Goal: Information Seeking & Learning: Check status

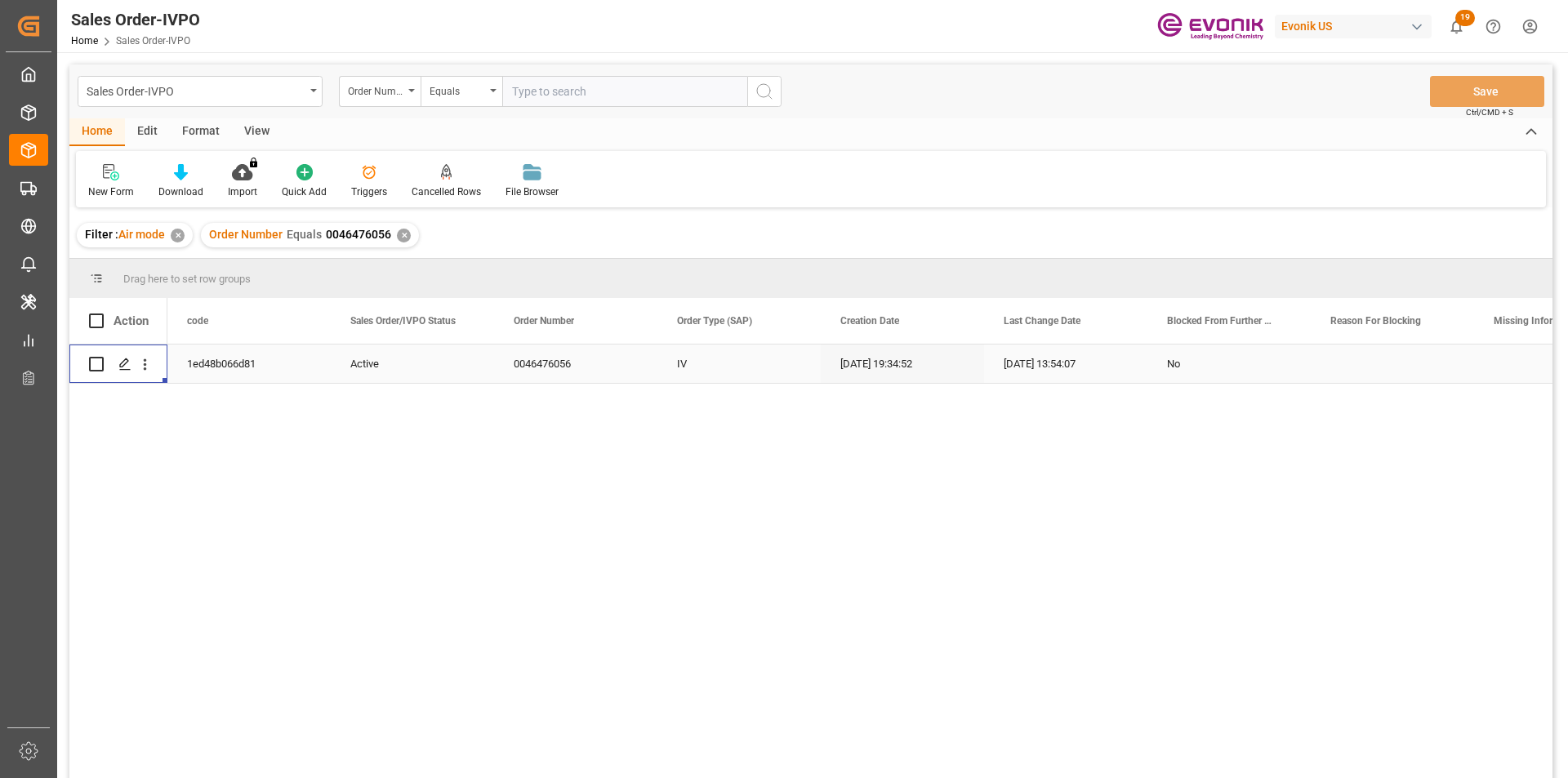
click at [398, 236] on div "✕" at bounding box center [404, 235] width 14 height 14
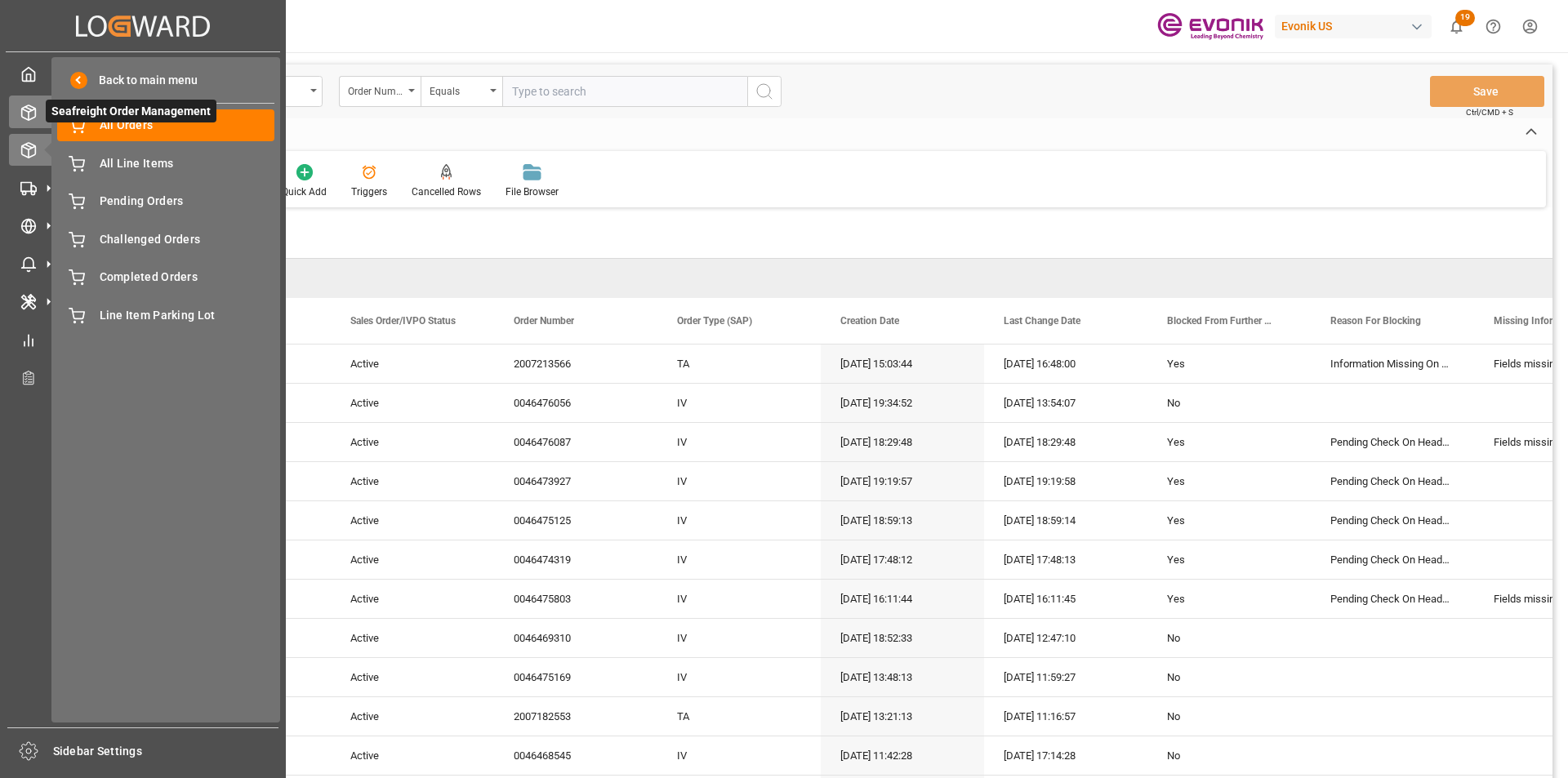
click at [16, 116] on div at bounding box center [22, 112] width 28 height 17
click at [34, 144] on icon at bounding box center [28, 150] width 16 height 16
click at [80, 75] on span "My Cockpit" at bounding box center [79, 74] width 68 height 23
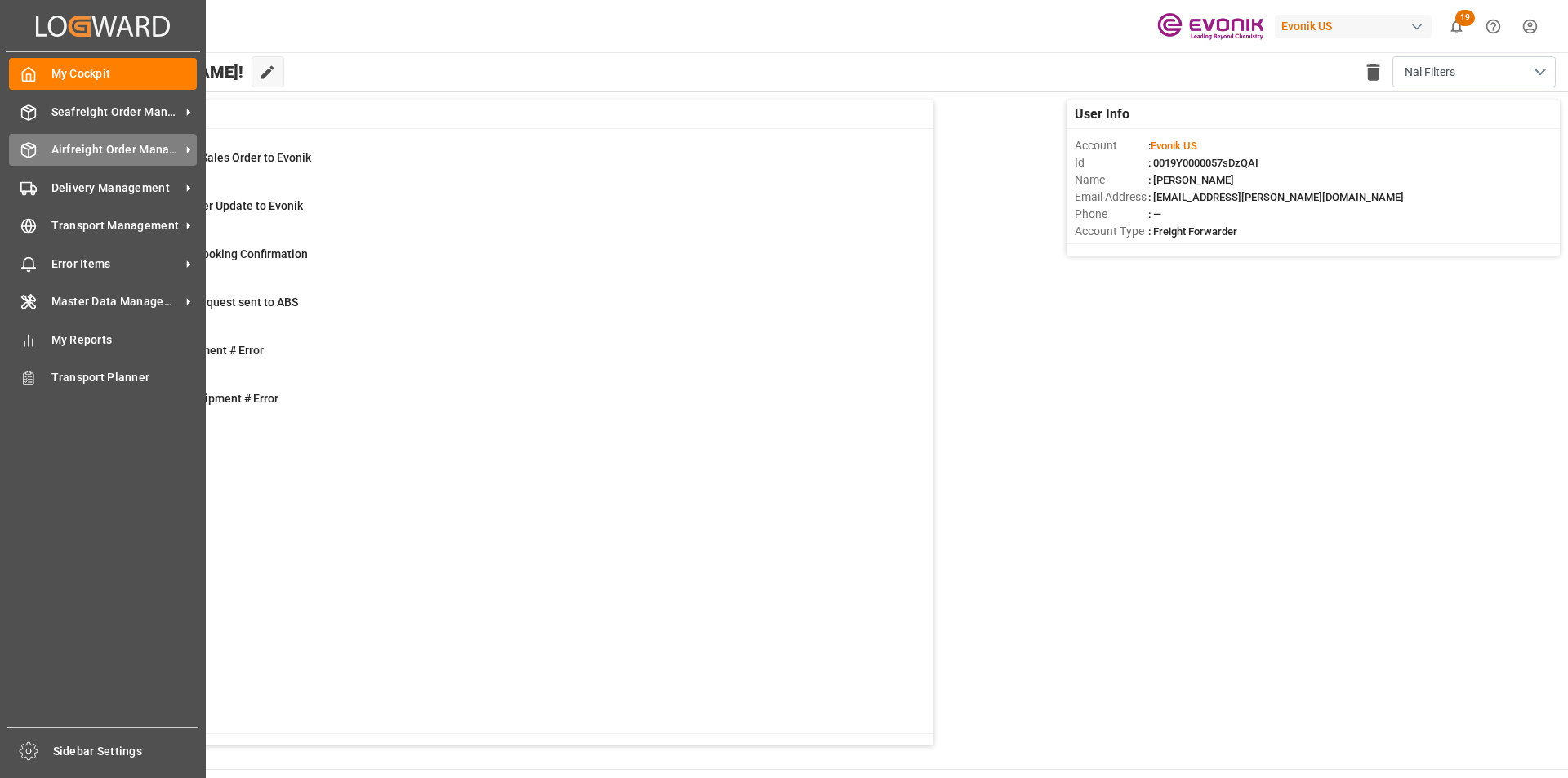
click at [34, 147] on polyline at bounding box center [28, 148] width 13 height 4
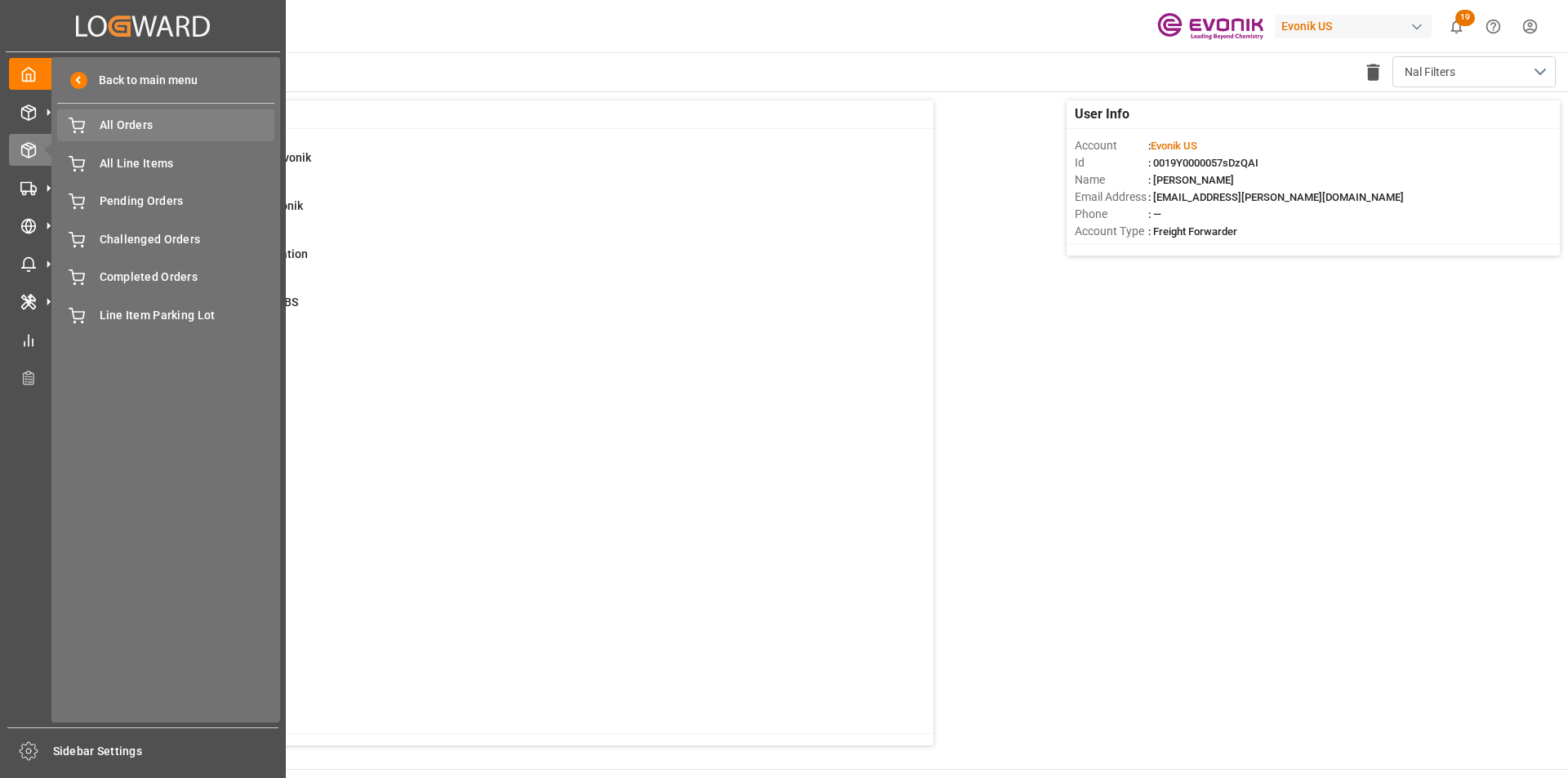
click at [131, 118] on span "All Orders" at bounding box center [187, 124] width 176 height 17
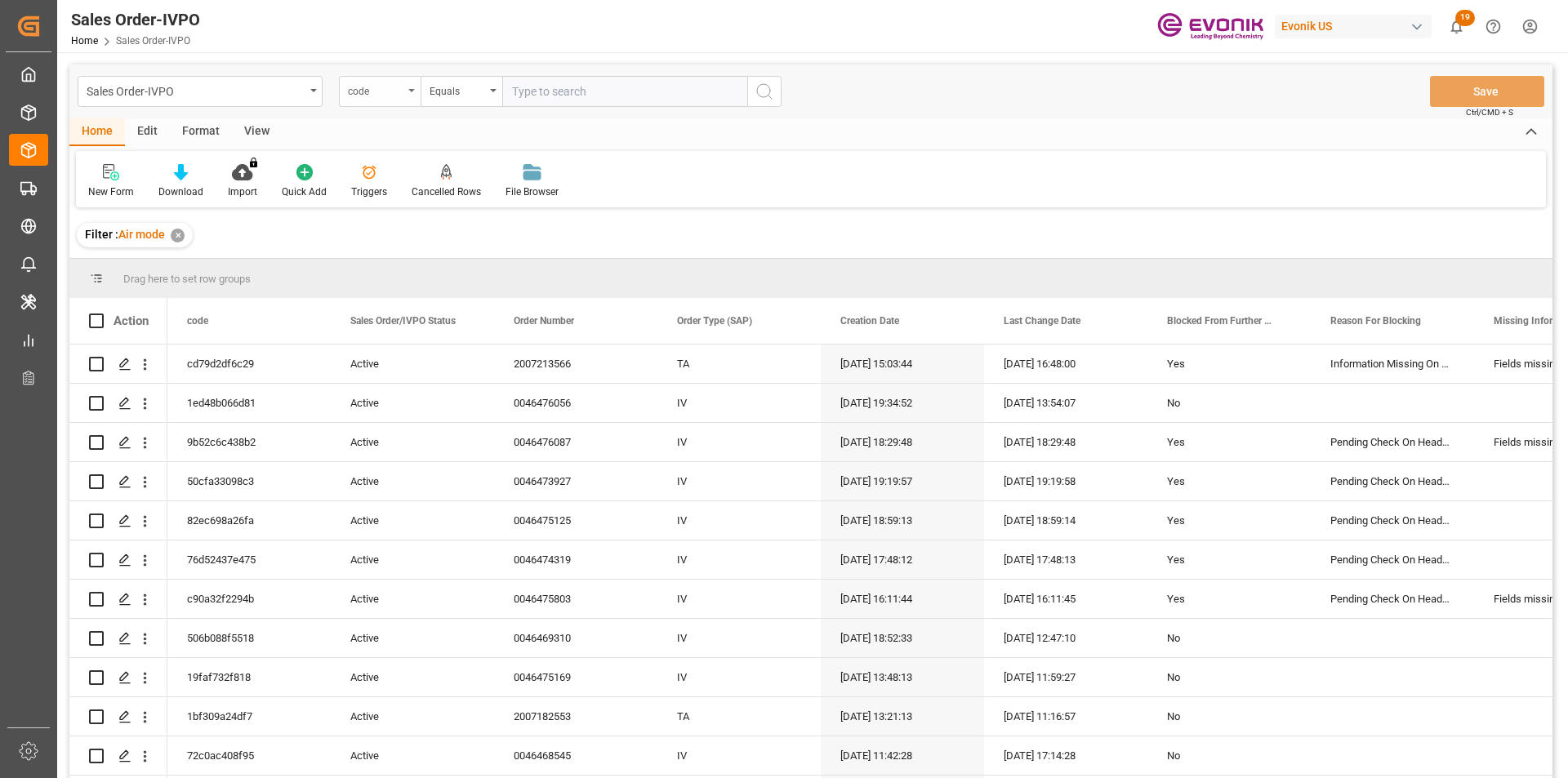
click at [397, 89] on div "code" at bounding box center [376, 89] width 56 height 19
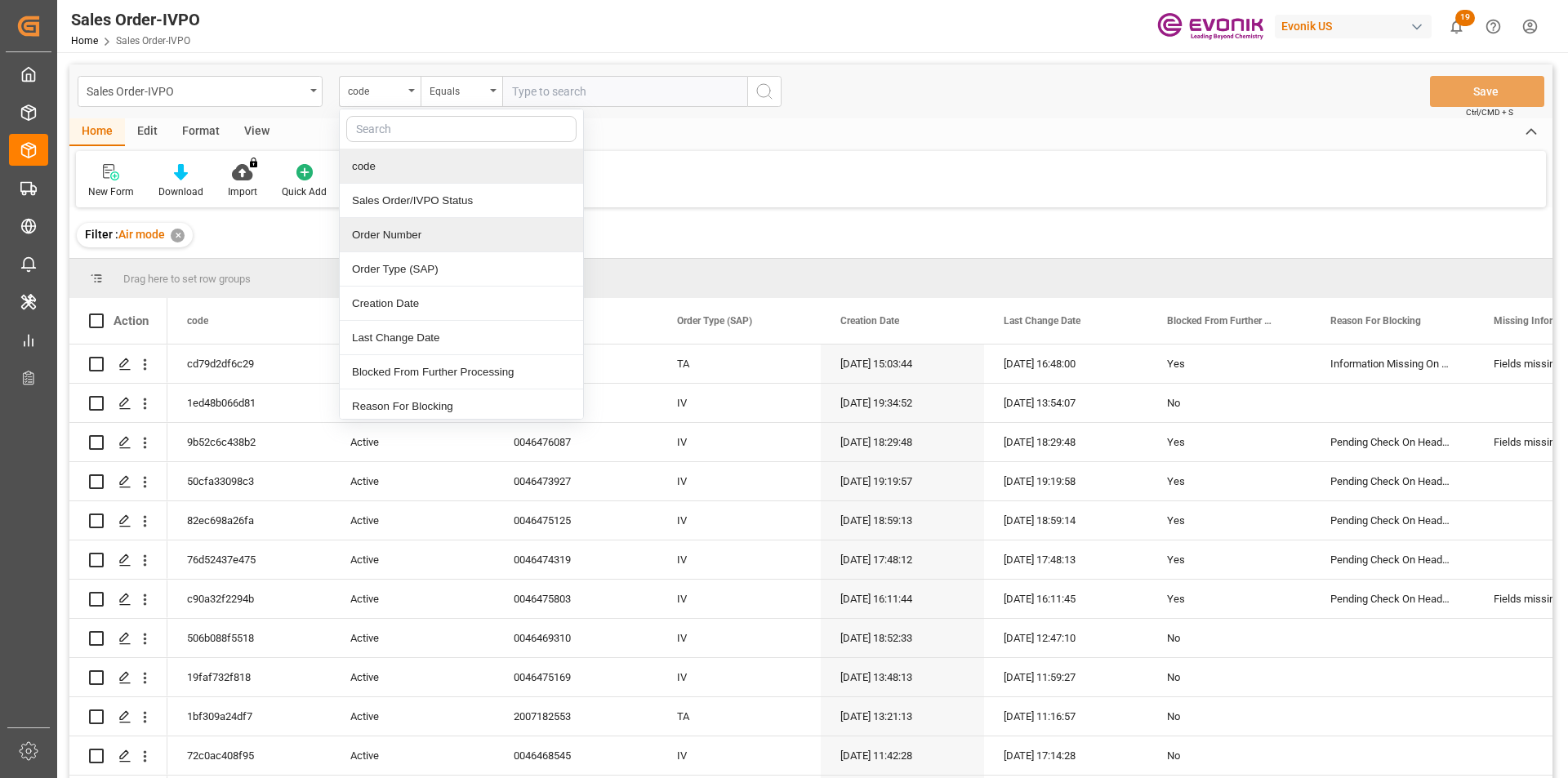
click at [384, 231] on div "Order Number" at bounding box center [461, 234] width 243 height 35
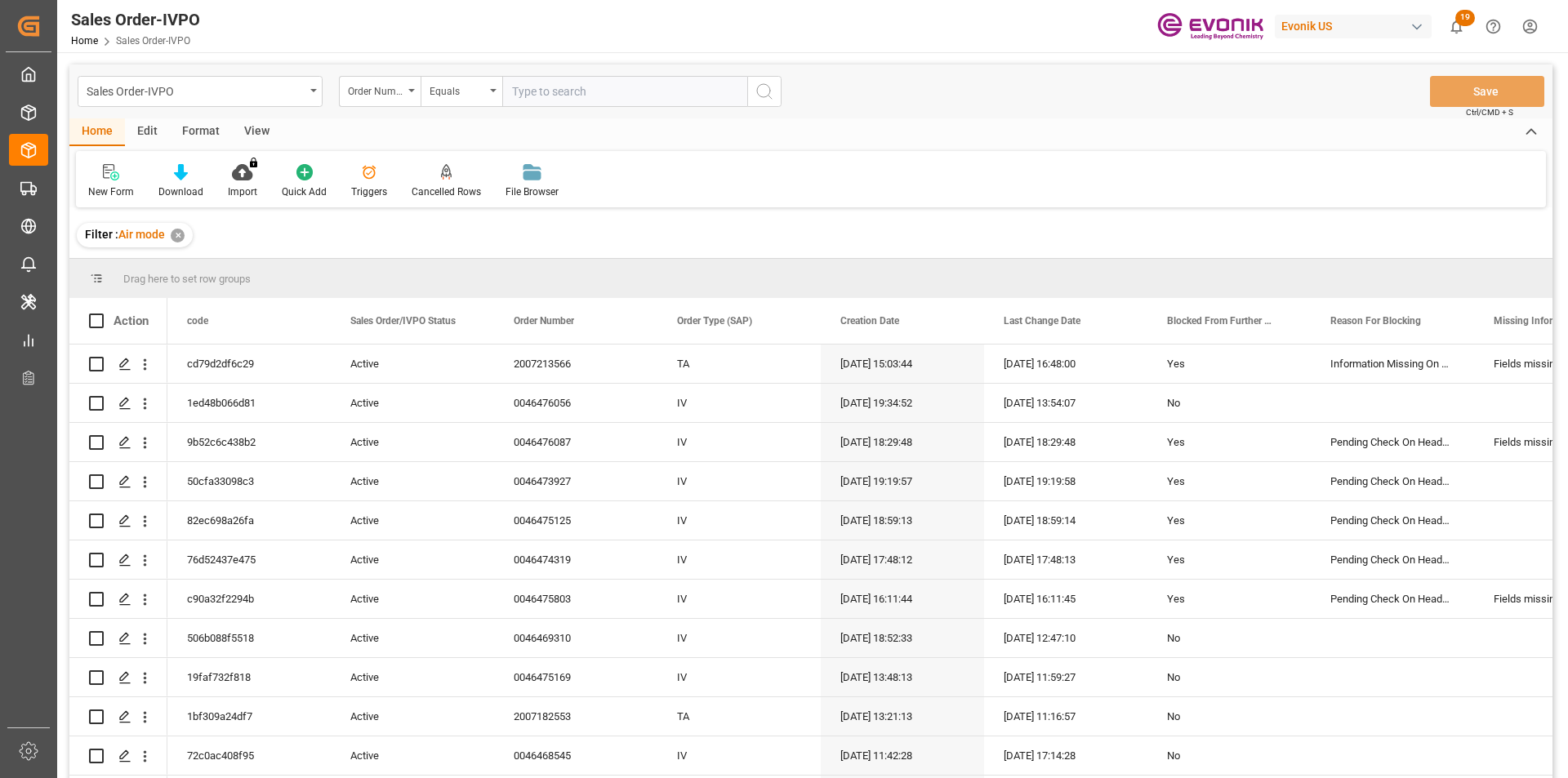
click at [517, 91] on input "text" at bounding box center [625, 91] width 245 height 31
paste input "46476056"
type input "0046476056"
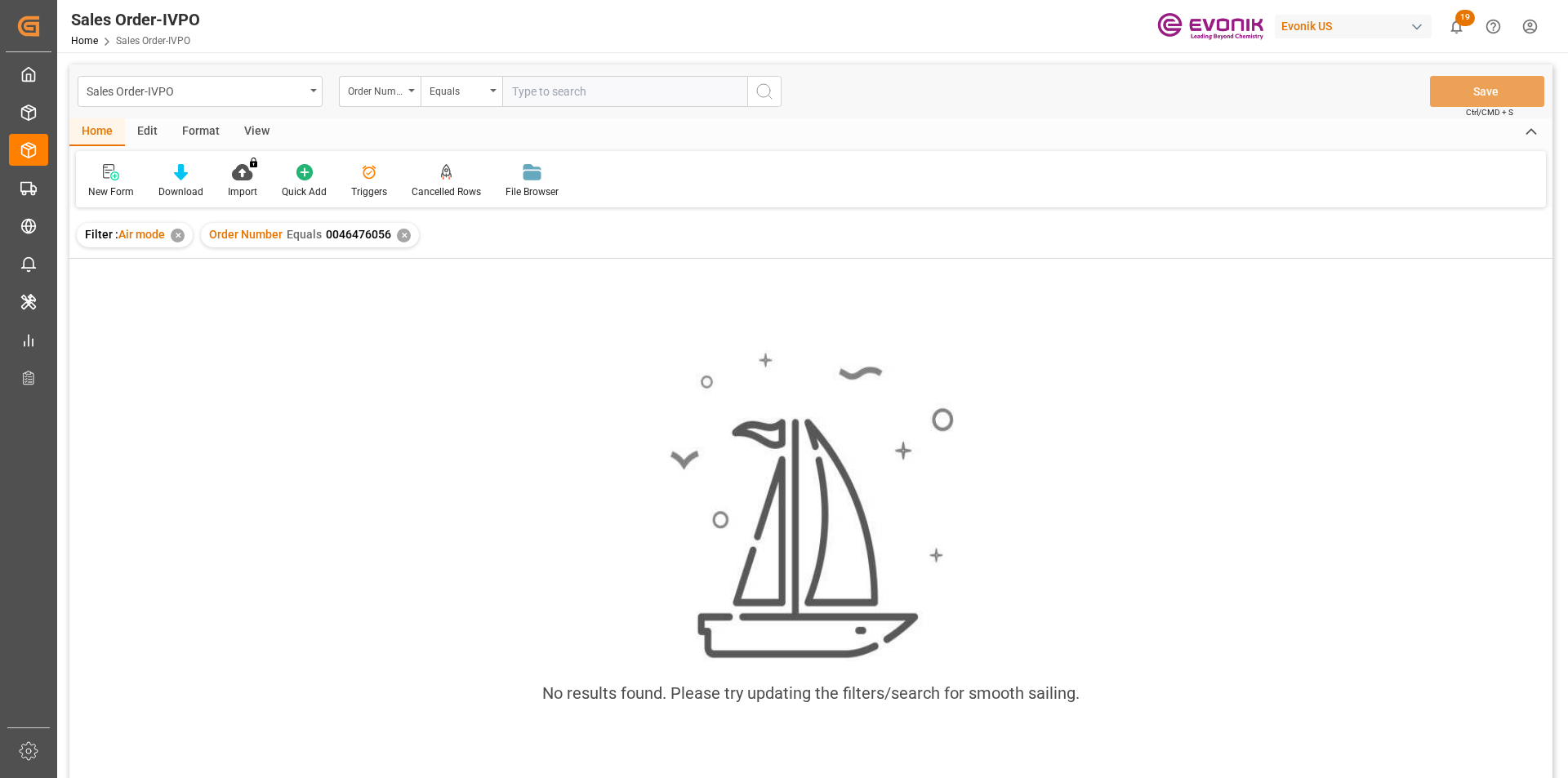
click at [519, 91] on input "text" at bounding box center [625, 91] width 245 height 31
click at [399, 226] on div "Order Number Equals 0046476056 ✕" at bounding box center [309, 235] width 218 height 25
click at [399, 232] on div "✕" at bounding box center [404, 235] width 14 height 14
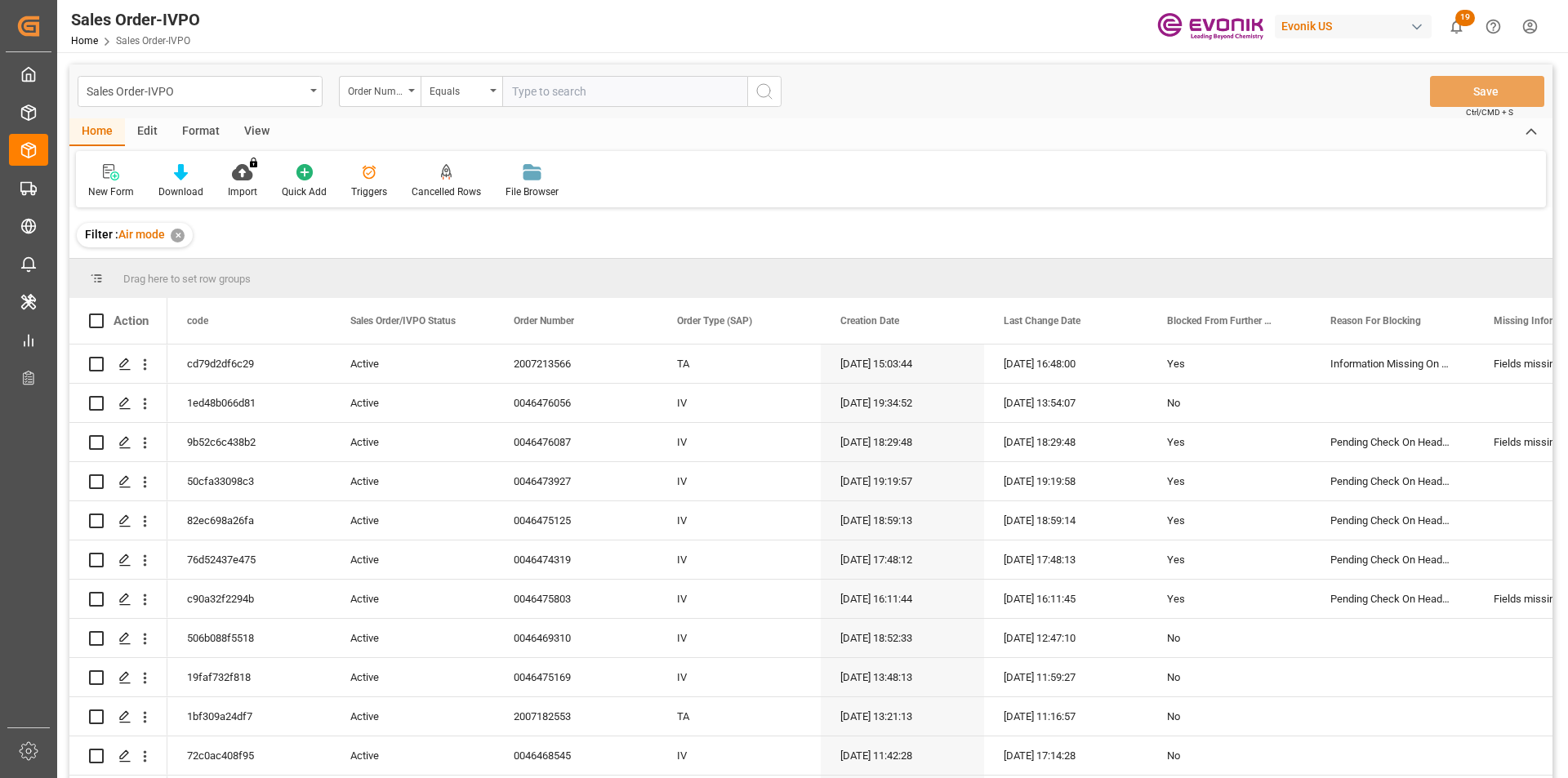
click at [564, 88] on input "text" at bounding box center [625, 91] width 245 height 31
paste input "46476056"
type input "0046476056"
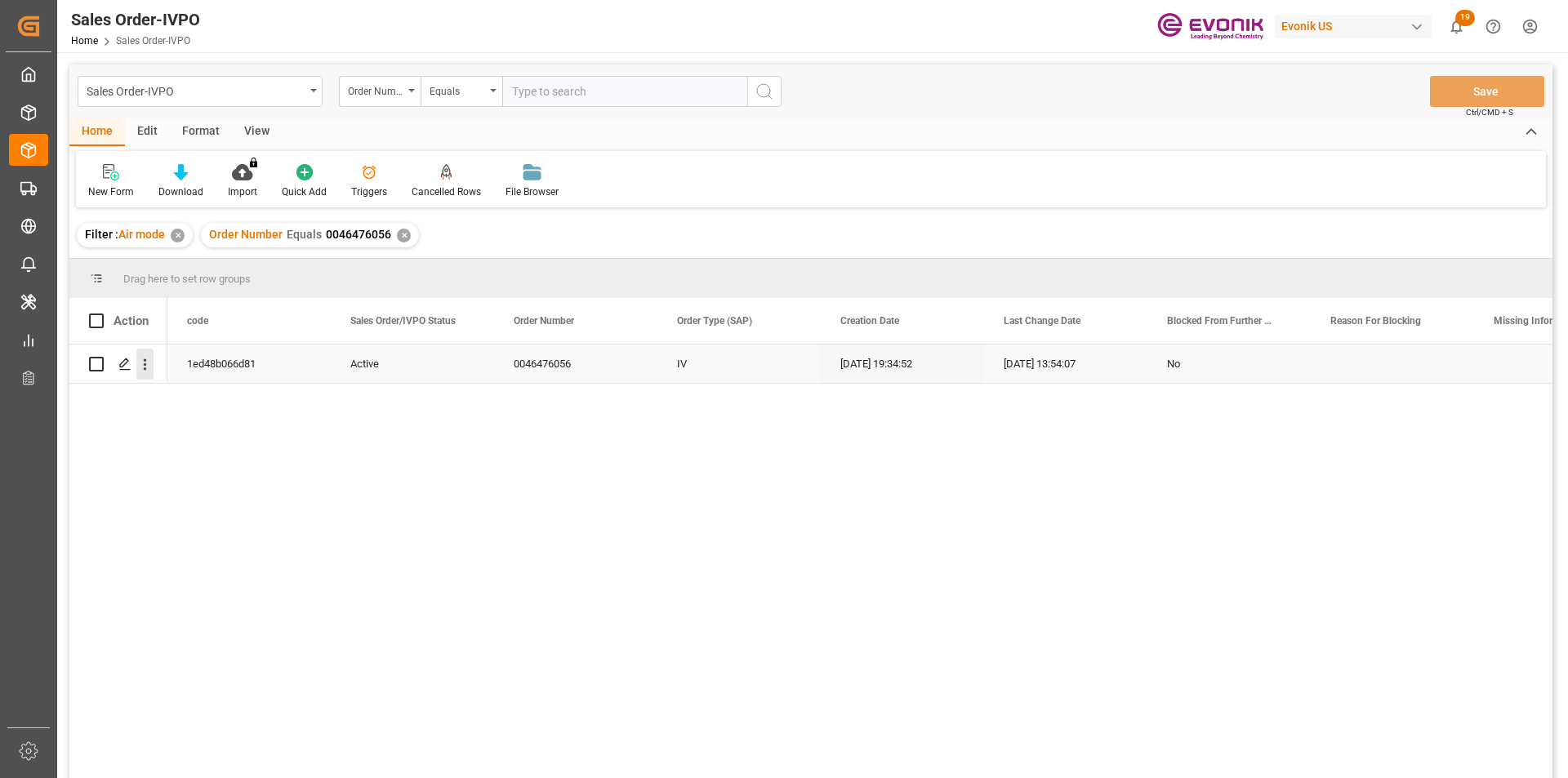
click at [140, 369] on icon "open menu" at bounding box center [144, 364] width 17 height 17
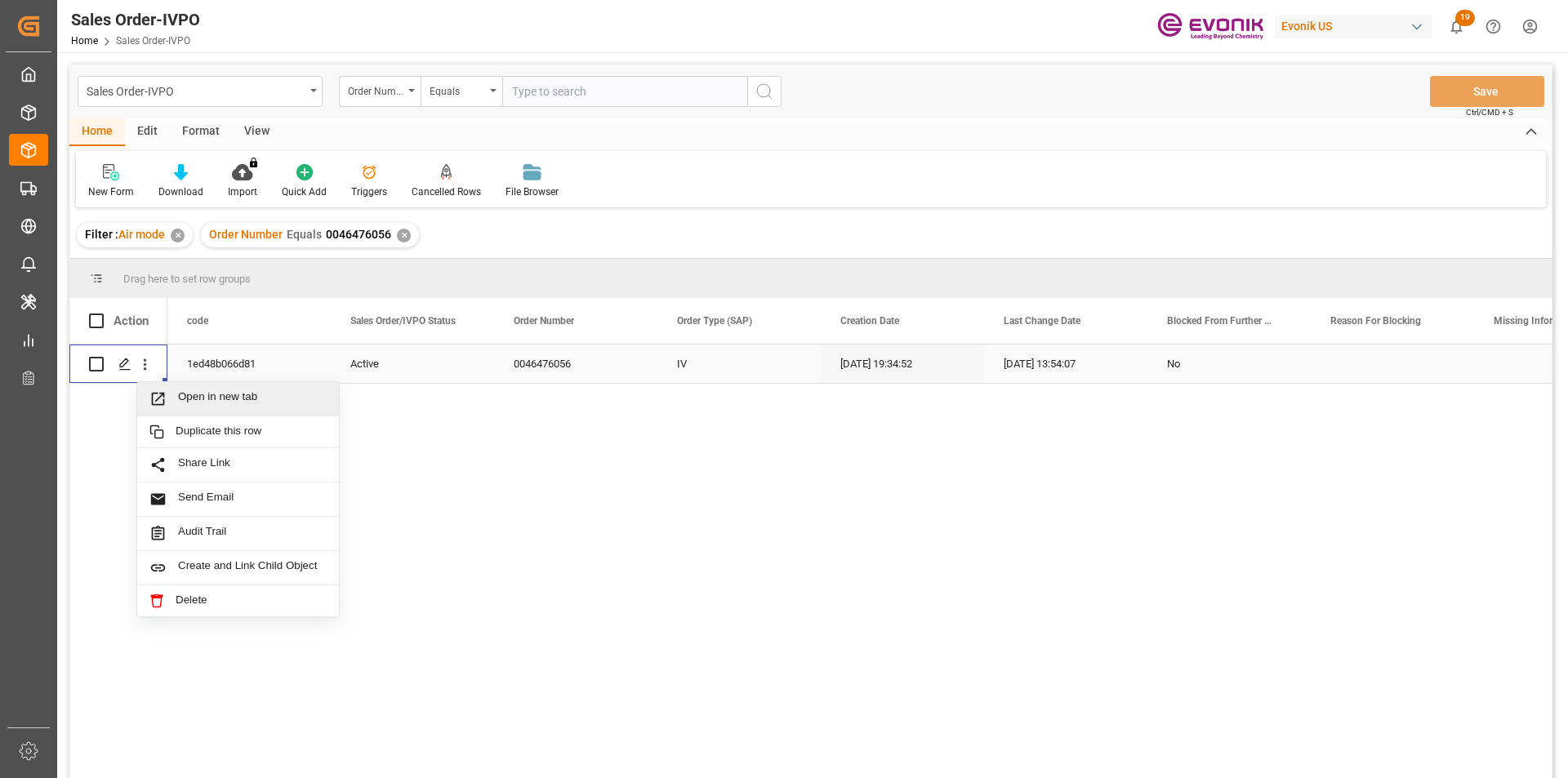
click at [283, 396] on span "Open in new tab" at bounding box center [251, 398] width 148 height 17
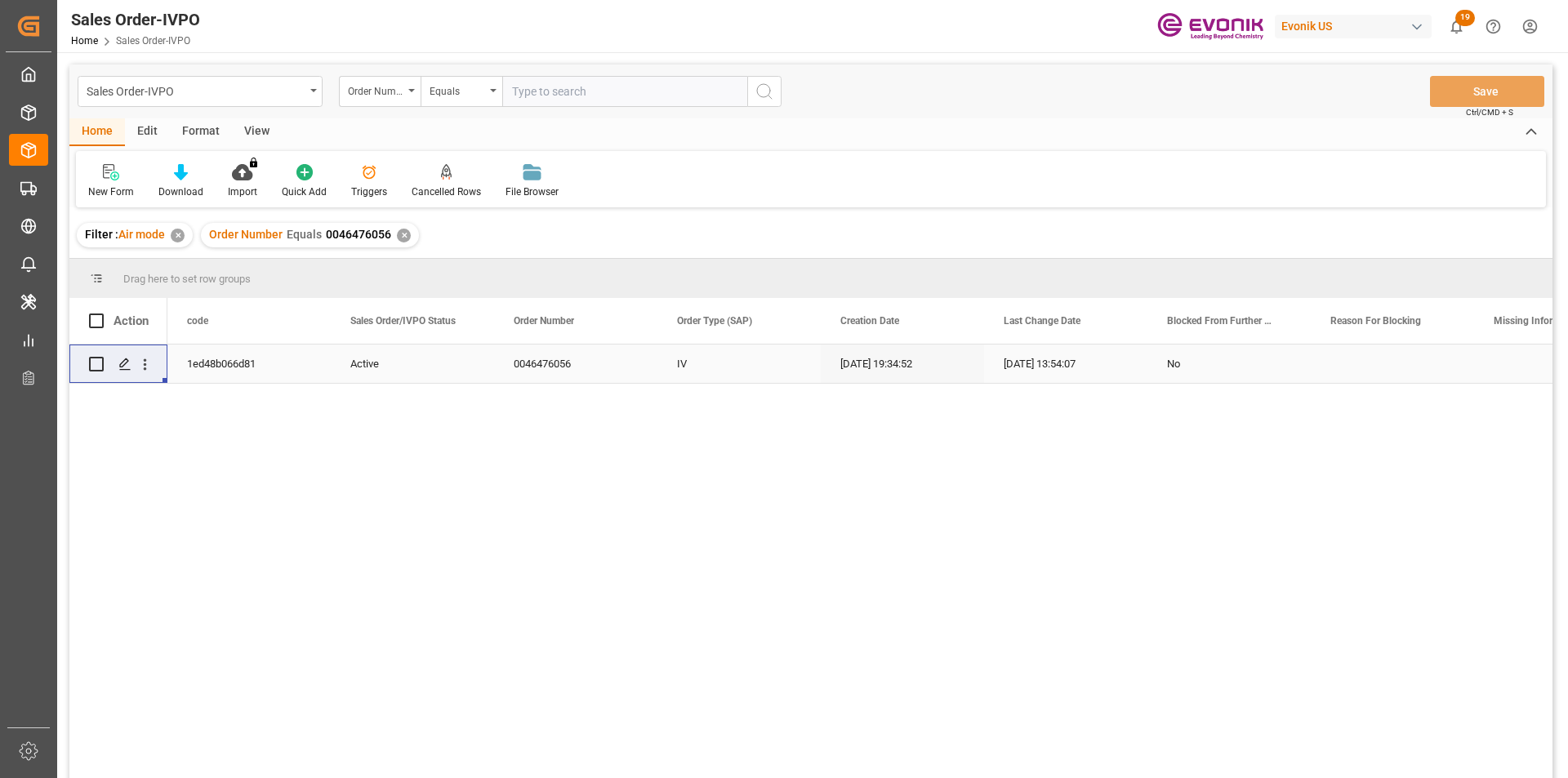
click at [409, 236] on div "Order Number Equals 0046476056 ✕" at bounding box center [309, 235] width 218 height 25
click at [401, 237] on div "✕" at bounding box center [404, 235] width 14 height 14
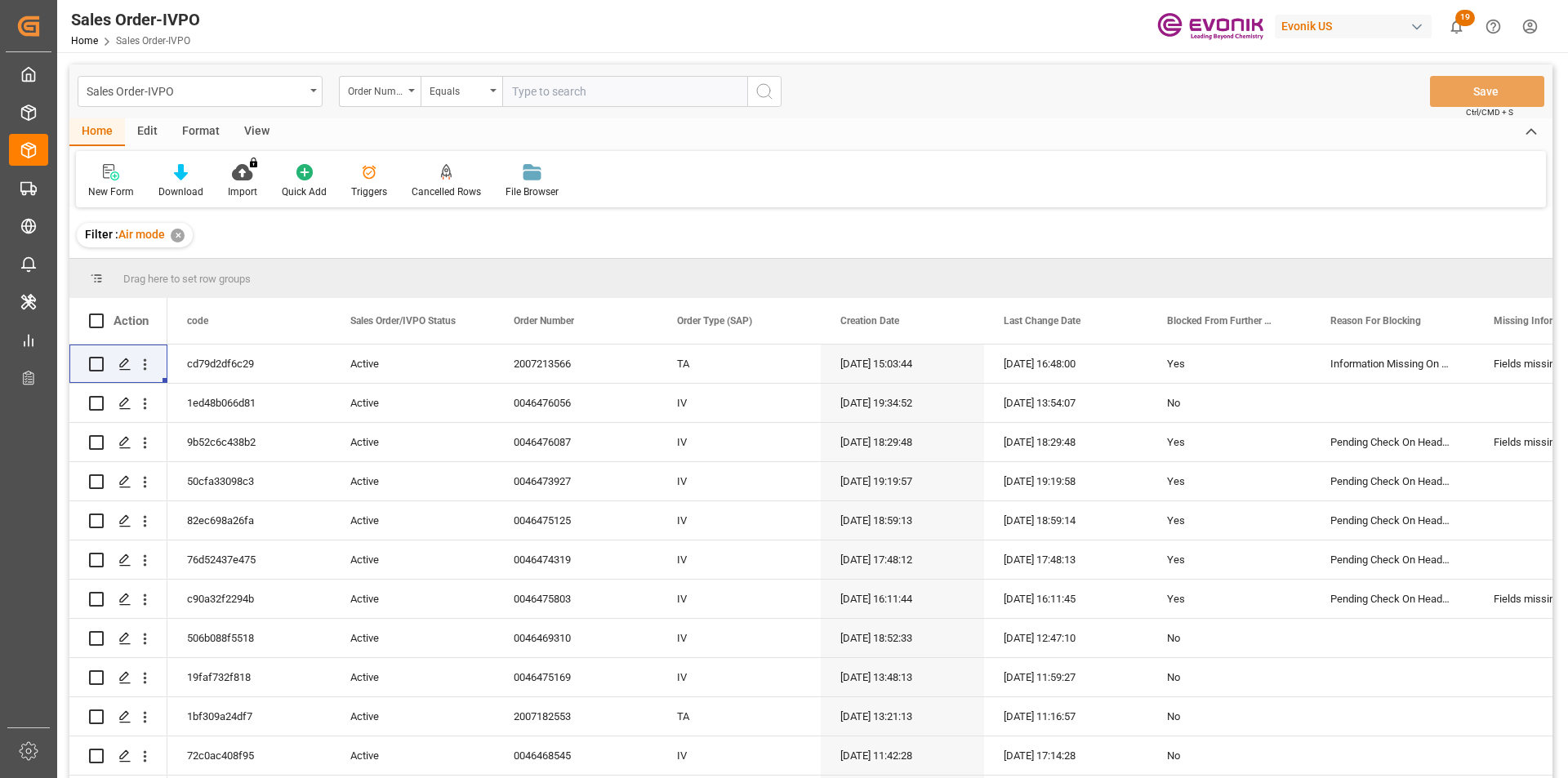
click at [584, 94] on input "text" at bounding box center [625, 91] width 245 height 31
paste input "46472664"
type input "0046472664"
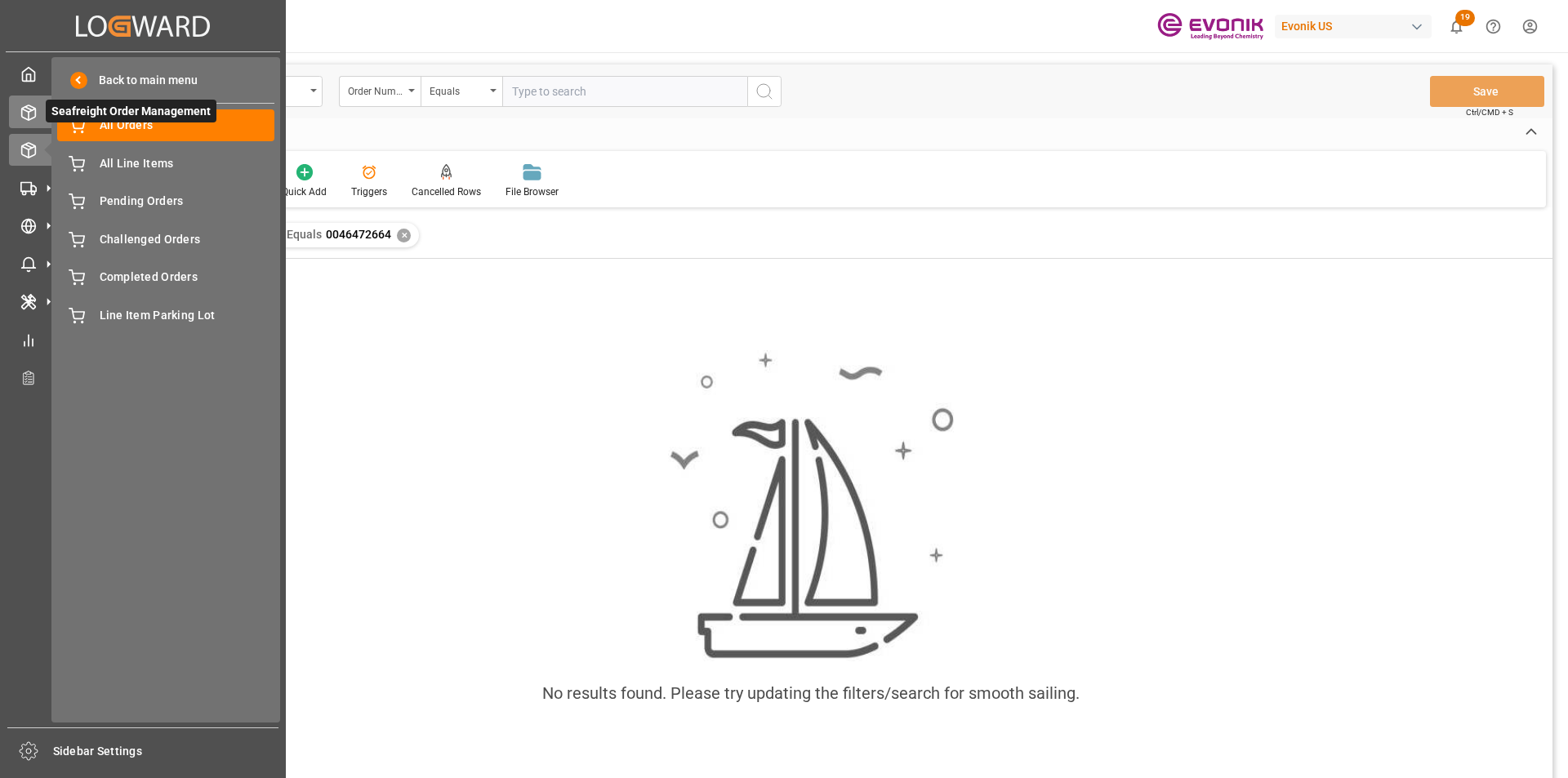
click at [28, 115] on icon at bounding box center [28, 113] width 16 height 16
click at [89, 73] on span "Back to main menu" at bounding box center [142, 80] width 110 height 17
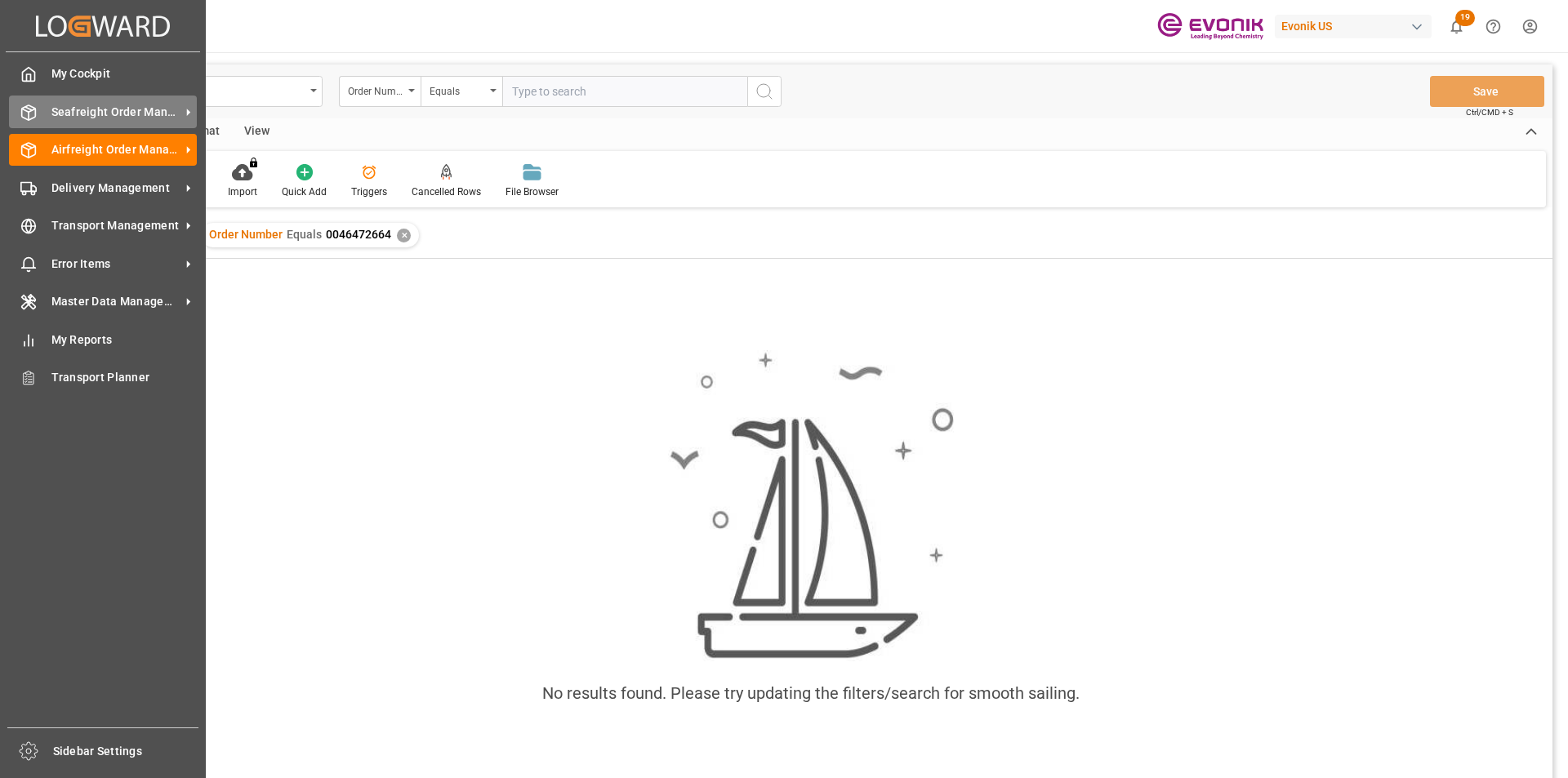
click at [49, 111] on div "Seafreight Order Management Seafreight Order Management" at bounding box center [102, 112] width 187 height 32
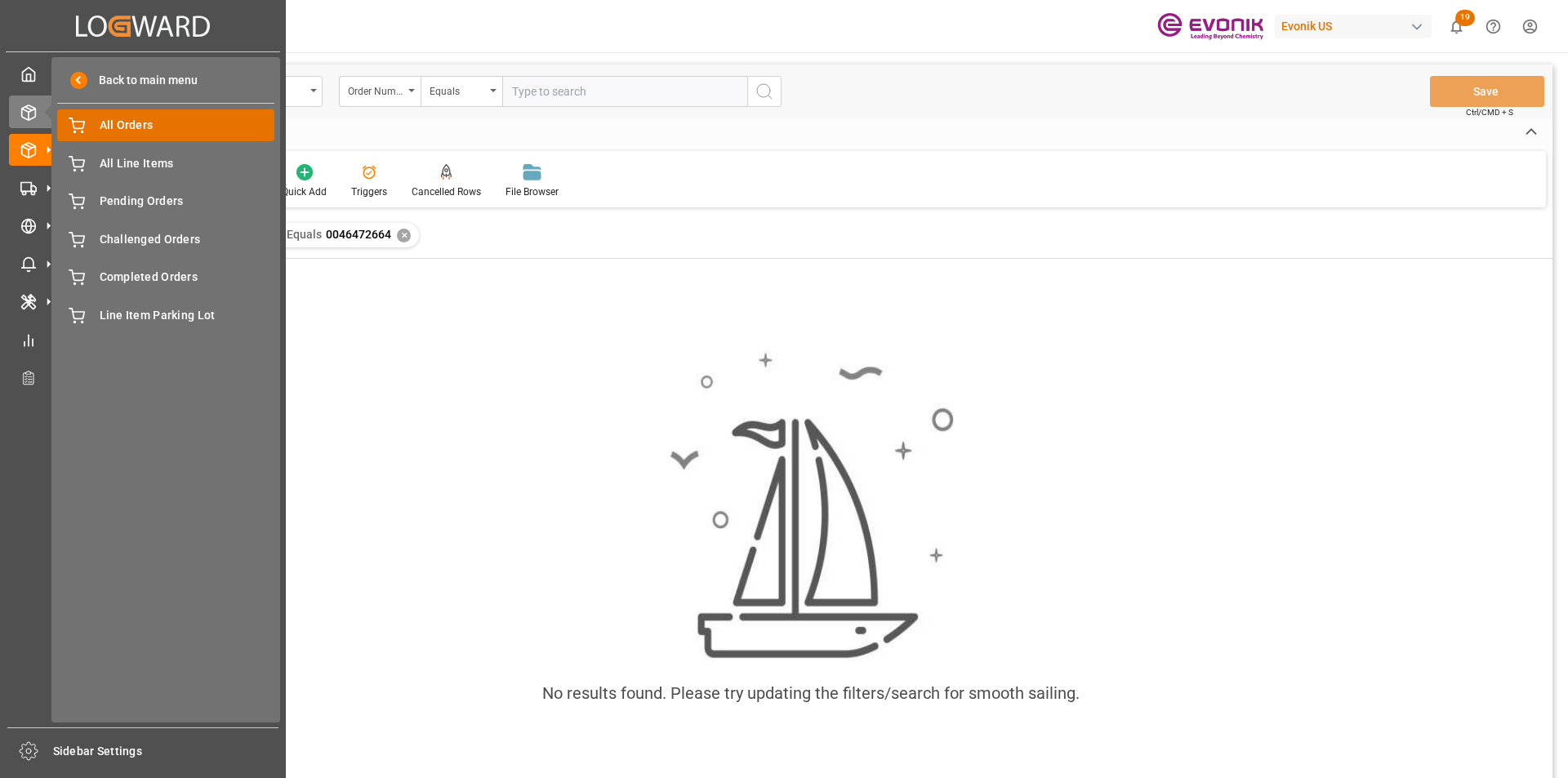
click at [152, 126] on span "All Orders" at bounding box center [187, 124] width 176 height 17
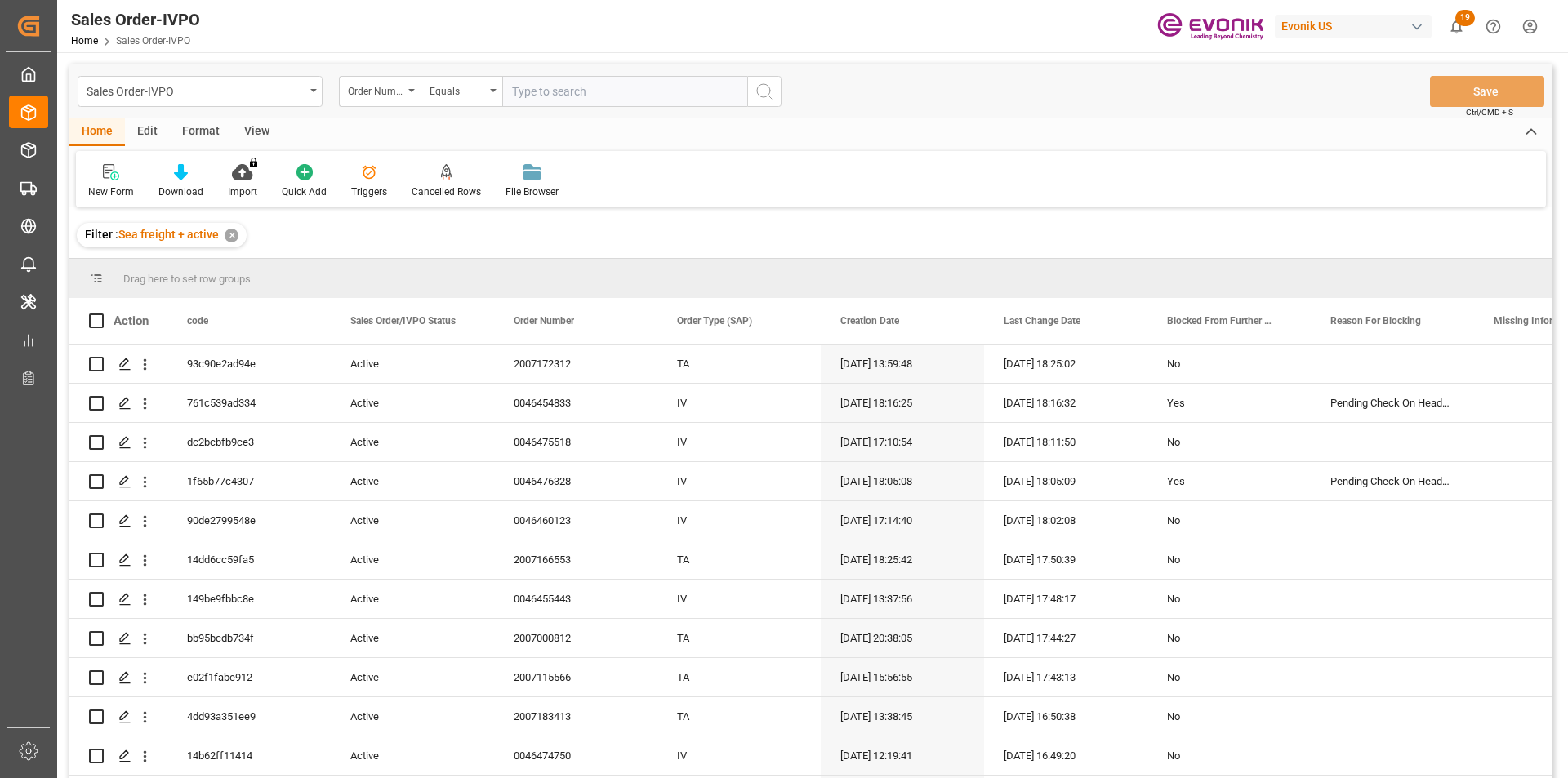
click at [537, 91] on input "text" at bounding box center [625, 91] width 245 height 31
paste input "46472664"
type input "0046472664"
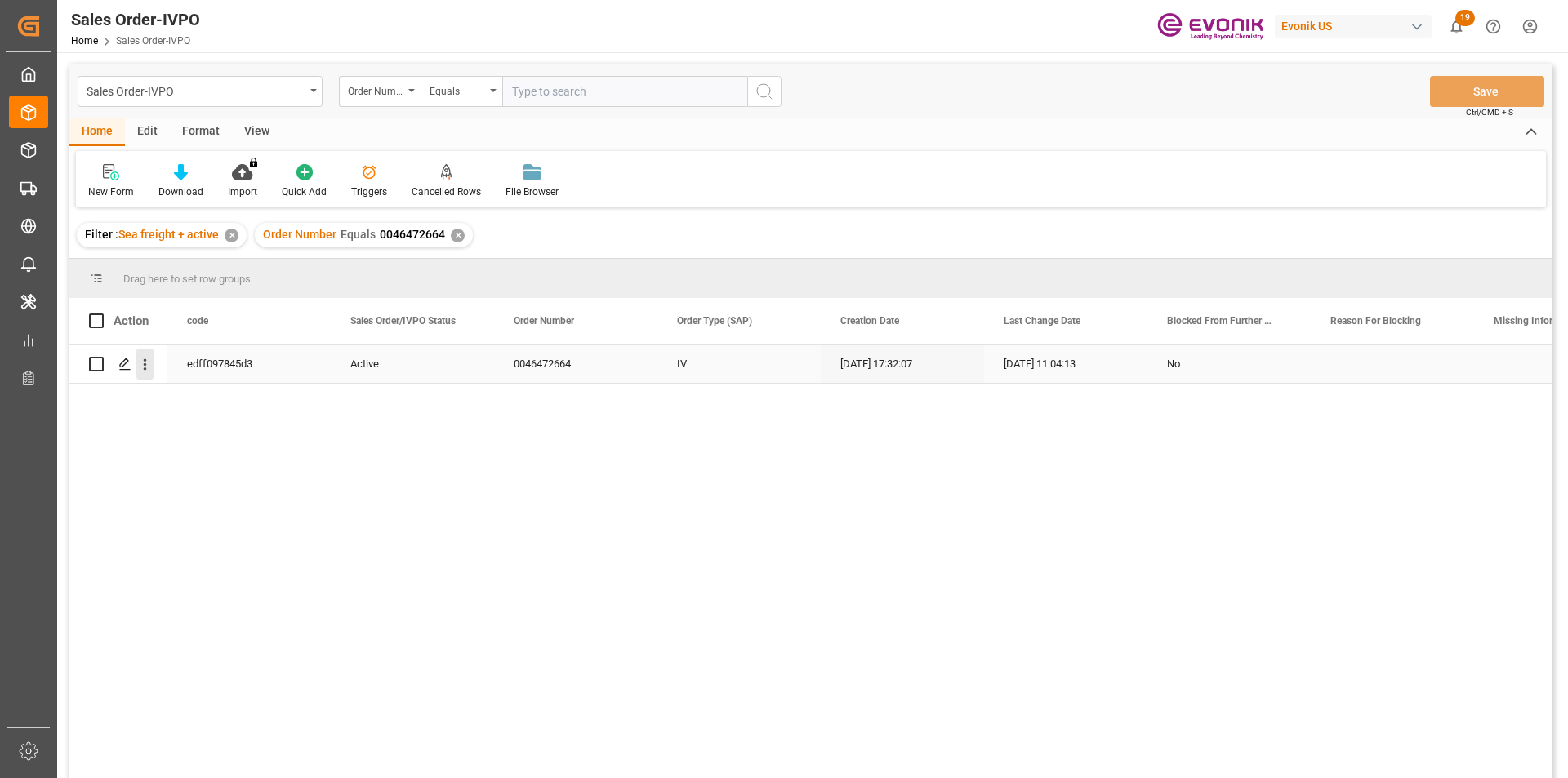
click at [150, 371] on icon "open menu" at bounding box center [144, 364] width 17 height 17
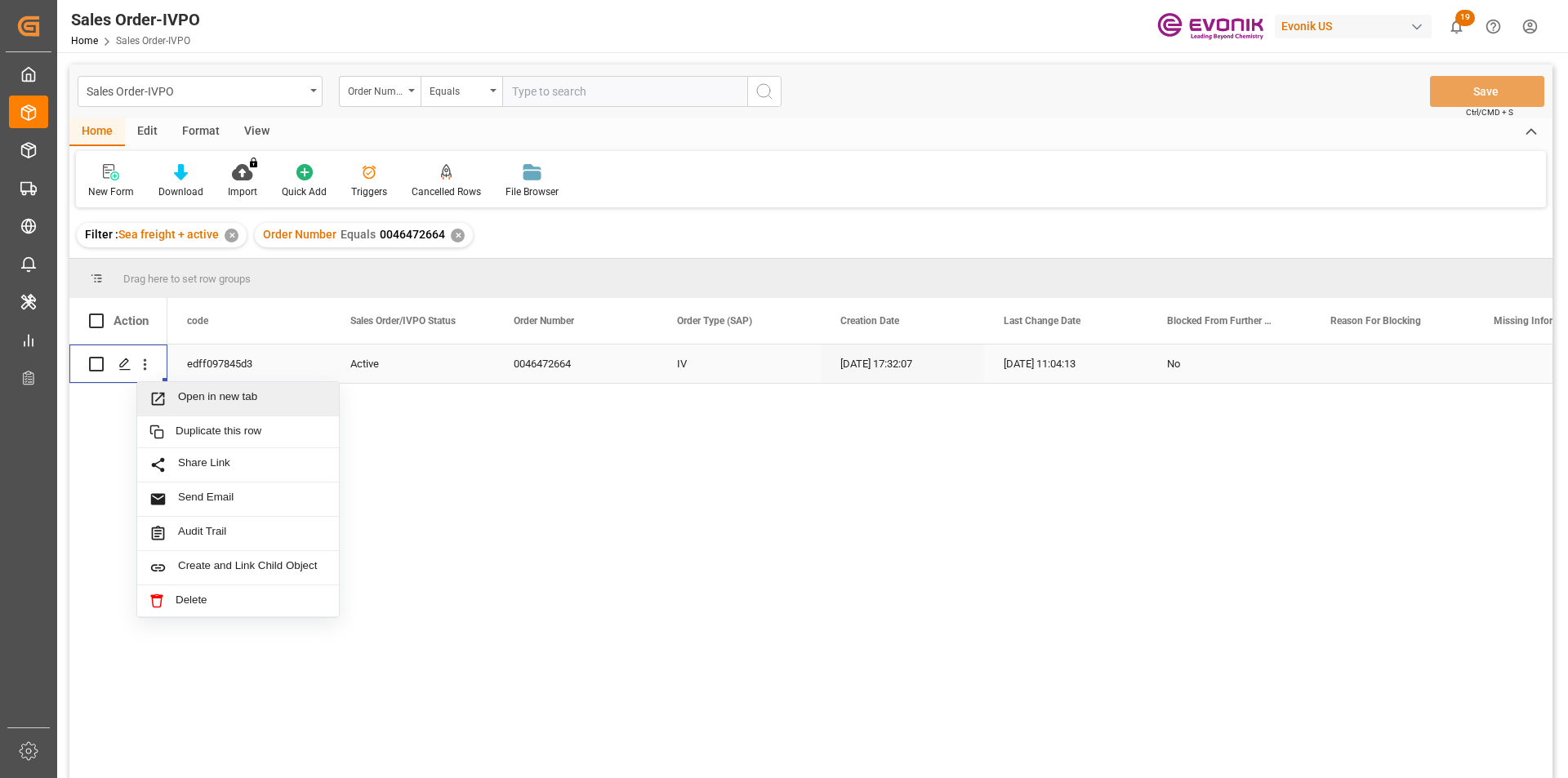
click at [227, 401] on span "Open in new tab" at bounding box center [251, 398] width 148 height 17
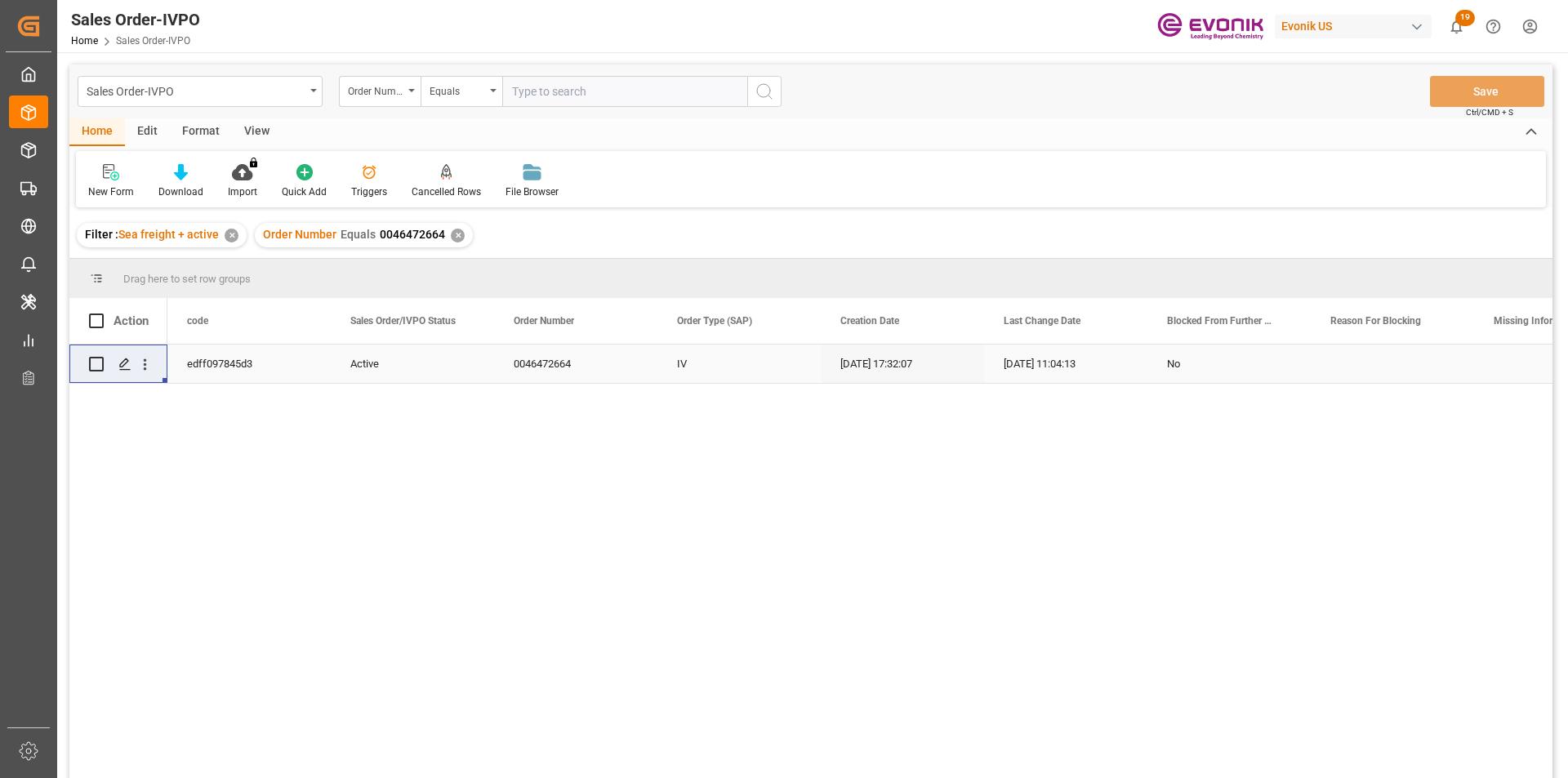
click at [455, 232] on div "✕" at bounding box center [458, 235] width 14 height 14
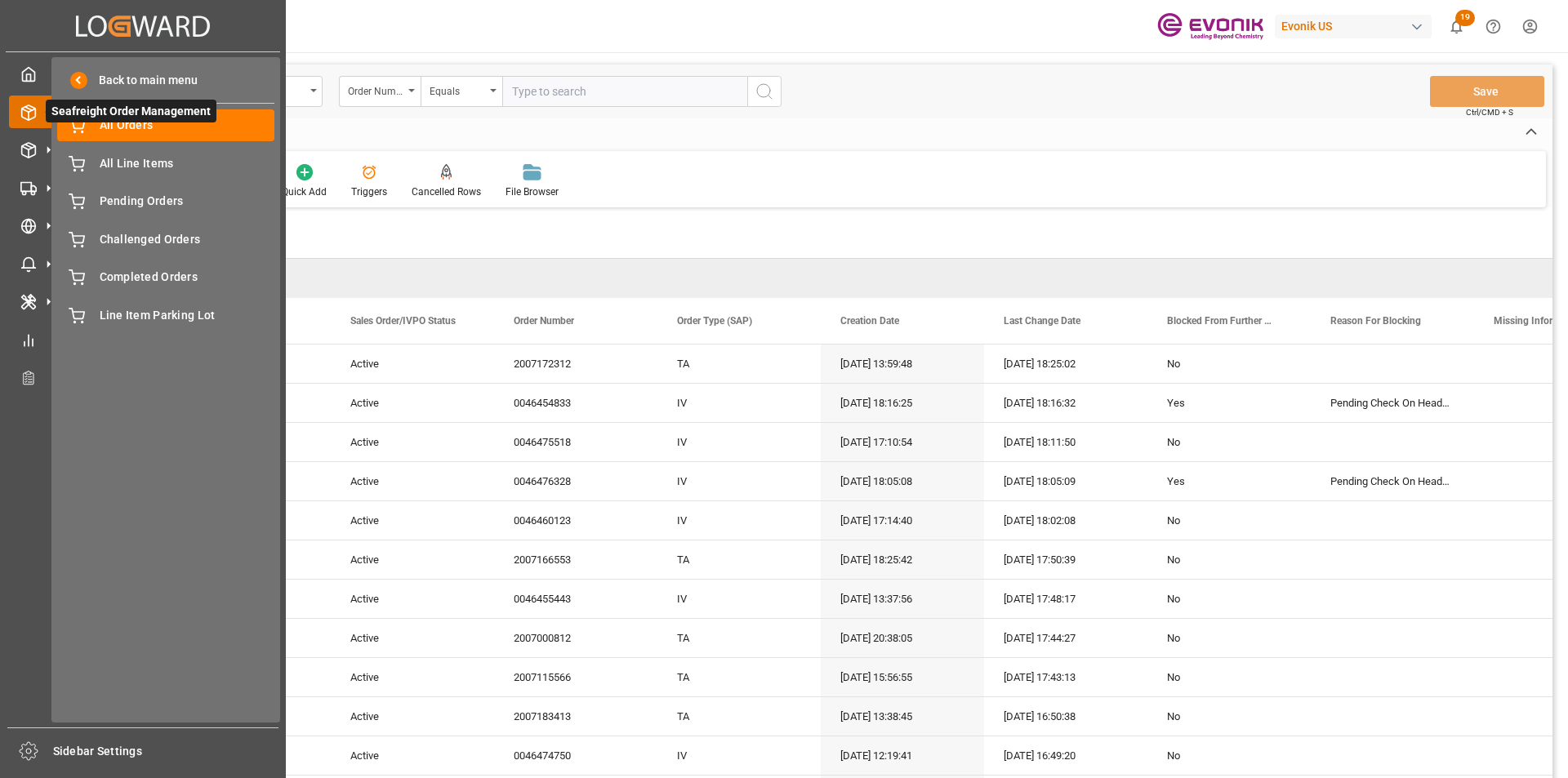
click at [120, 120] on span "Seafreight Order Management" at bounding box center [131, 111] width 171 height 23
click at [97, 78] on span "Back to main menu" at bounding box center [142, 80] width 110 height 17
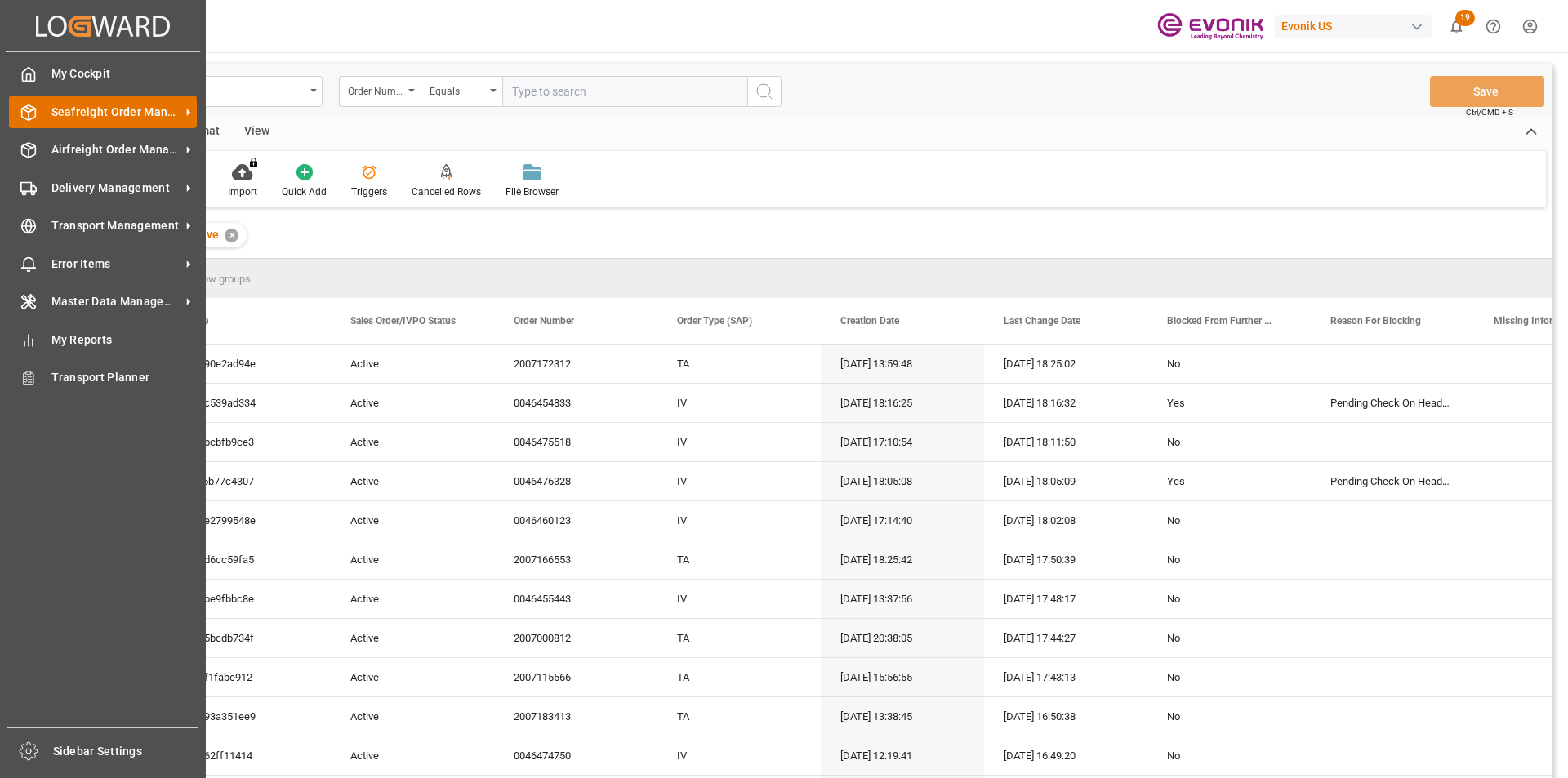
click at [90, 115] on span "Seafreight Order Management" at bounding box center [115, 112] width 129 height 17
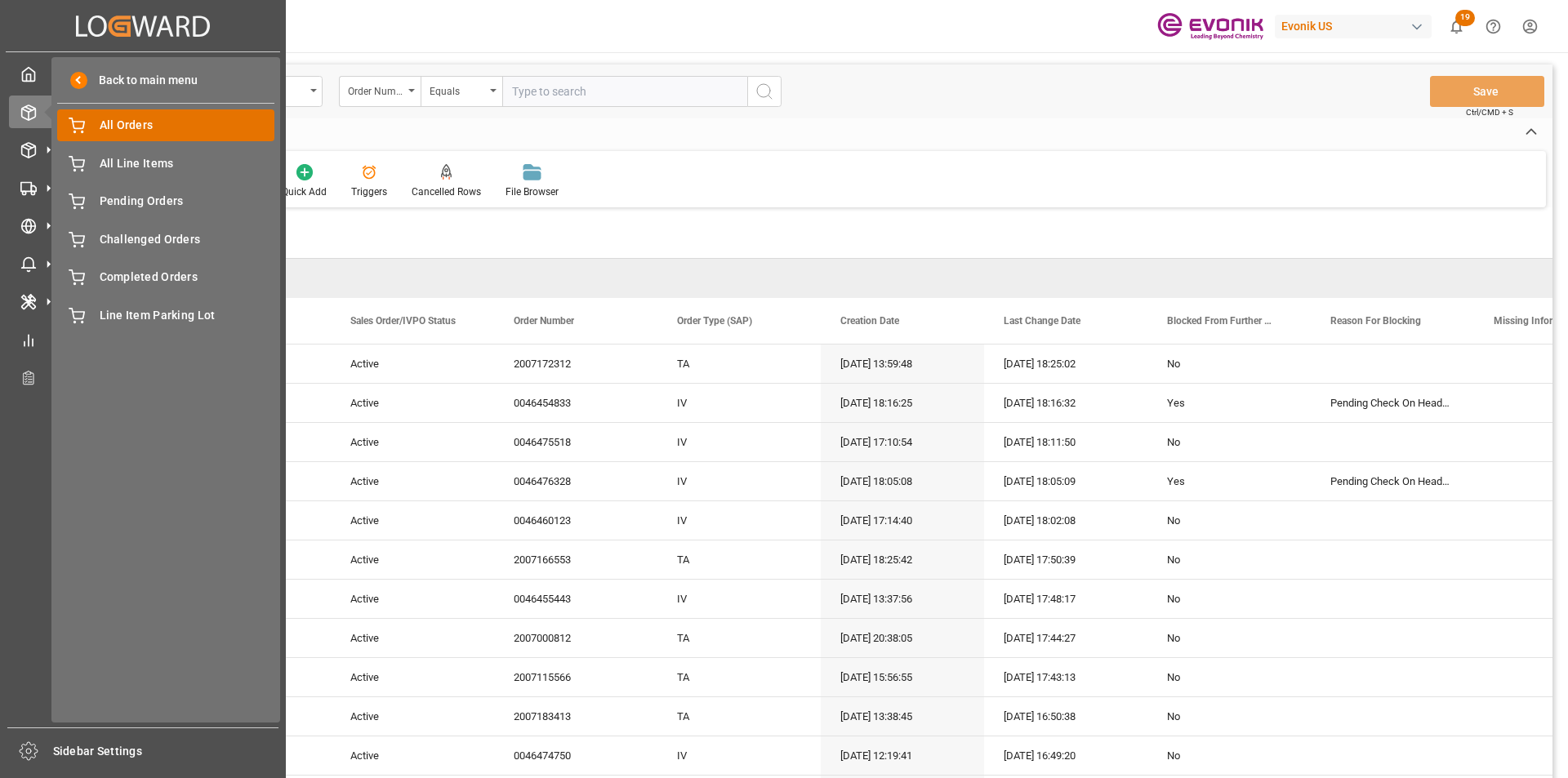
click at [126, 135] on div "All Orders All Orders" at bounding box center [165, 125] width 217 height 32
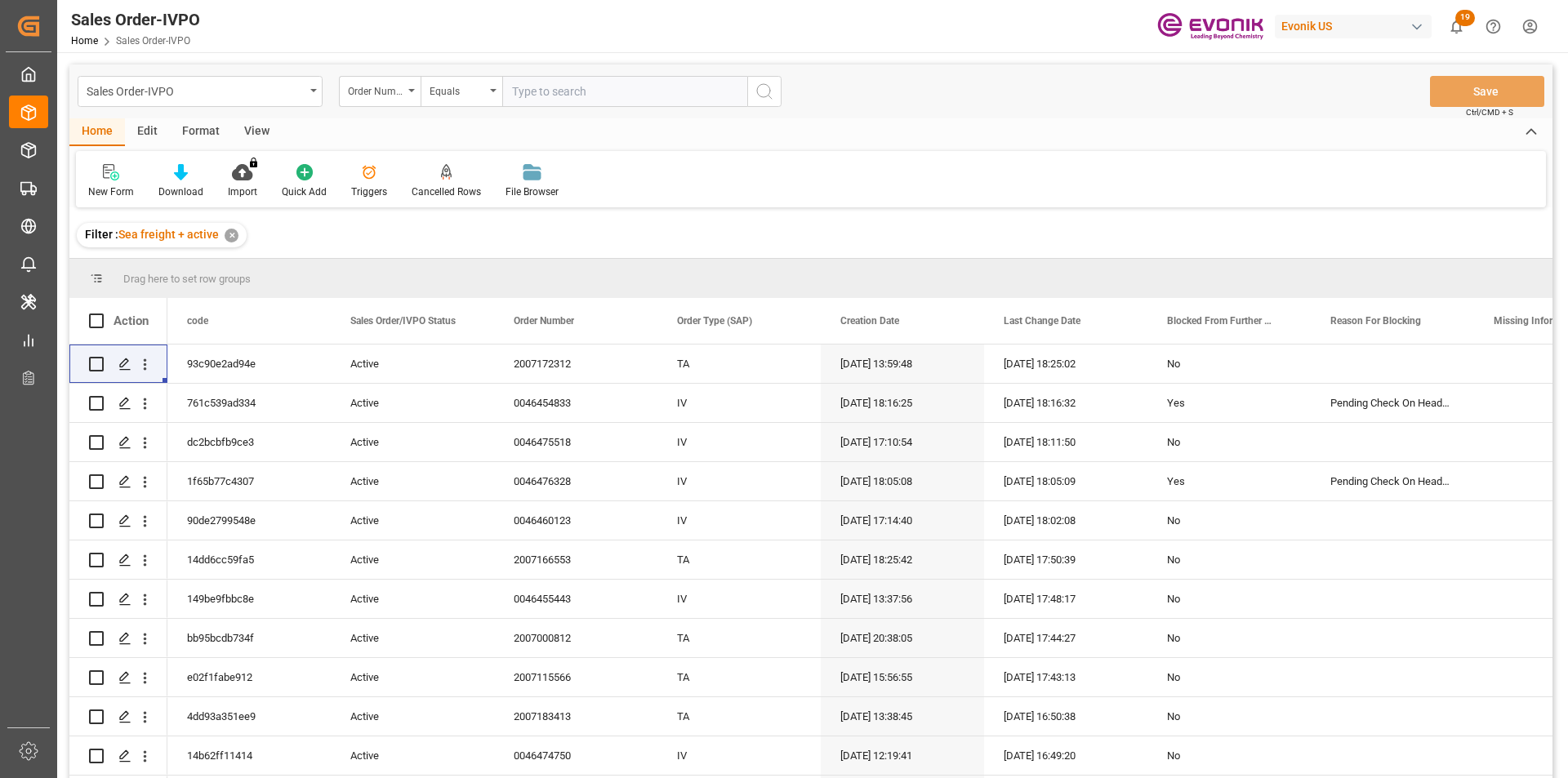
click at [567, 99] on input "text" at bounding box center [625, 91] width 245 height 31
paste input "0046473400"
type input "0046473400"
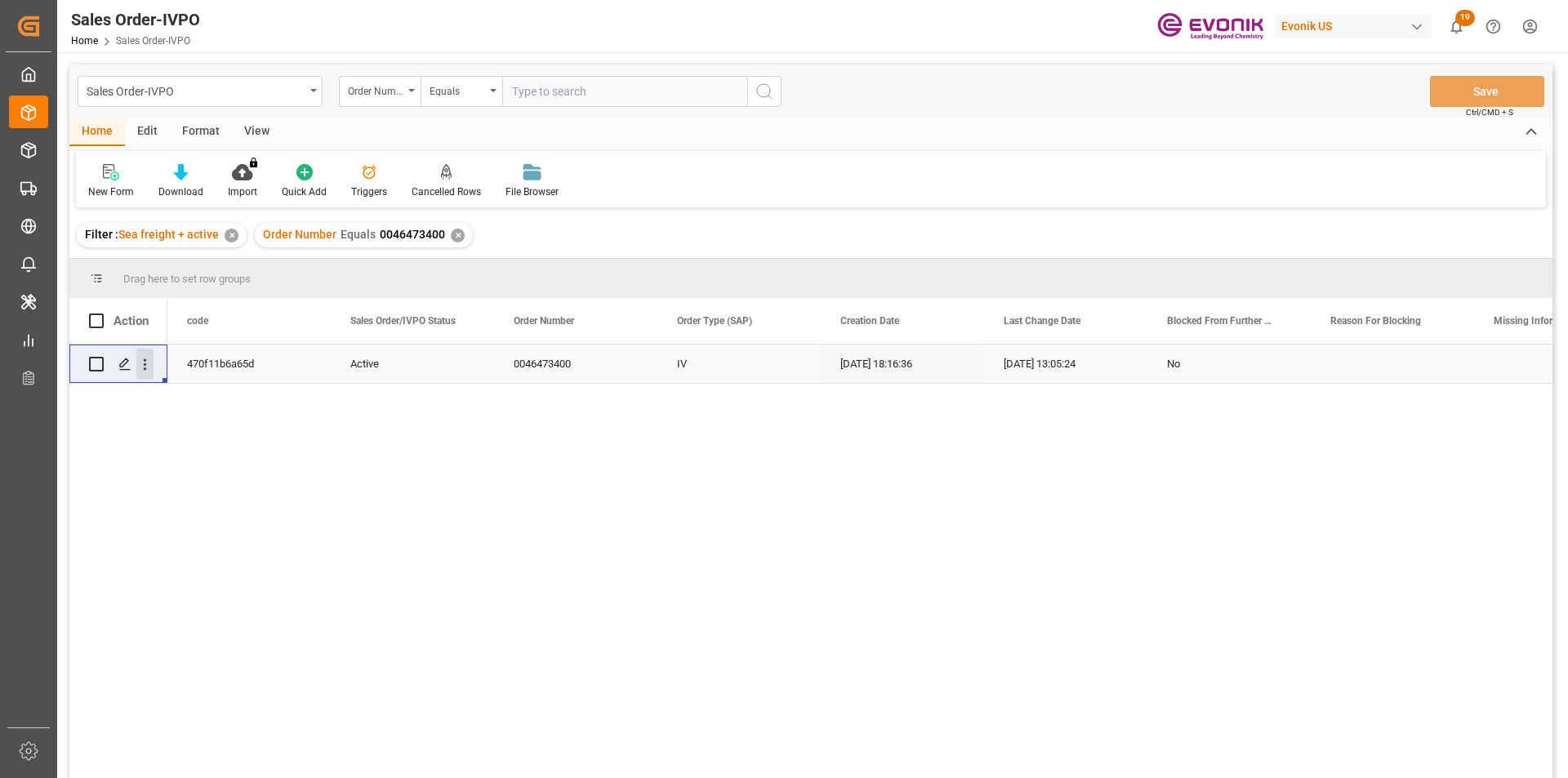
click at [147, 360] on icon "open menu" at bounding box center [144, 364] width 17 height 17
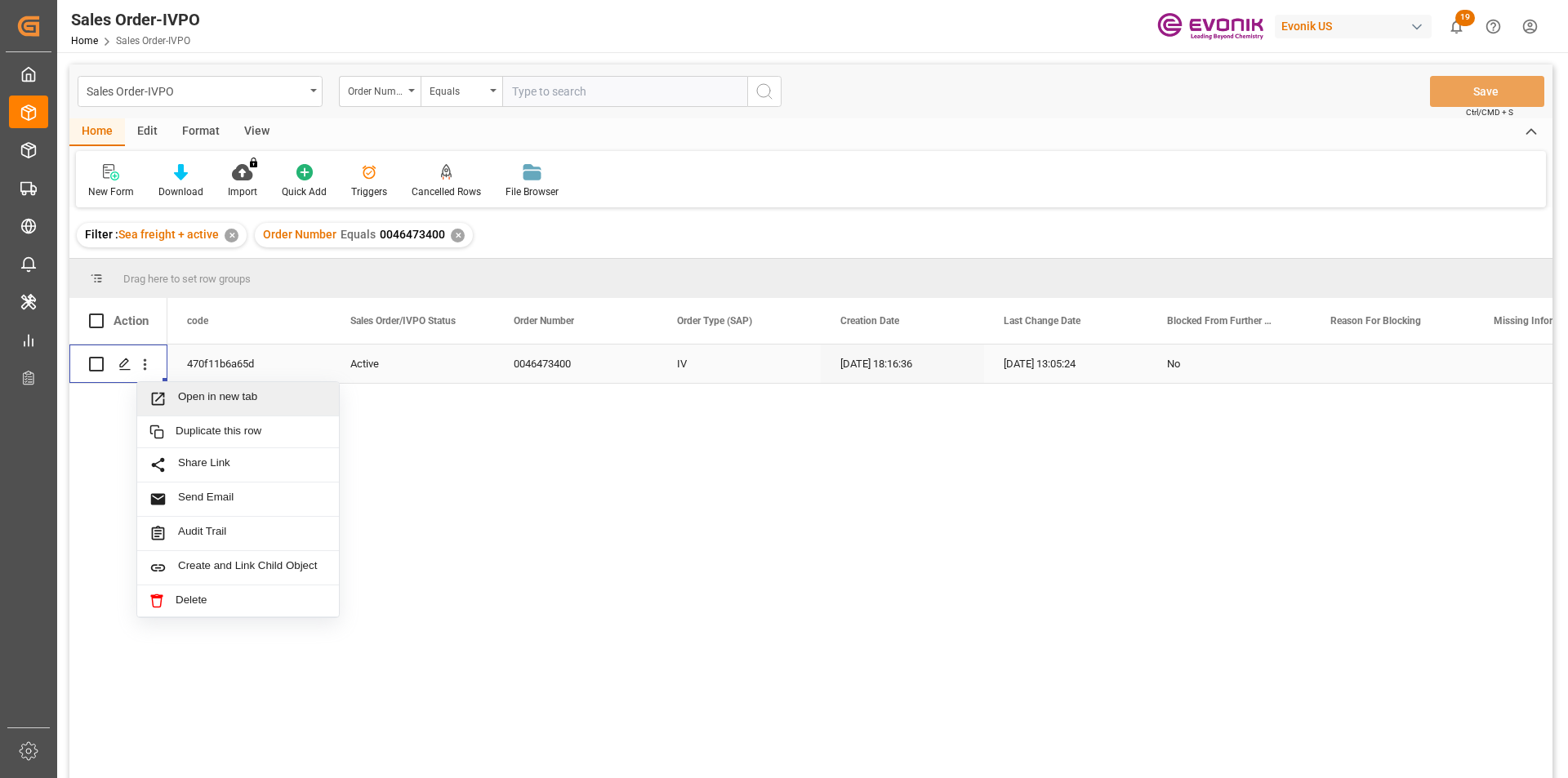
click at [241, 389] on div "Open in new tab" at bounding box center [237, 399] width 202 height 35
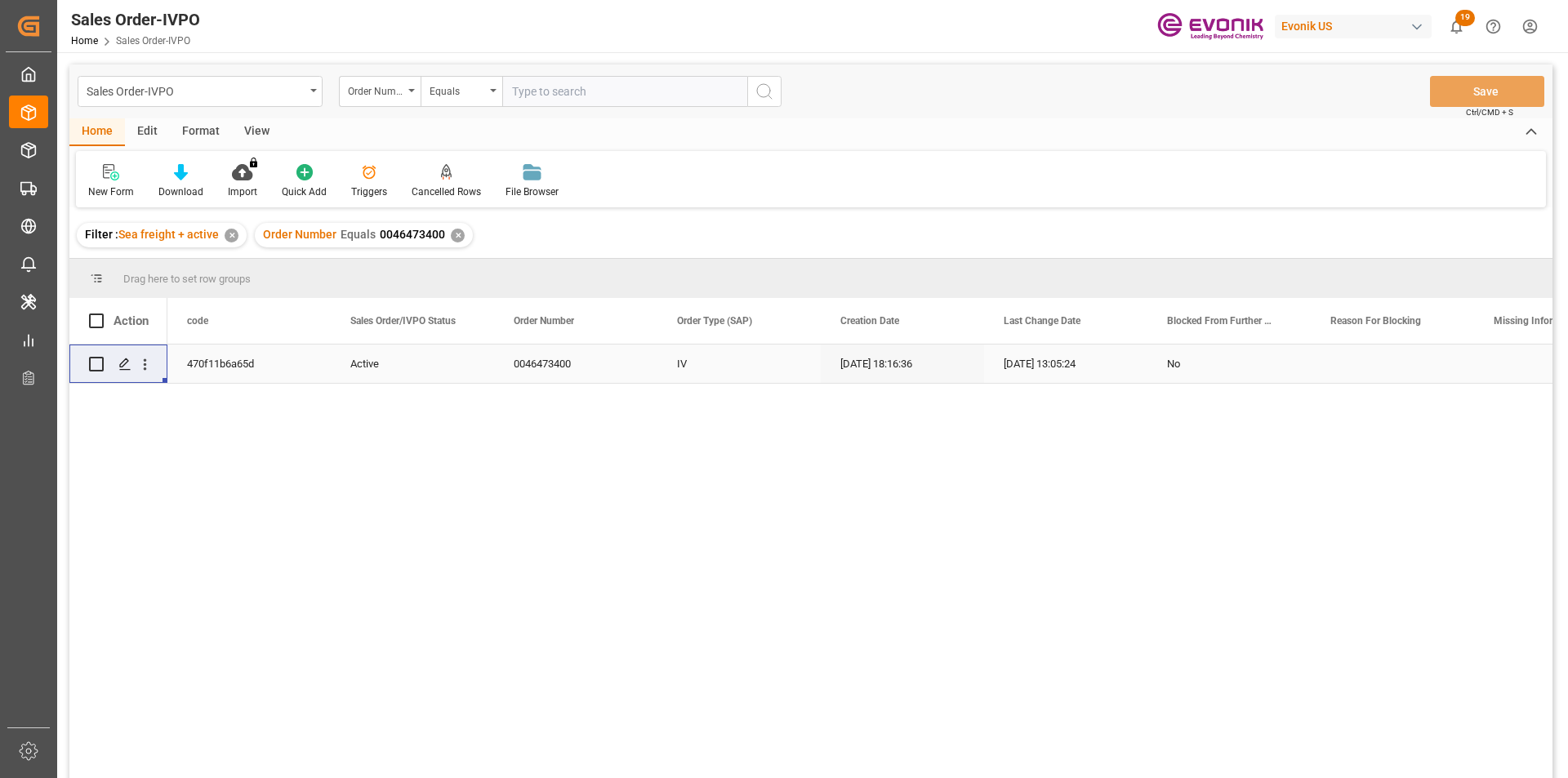
click at [454, 236] on div "✕" at bounding box center [458, 235] width 14 height 14
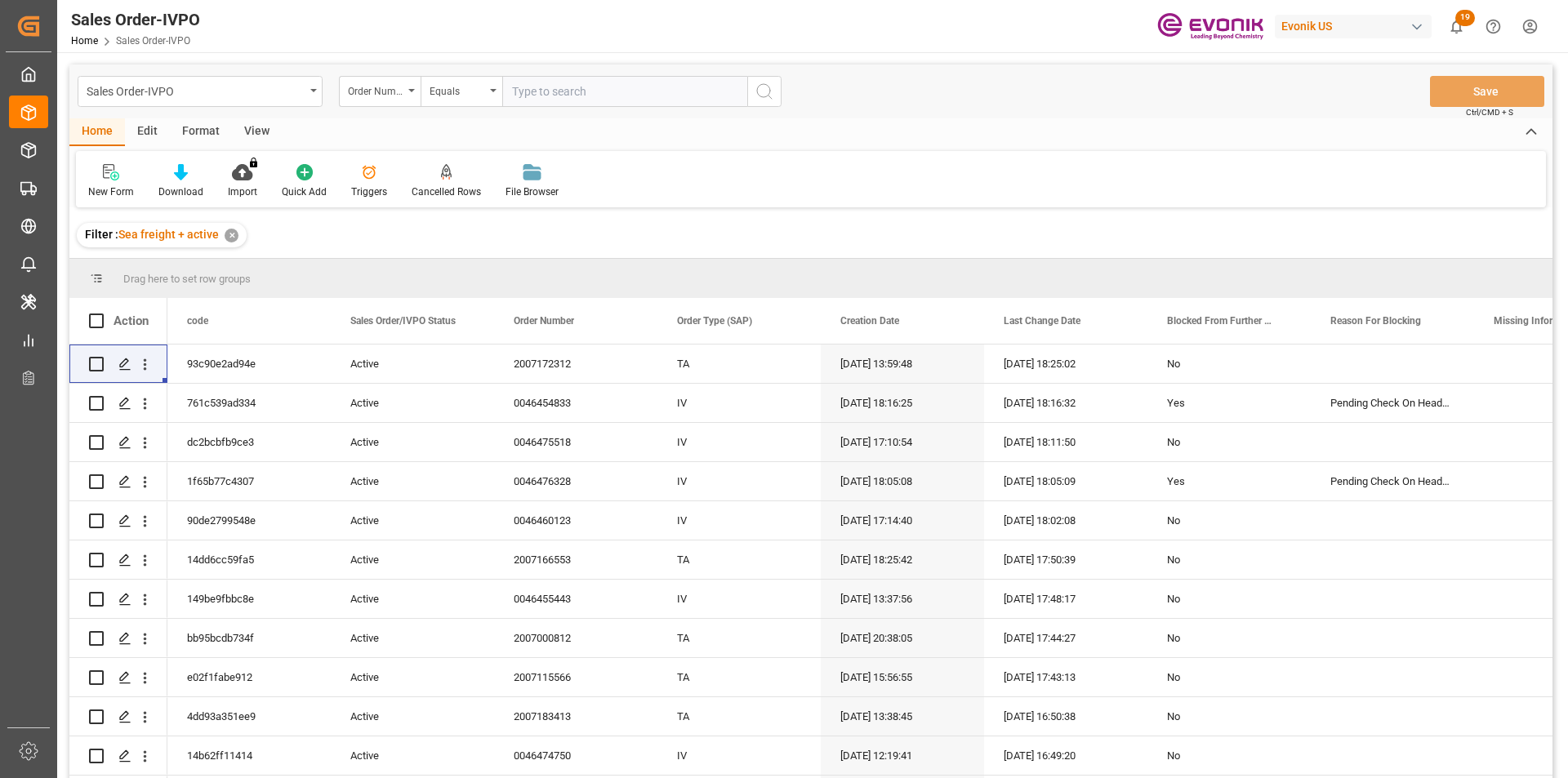
click at [535, 89] on input "text" at bounding box center [625, 91] width 245 height 31
paste input "0046469401"
type input "0046469401"
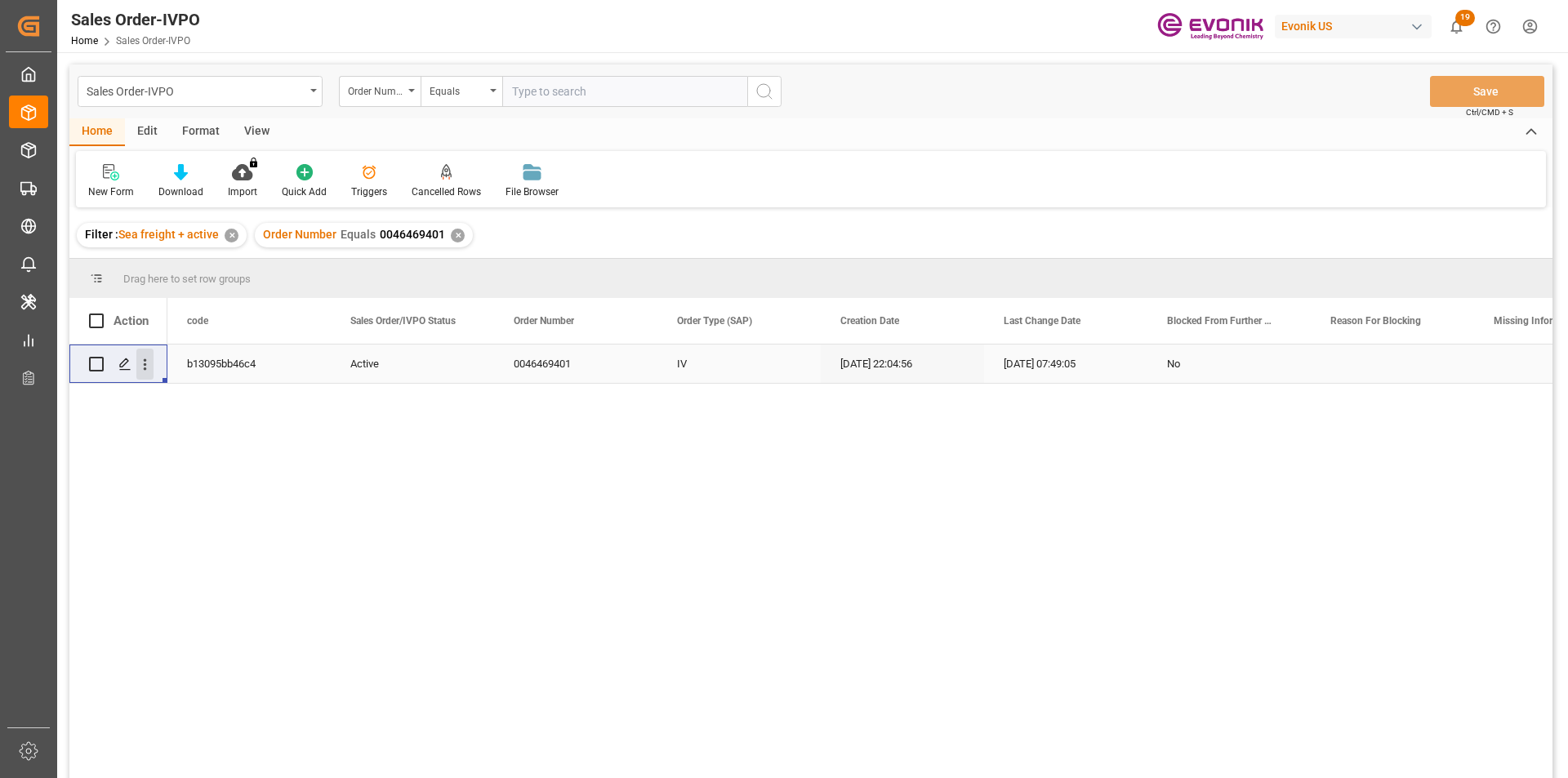
click at [148, 367] on icon "open menu" at bounding box center [144, 364] width 17 height 17
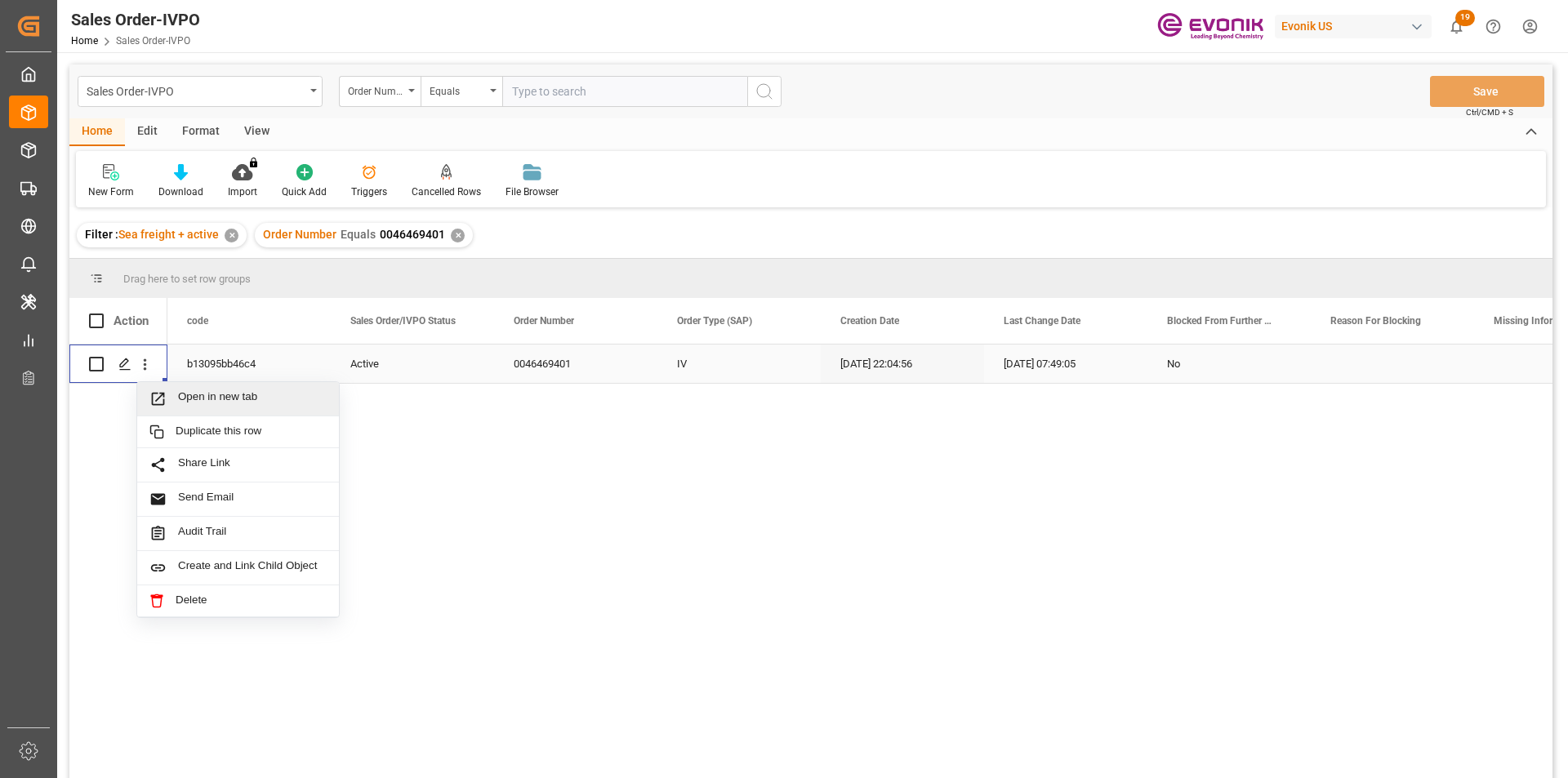
click at [207, 399] on span "Open in new tab" at bounding box center [251, 398] width 148 height 17
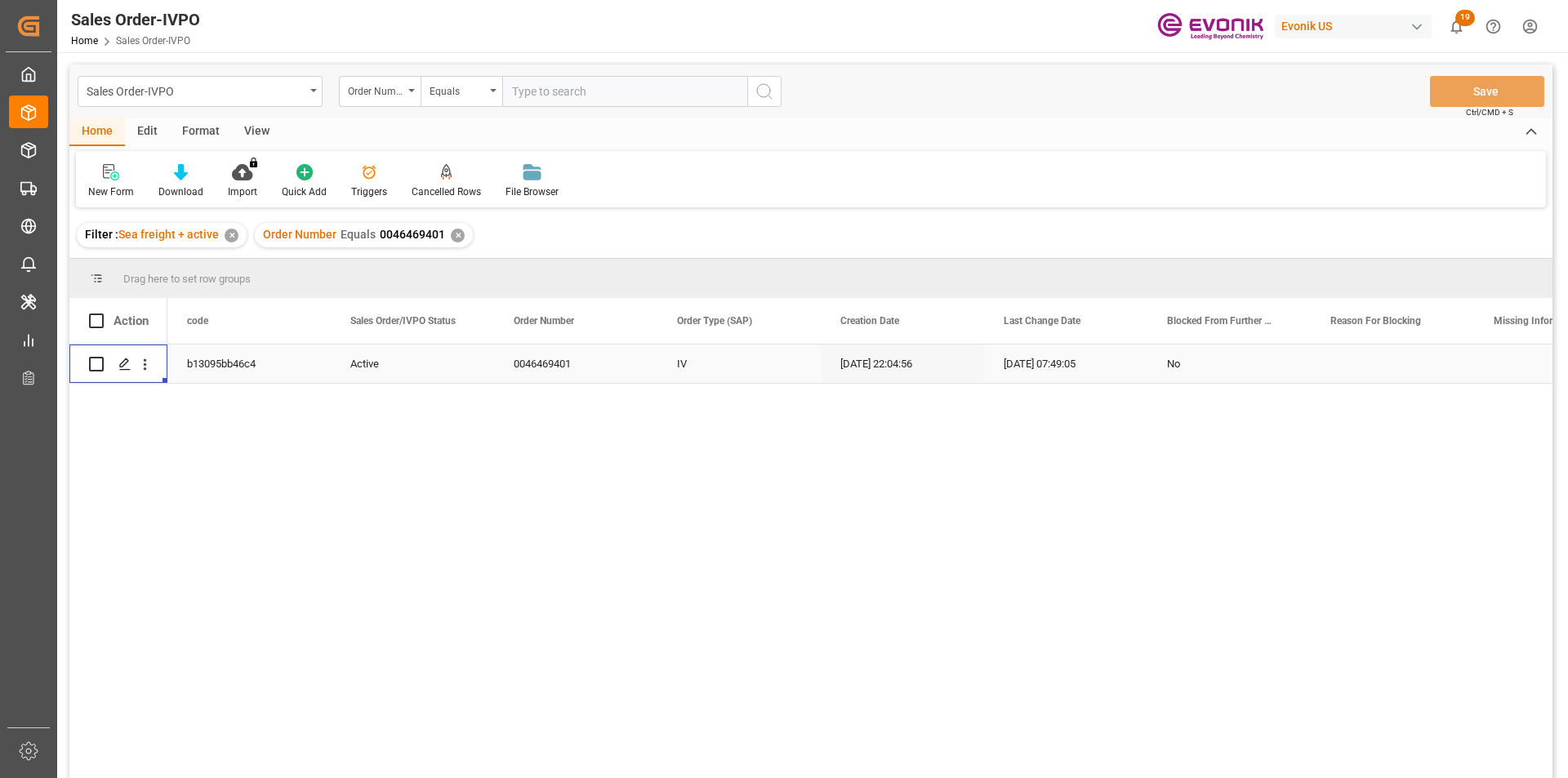
click at [609, 101] on input "text" at bounding box center [625, 91] width 245 height 31
paste input "0046469401"
type input "0046469401"
drag, startPoint x: 576, startPoint y: 97, endPoint x: 399, endPoint y: 96, distance: 177.0
click at [399, 96] on div "Order Number Equals 0046469401" at bounding box center [560, 91] width 442 height 31
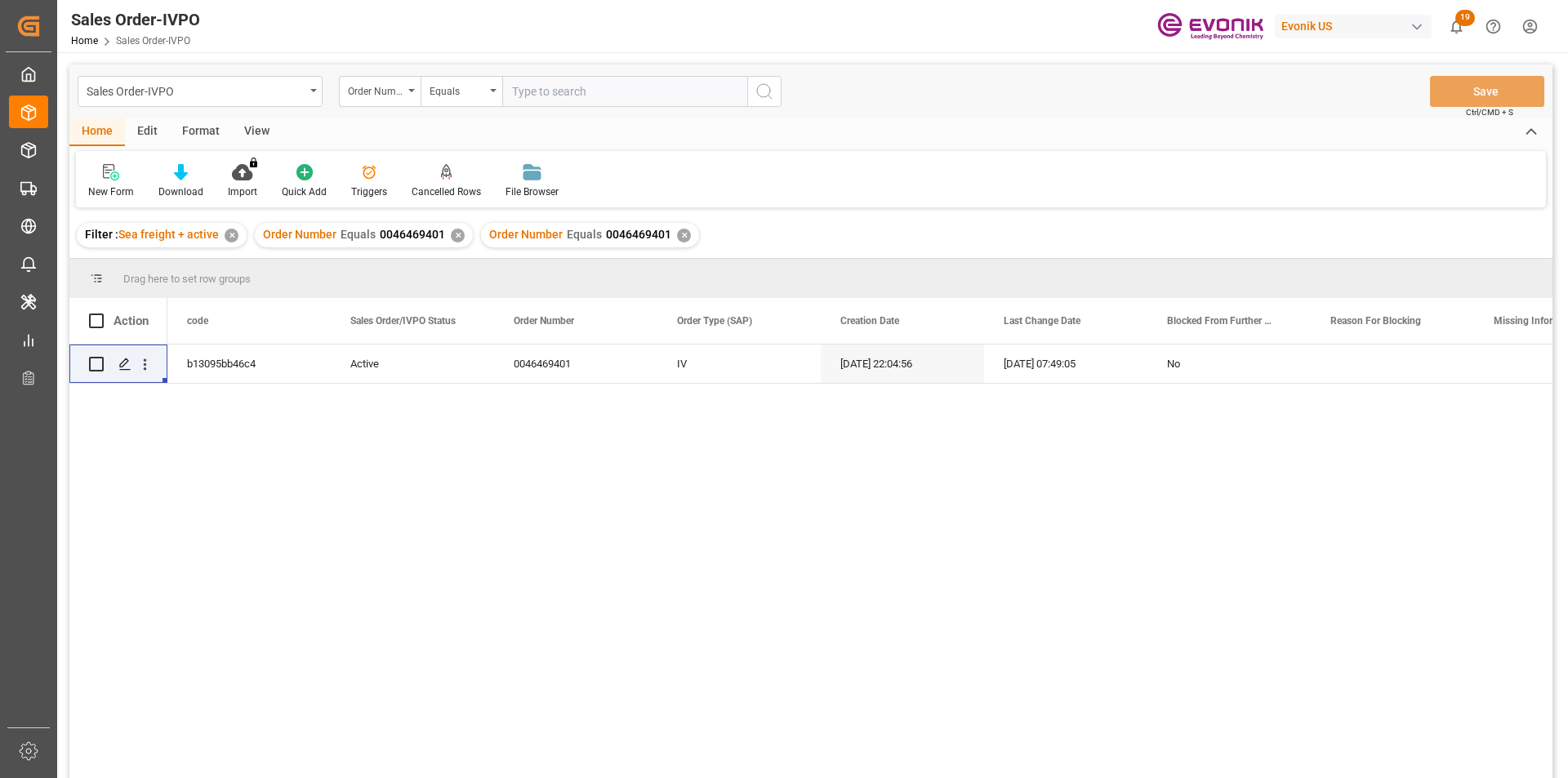
click at [452, 239] on div "✕" at bounding box center [458, 235] width 14 height 14
click at [139, 368] on icon "open menu" at bounding box center [144, 364] width 17 height 17
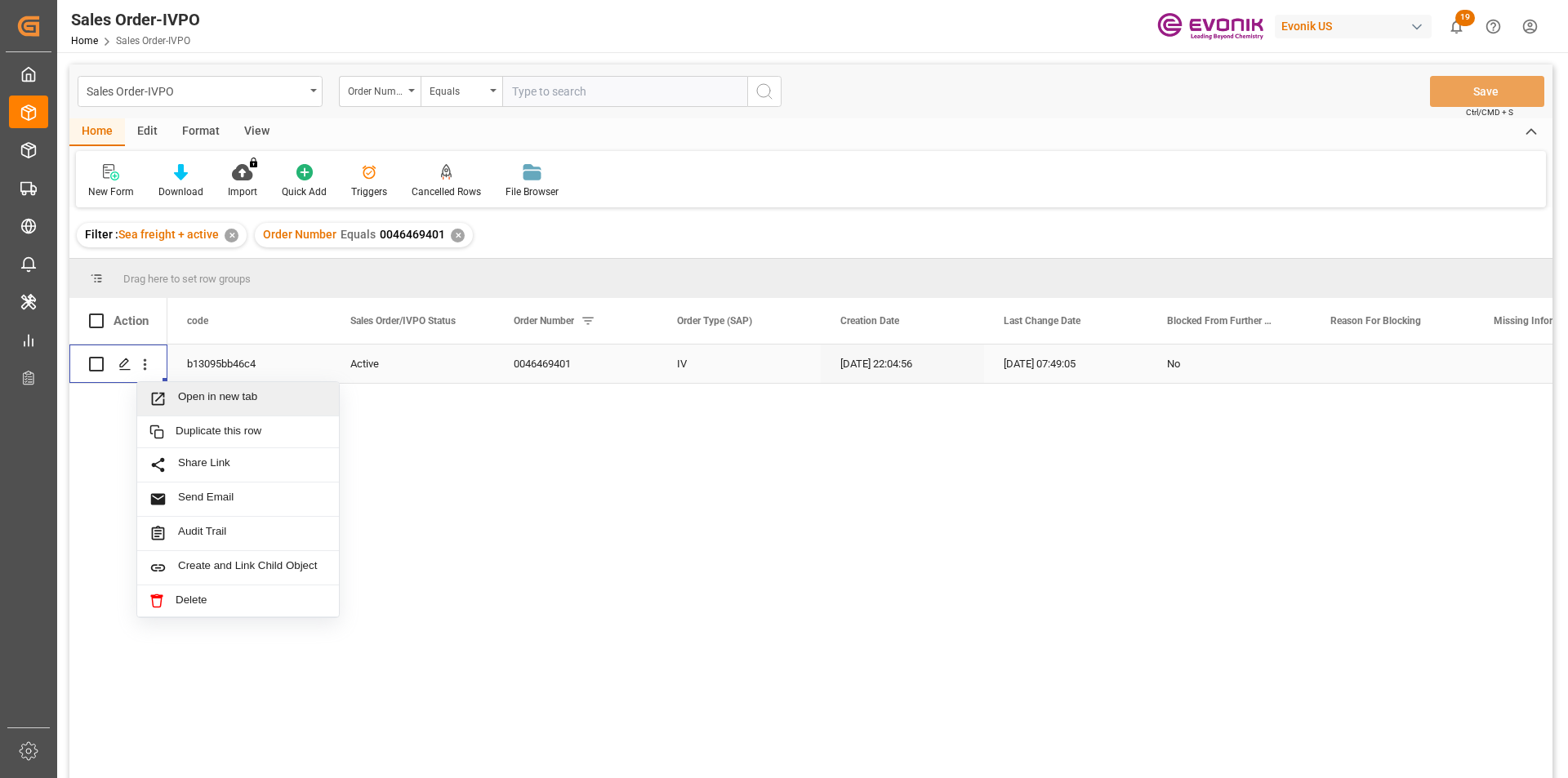
click at [230, 393] on span "Open in new tab" at bounding box center [251, 398] width 148 height 17
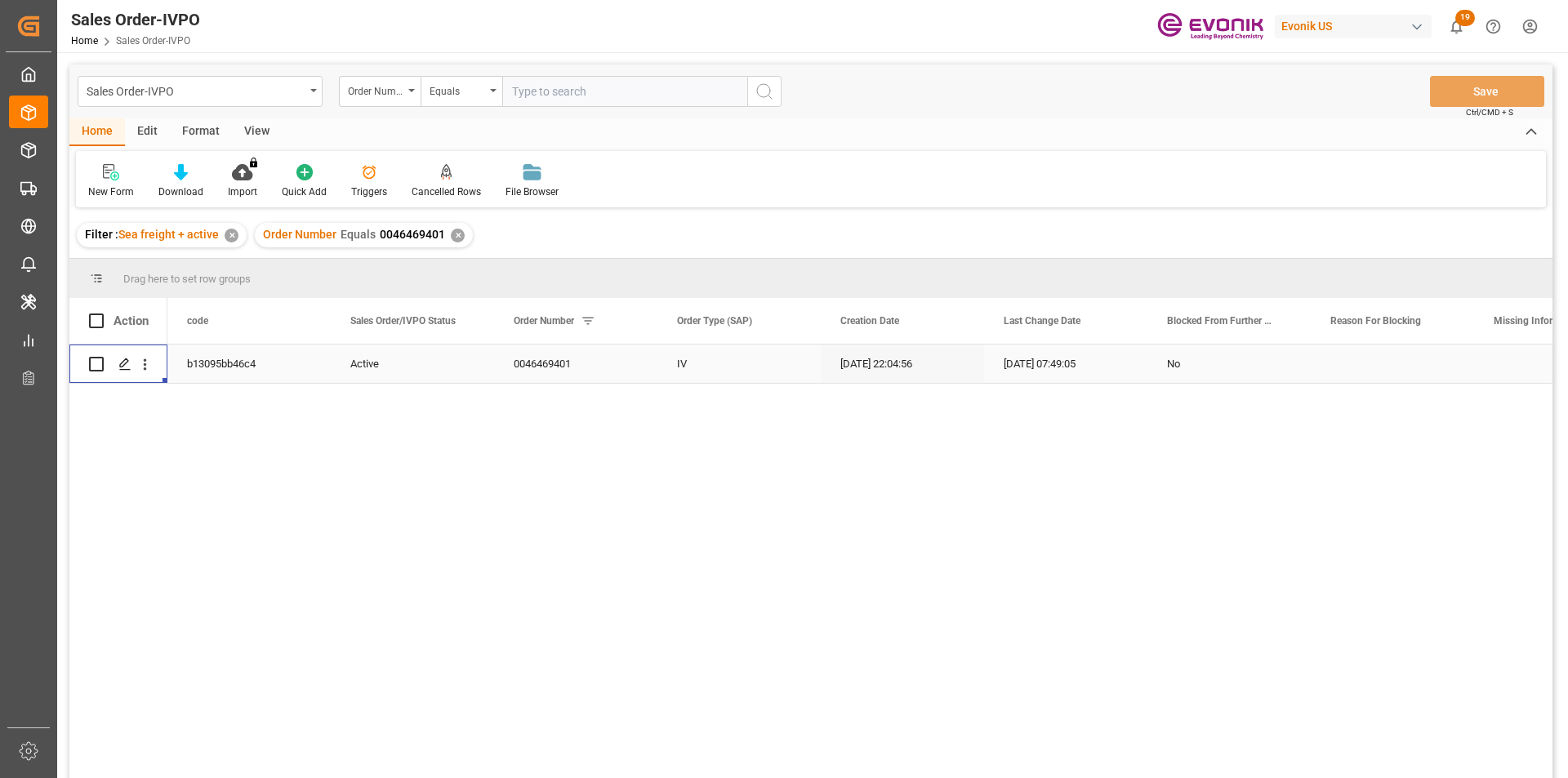
click at [457, 237] on div "✕" at bounding box center [458, 235] width 14 height 14
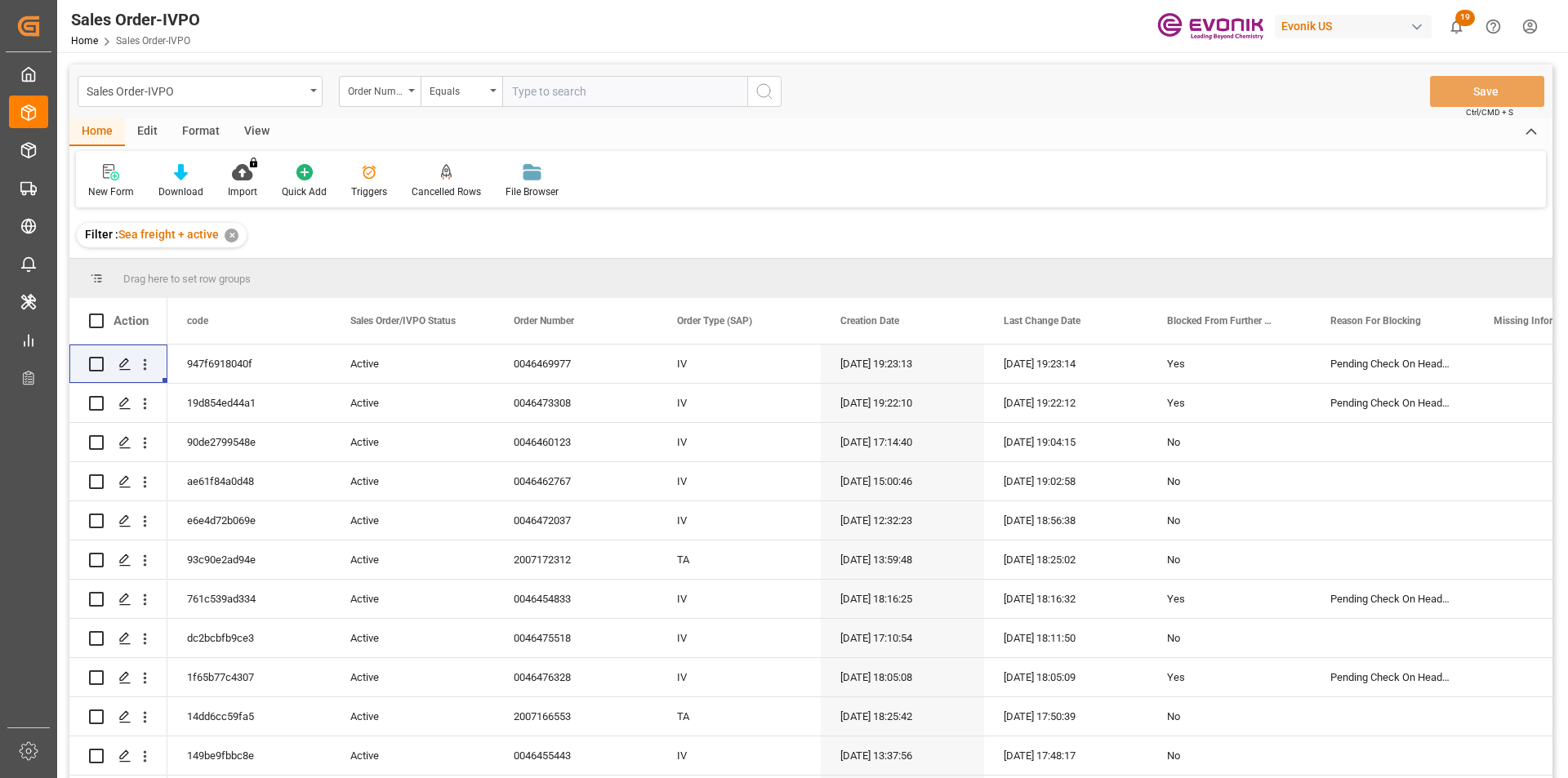
click at [597, 90] on input "text" at bounding box center [625, 91] width 245 height 31
paste input "2007188728"
type input "2007188728"
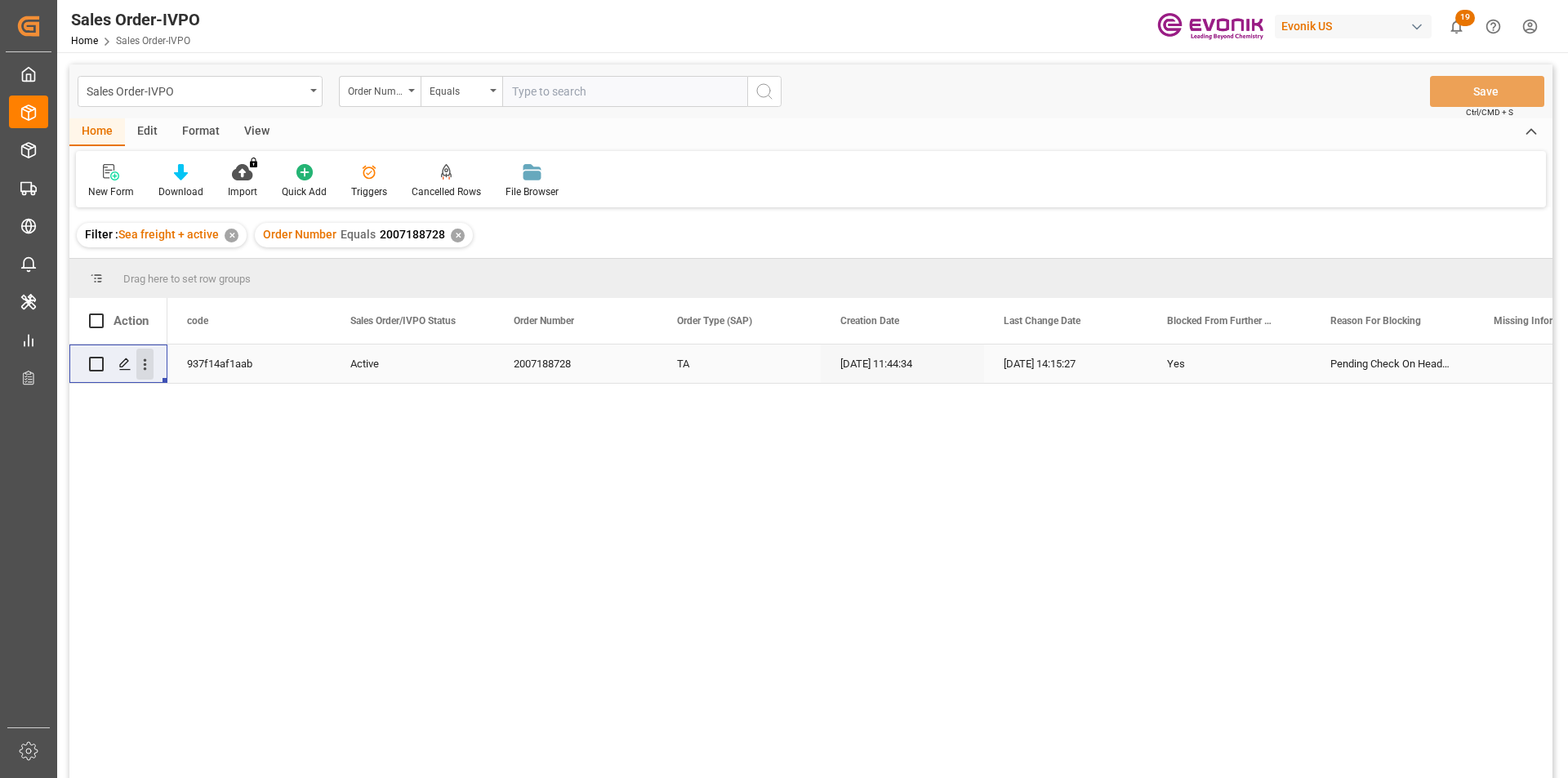
click at [142, 363] on icon "open menu" at bounding box center [144, 364] width 17 height 17
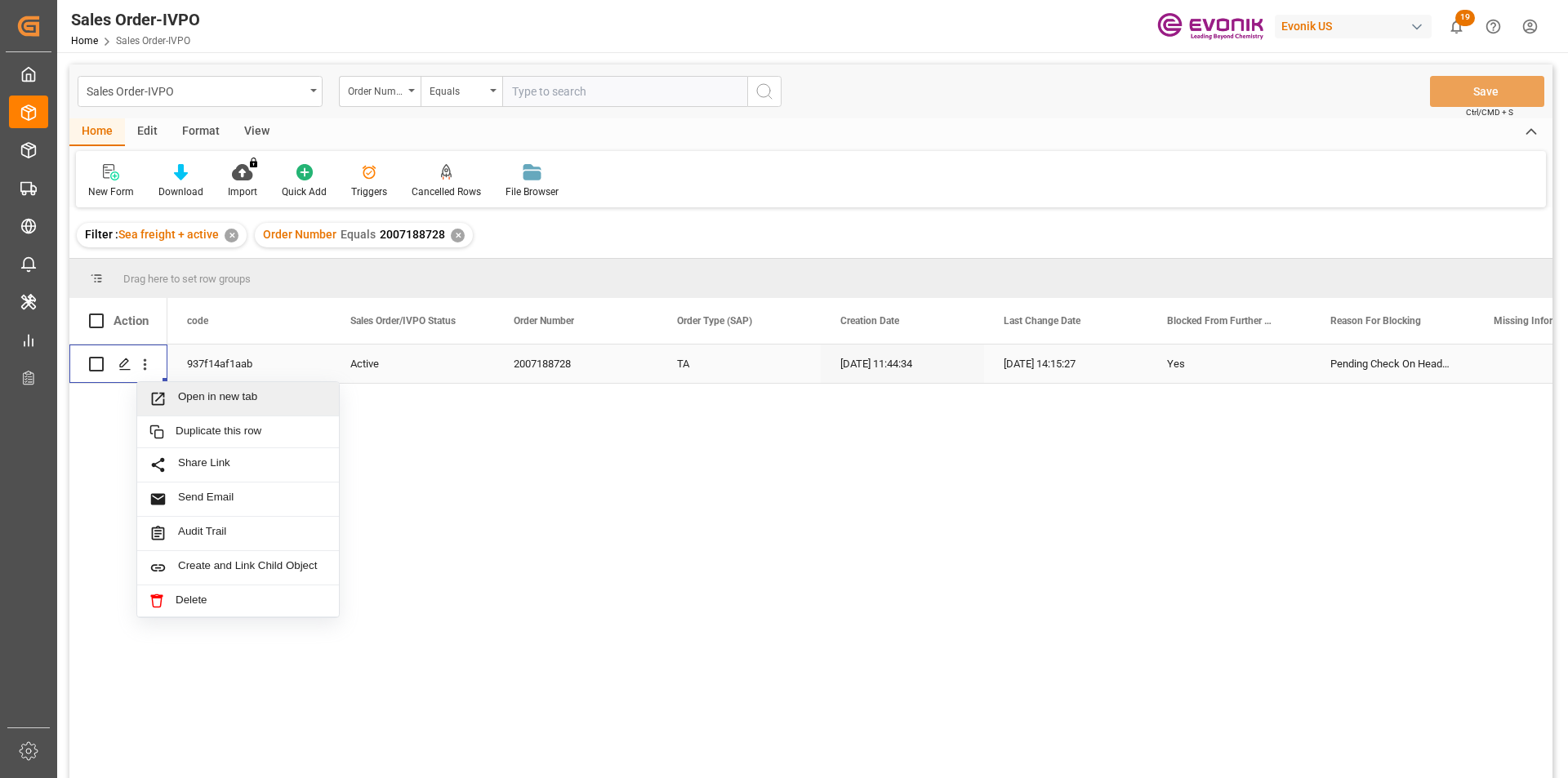
click at [254, 400] on span "Open in new tab" at bounding box center [251, 398] width 148 height 17
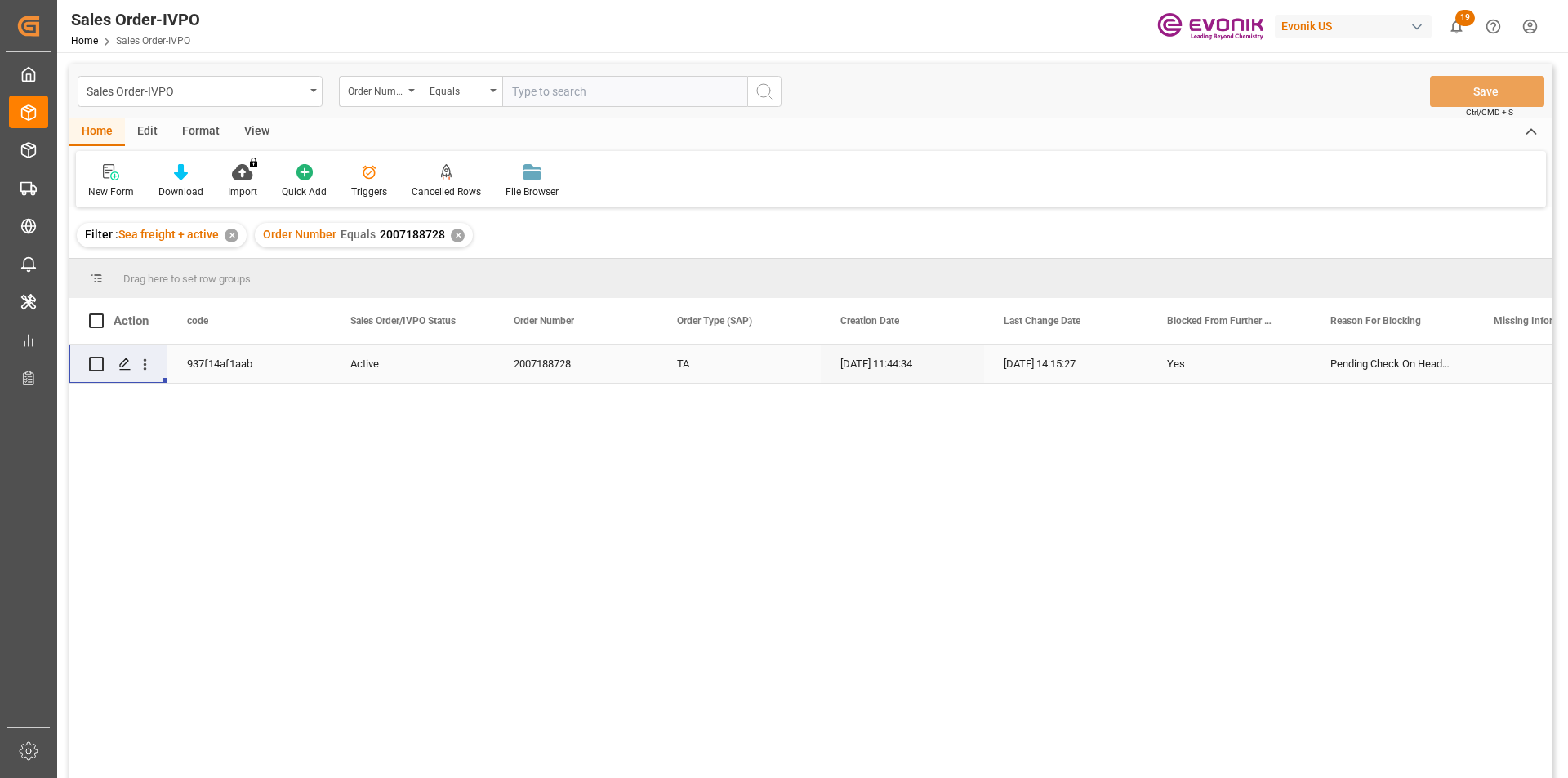
click at [450, 230] on div "✕" at bounding box center [458, 235] width 14 height 14
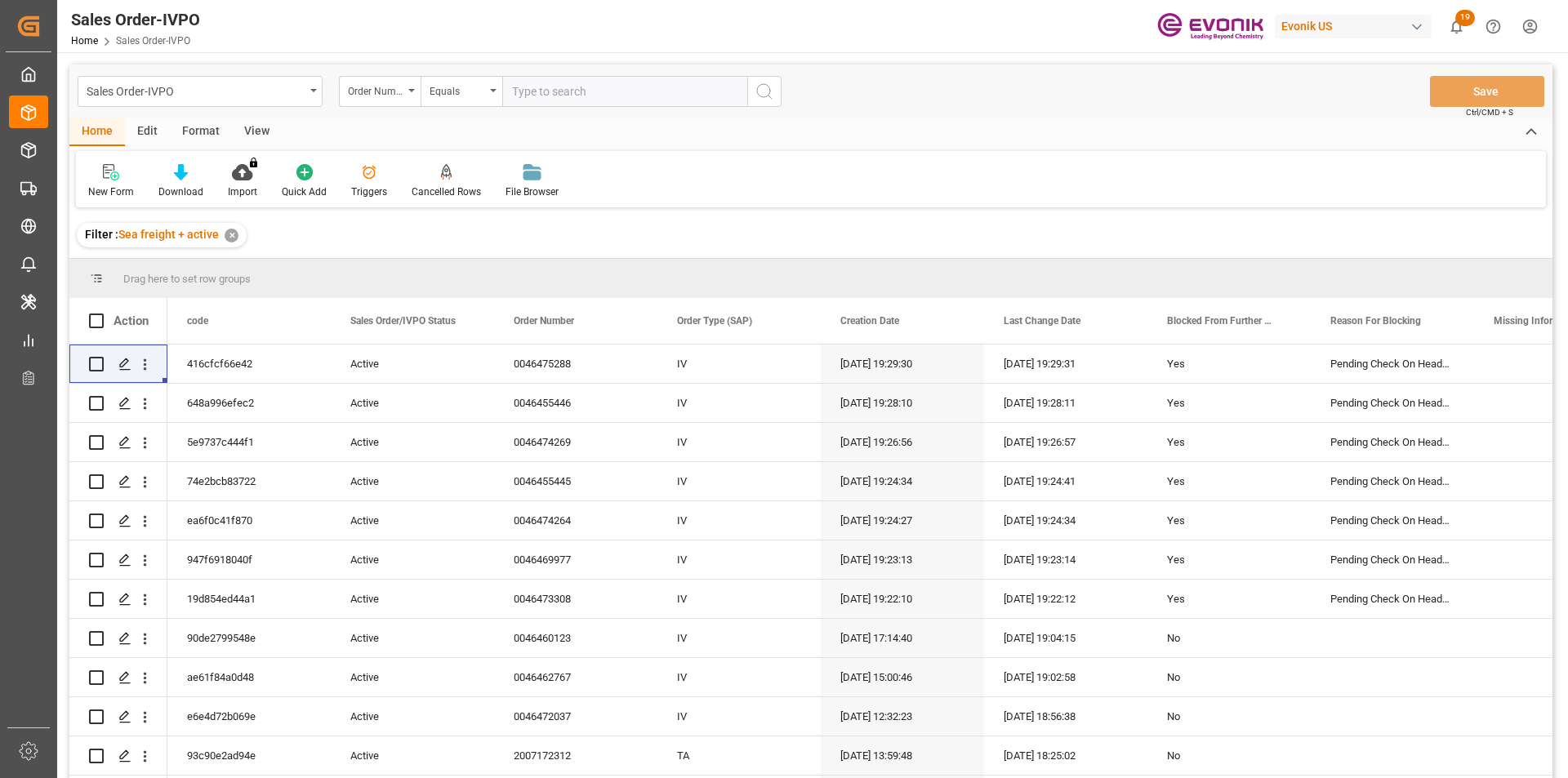
click at [570, 96] on input "text" at bounding box center [625, 91] width 245 height 31
paste input "0046473400"
type input "0046473400"
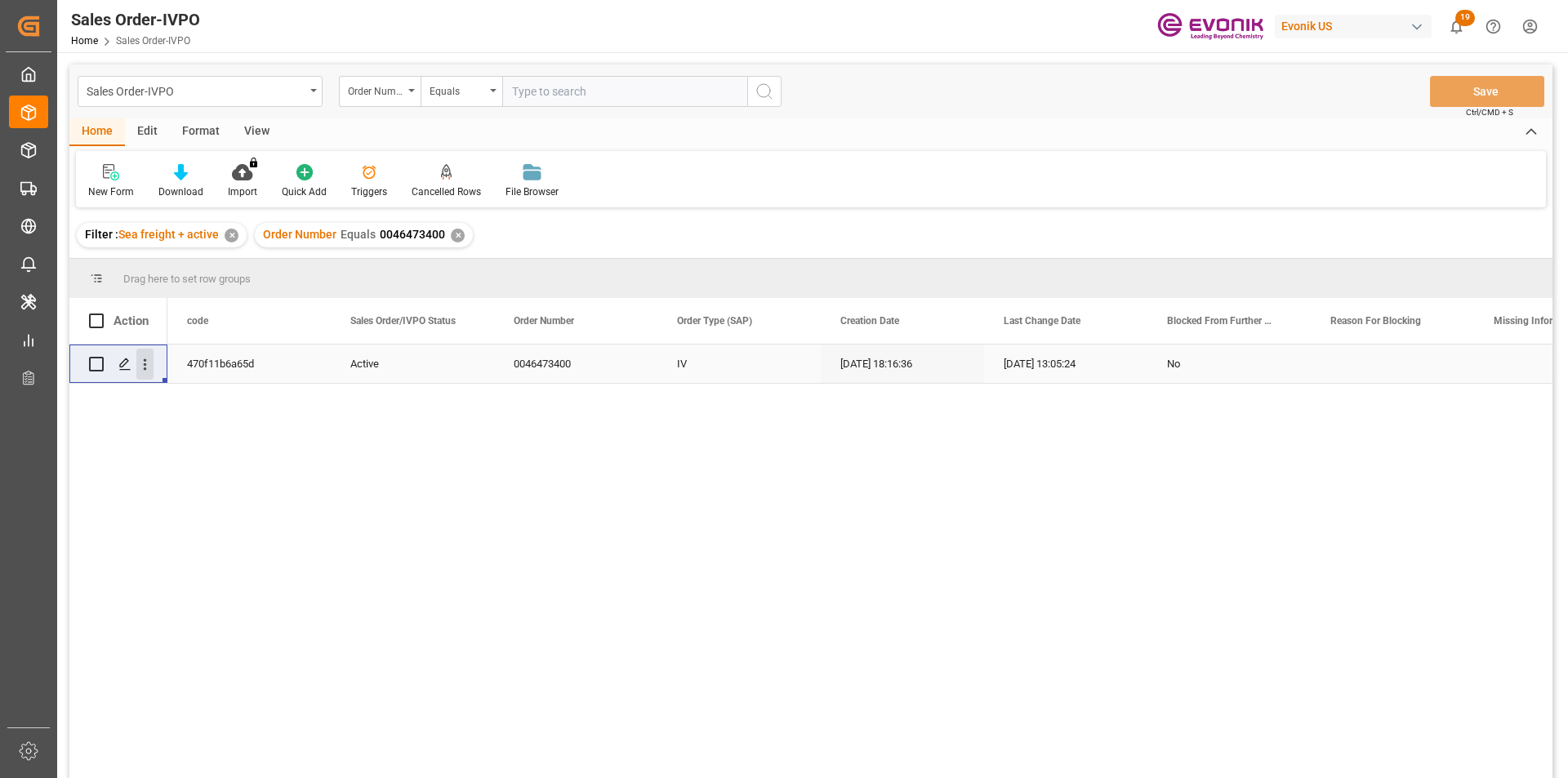
click at [144, 363] on icon "open menu" at bounding box center [144, 364] width 17 height 17
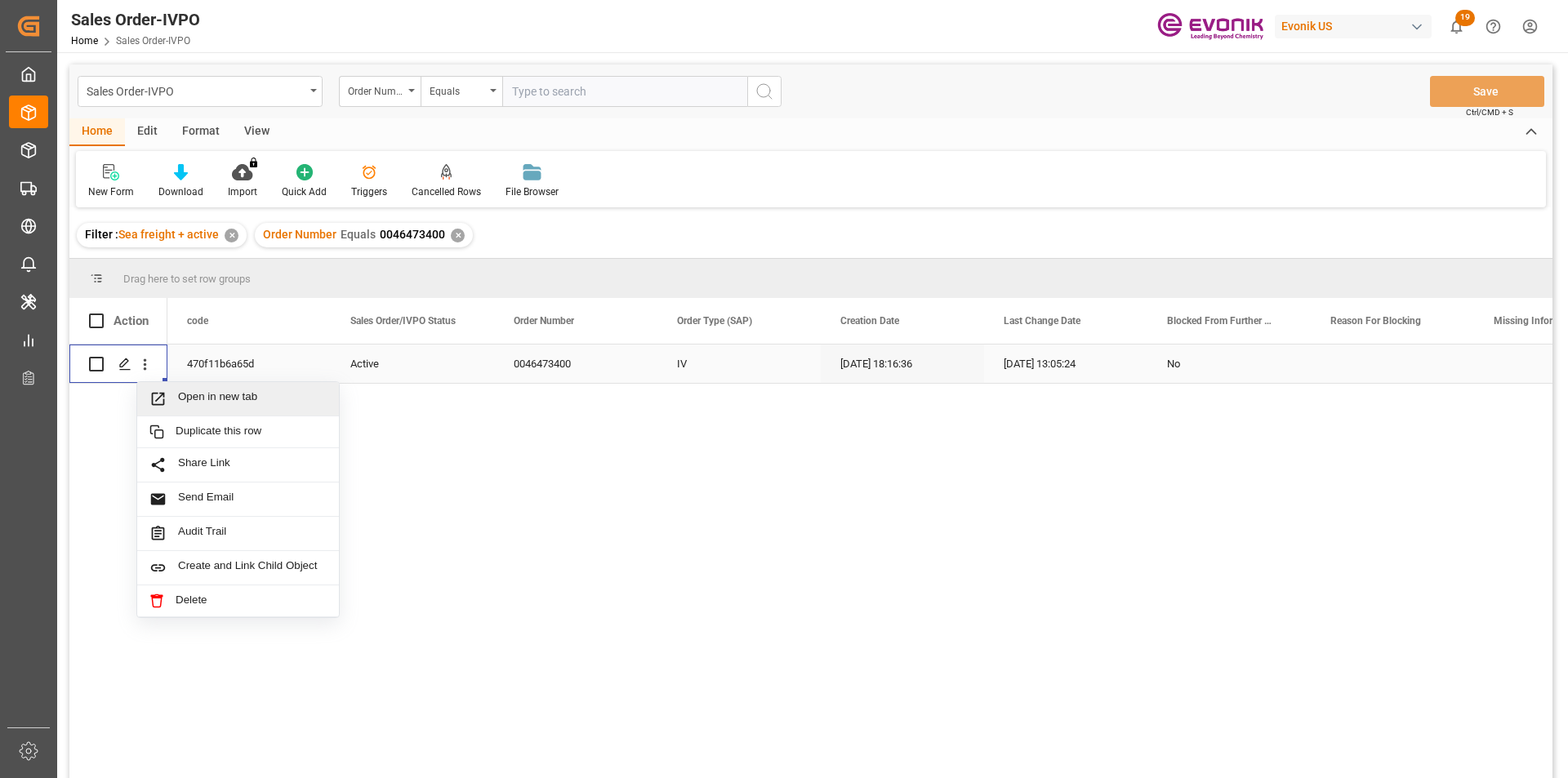
click at [191, 389] on div "Open in new tab" at bounding box center [237, 399] width 202 height 35
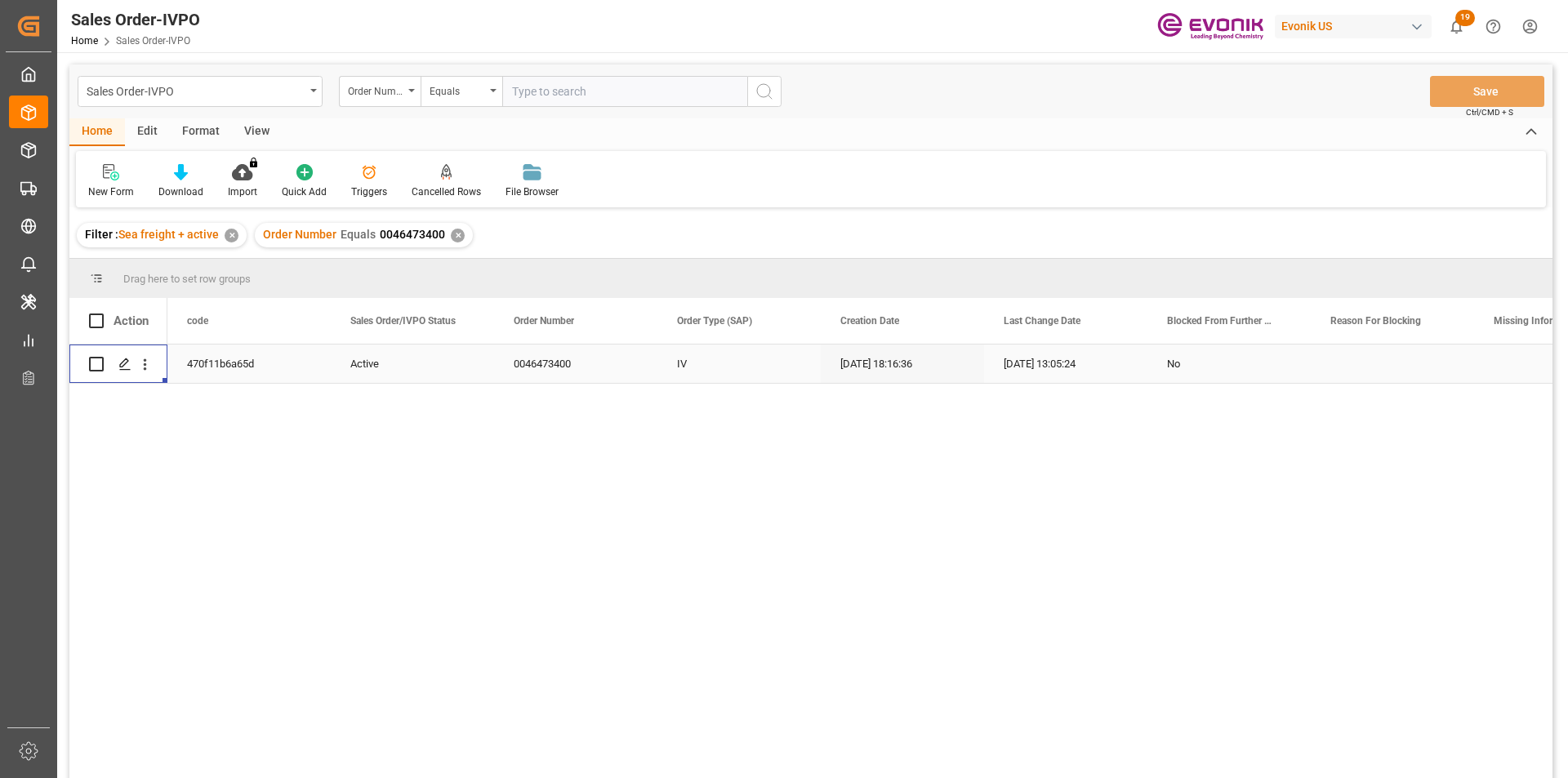
click at [550, 98] on input "text" at bounding box center [625, 91] width 245 height 31
click at [457, 237] on div "✕" at bounding box center [458, 235] width 14 height 14
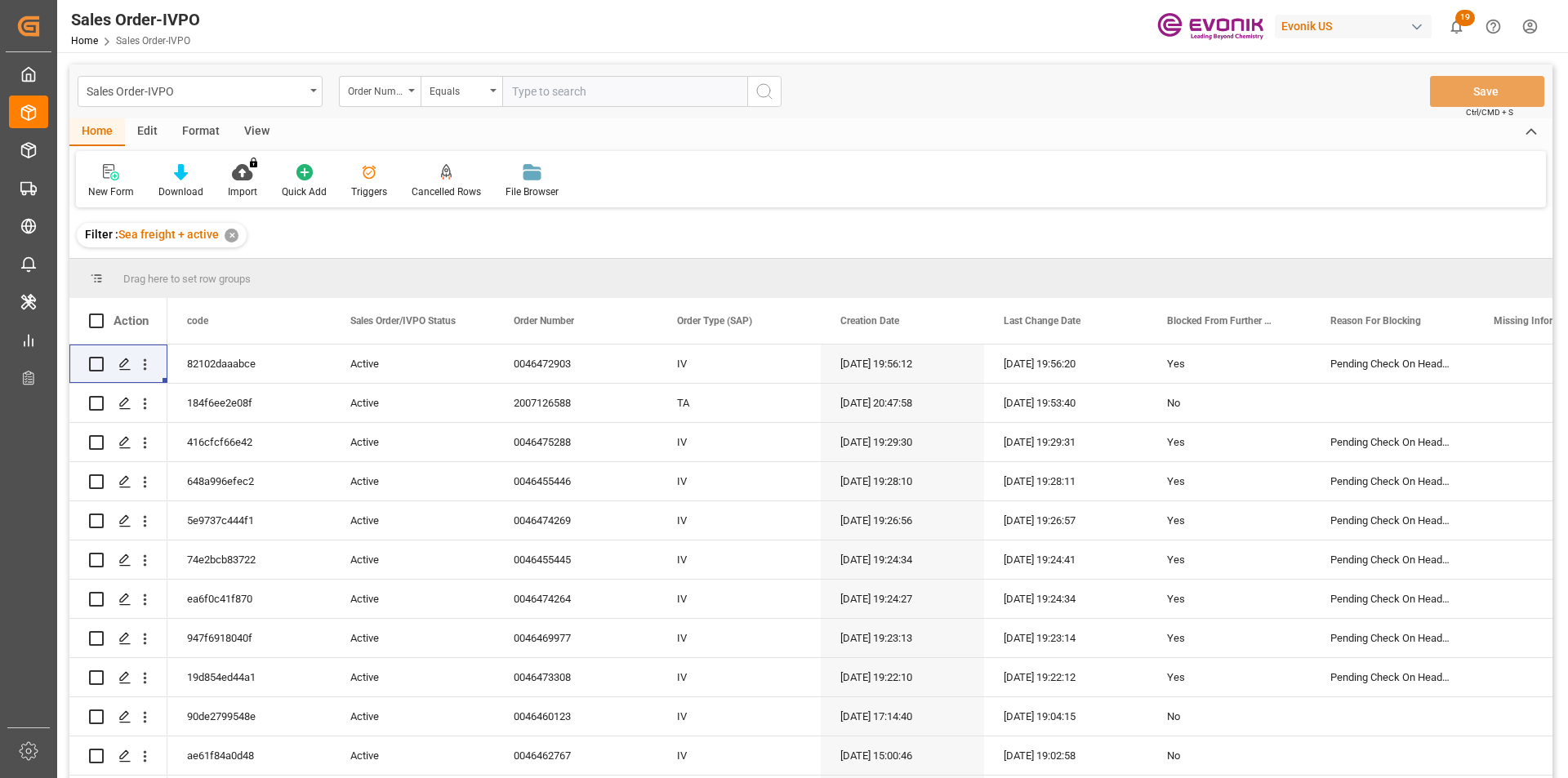
click at [540, 86] on input "text" at bounding box center [625, 91] width 245 height 31
paste input "0046473696"
type input "0046473696"
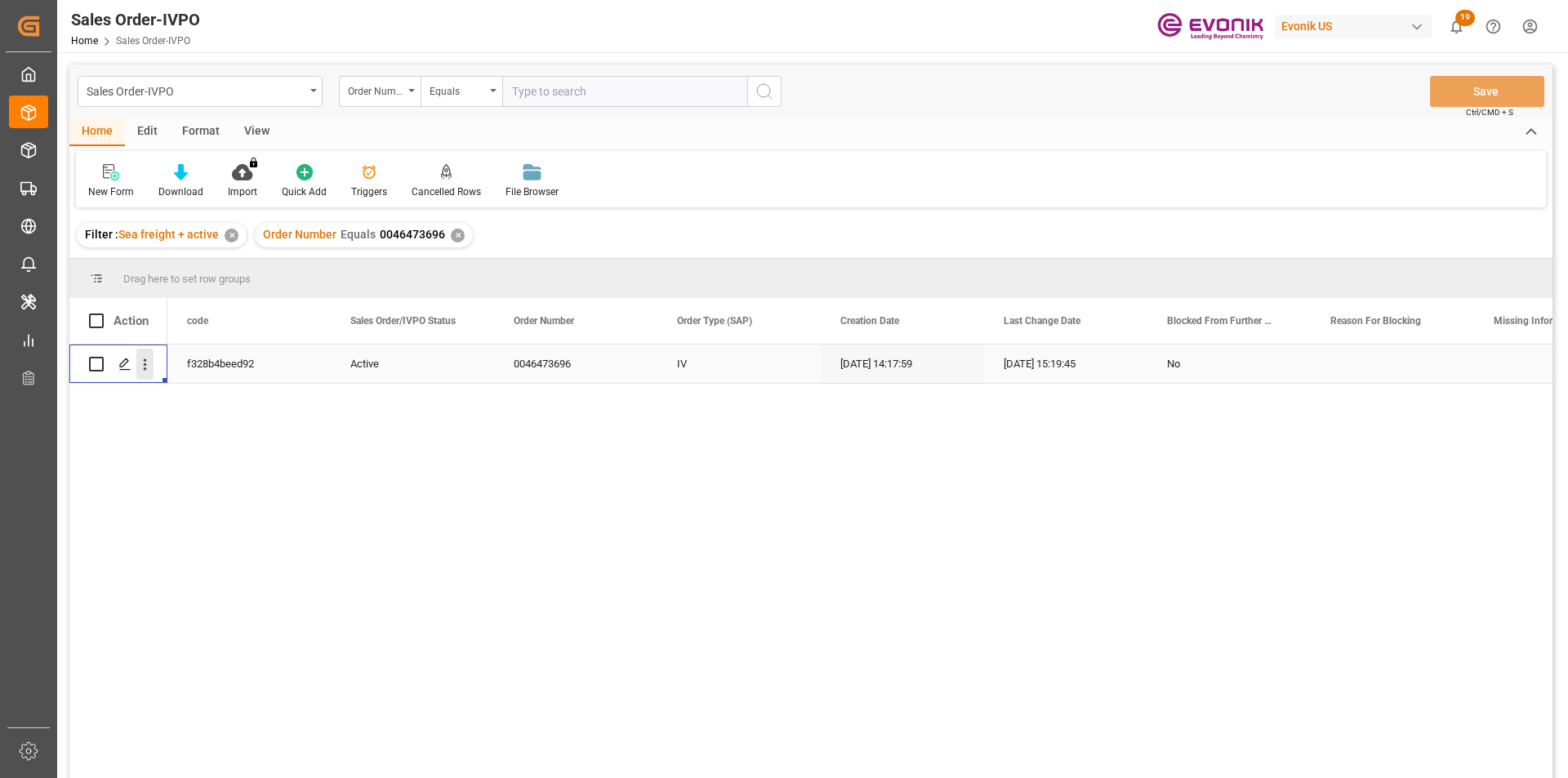
click at [139, 365] on icon "open menu" at bounding box center [144, 364] width 17 height 17
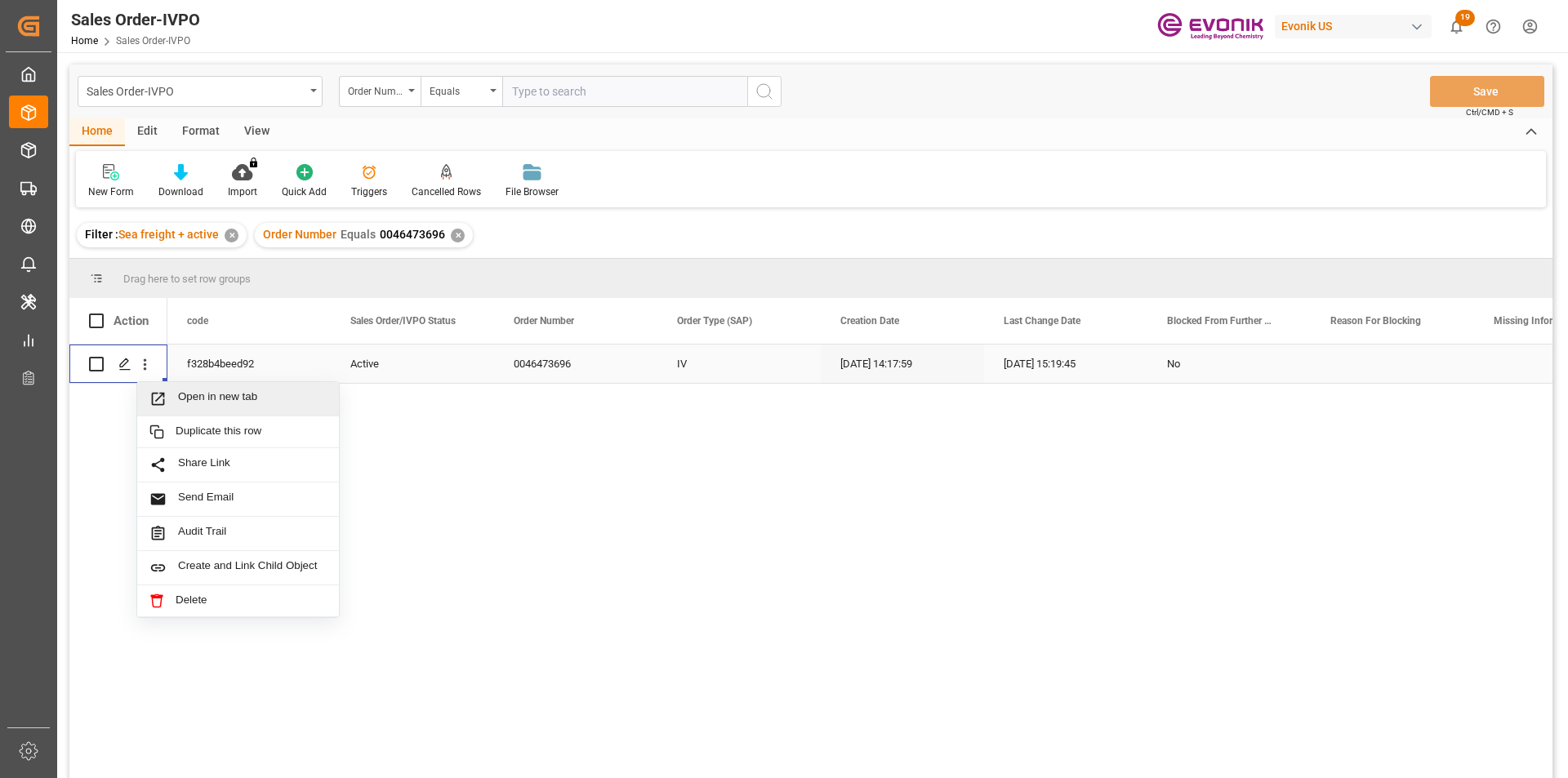
click at [190, 399] on span "Open in new tab" at bounding box center [251, 398] width 148 height 17
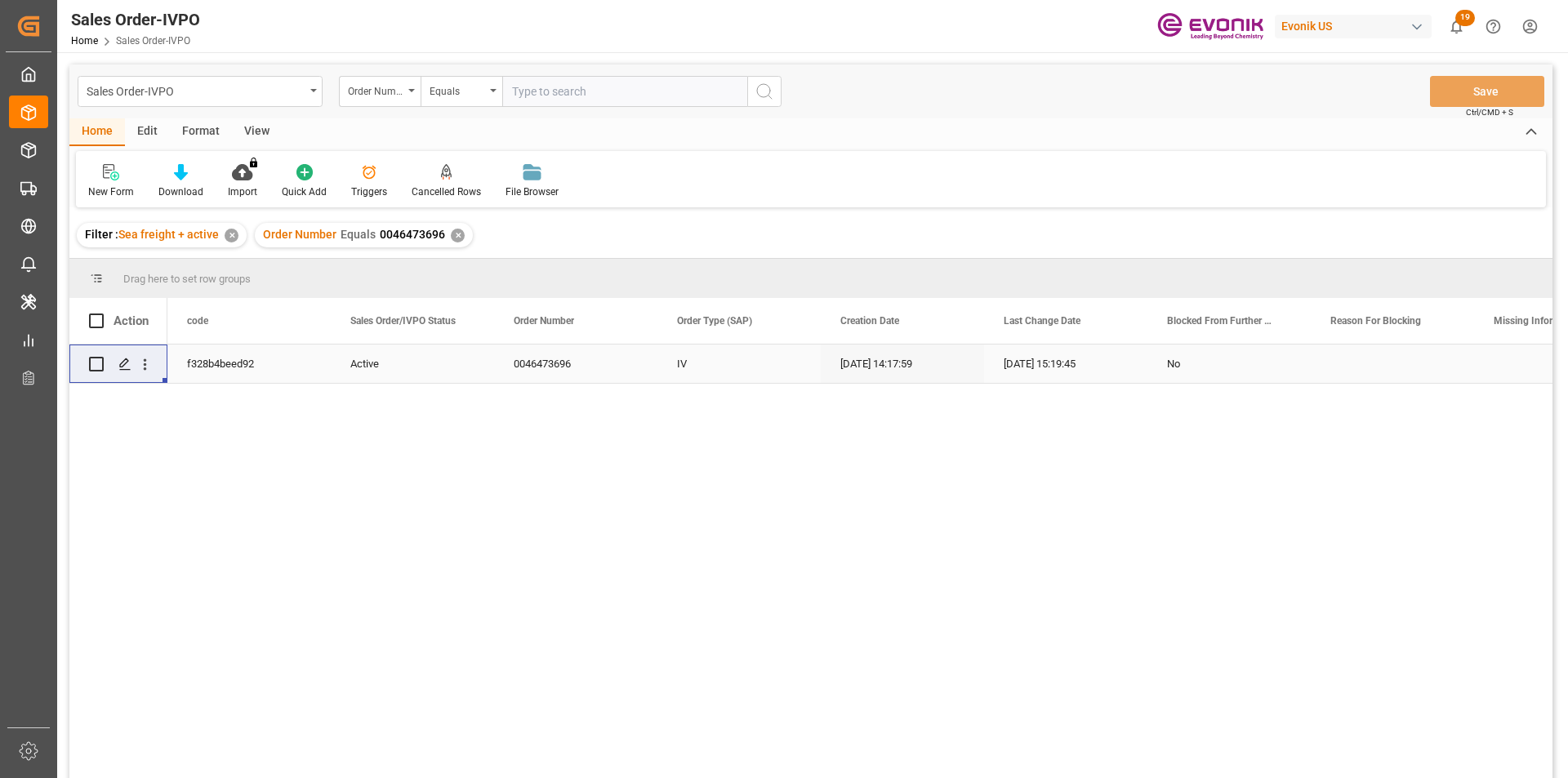
click at [450, 238] on div "✕" at bounding box center [458, 235] width 14 height 14
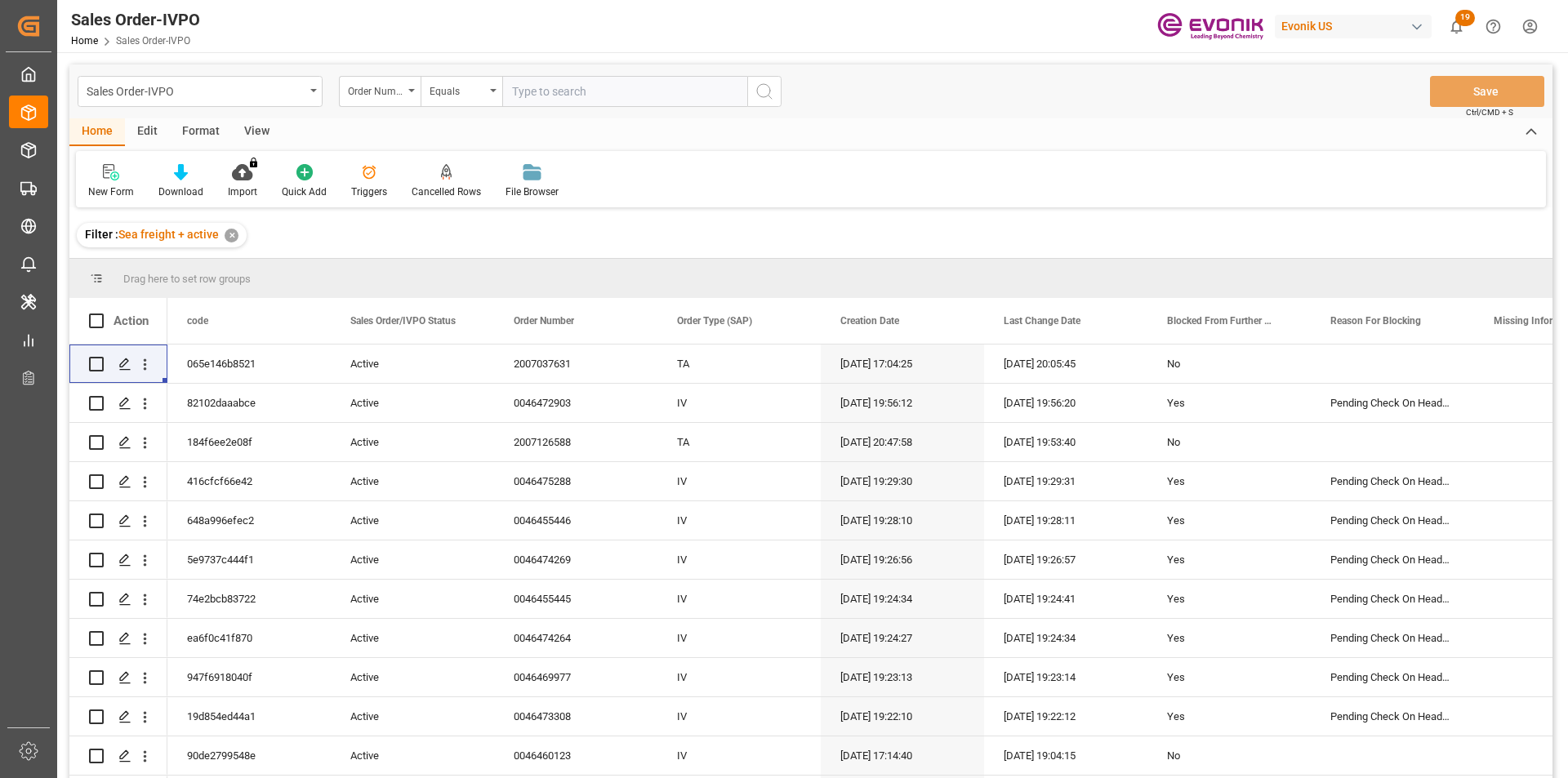
click at [552, 86] on input "text" at bounding box center [625, 91] width 245 height 31
paste input "4647102"
type input "004647102"
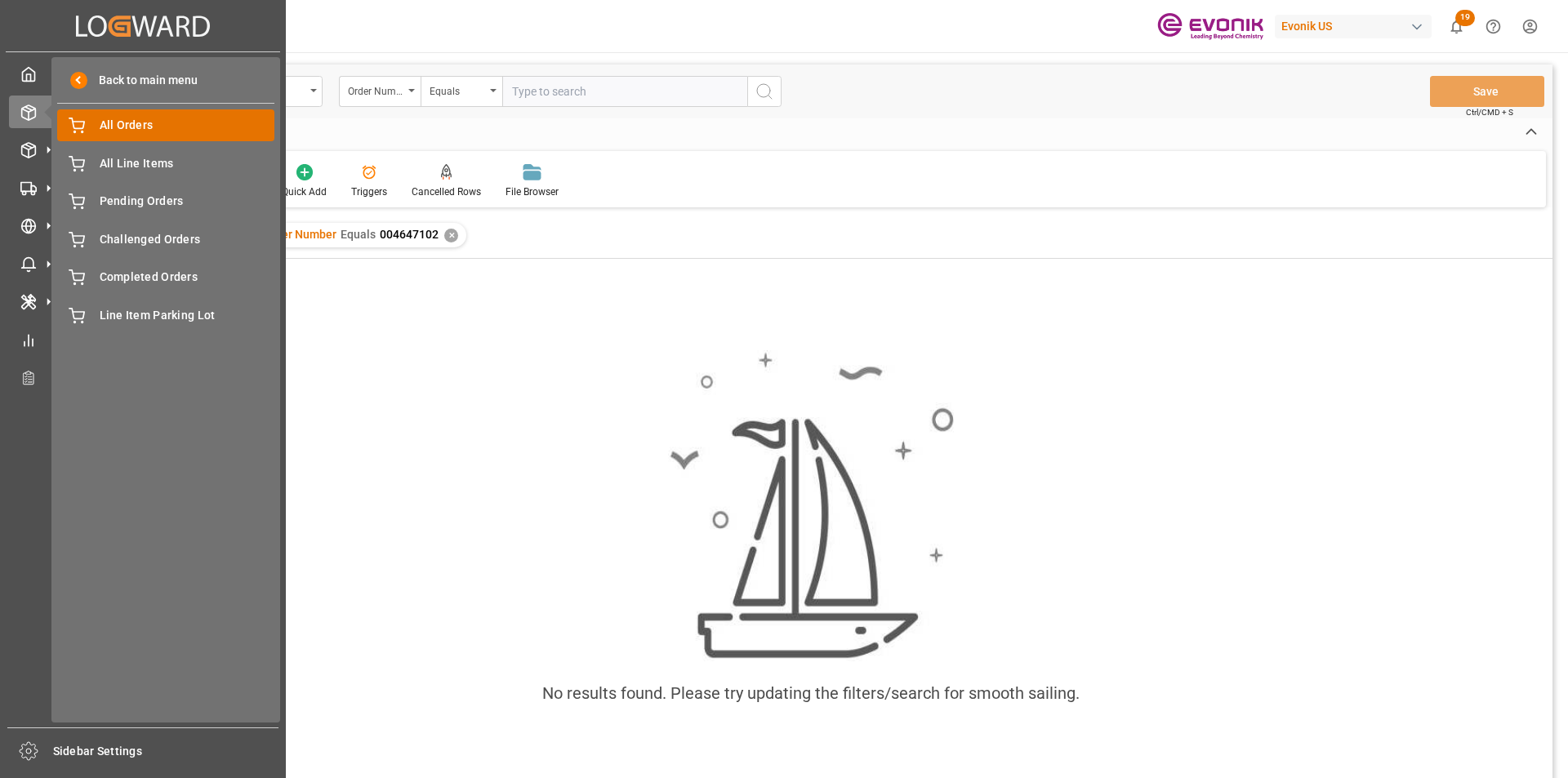
click at [104, 124] on span "All Orders" at bounding box center [187, 124] width 176 height 17
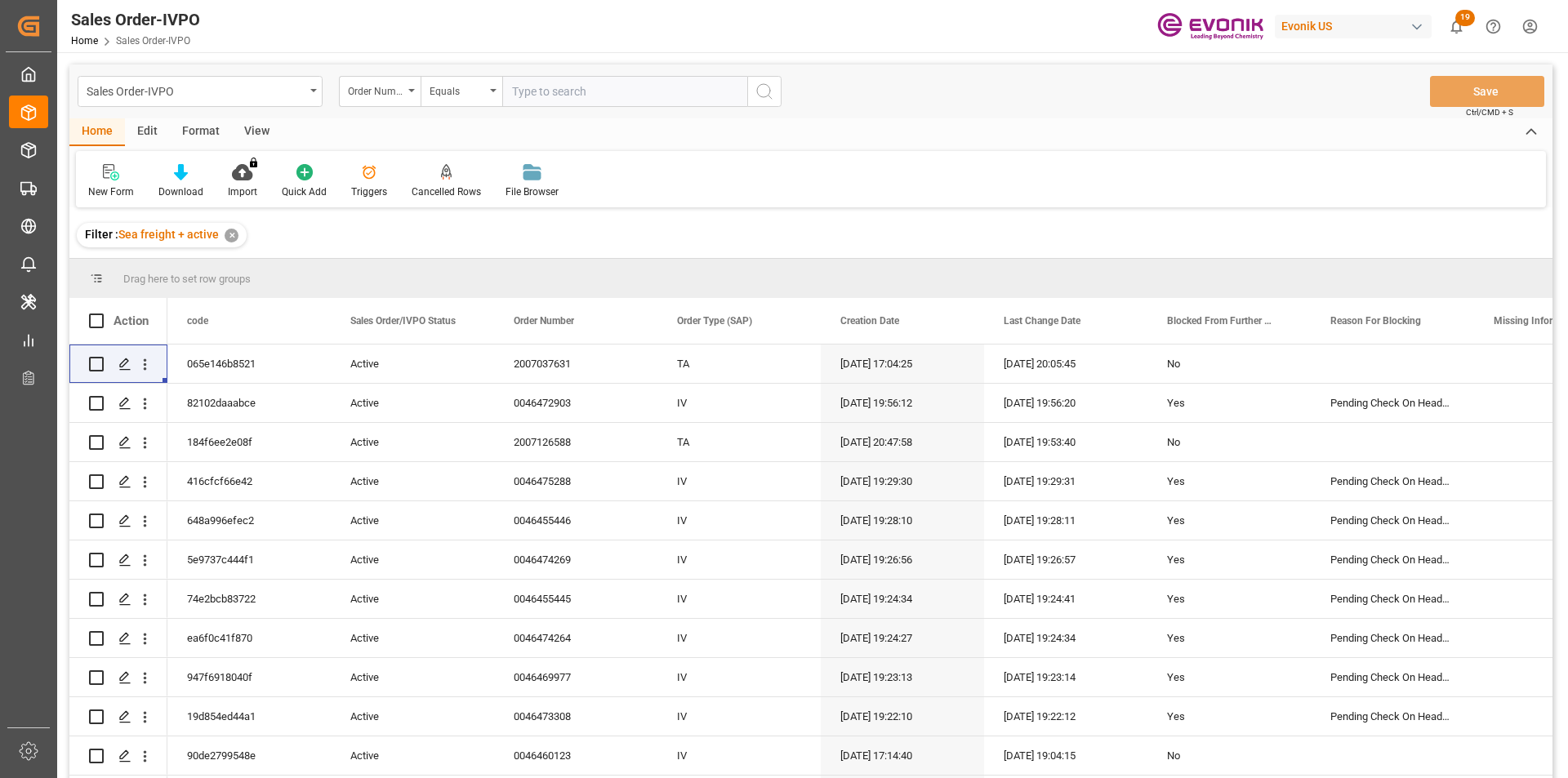
click at [561, 95] on input "text" at bounding box center [625, 91] width 245 height 31
paste input "4647102"
type input "004647102"
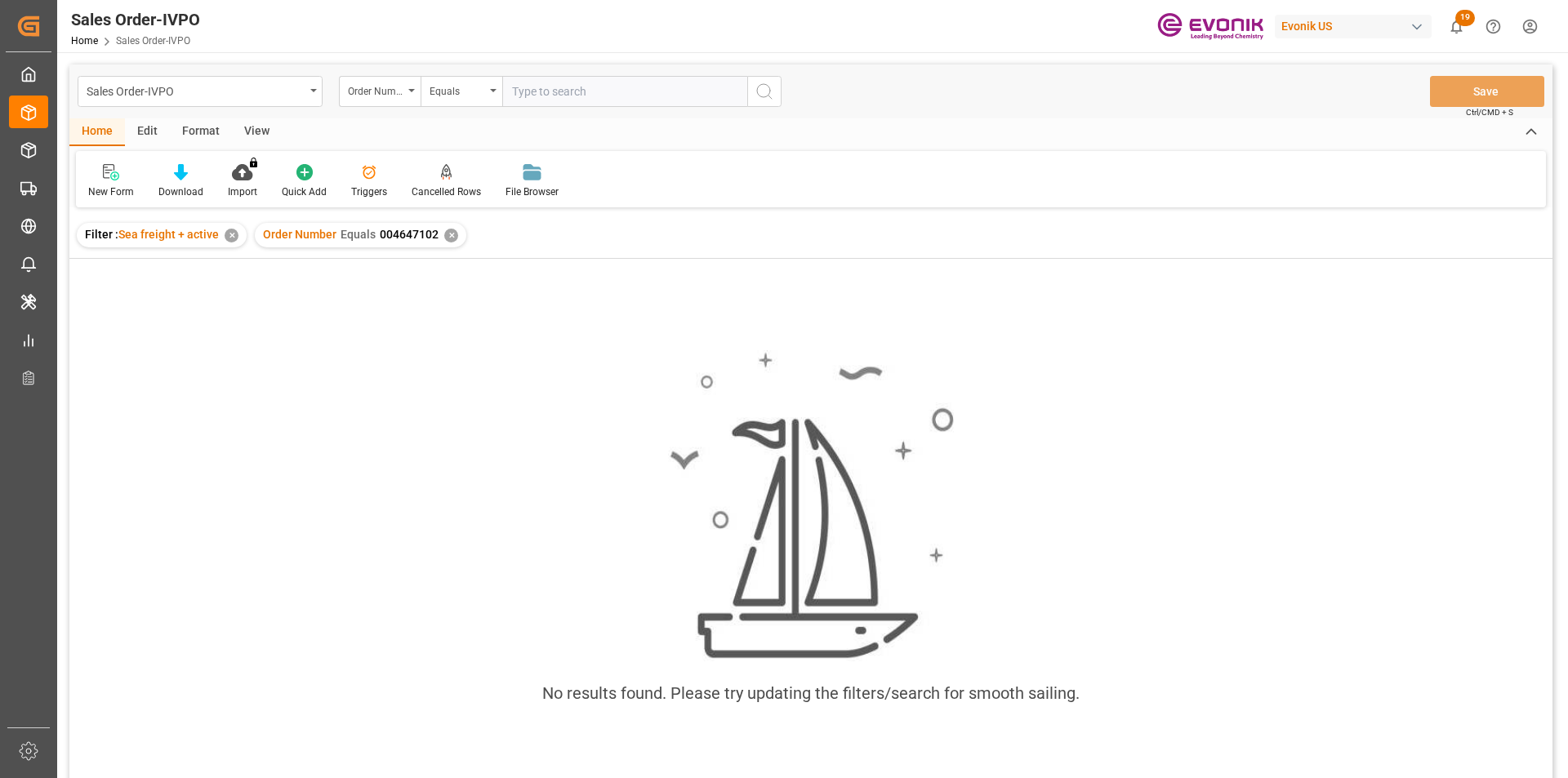
click at [453, 237] on div "✕" at bounding box center [451, 235] width 14 height 14
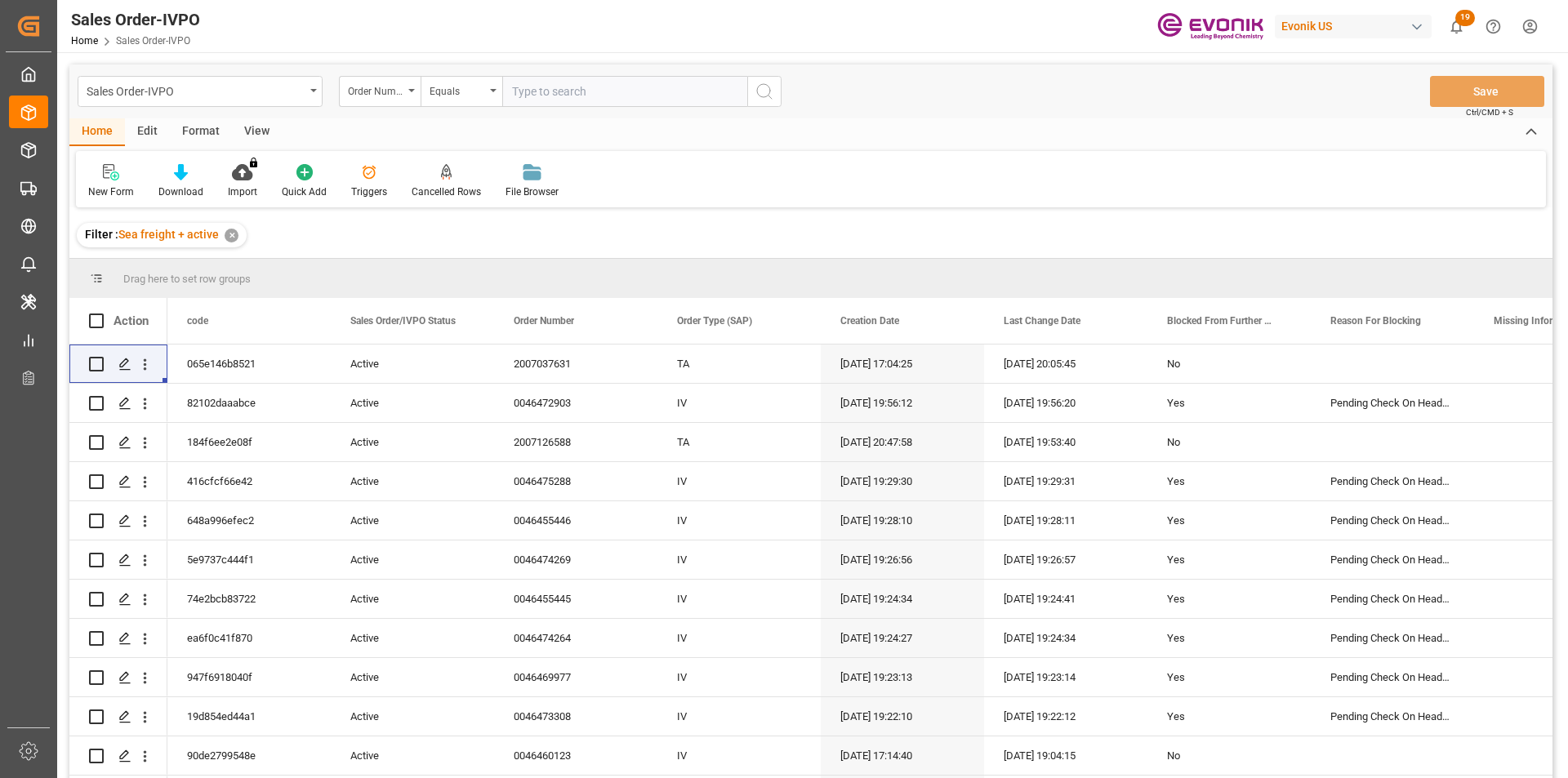
click at [532, 94] on input "text" at bounding box center [625, 91] width 245 height 31
paste input "46476328"
type input "0046476328"
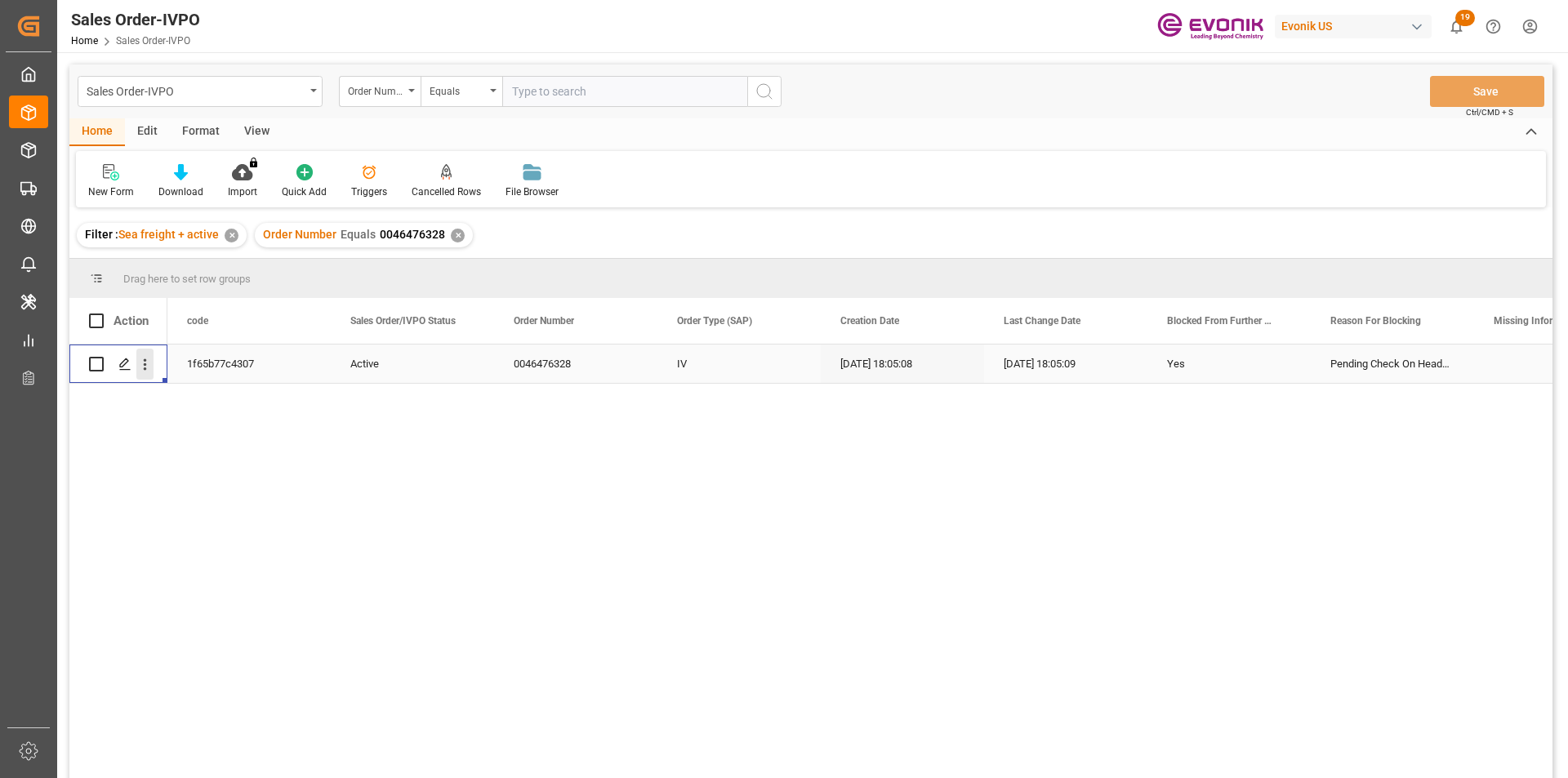
click at [147, 360] on icon "open menu" at bounding box center [146, 364] width 4 height 12
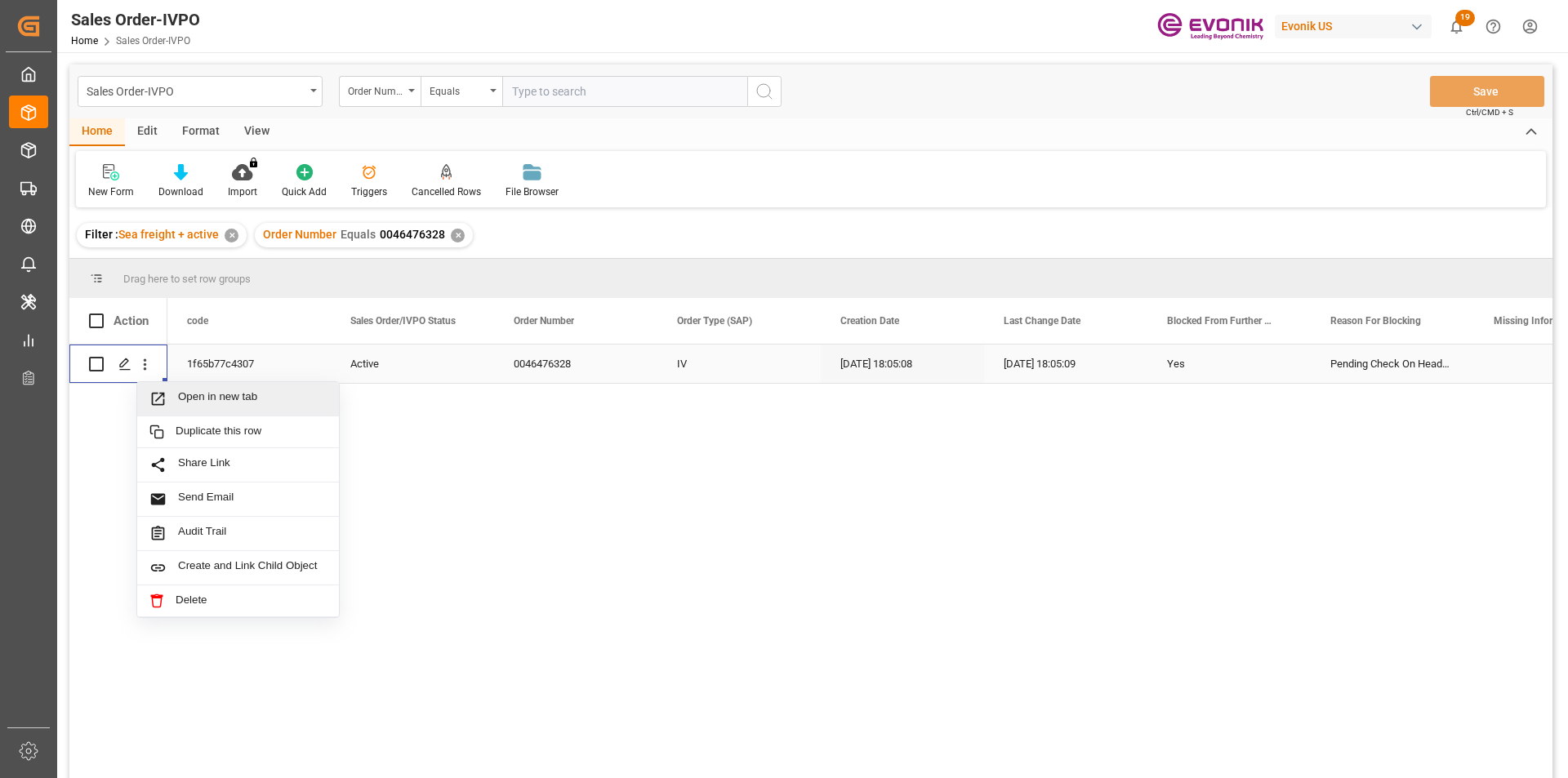
click at [251, 393] on span "Open in new tab" at bounding box center [251, 398] width 148 height 17
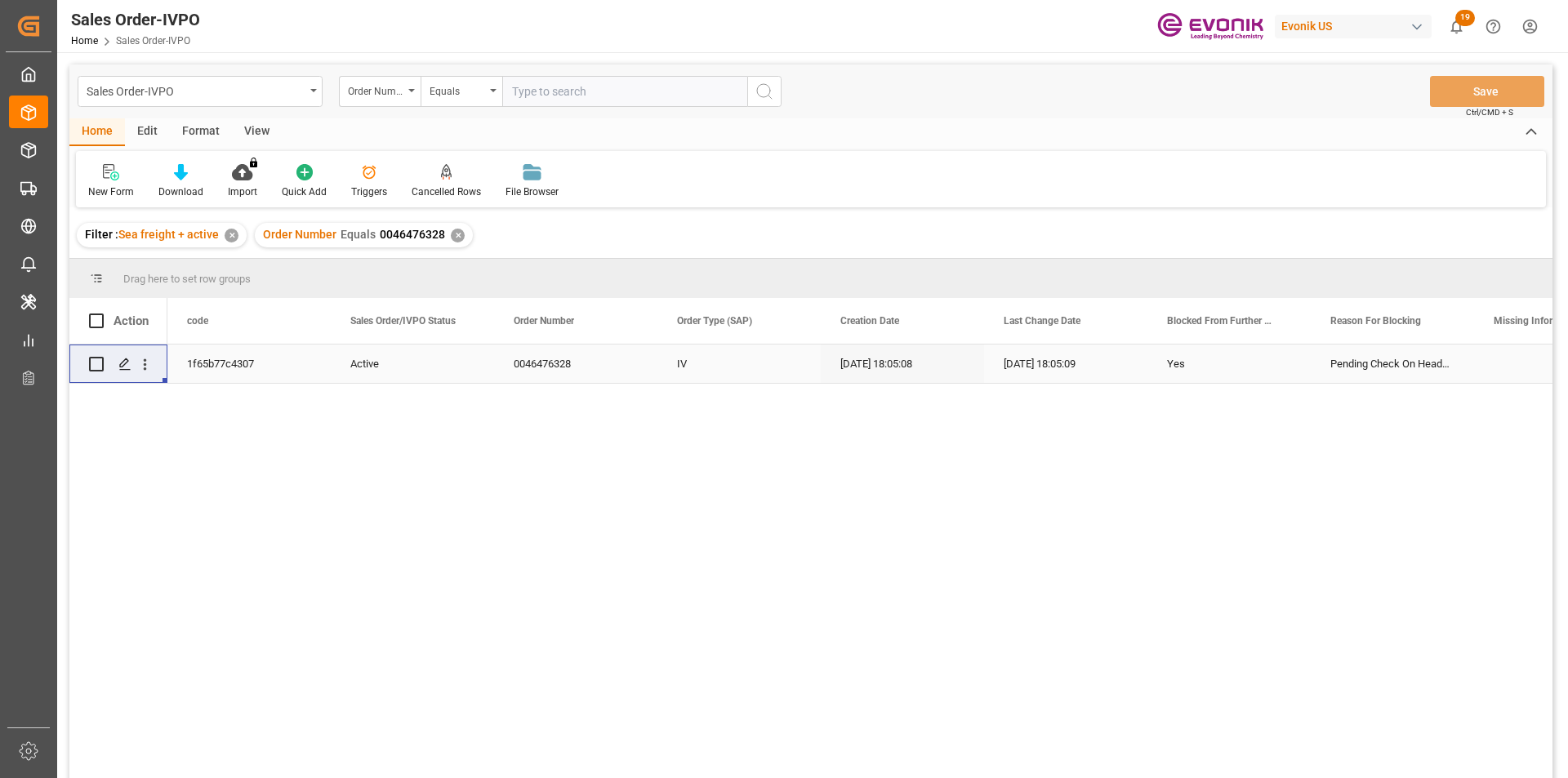
click at [450, 236] on div "✕" at bounding box center [458, 235] width 14 height 14
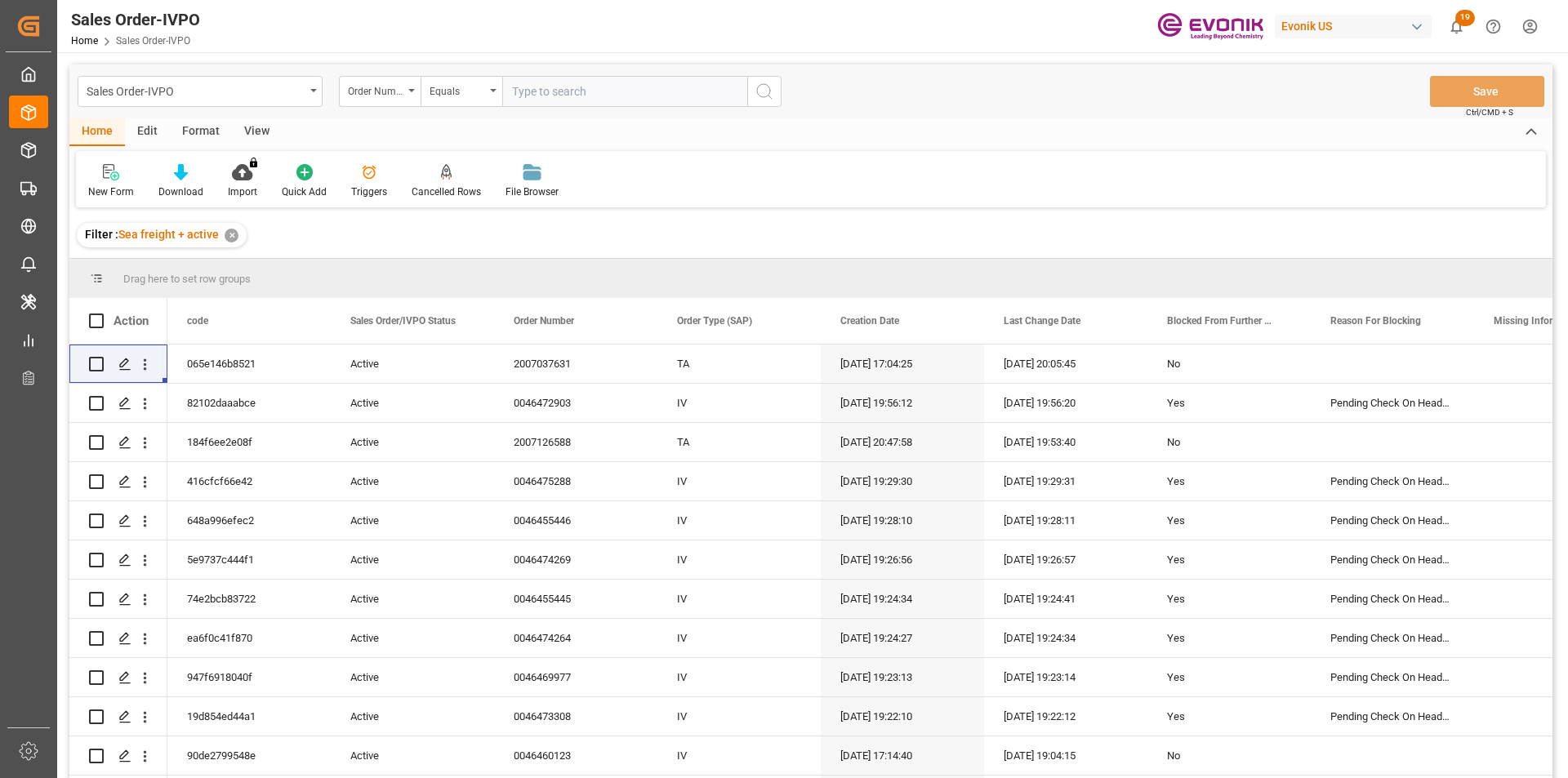
click at [610, 89] on input "text" at bounding box center [625, 91] width 245 height 31
paste input "0046471020"
type input "0046471020"
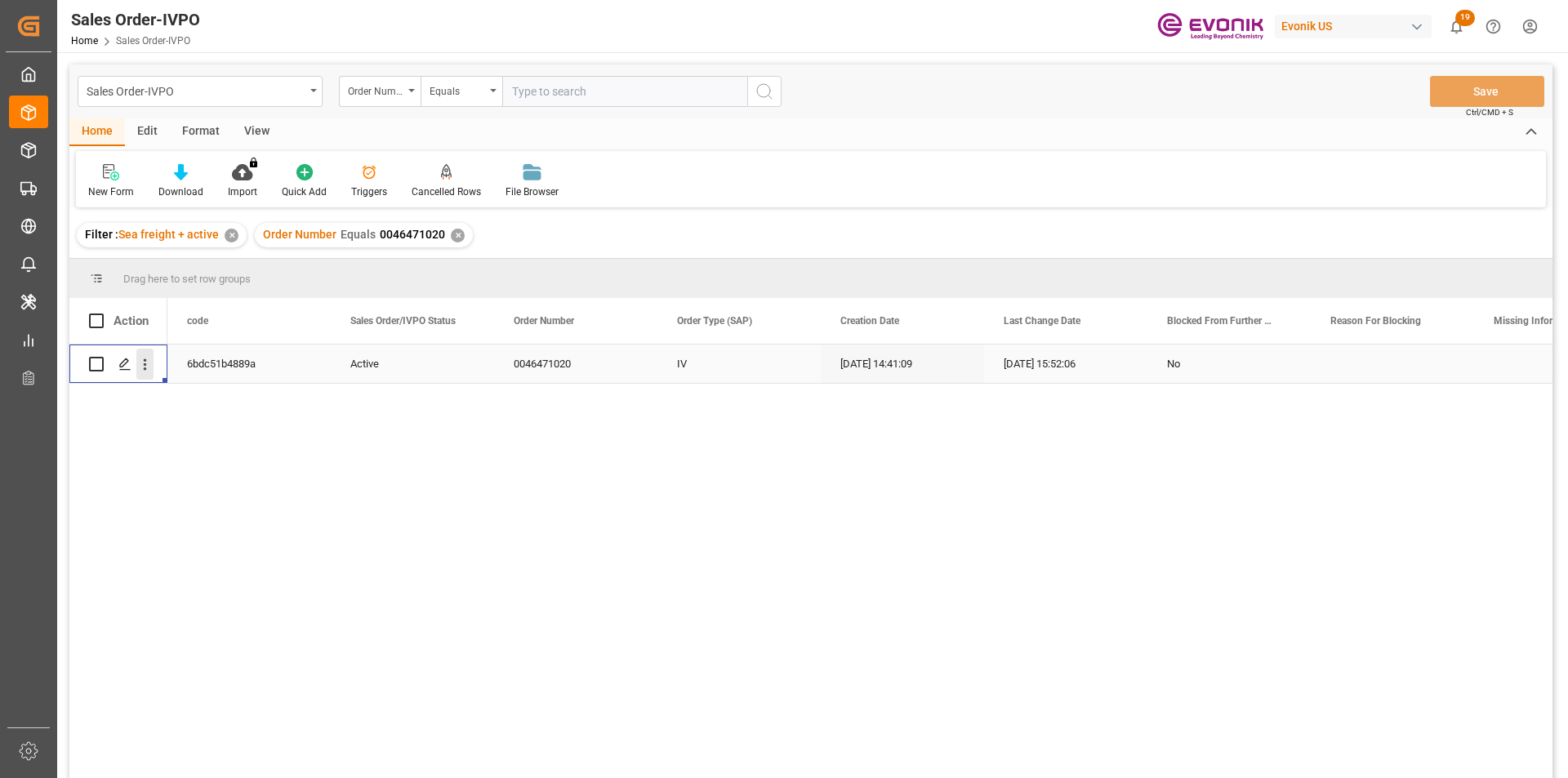
click at [152, 358] on icon "open menu" at bounding box center [144, 364] width 17 height 17
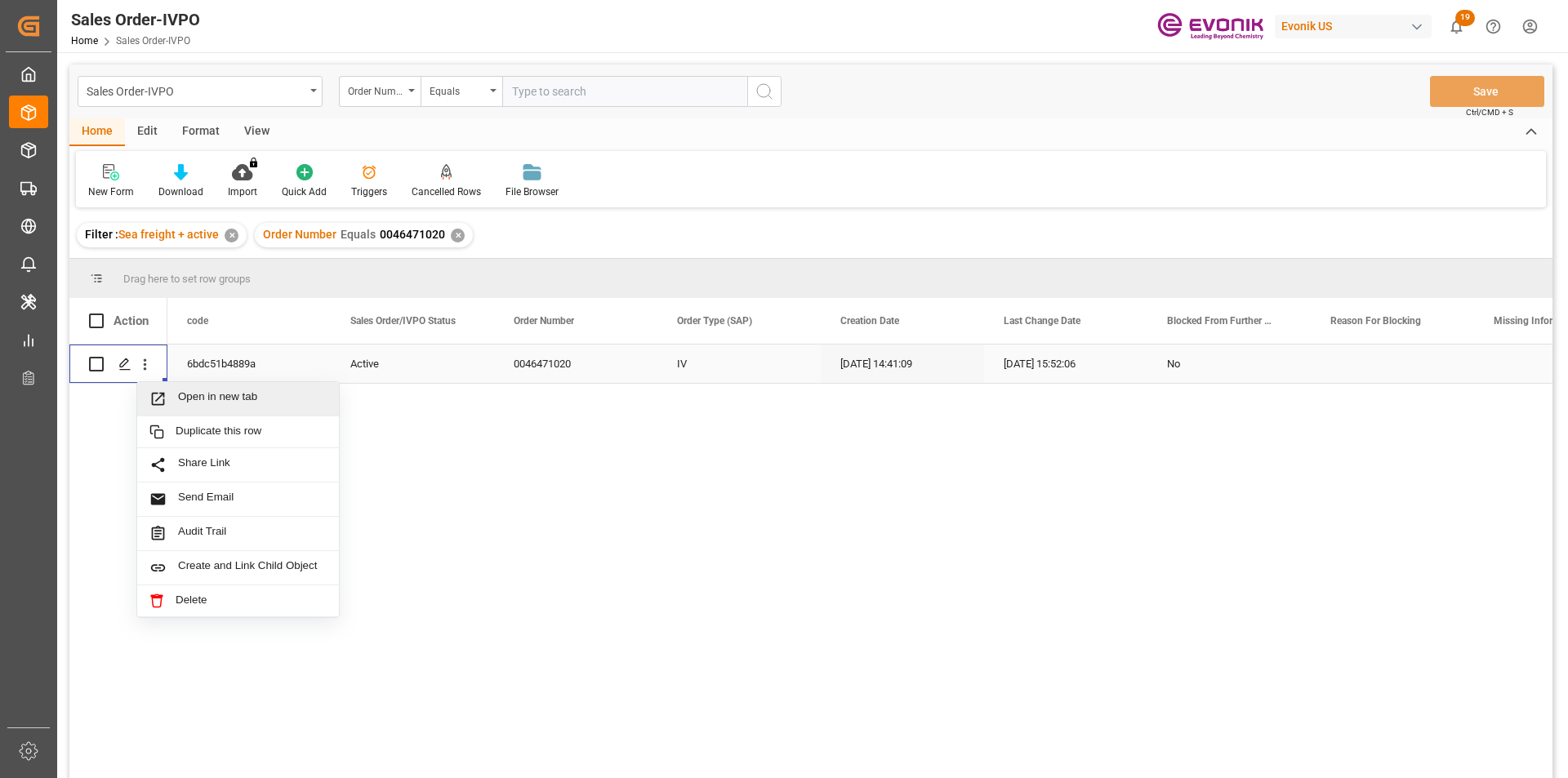
click at [263, 395] on span "Open in new tab" at bounding box center [251, 398] width 148 height 17
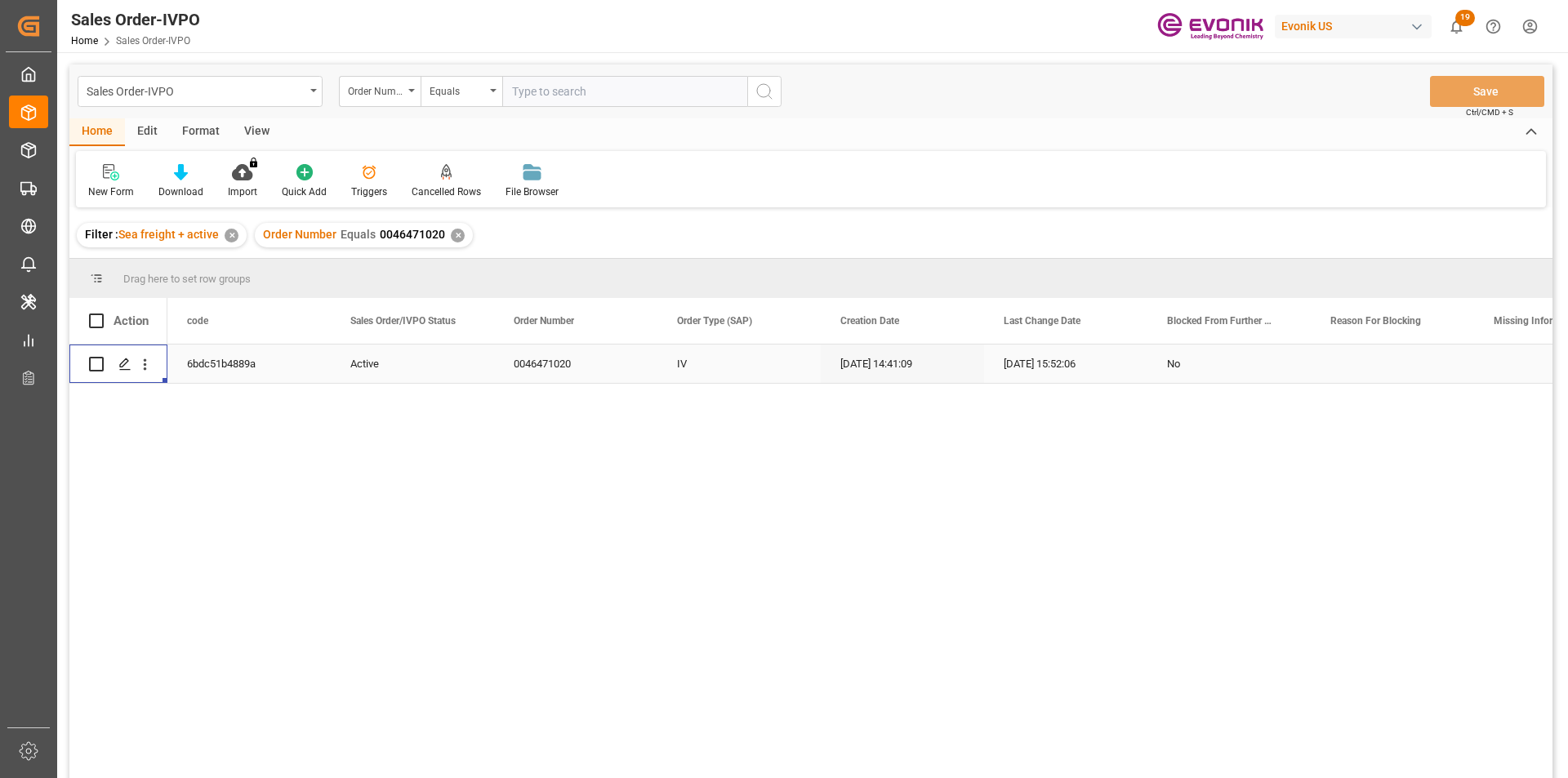
click at [459, 235] on div "✕" at bounding box center [458, 235] width 14 height 14
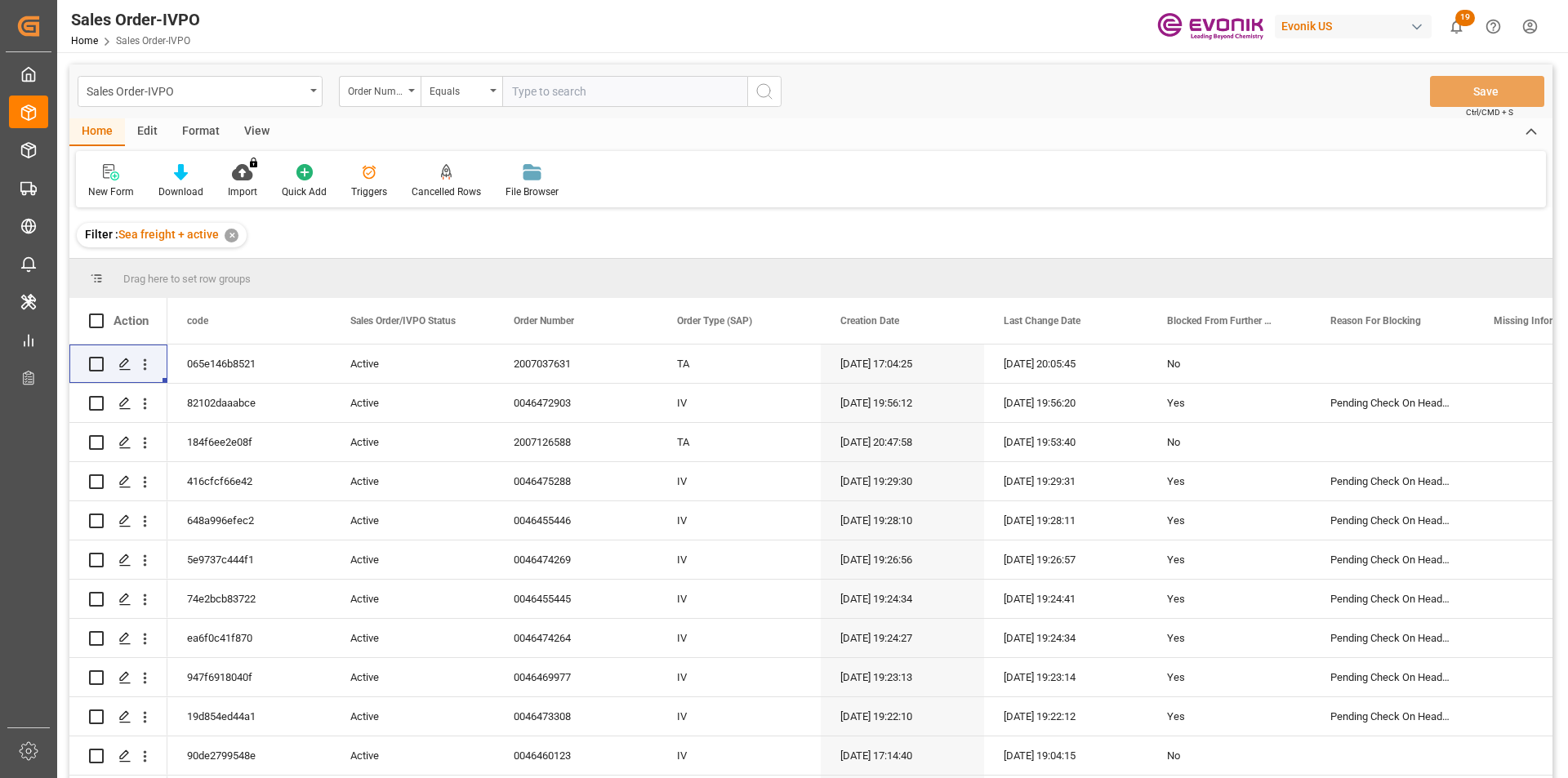
click at [569, 80] on input "text" at bounding box center [625, 91] width 245 height 31
paste input "0046464460"
type input "0046464460"
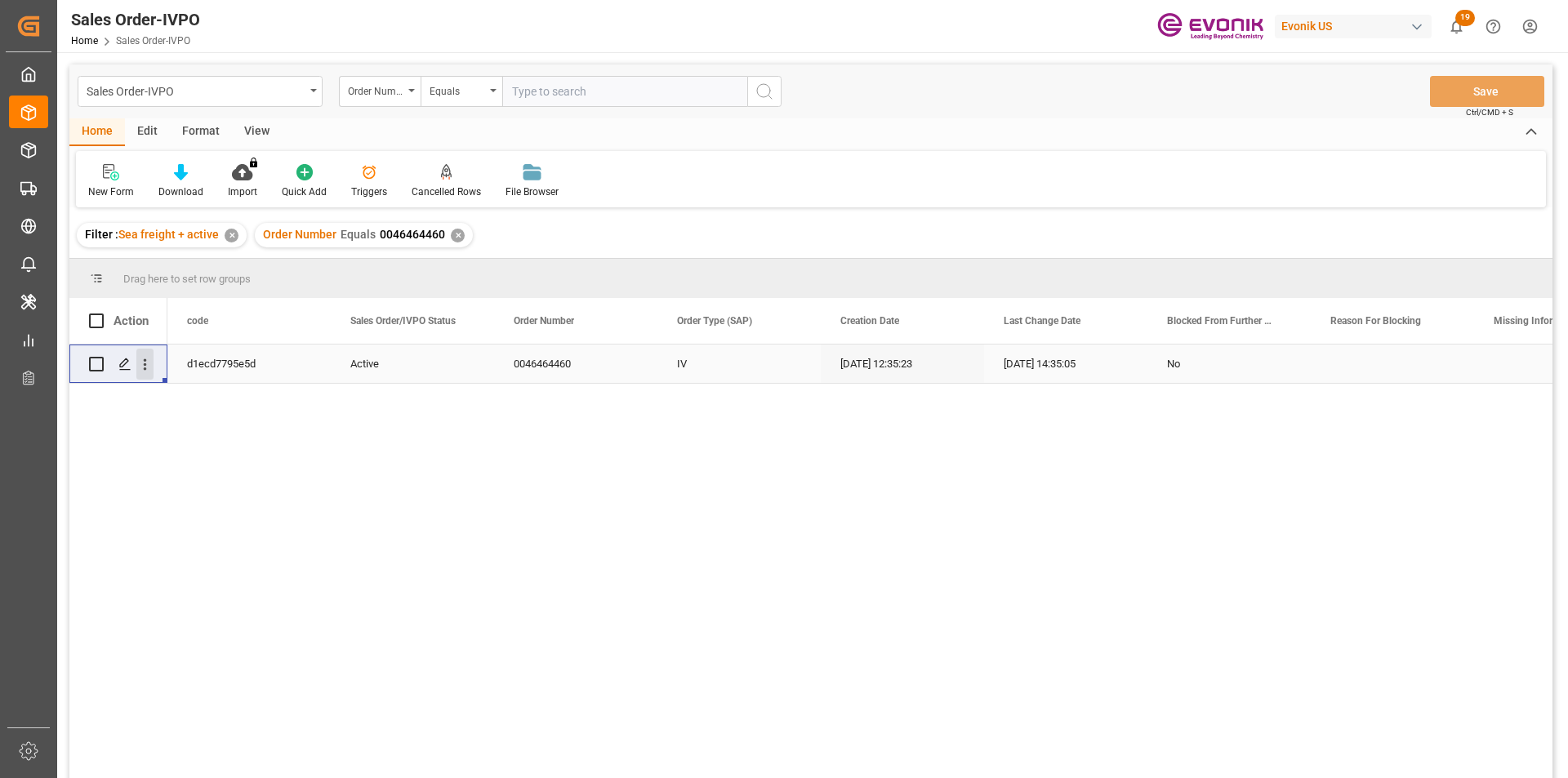
click at [139, 361] on icon "open menu" at bounding box center [144, 364] width 17 height 17
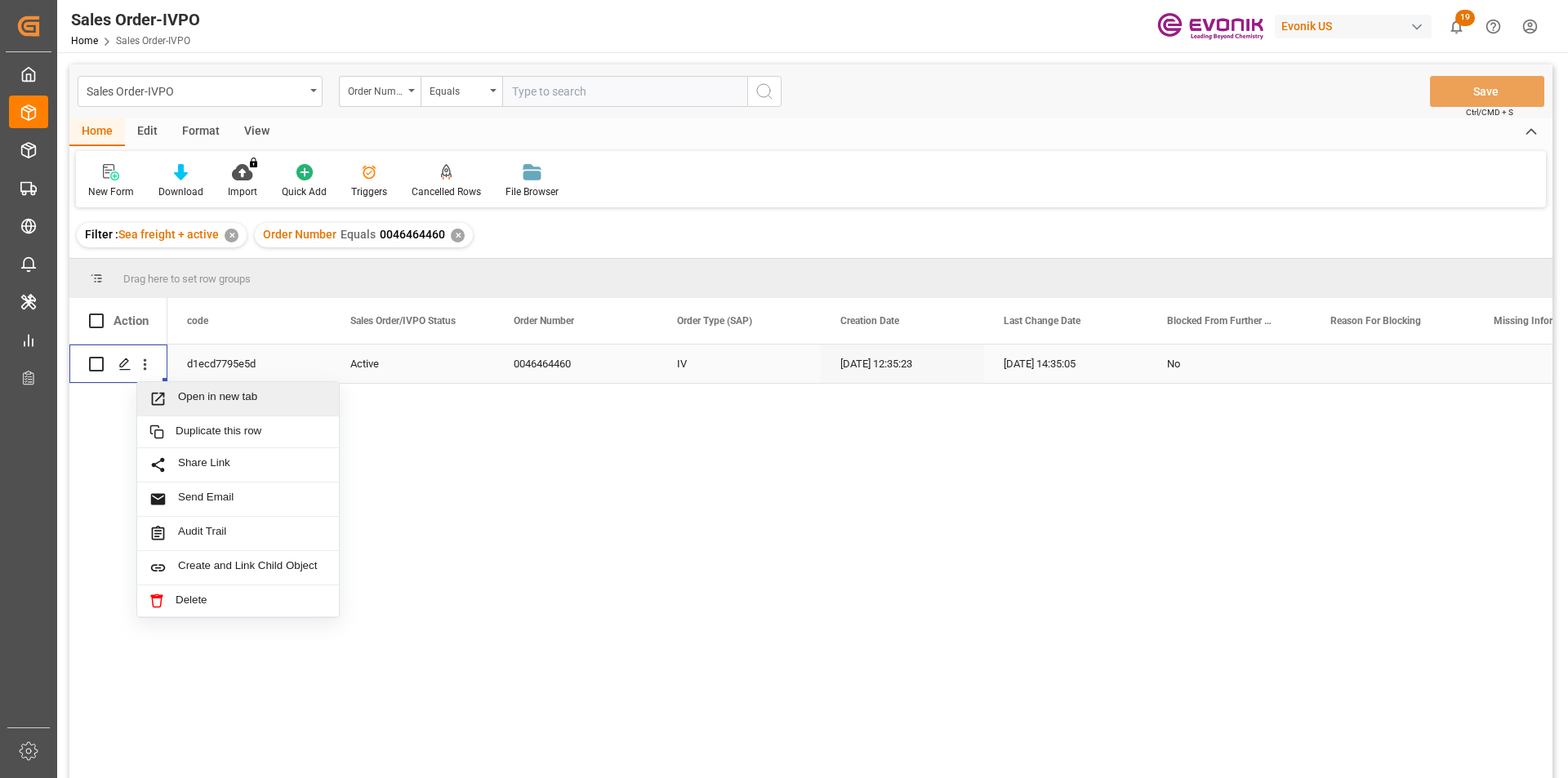
click at [186, 400] on span "Open in new tab" at bounding box center [251, 398] width 148 height 17
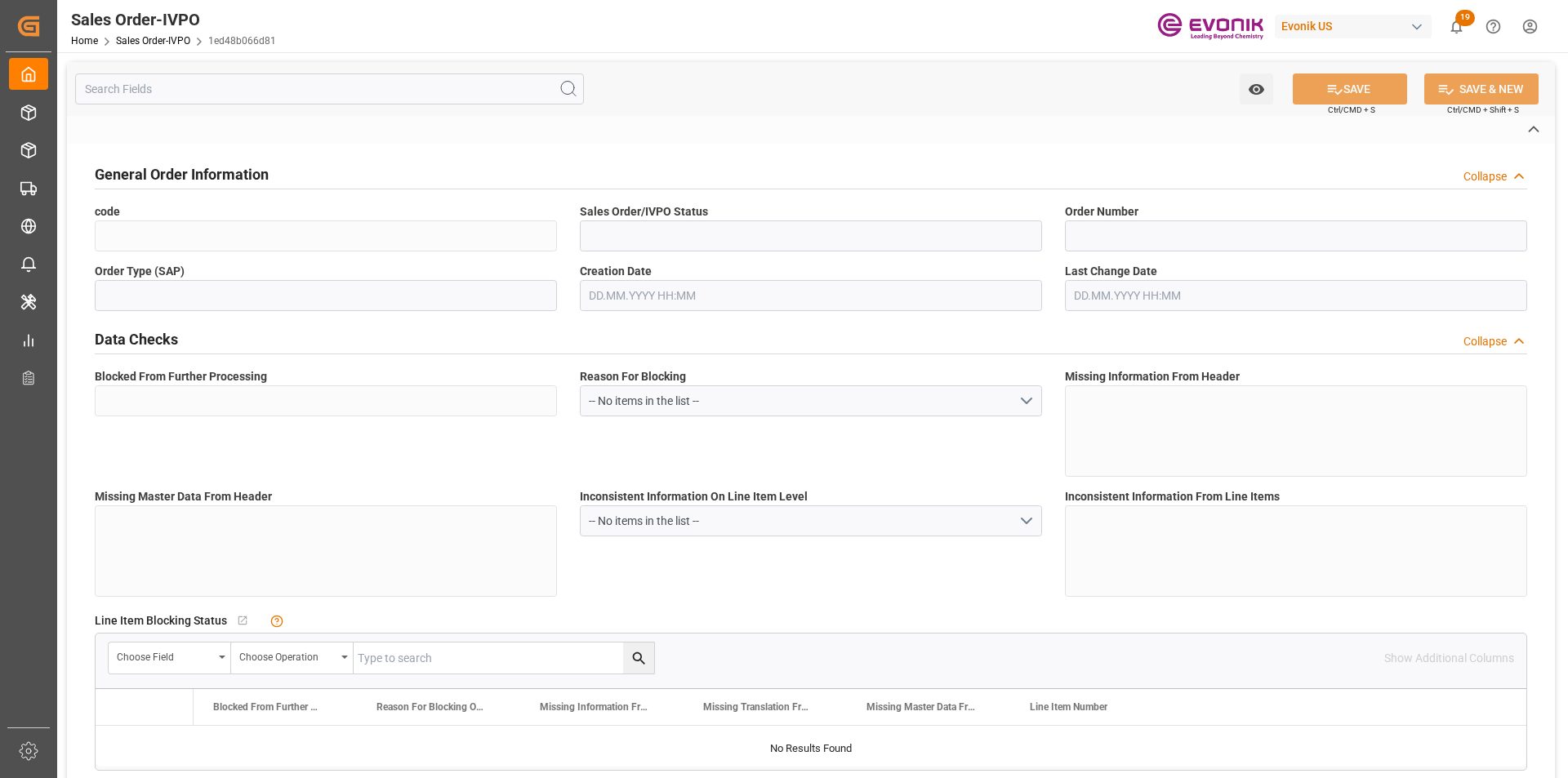
type input "1ed48b066d81"
type input "Active"
type input "0046476056"
type input "IV"
type input "No"
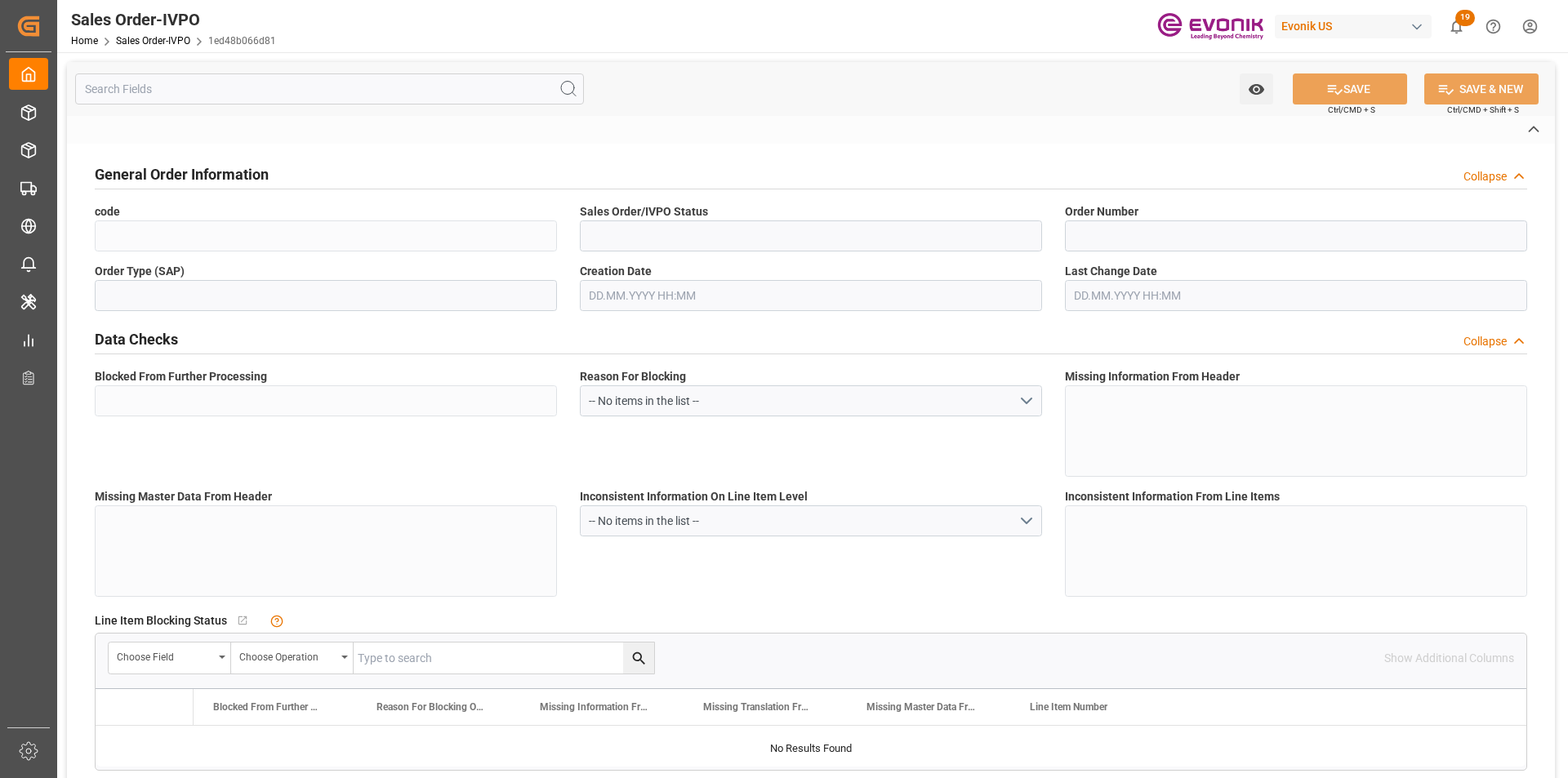
type input "D2P"
type input "60"
type input "Air"
type input "BR04"
type input "Air"
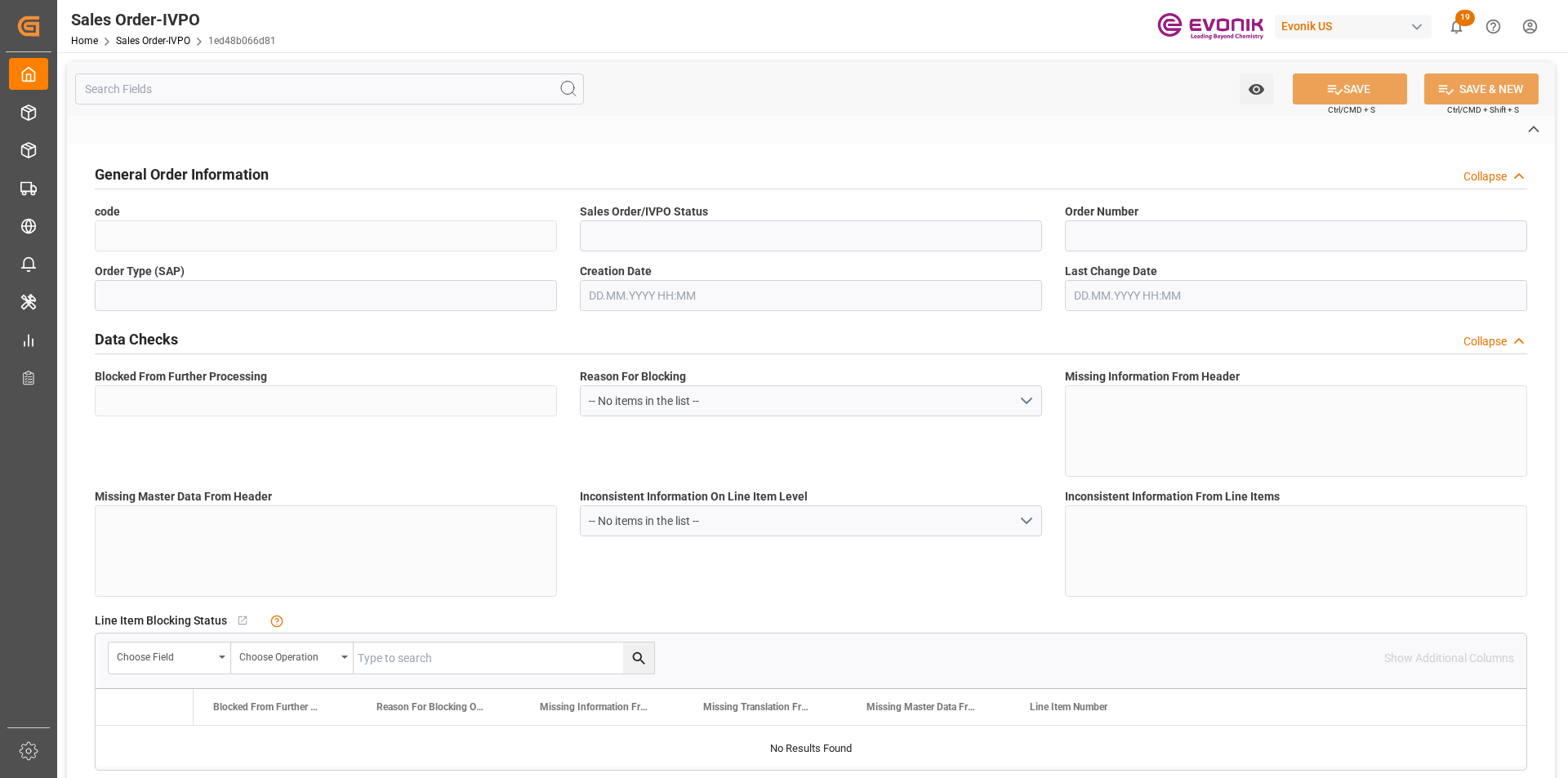
type textarea "No Tank Container"
type input "0046476056"
type input "39"
type input "SP CX ECA"
type input "Specialty Additives"
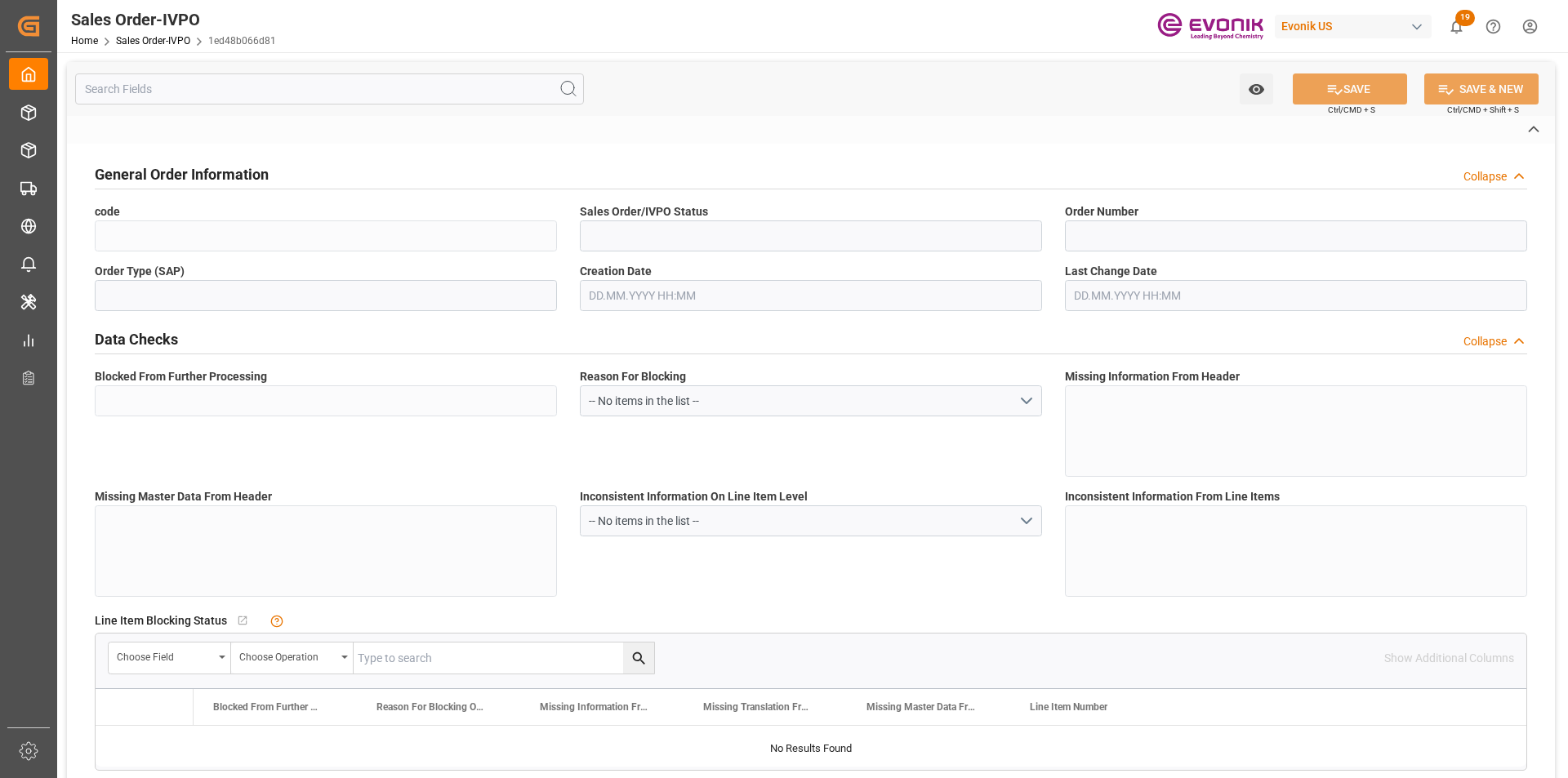
type input "FCA"
type input "Calumet City IL"
type input "Viracopos Apt/[GEOGRAPHIC_DATA]"
type textarea "092425E"
type textarea "Reseller"
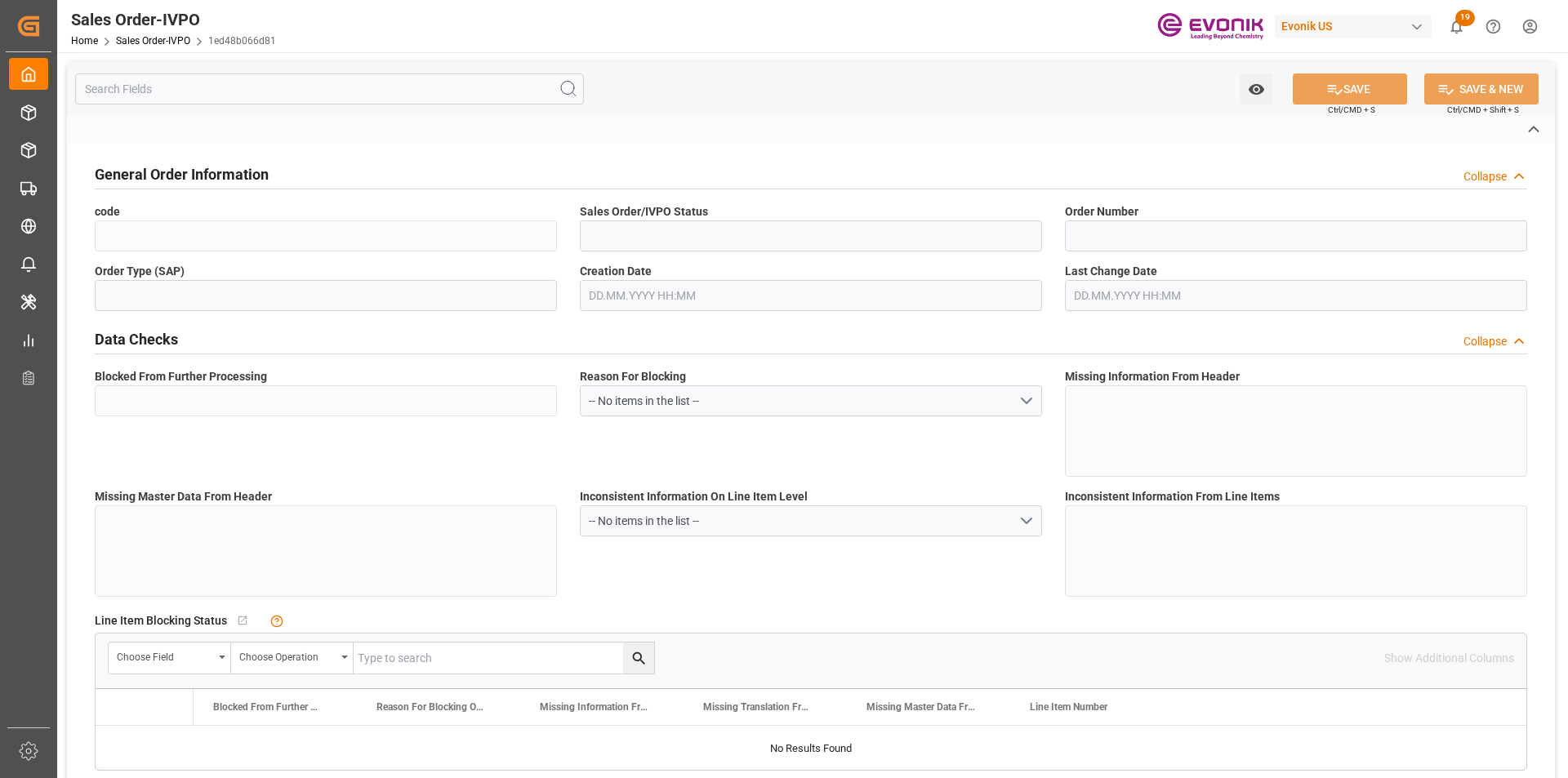
type textarea "TAX ID / CNPJ NUMBER: 62.695.036/0059-00 I.E: 127.347.322.116"
type input "BR"
type input "Done"
type input "Air"
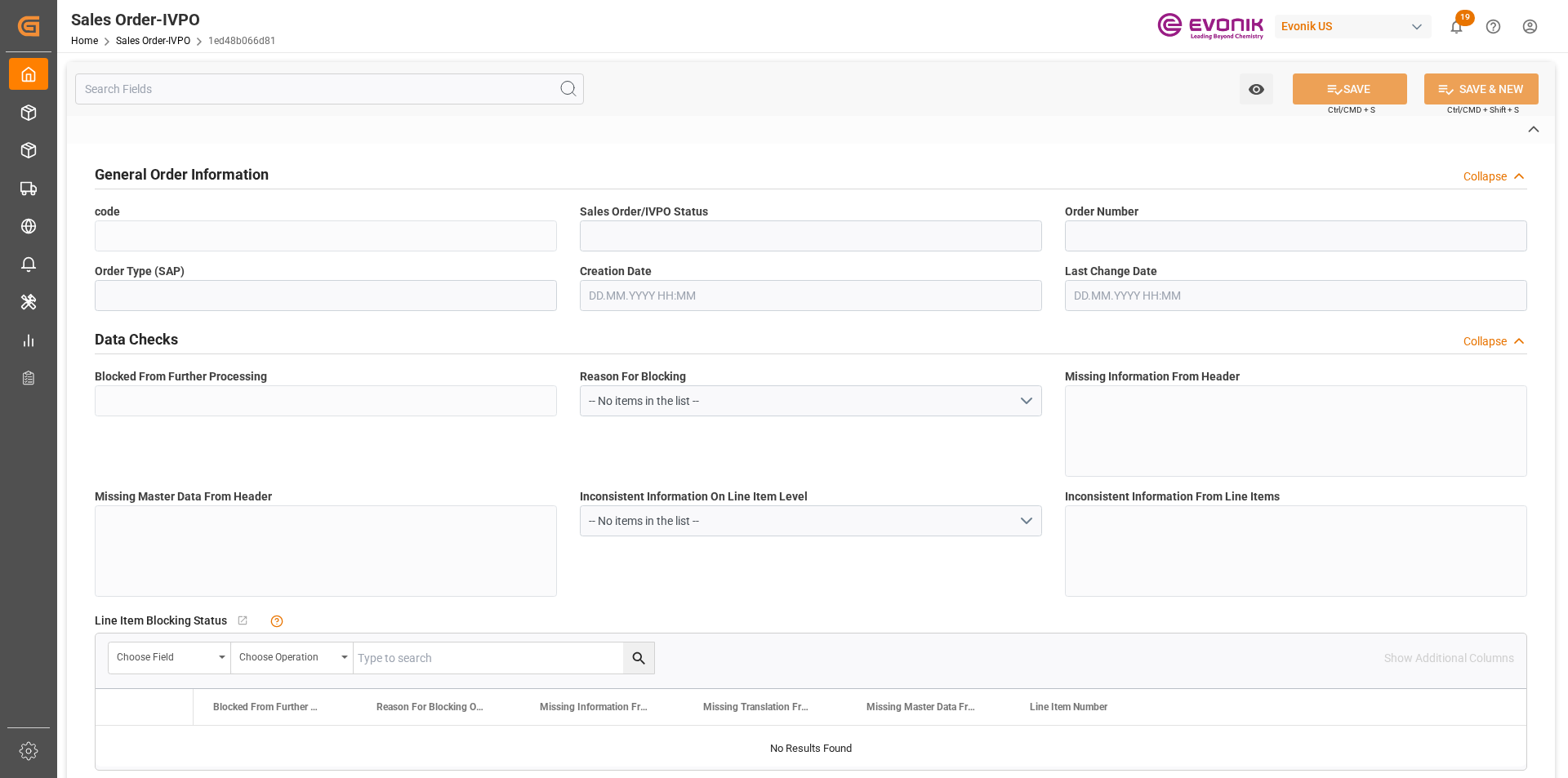
type input "Done"
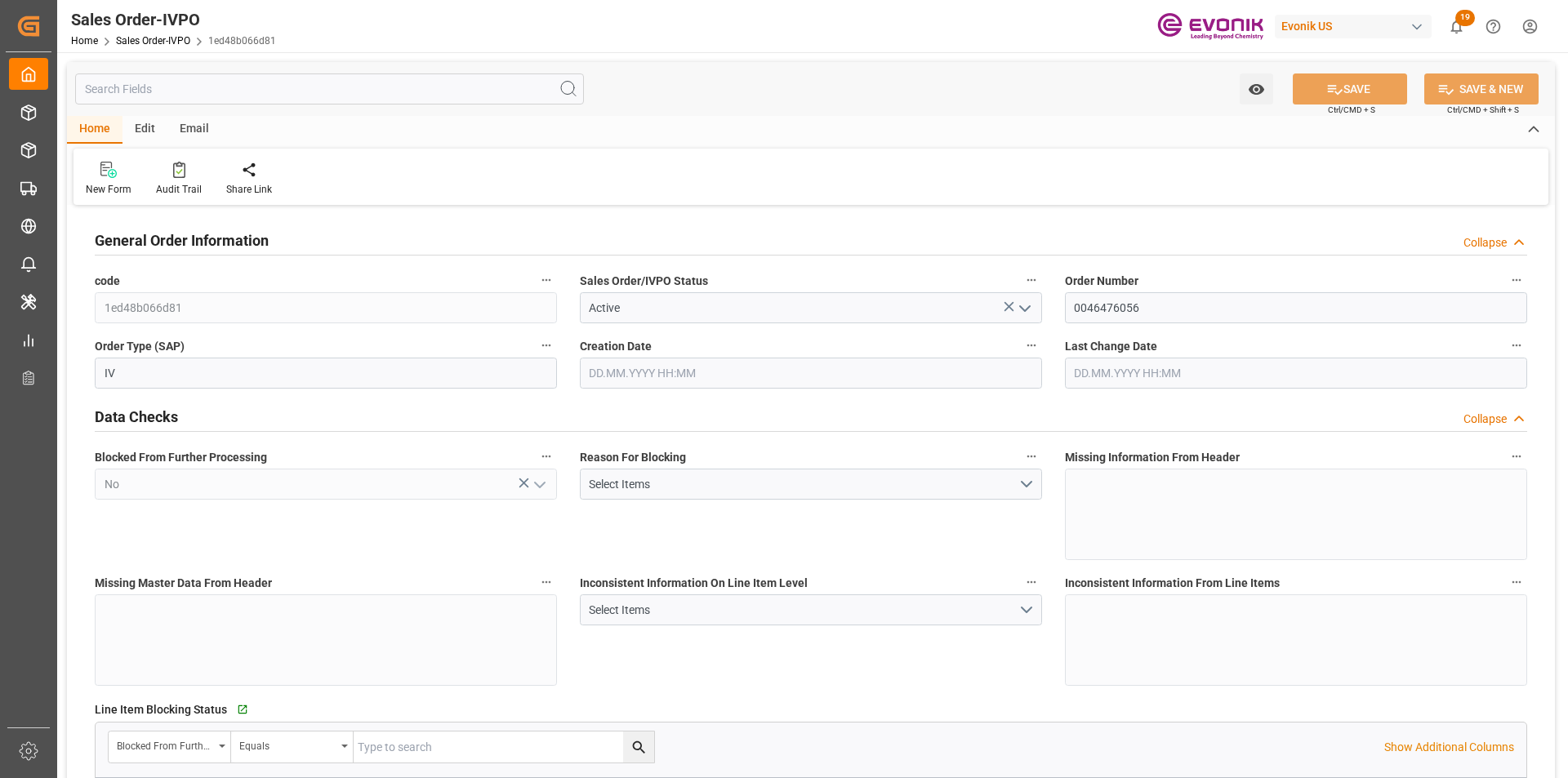
type input "BRVCP"
type input "6223.1"
type input "1"
type input "1368.368"
type input "02.10.2025 19:34"
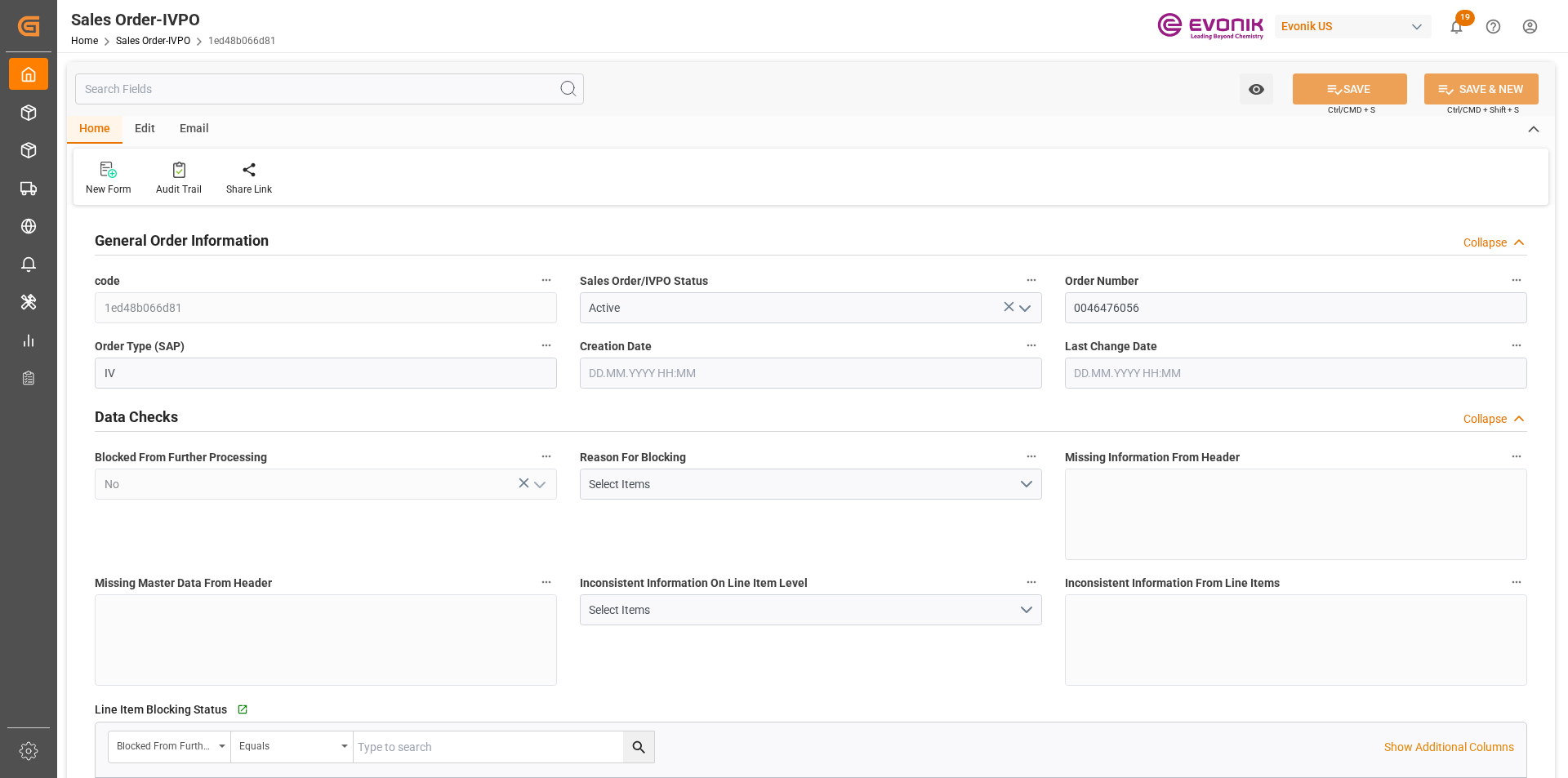
type input "06.10.2025 13:54"
click at [370, 174] on icon at bounding box center [373, 169] width 12 height 14
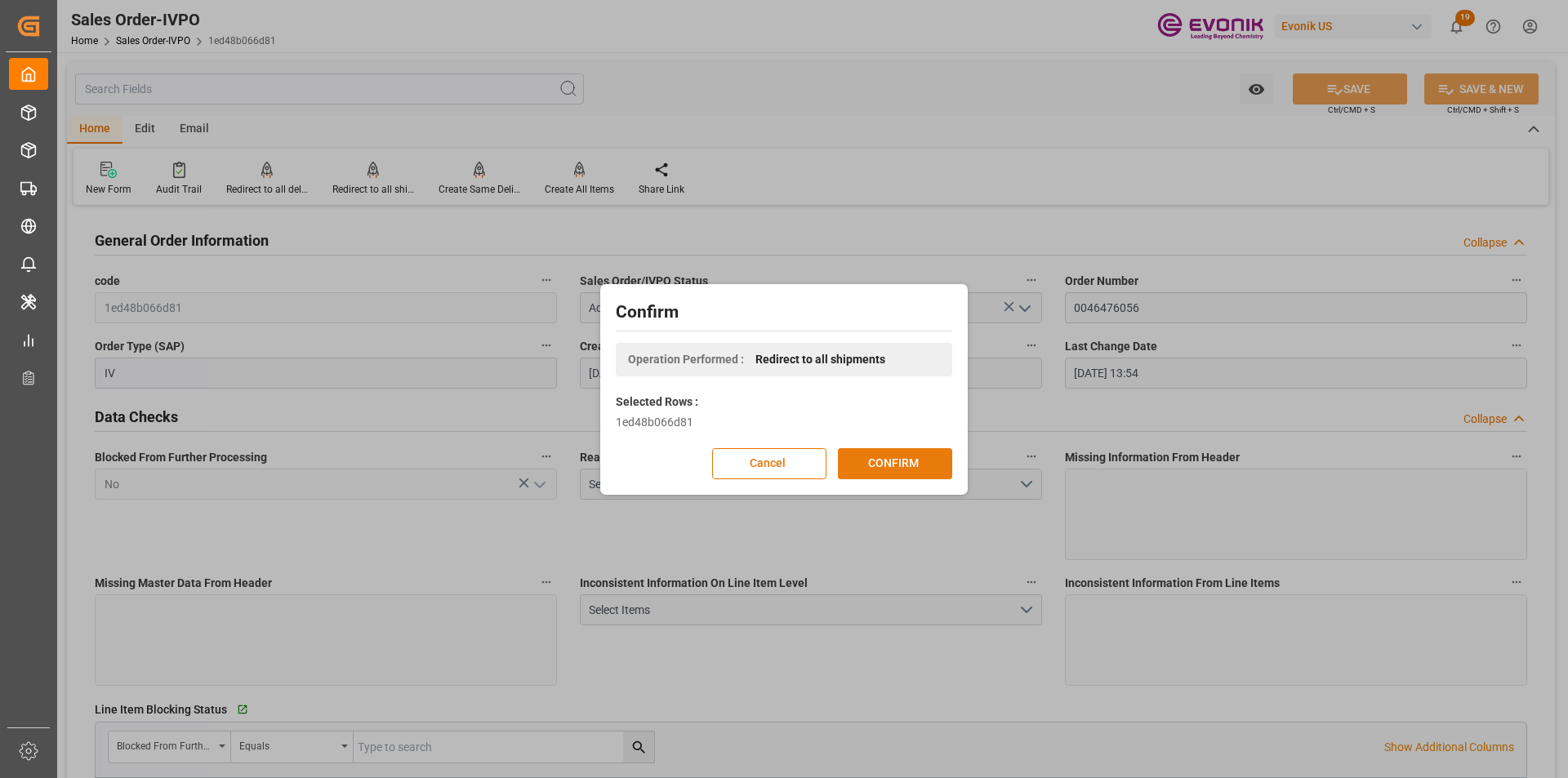
click at [908, 461] on button "CONFIRM" at bounding box center [895, 464] width 115 height 31
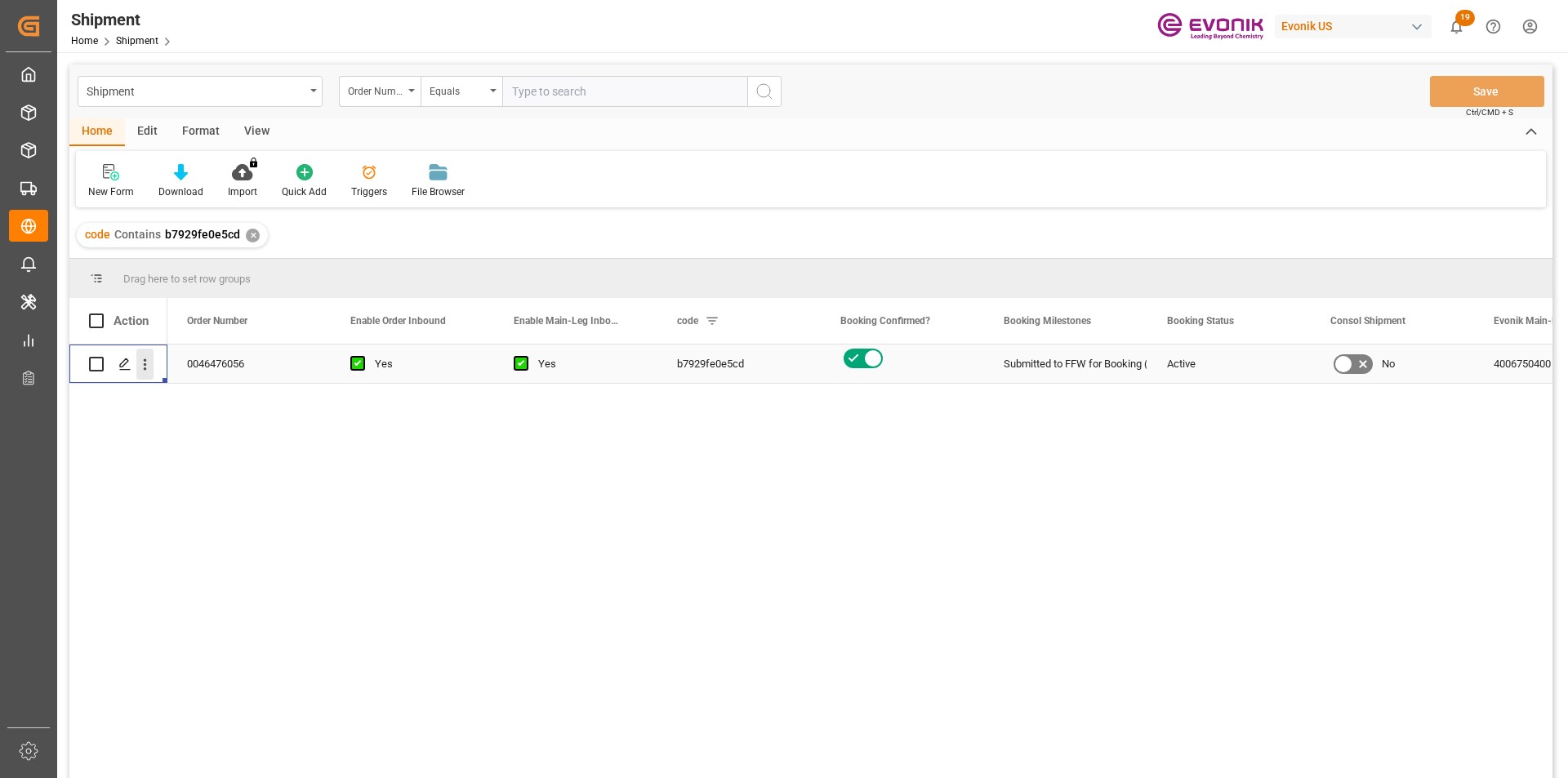
click at [148, 367] on icon "open menu" at bounding box center [144, 364] width 17 height 17
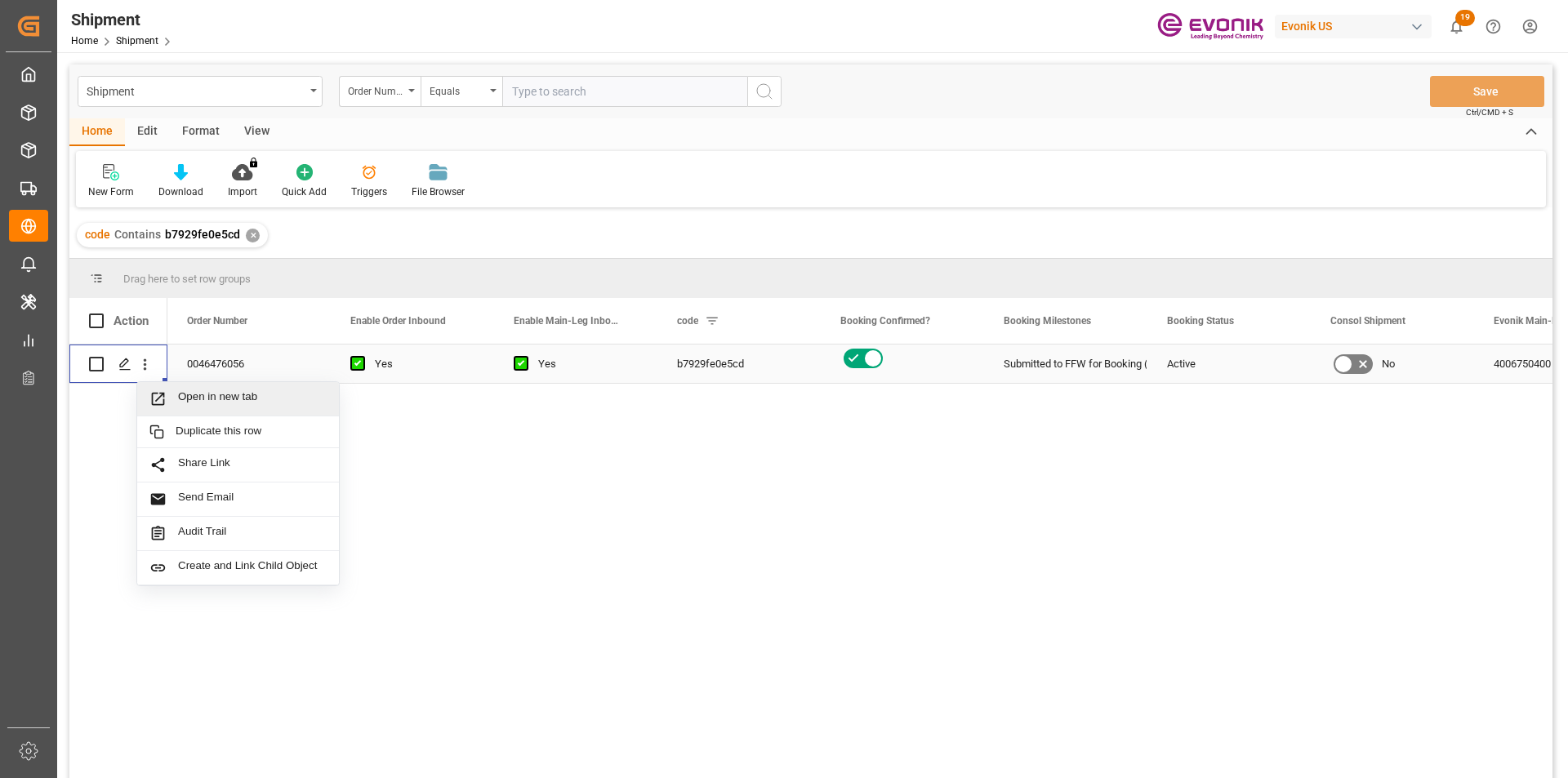
click at [243, 399] on span "Open in new tab" at bounding box center [251, 398] width 148 height 17
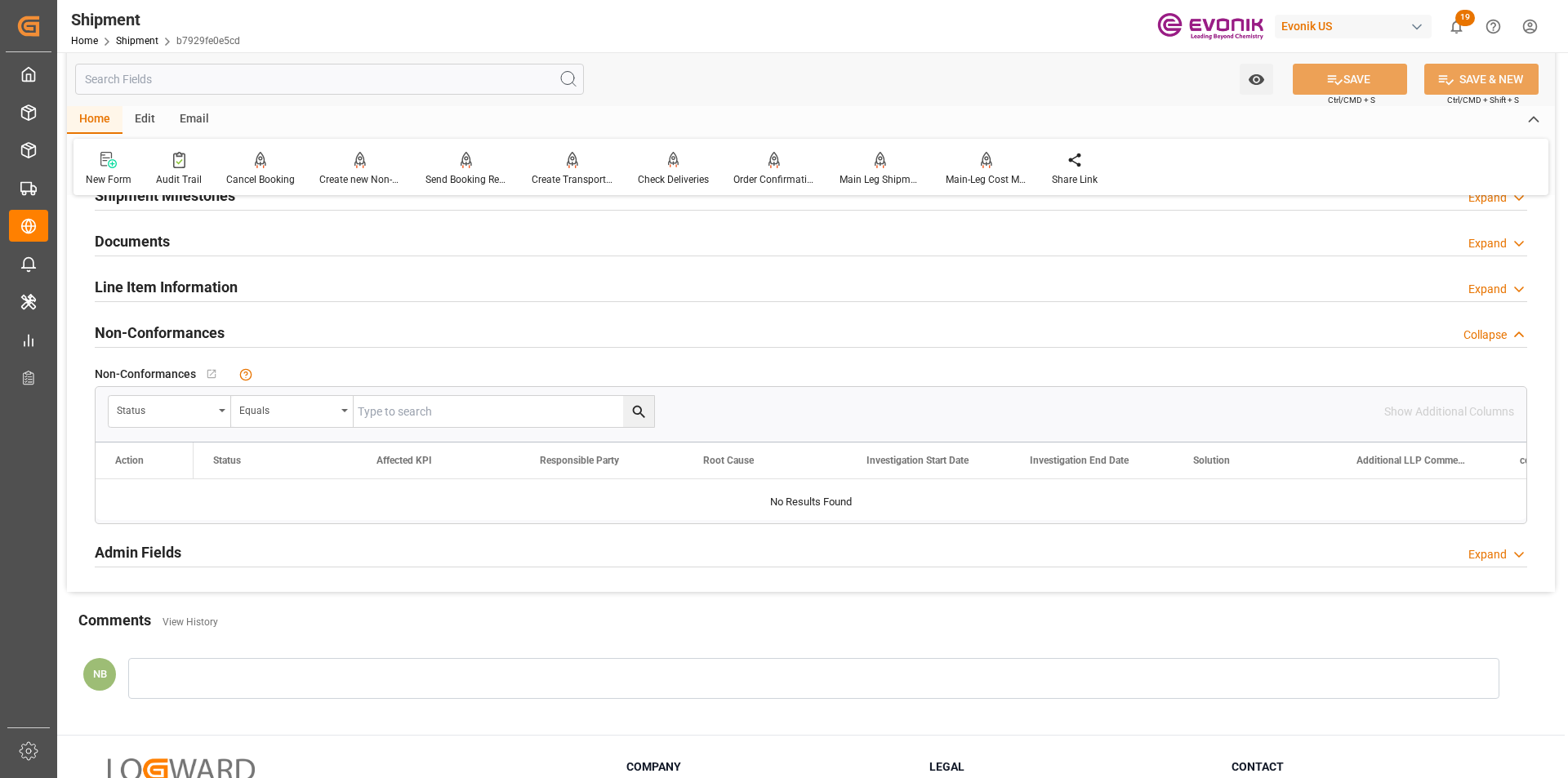
scroll to position [1448, 0]
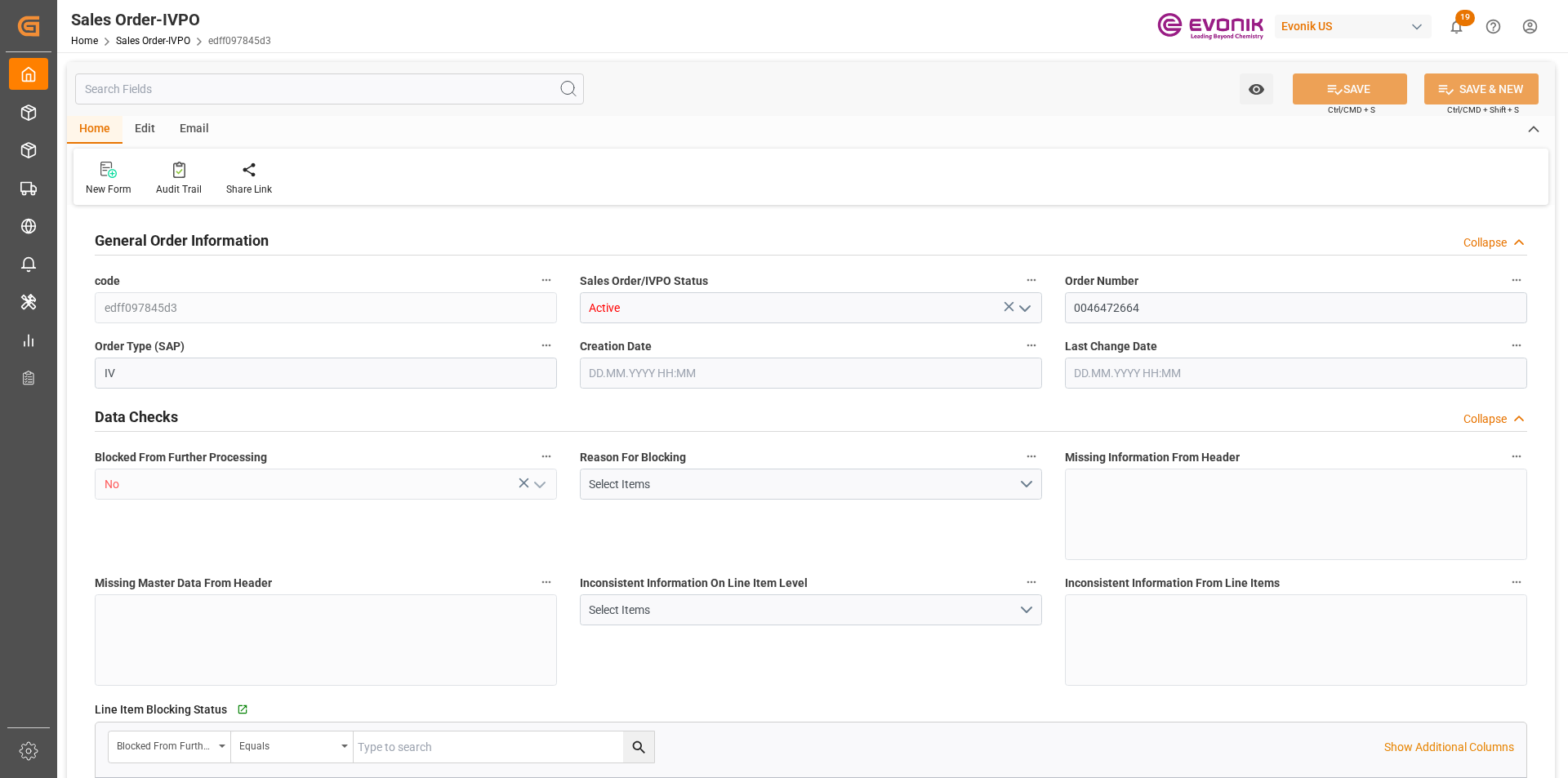
type input "CNSHA"
type input "0"
type input "1"
type input "444.272"
type input "[DATE] 17:32"
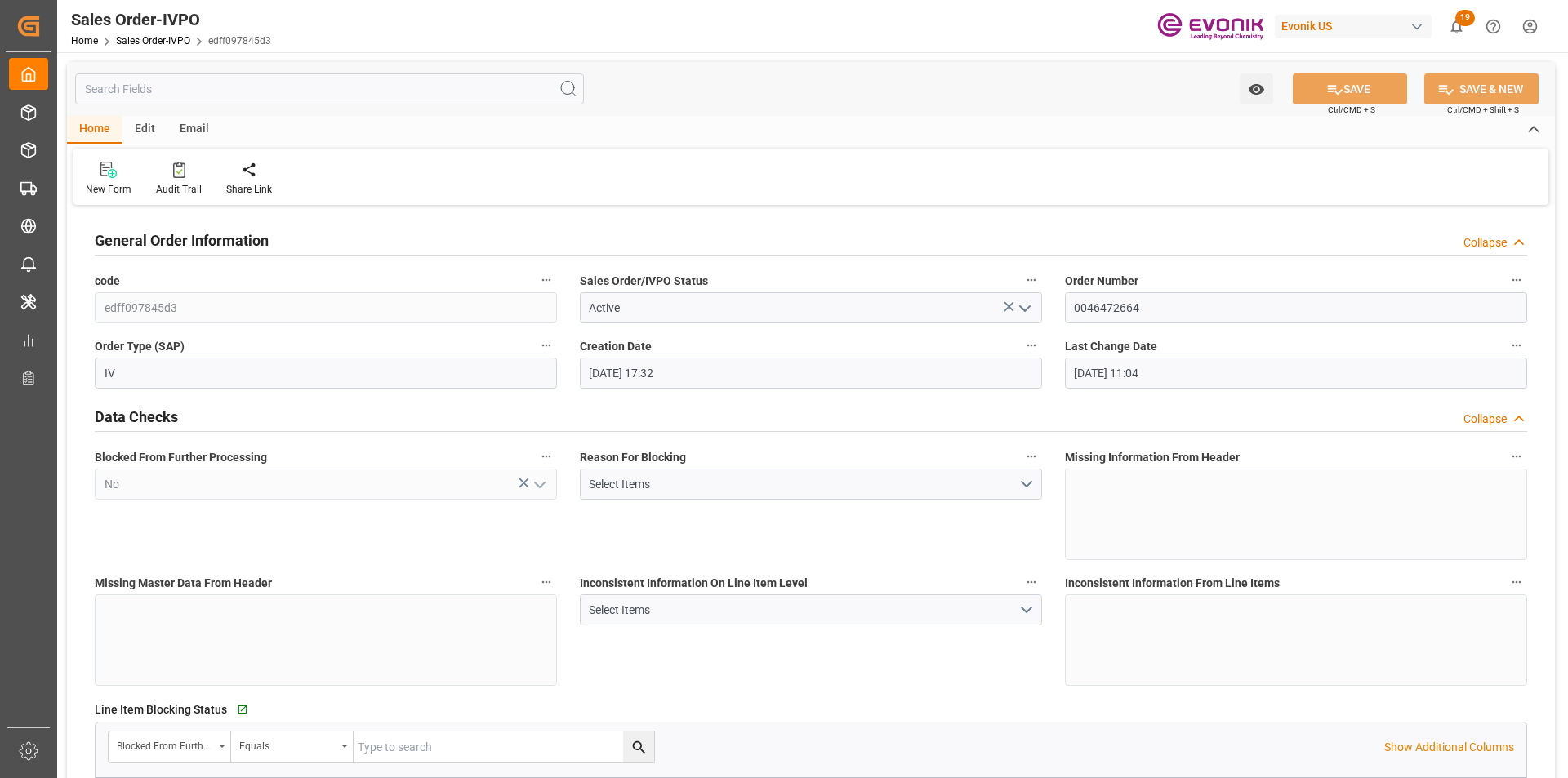
type input "01.10.2025 11:04"
click at [1118, 311] on input "0046472664" at bounding box center [1296, 307] width 462 height 31
type input "INNSA"
type input "0"
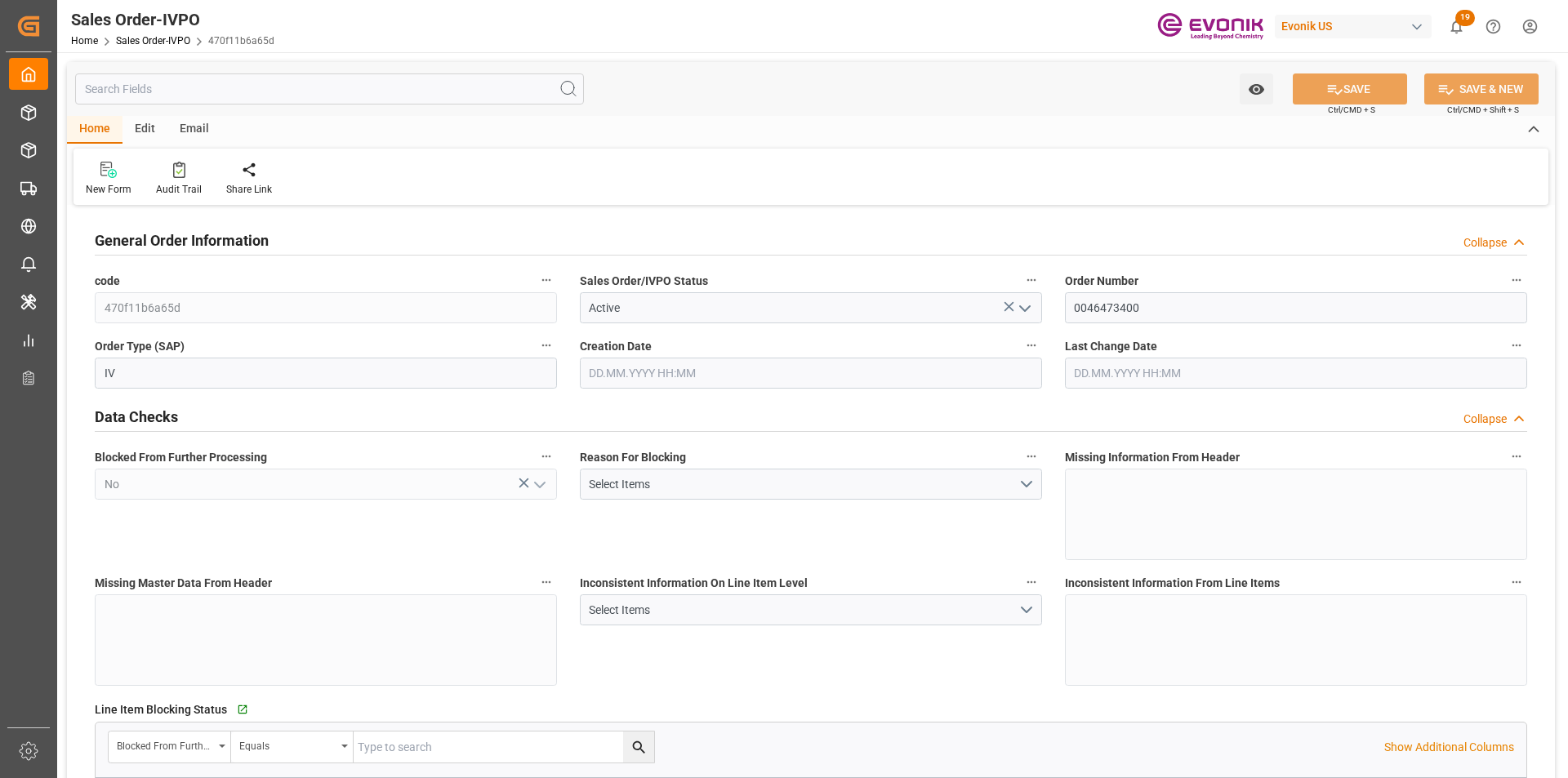
type input "1"
type input "5347.6"
type input "[DATE] 18:16"
type input "[DATE] 13:05"
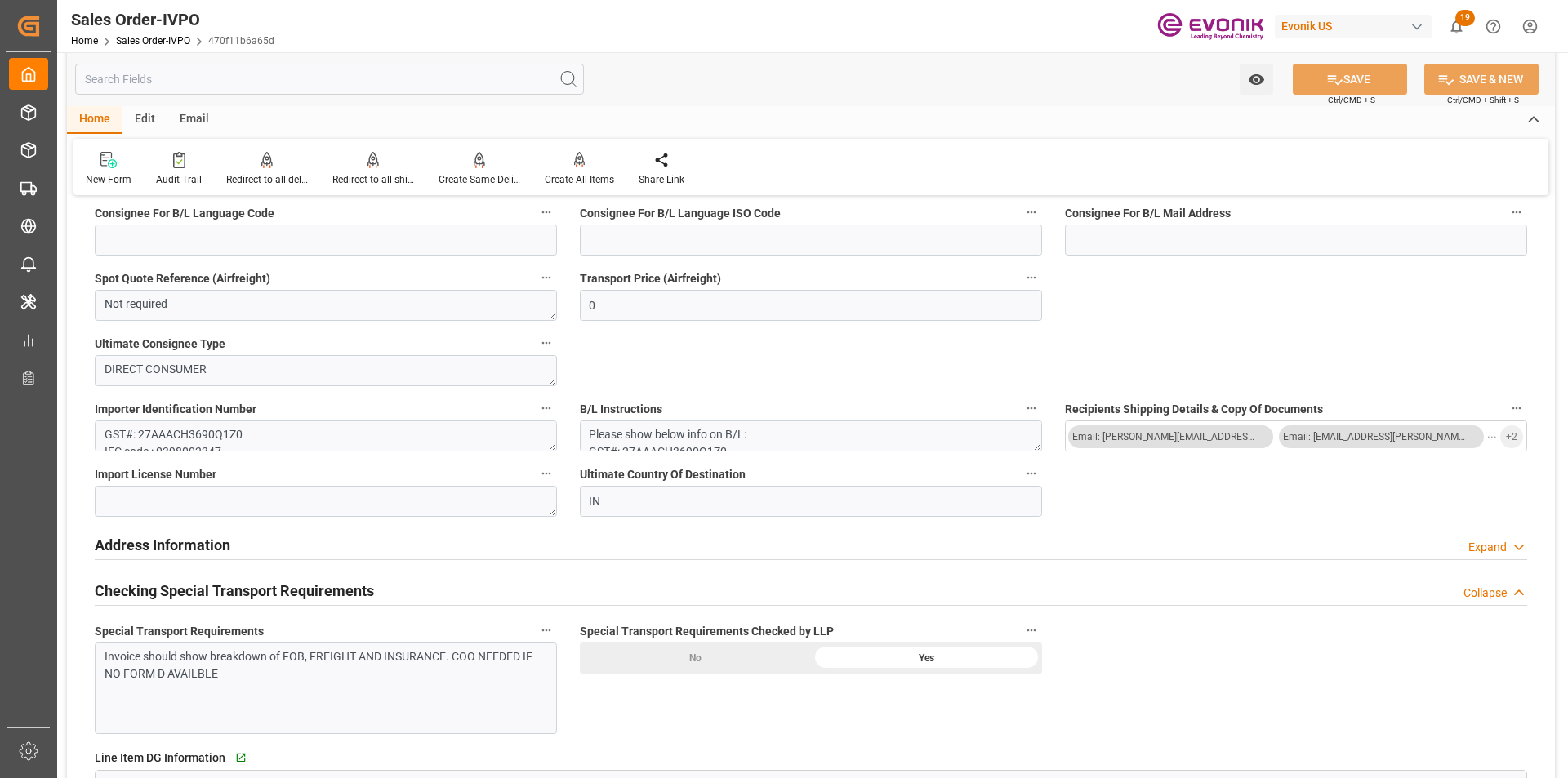
scroll to position [66, 0]
click at [1509, 439] on span "+ 2" at bounding box center [1511, 436] width 12 height 26
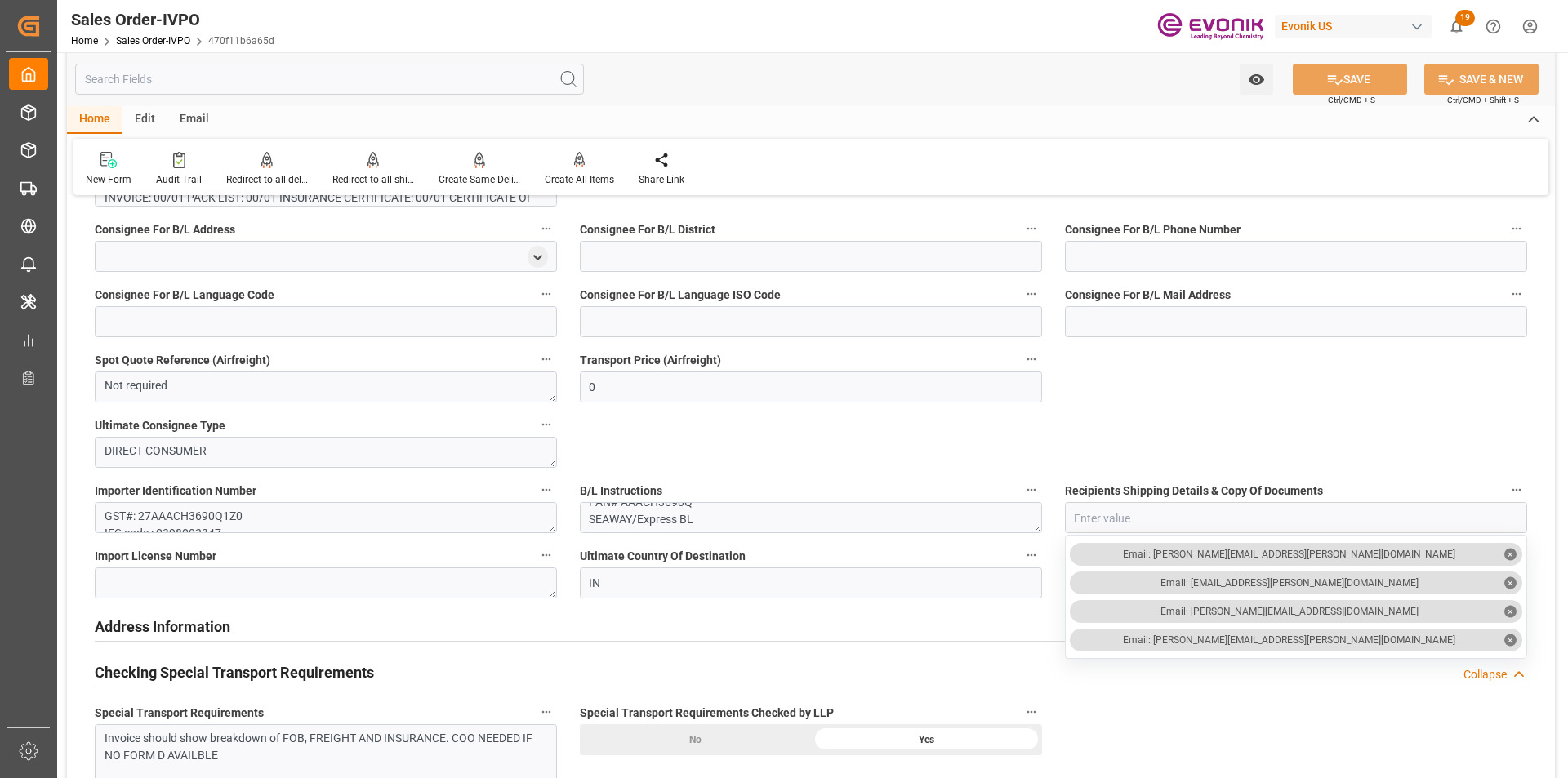
scroll to position [1771, 0]
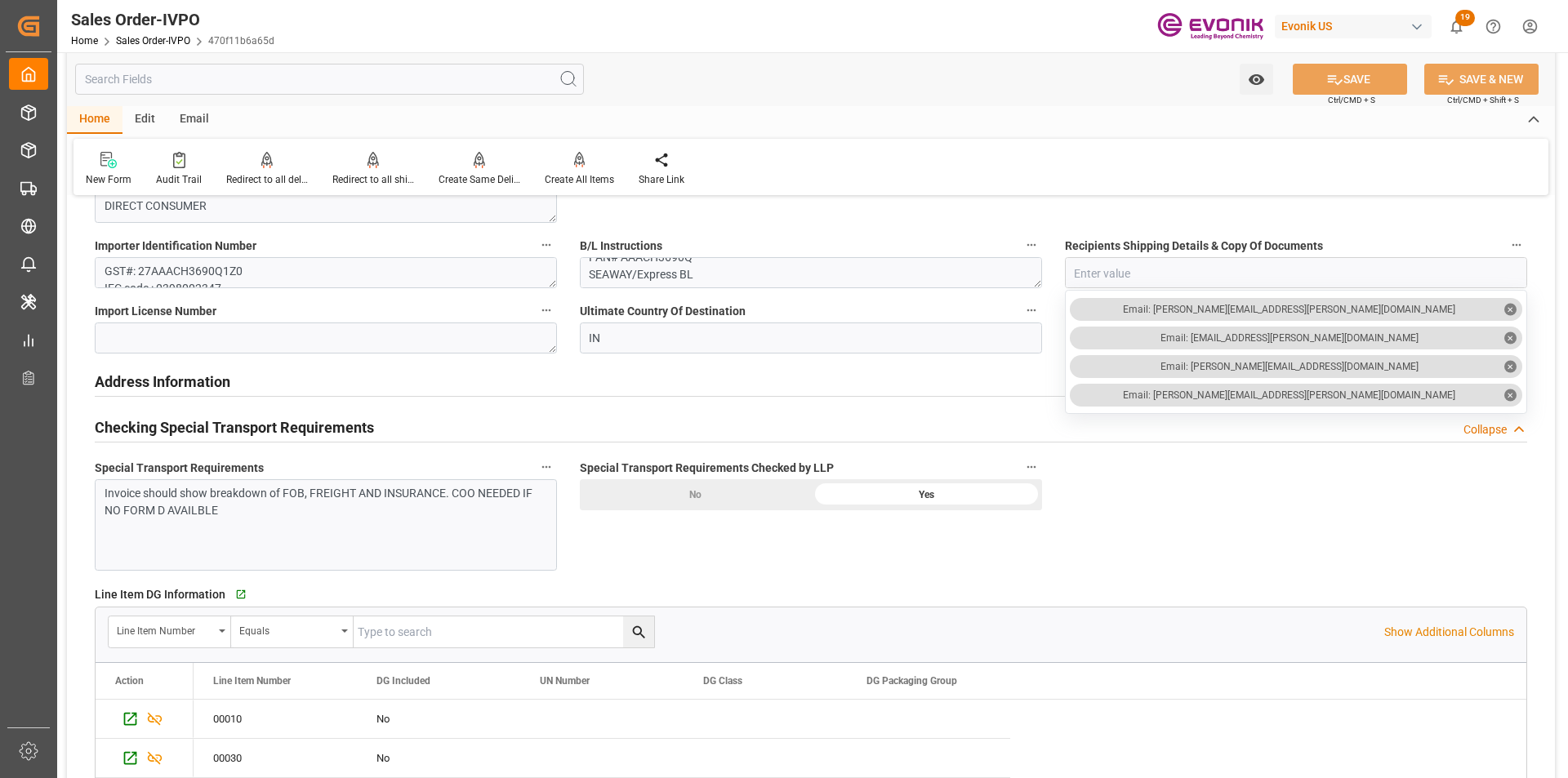
click at [267, 71] on input "text" at bounding box center [330, 79] width 509 height 31
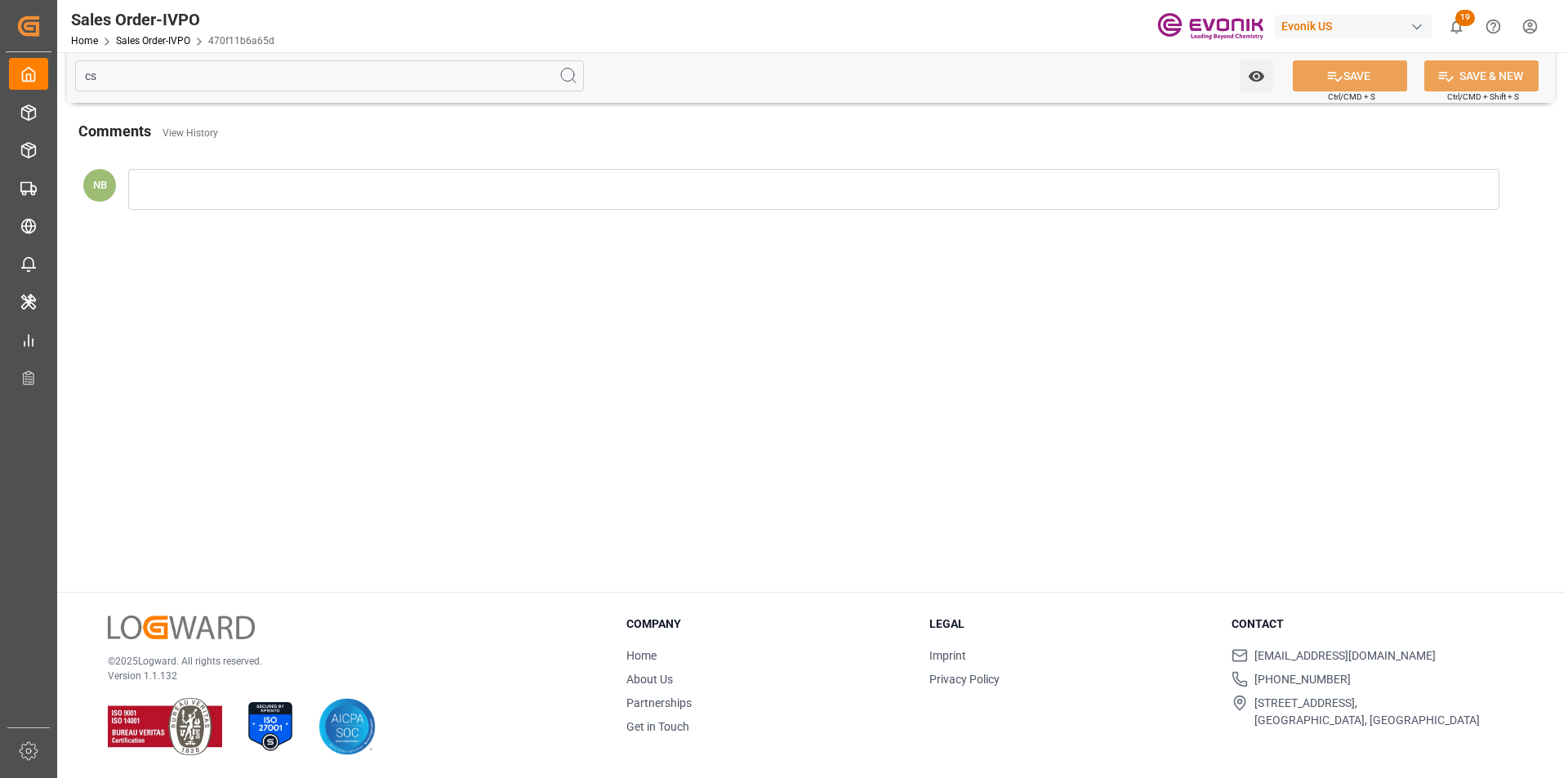
scroll to position [0, 0]
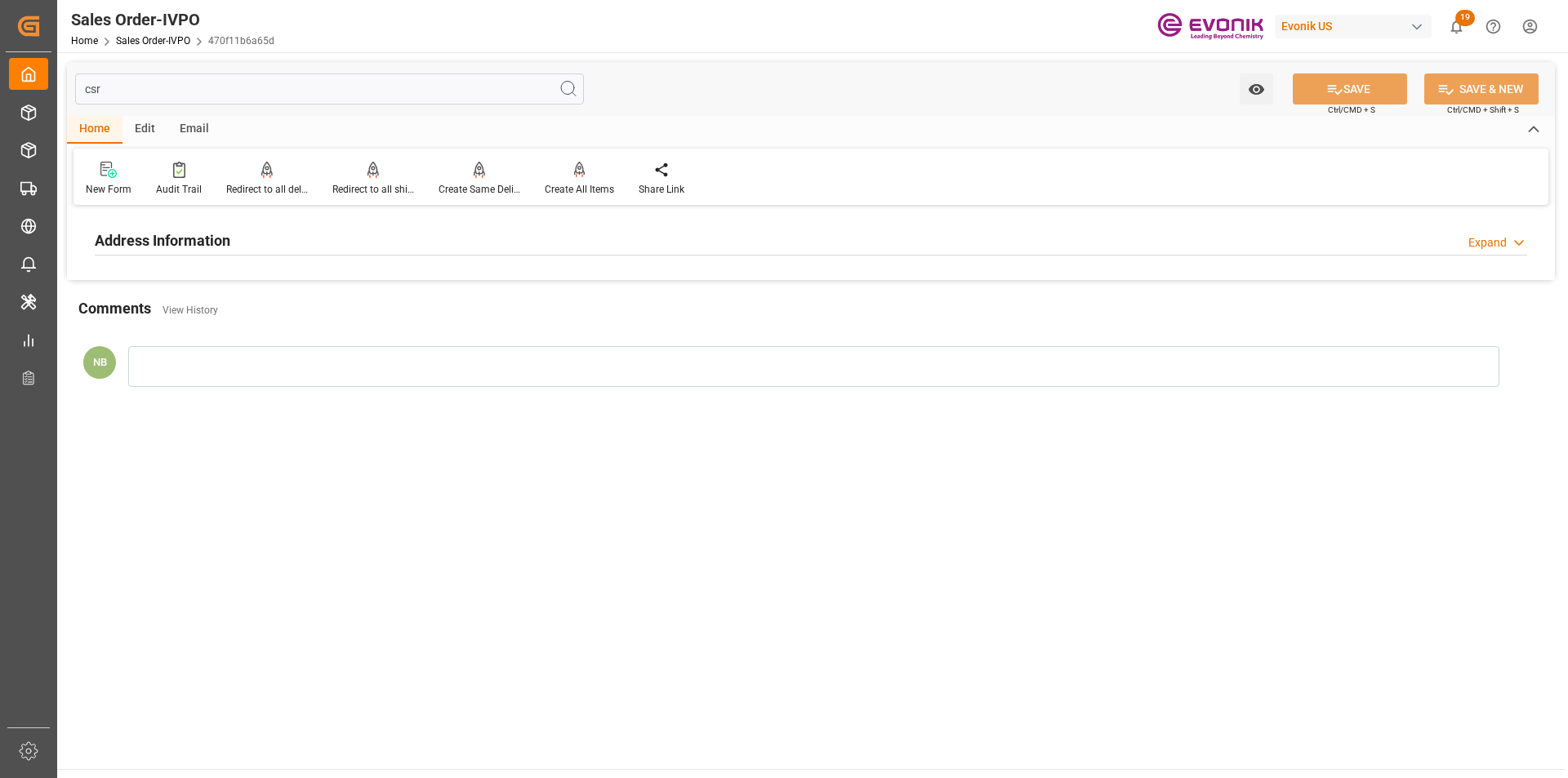
type input "csr"
click at [1496, 243] on div "Expand" at bounding box center [1487, 242] width 38 height 17
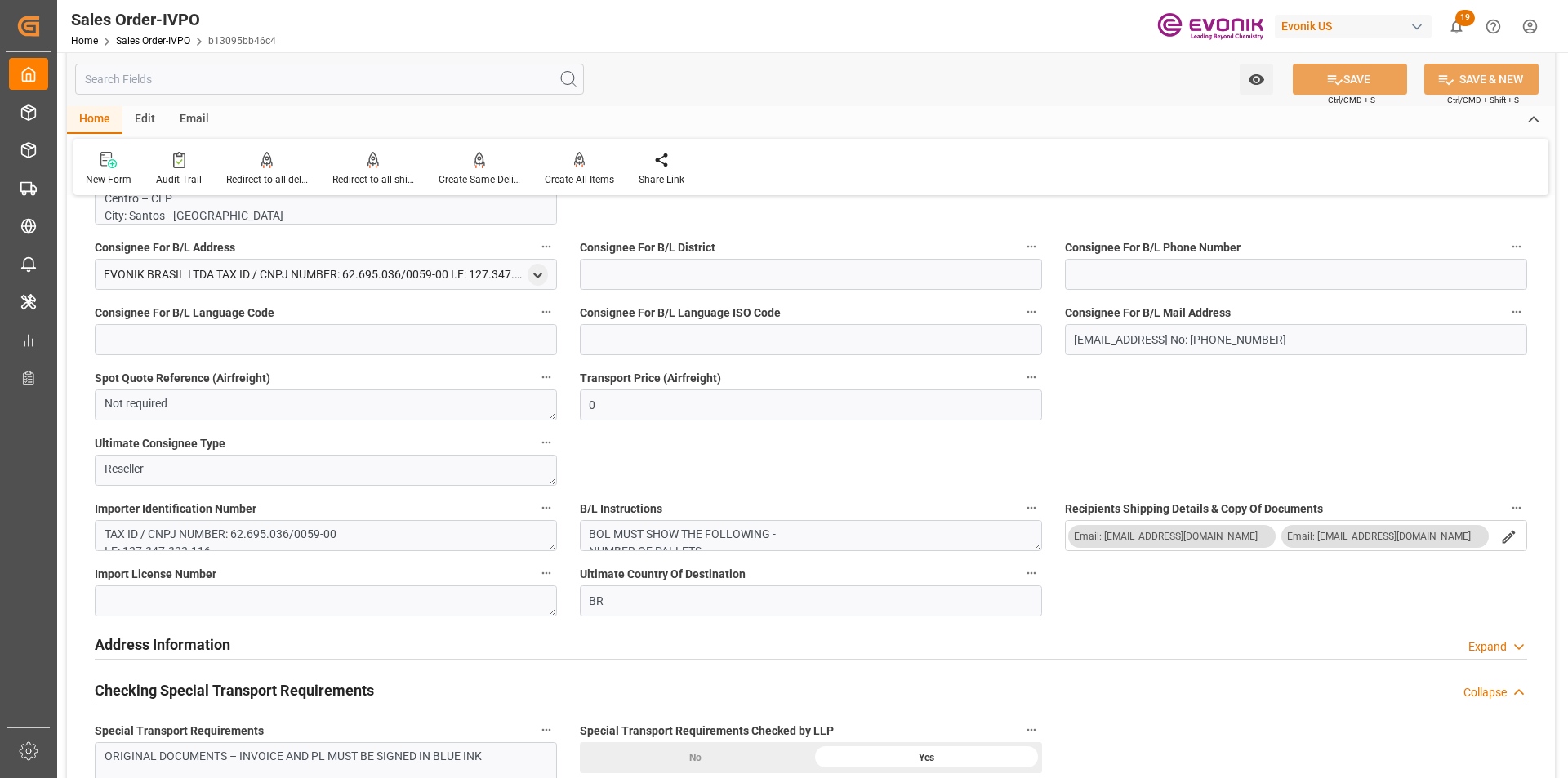
scroll to position [1143, 0]
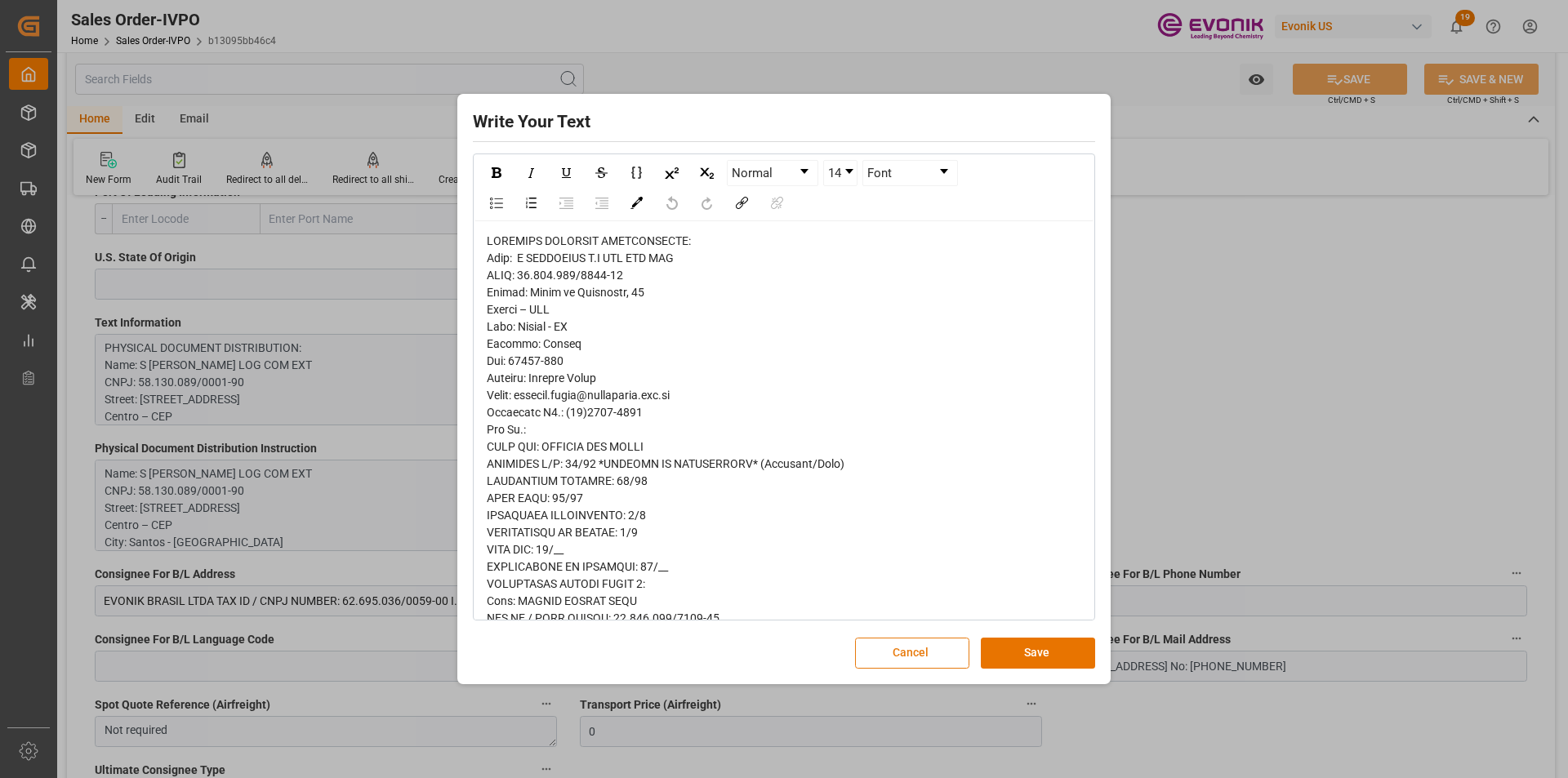
drag, startPoint x: 932, startPoint y: 653, endPoint x: 586, endPoint y: 627, distance: 347.0
click at [931, 653] on button "Cancel" at bounding box center [911, 653] width 115 height 31
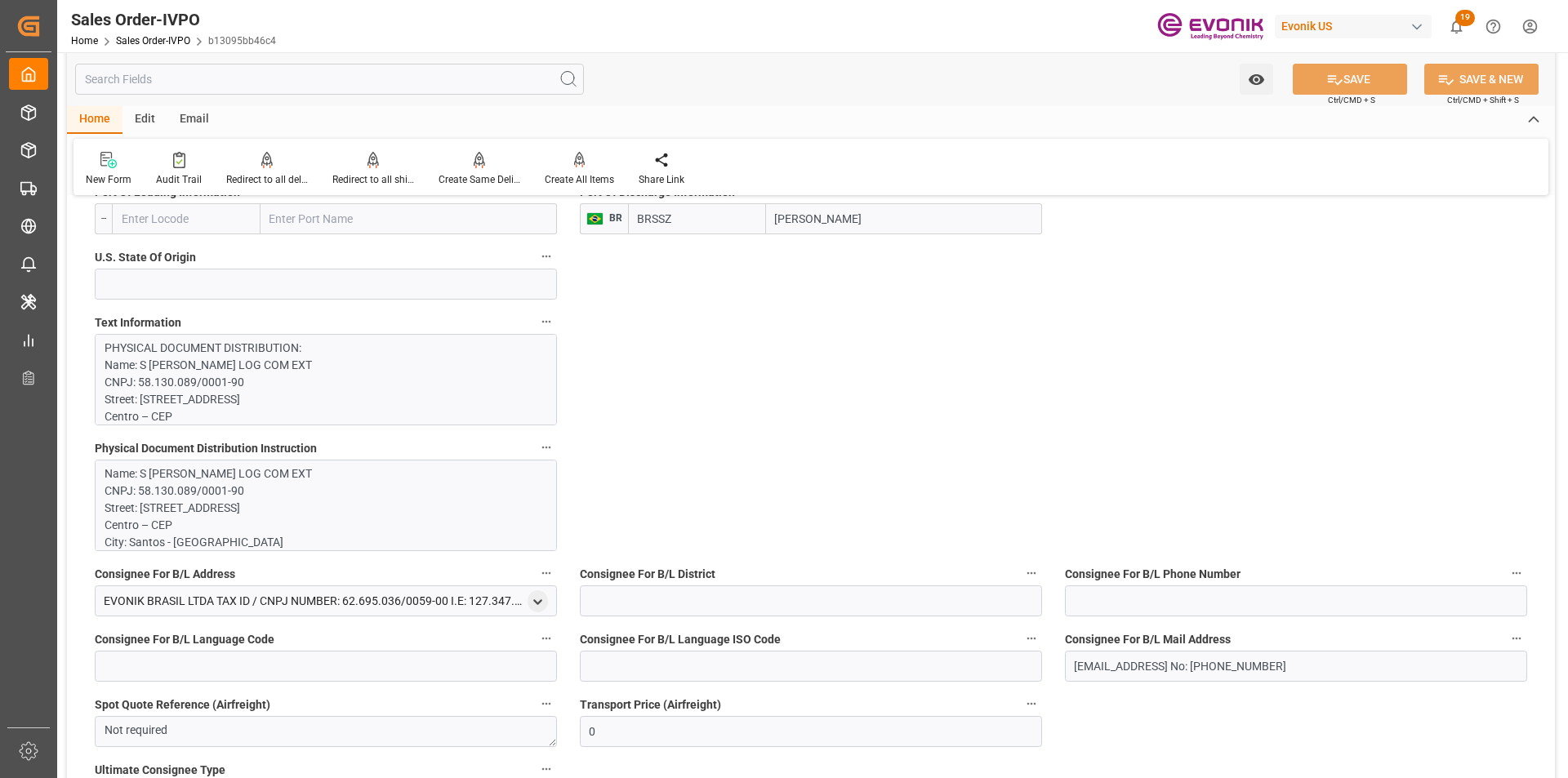
click at [251, 495] on p "Name: S MAGALHAES S.A LOG COM EXT CNPJ: 58.130.089/0001-90 Street: Praça da Rep…" at bounding box center [320, 628] width 430 height 326
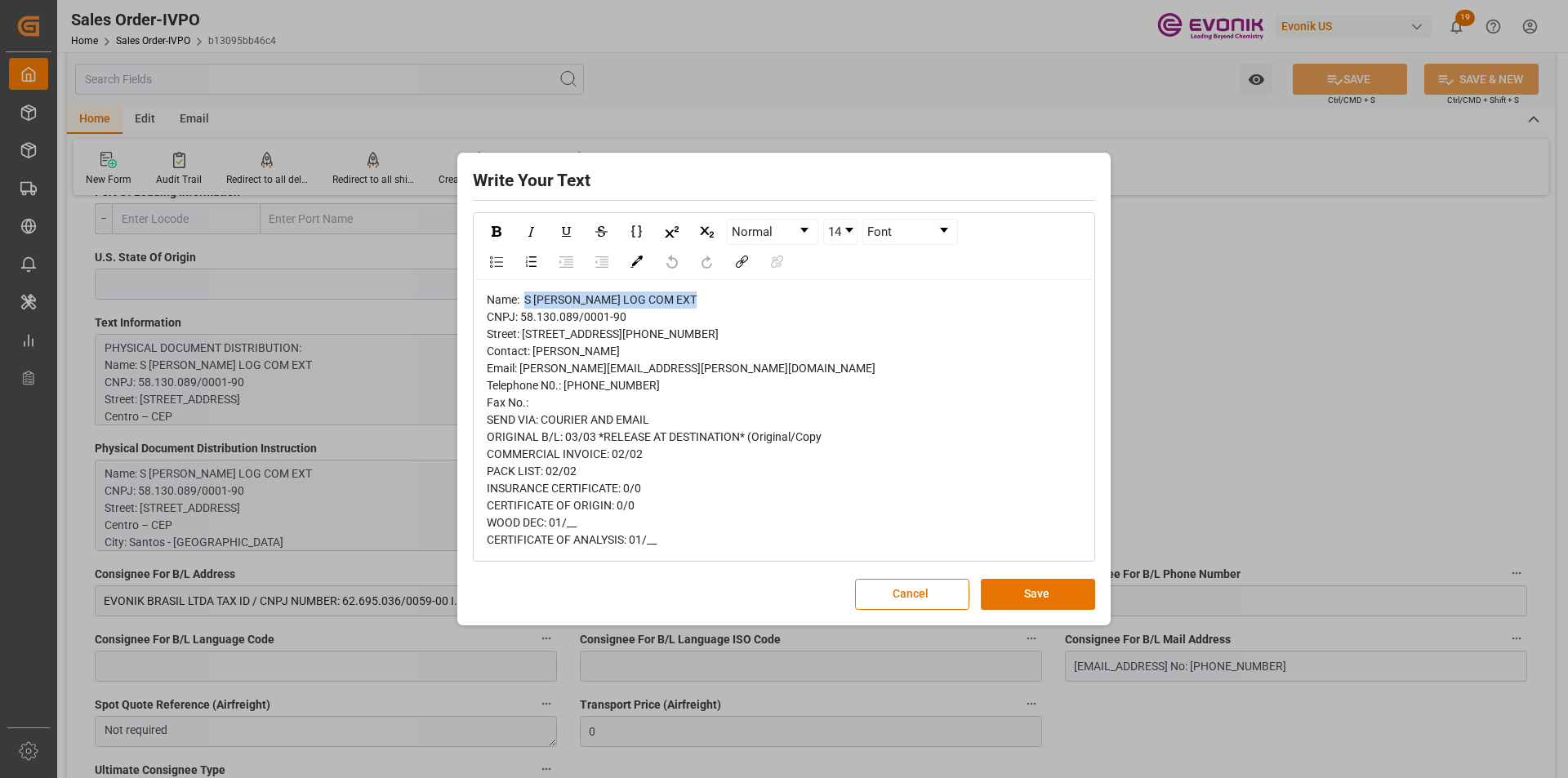
drag, startPoint x: 712, startPoint y: 262, endPoint x: 526, endPoint y: 263, distance: 186.0
click at [526, 291] on div "Name: S MAGALHAES S.A LOG COM EXT CNPJ: 58.130.089/0001-90 Street: Praça da Rep…" at bounding box center [784, 420] width 595 height 258
copy span "S MAGALHAES S.A LOG COM EXT"
drag, startPoint x: 612, startPoint y: 385, endPoint x: 532, endPoint y: 387, distance: 80.0
click at [532, 387] on div "Name: S MAGALHAES S.A LOG COM EXT CNPJ: 58.130.089/0001-90 Street: Praça da Rep…" at bounding box center [784, 420] width 595 height 258
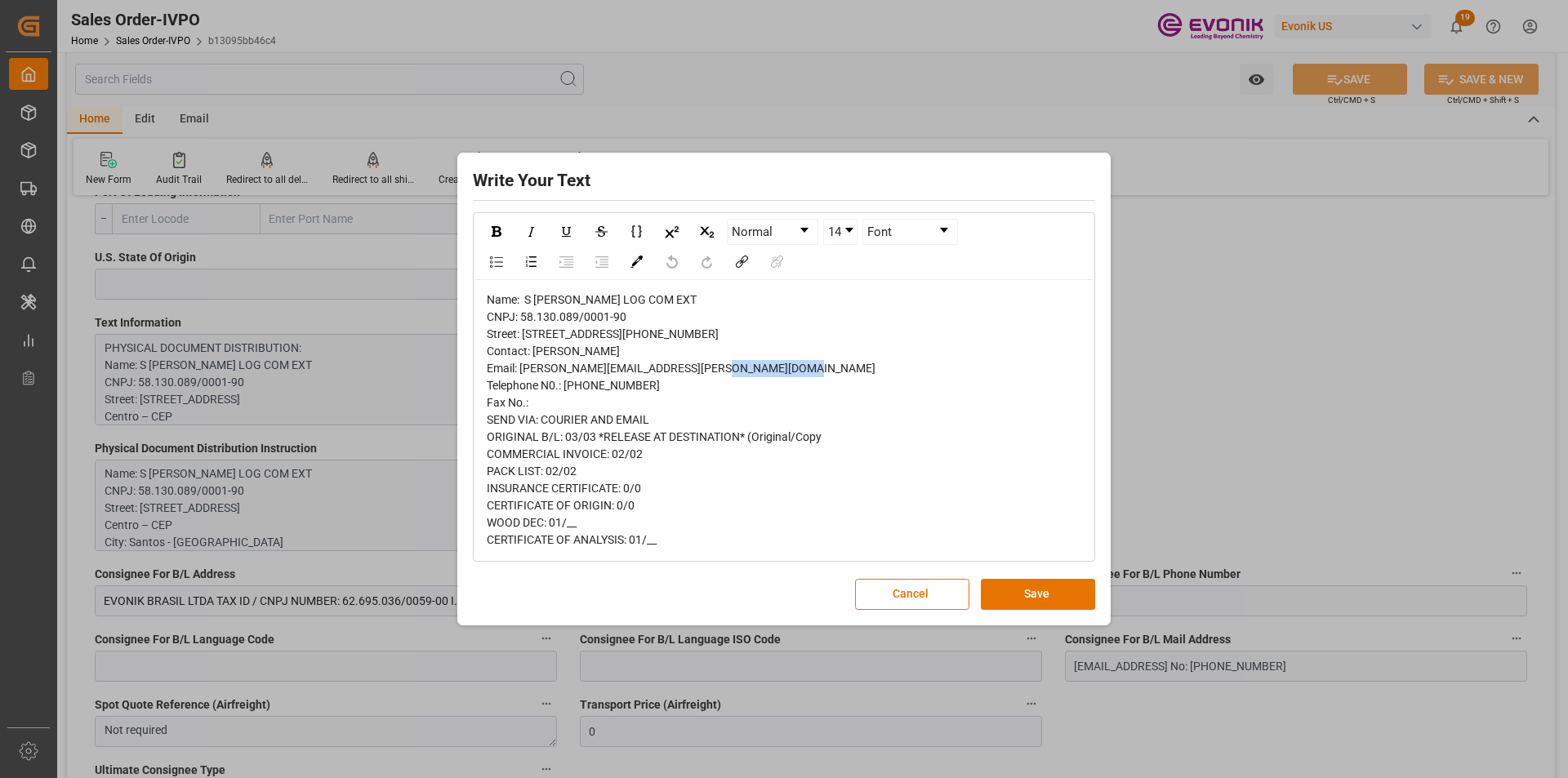
copy span "Vanessa Pinto"
drag, startPoint x: 702, startPoint y: 269, endPoint x: 523, endPoint y: 272, distance: 179.0
click at [523, 291] on div "Name: S MAGALHAES S.A LOG COM EXT CNPJ: 58.130.089/0001-90 Street: Praça da Rep…" at bounding box center [784, 420] width 595 height 258
copy span "S MAGALHAES S.A LOG COM EXT"
drag, startPoint x: 625, startPoint y: 281, endPoint x: 520, endPoint y: 281, distance: 105.0
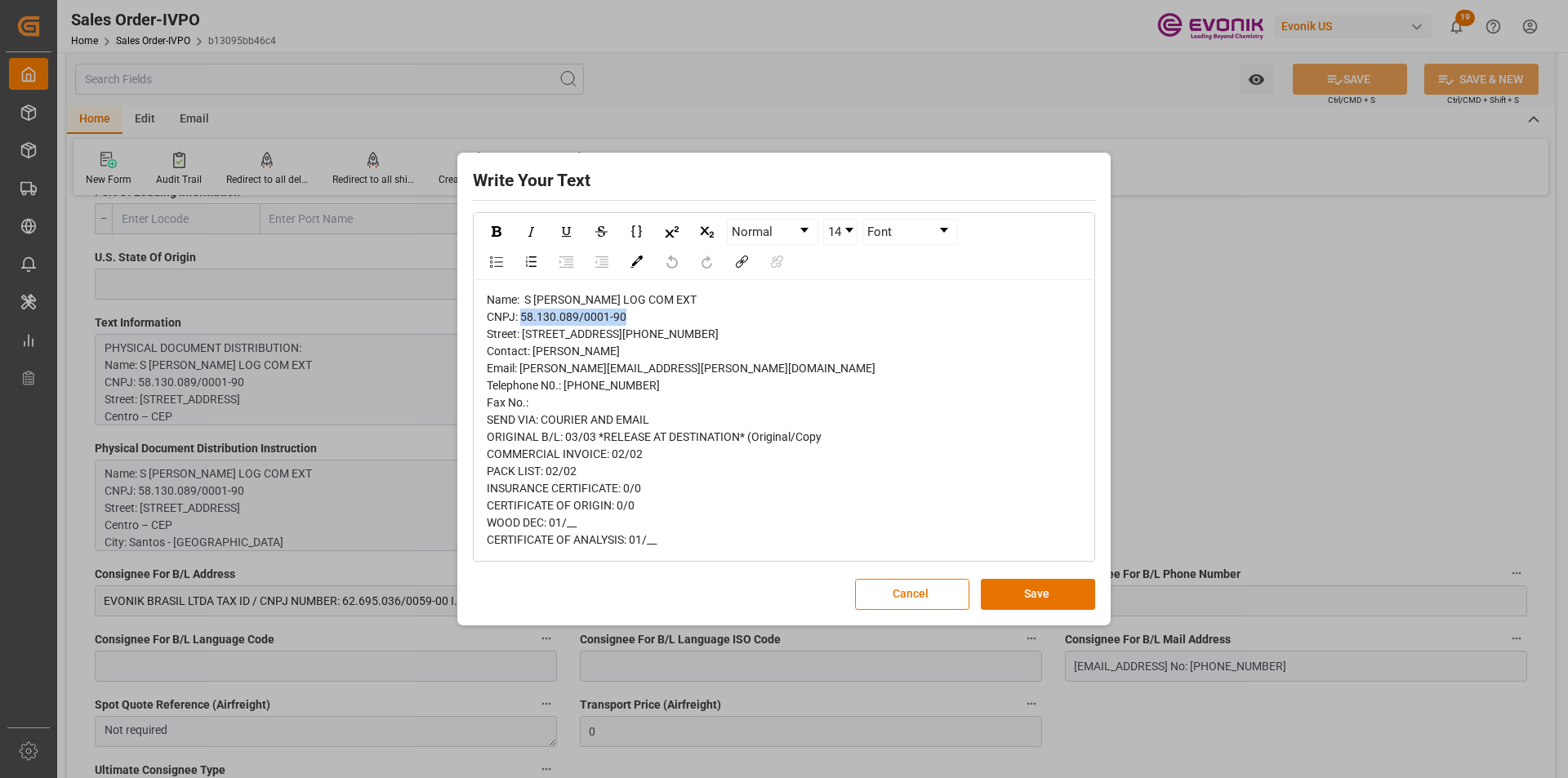
click at [520, 291] on div "Name: S MAGALHAES S.A LOG COM EXT CNPJ: 58.130.089/0001-90 Street: Praça da Rep…" at bounding box center [784, 420] width 595 height 258
copy span "58.130.089/0001-90"
drag, startPoint x: 641, startPoint y: 298, endPoint x: 549, endPoint y: 308, distance: 92.5
click at [529, 302] on div "Name: S [PERSON_NAME] LOG COM EXT CNPJ: 58.130.089/0001-90 Street: [STREET_ADDR…" at bounding box center [784, 420] width 595 height 258
copy span "raça da República, 62"
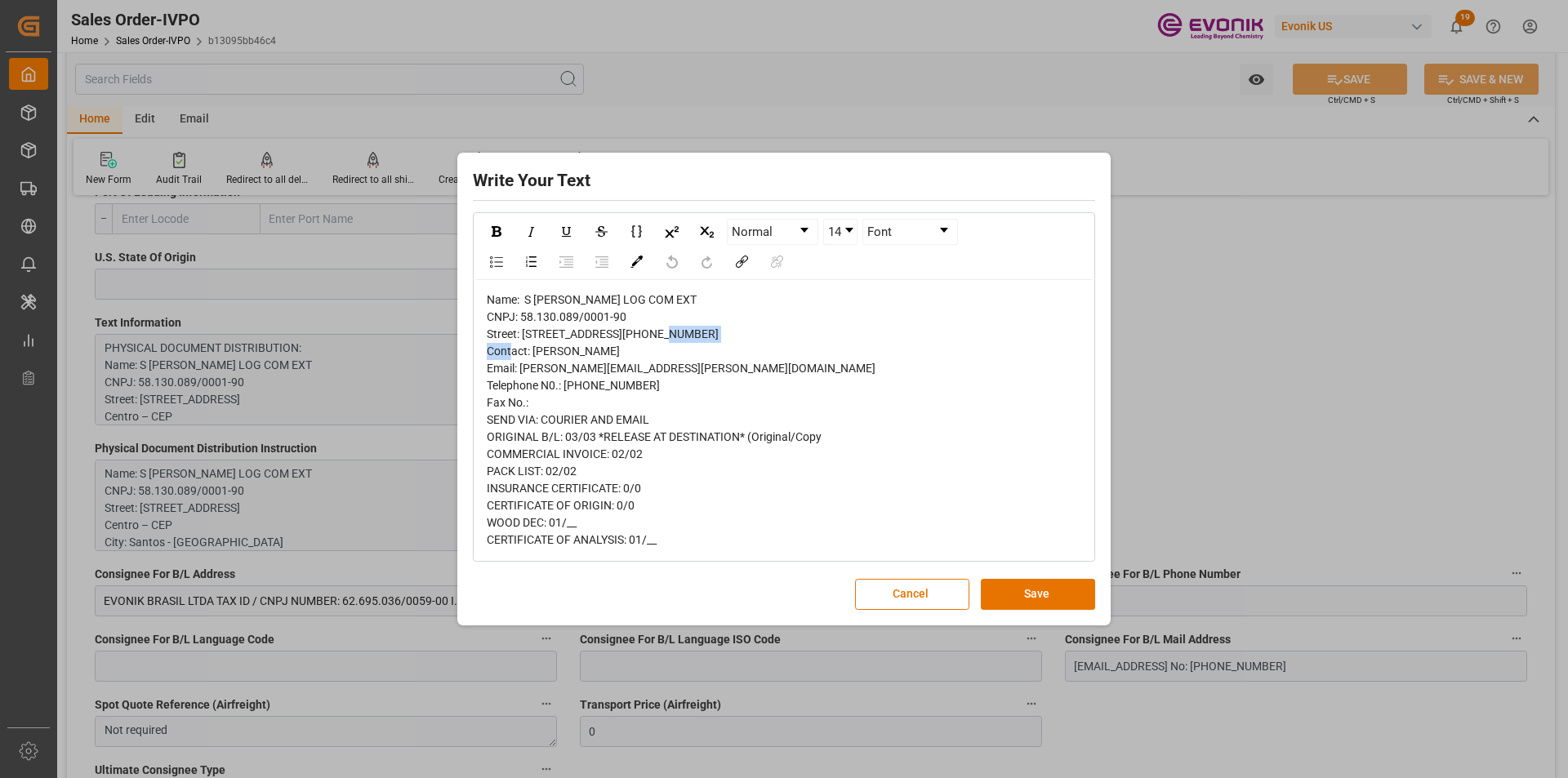
drag, startPoint x: 565, startPoint y: 314, endPoint x: 1284, endPoint y: 419, distance: 726.6
click at [493, 314] on div "Name: S [PERSON_NAME] LOG COM EXT CNPJ: 58.130.089/0001-90 Street: [STREET_ADDR…" at bounding box center [784, 420] width 595 height 258
copy span "entro – CEP"
click at [525, 369] on span "Name: S MAGALHAES S.A LOG COM EXT CNPJ: 58.130.089/0001-90 Street: Praça da Rep…" at bounding box center [681, 419] width 389 height 253
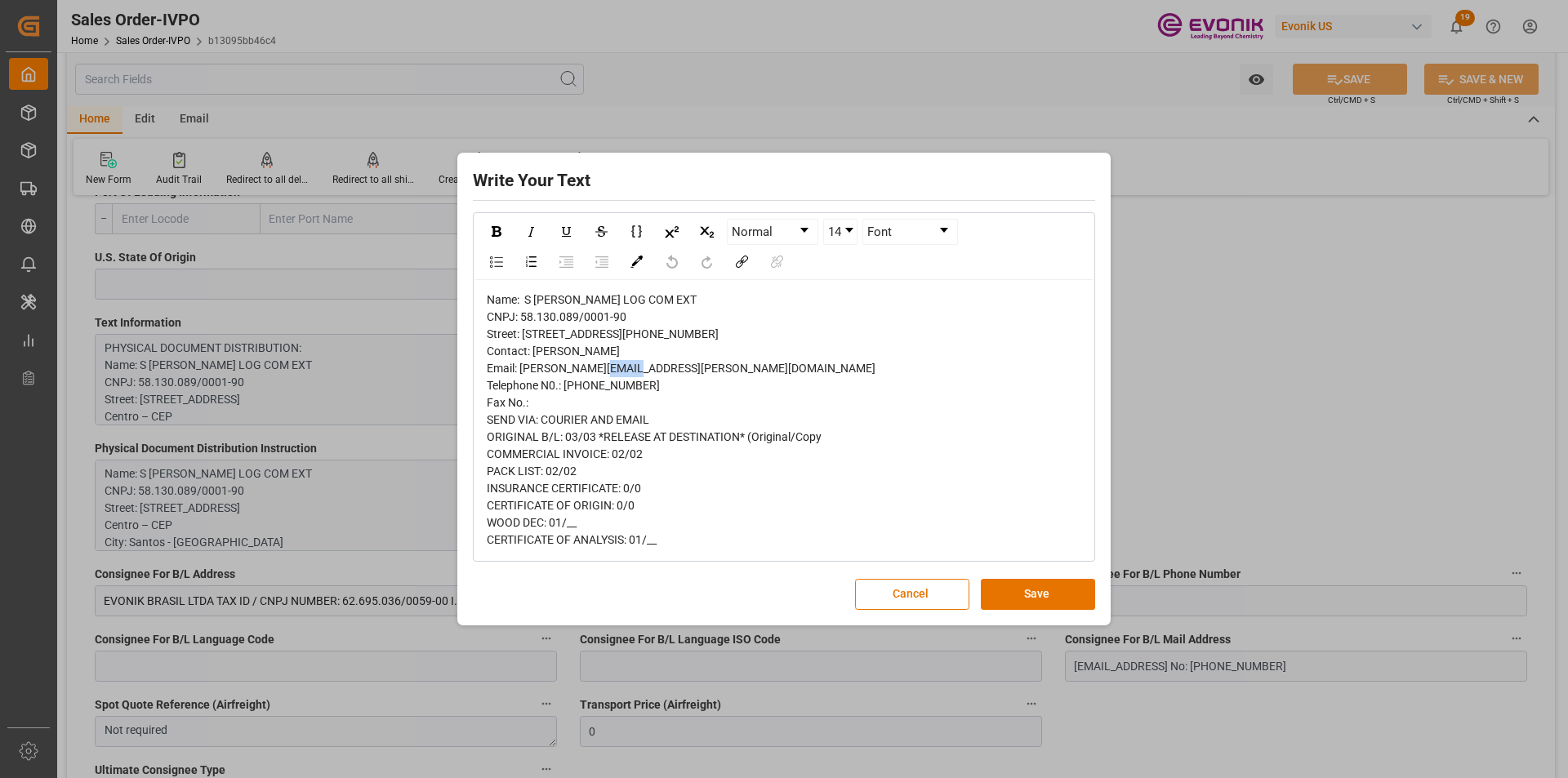
copy span "11013"
drag, startPoint x: 648, startPoint y: 419, endPoint x: 565, endPoint y: 420, distance: 83.0
click at [565, 420] on div "Name: S MAGALHAES S.A LOG COM EXT CNPJ: 58.130.089/0001-90 Street: Praça da Rep…" at bounding box center [784, 420] width 595 height 258
copy span "(13)3229-4795"
click at [919, 610] on button "Cancel" at bounding box center [911, 594] width 115 height 31
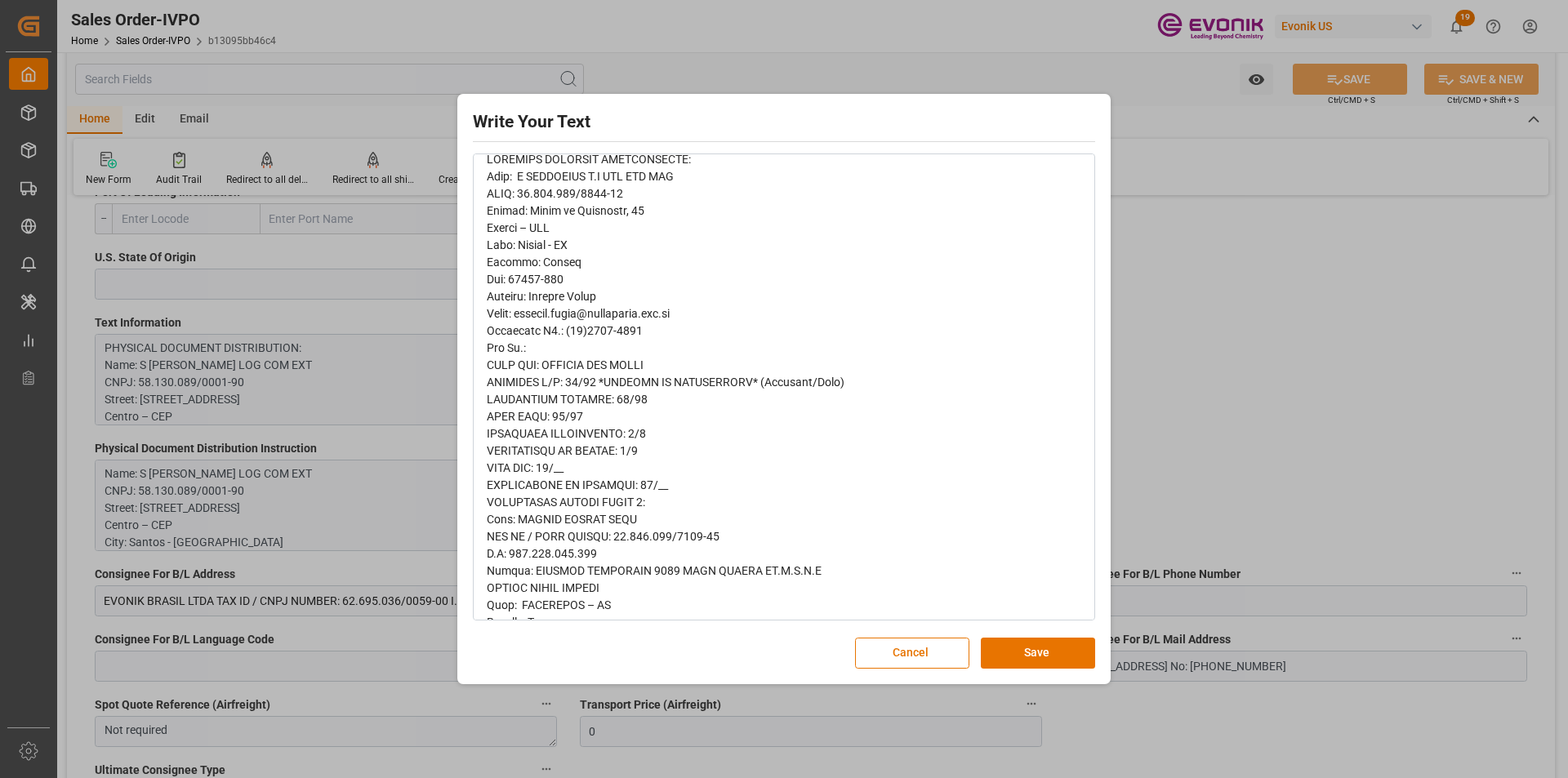
scroll to position [0, 0]
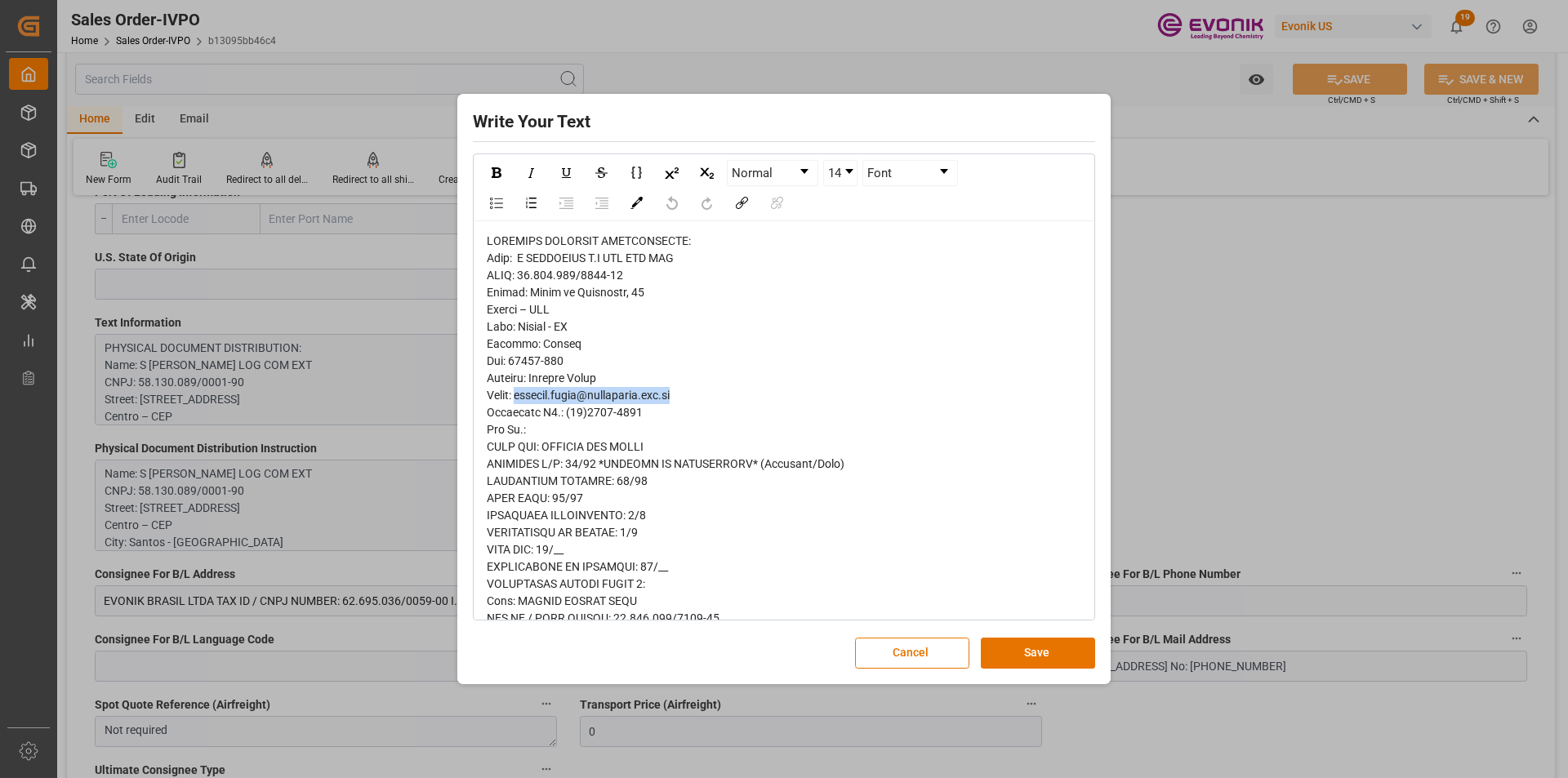
drag, startPoint x: 703, startPoint y: 399, endPoint x: 520, endPoint y: 397, distance: 183.0
copy span "vanessa.silva@smagalhaes.com.br"
click at [934, 651] on button "Cancel" at bounding box center [911, 653] width 115 height 31
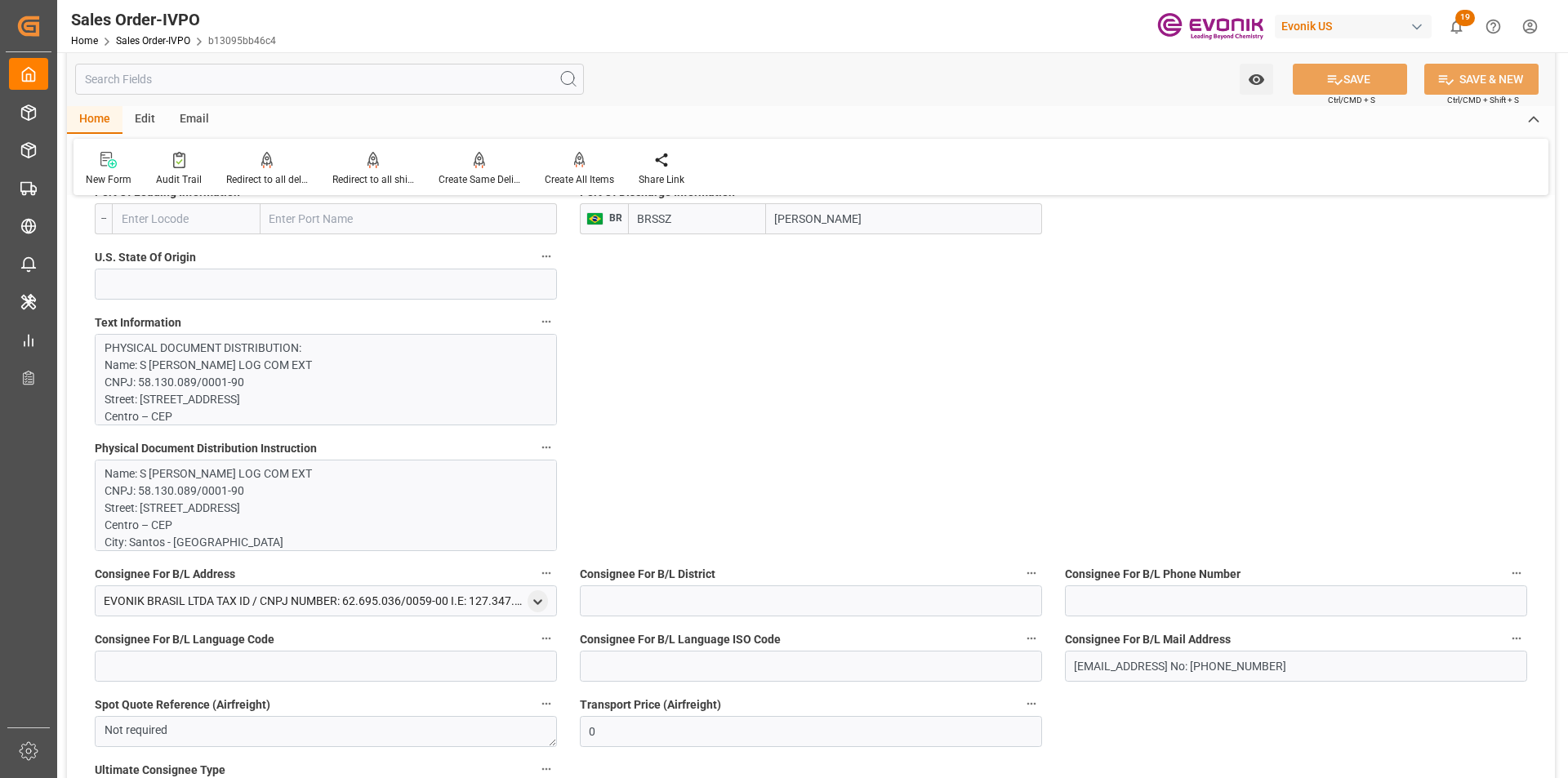
scroll to position [1388, 0]
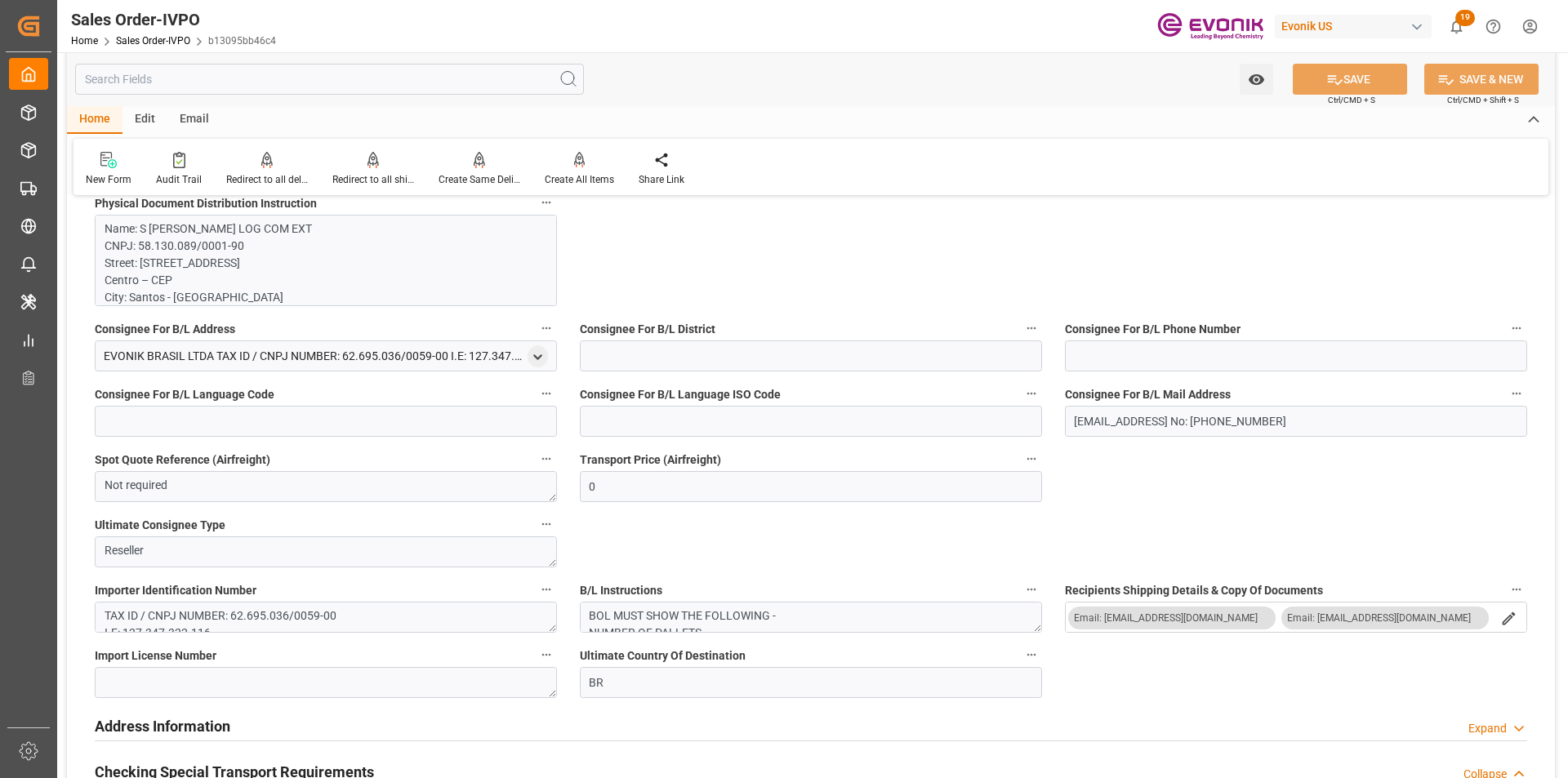
click at [947, 274] on div "General Order Information Collapse code b13095bb46c4 Sales Order/IVPO Status Ac…" at bounding box center [810, 688] width 1488 height 3732
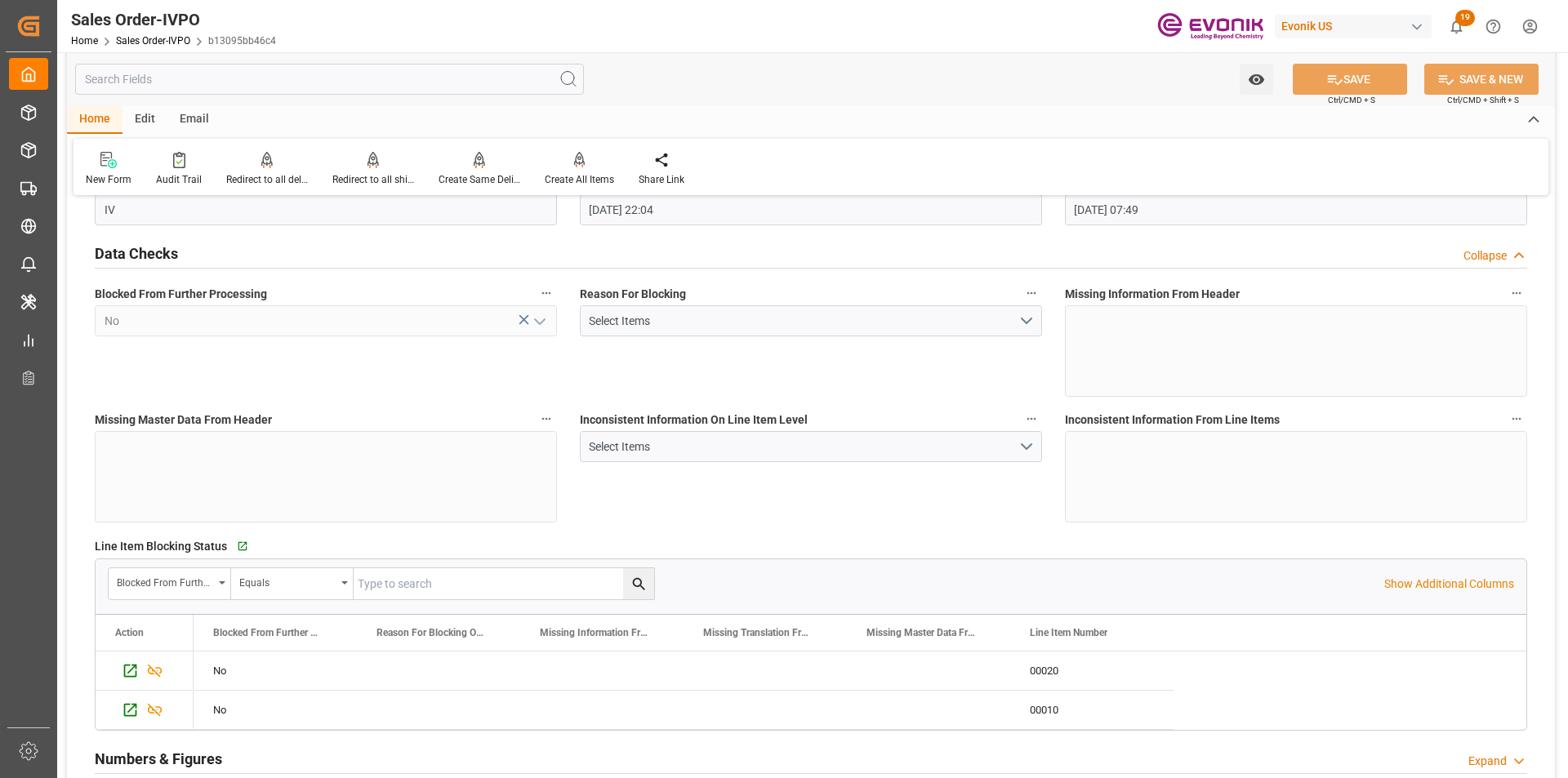
scroll to position [0, 0]
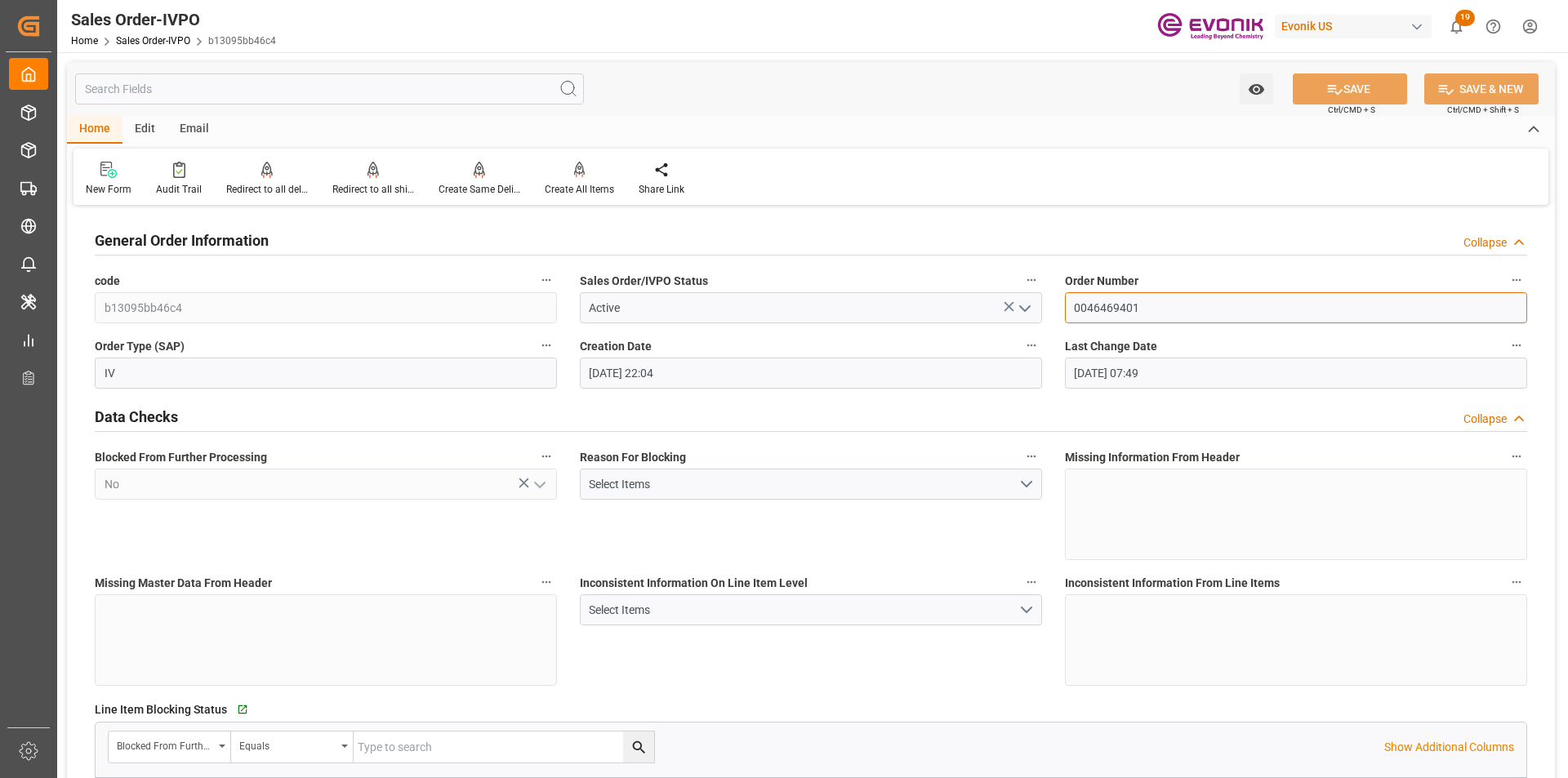
click at [1094, 293] on input "0046469401" at bounding box center [1296, 307] width 462 height 31
click at [1094, 303] on input "0046469401" at bounding box center [1296, 307] width 462 height 31
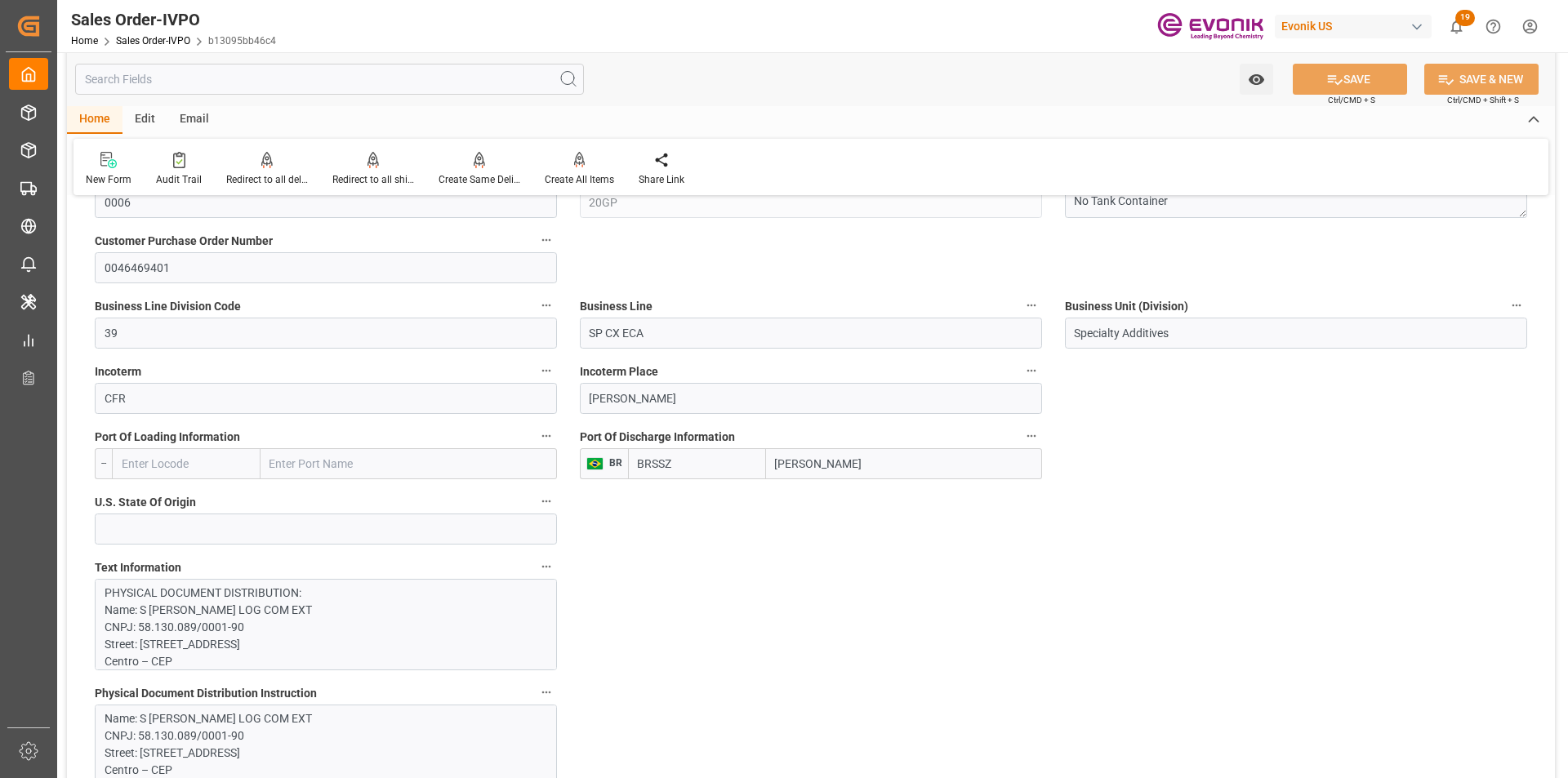
scroll to position [1061, 0]
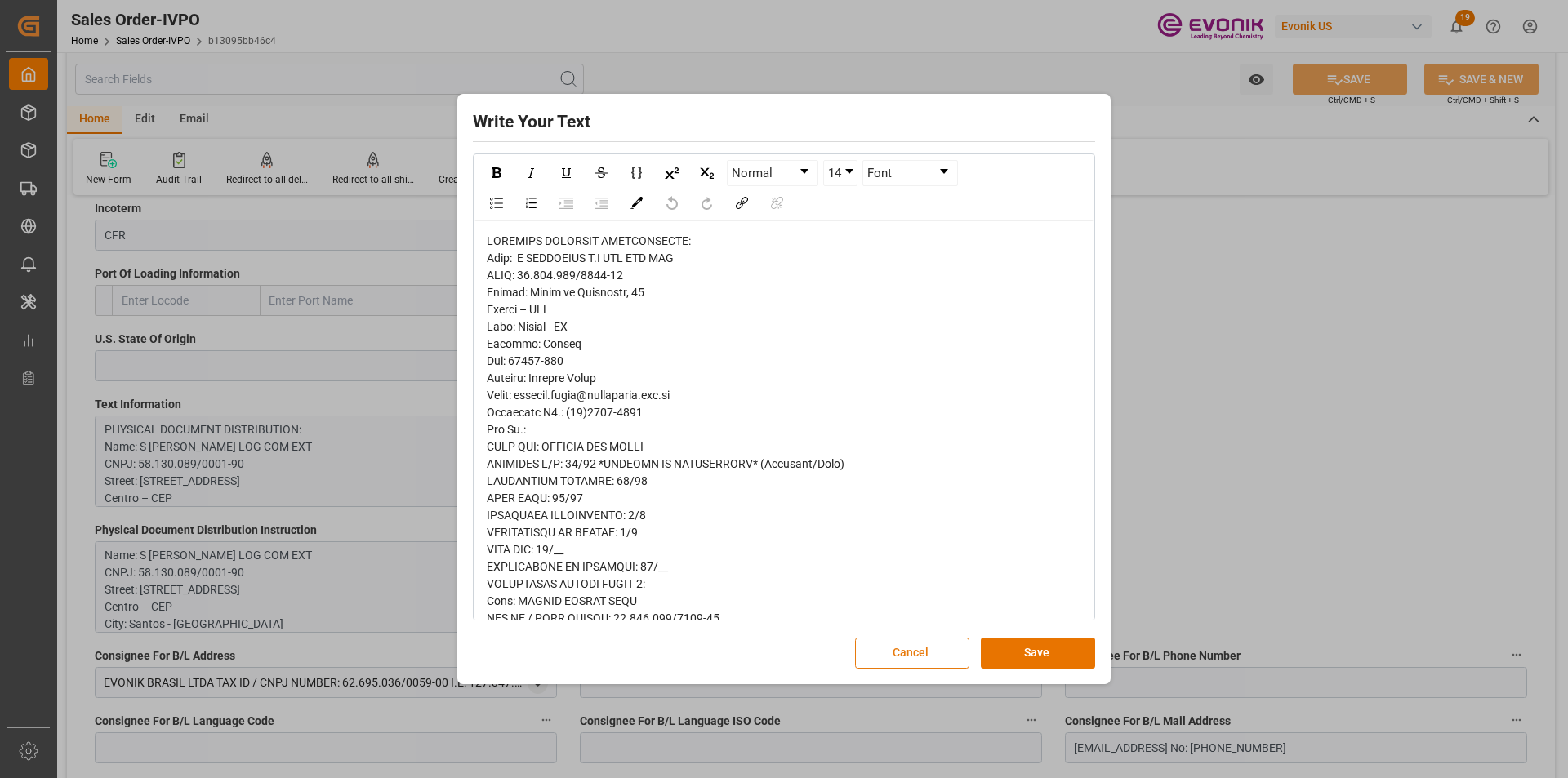
click at [947, 647] on button "Cancel" at bounding box center [911, 653] width 115 height 31
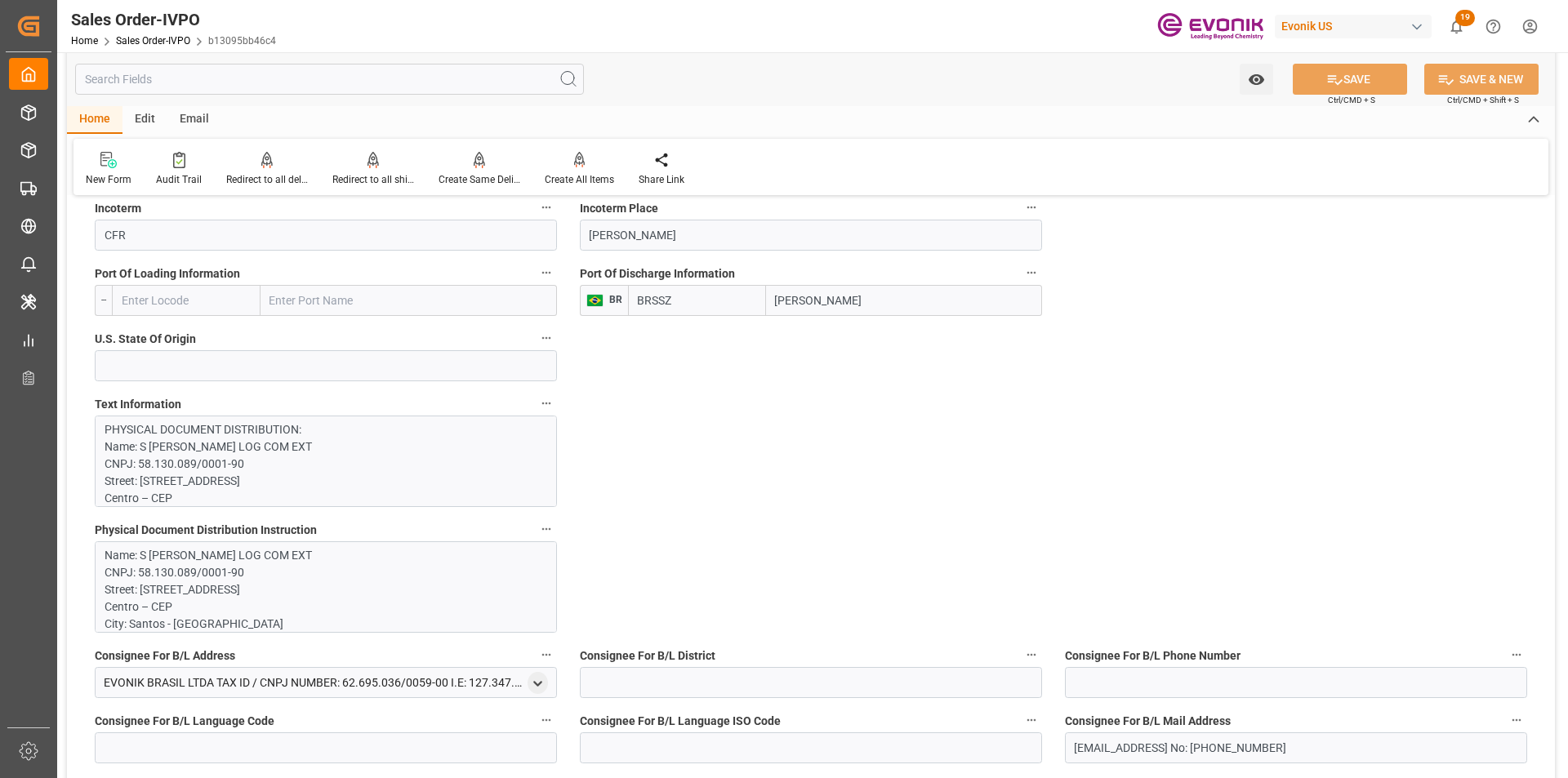
click at [168, 560] on p "Name: S MAGALHAES S.A LOG COM EXT CNPJ: 58.130.089/0001-90 Street: Praça da Rep…" at bounding box center [320, 710] width 430 height 326
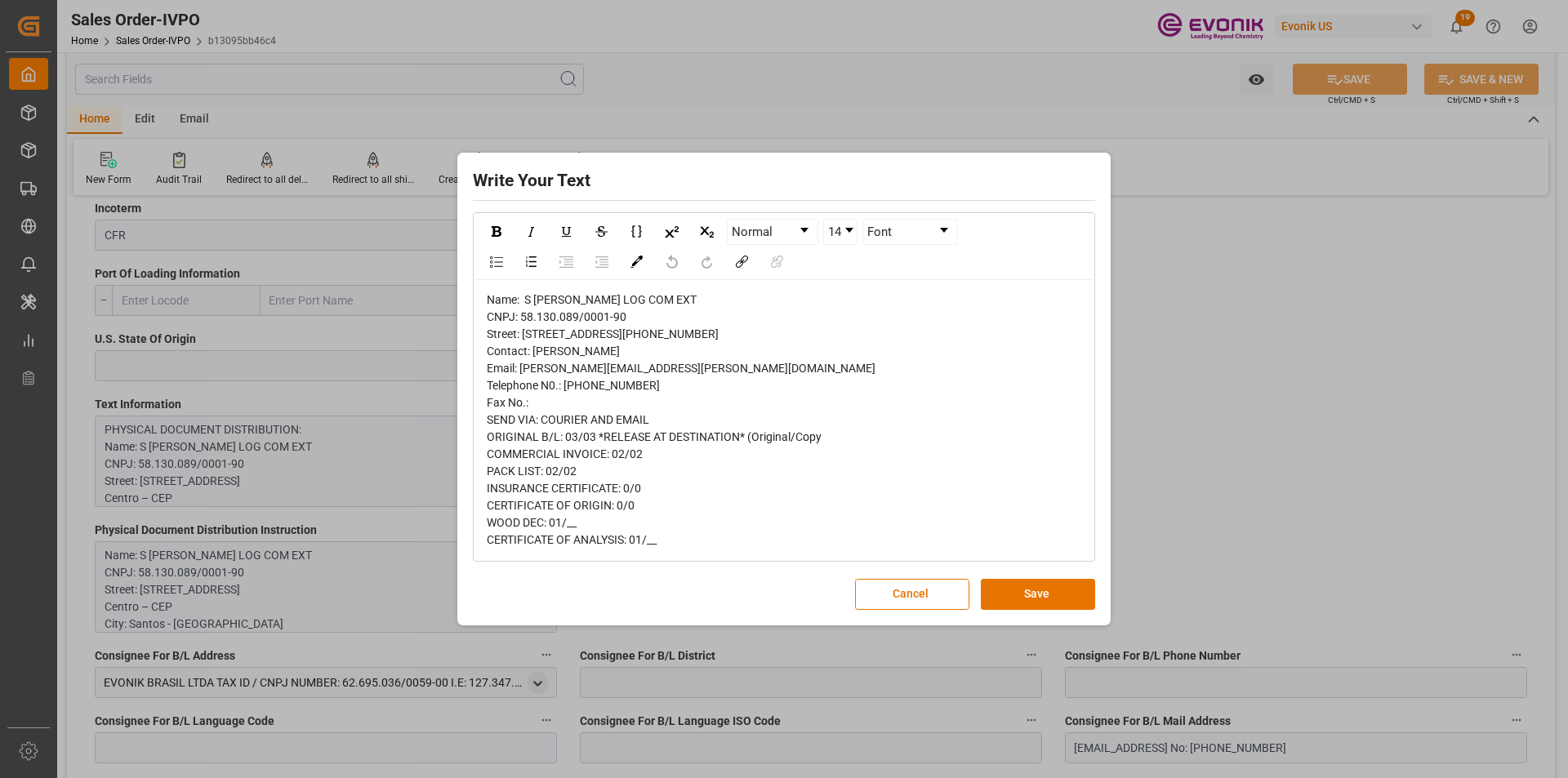
type input "[EMAIL_ADDRESS] No: [PHONE_NUMBER]"
click at [907, 610] on button "Cancel" at bounding box center [911, 594] width 115 height 31
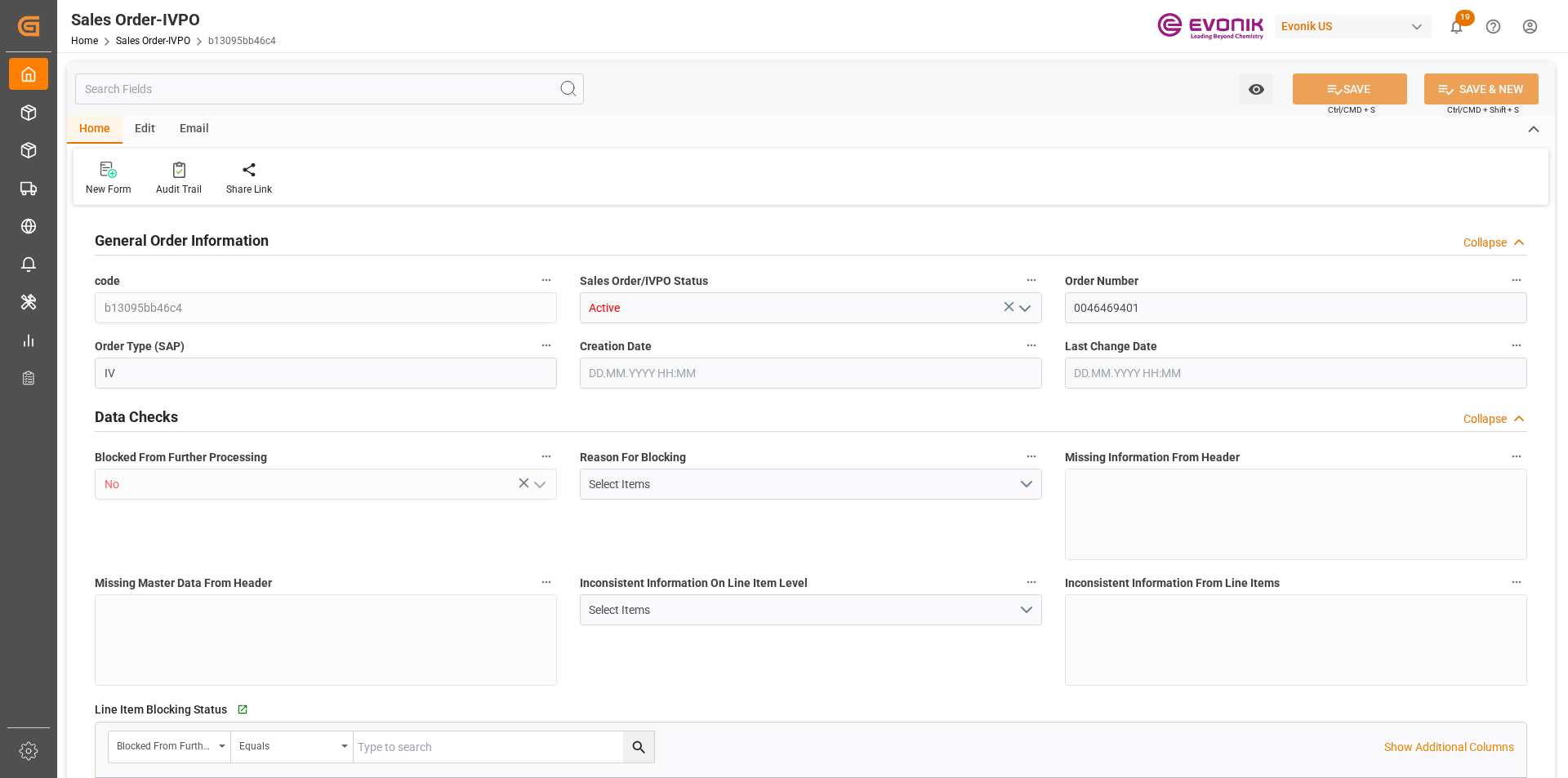
type input "BRSSZ"
type input "[EMAIL_ADDRESS] No: [PHONE_NUMBER]"
type input "0"
type input "1"
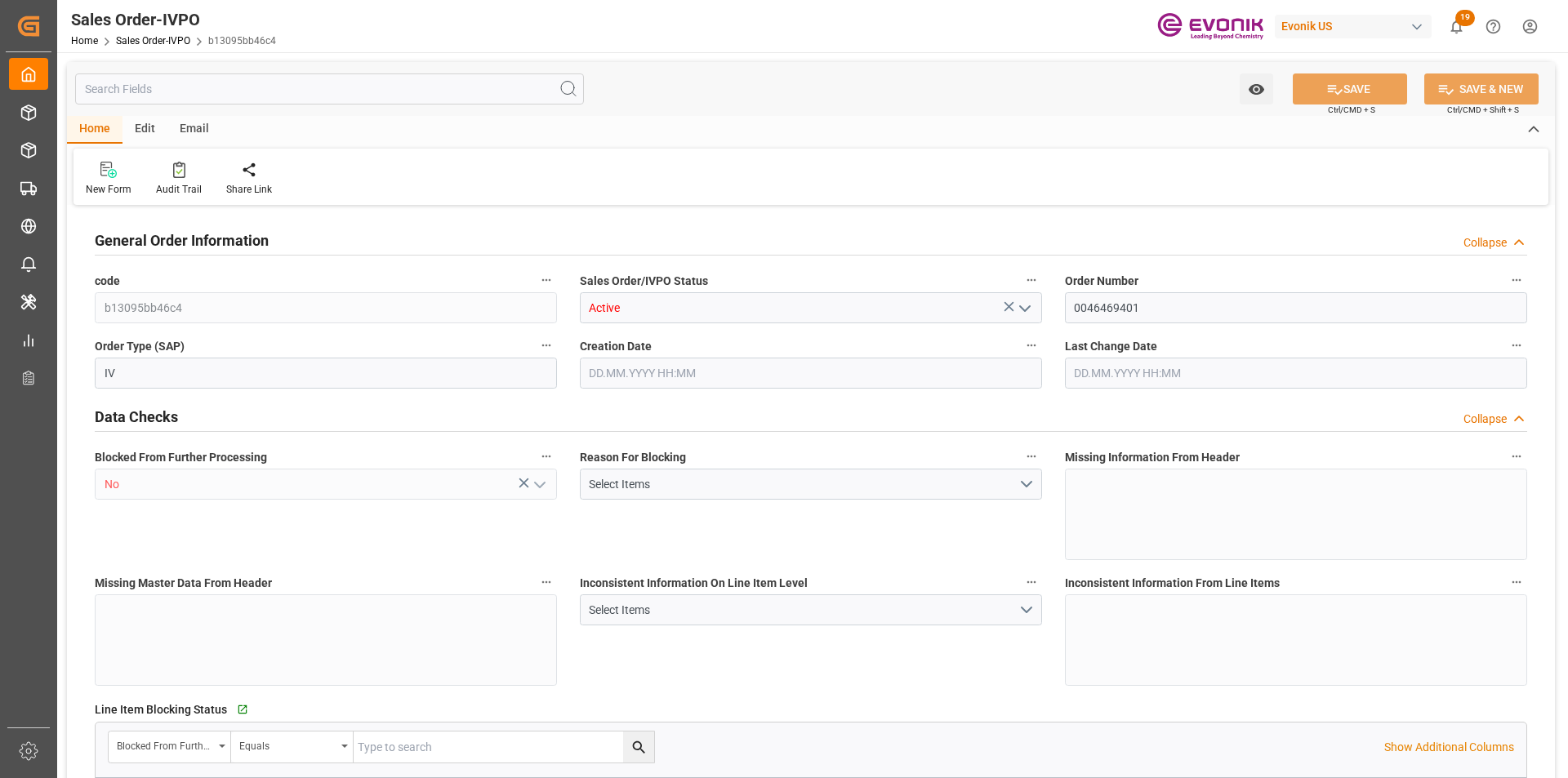
type input "1"
type input "9457.69"
type input "12.3197"
type input "17000"
type input "30"
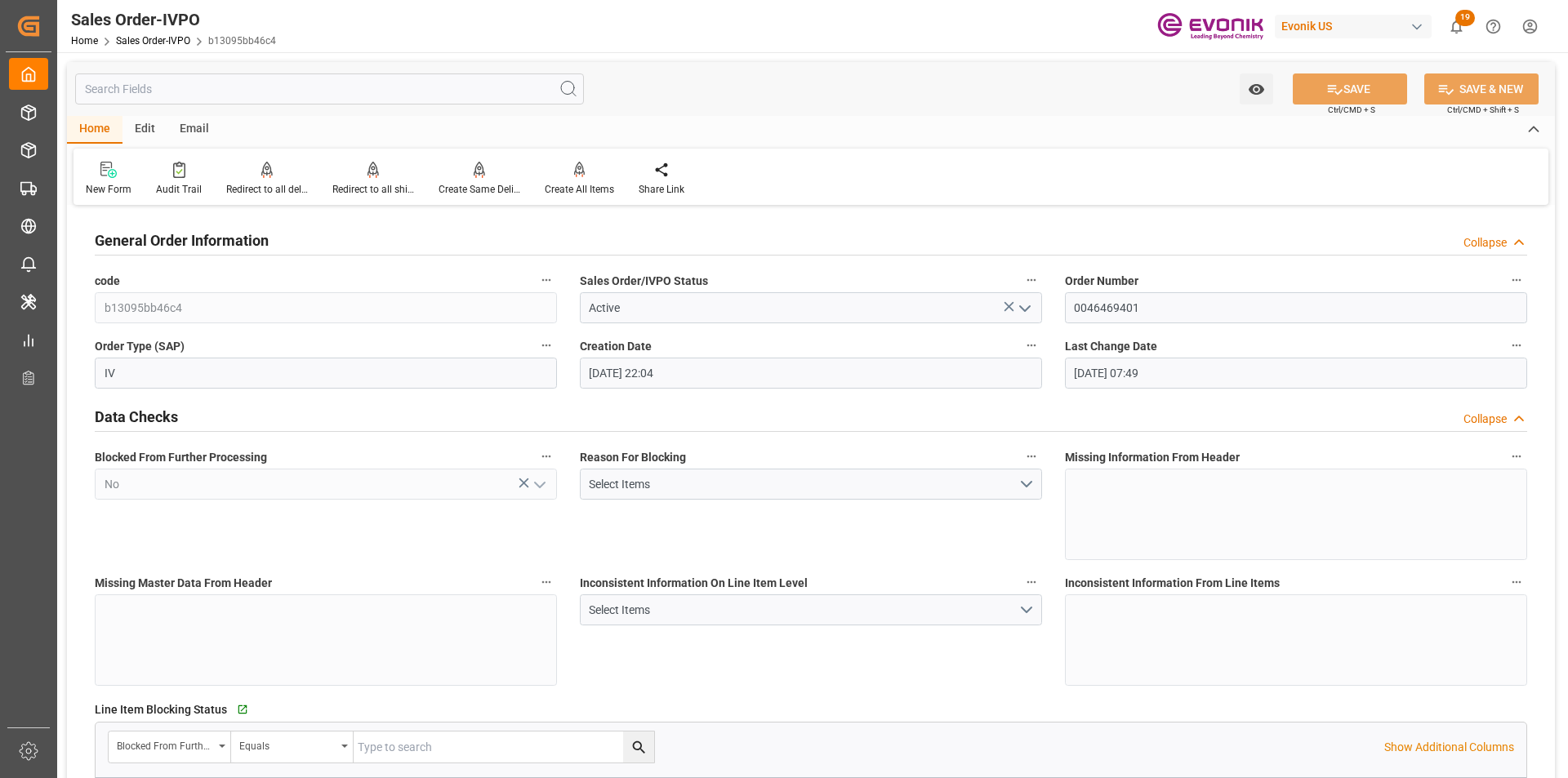
type input "[DATE] 22:04"
type input "[DATE] 07:49"
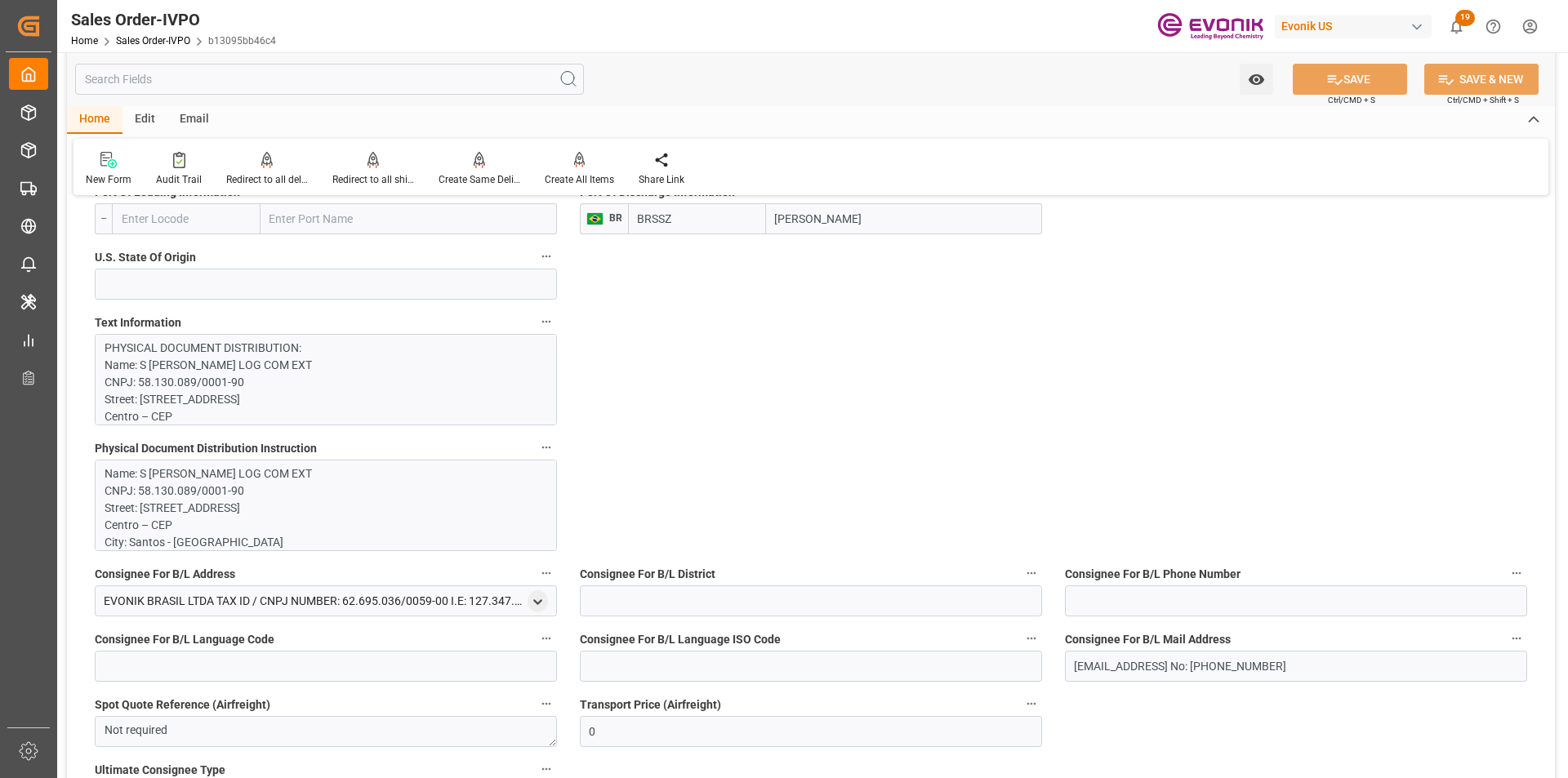
scroll to position [1388, 0]
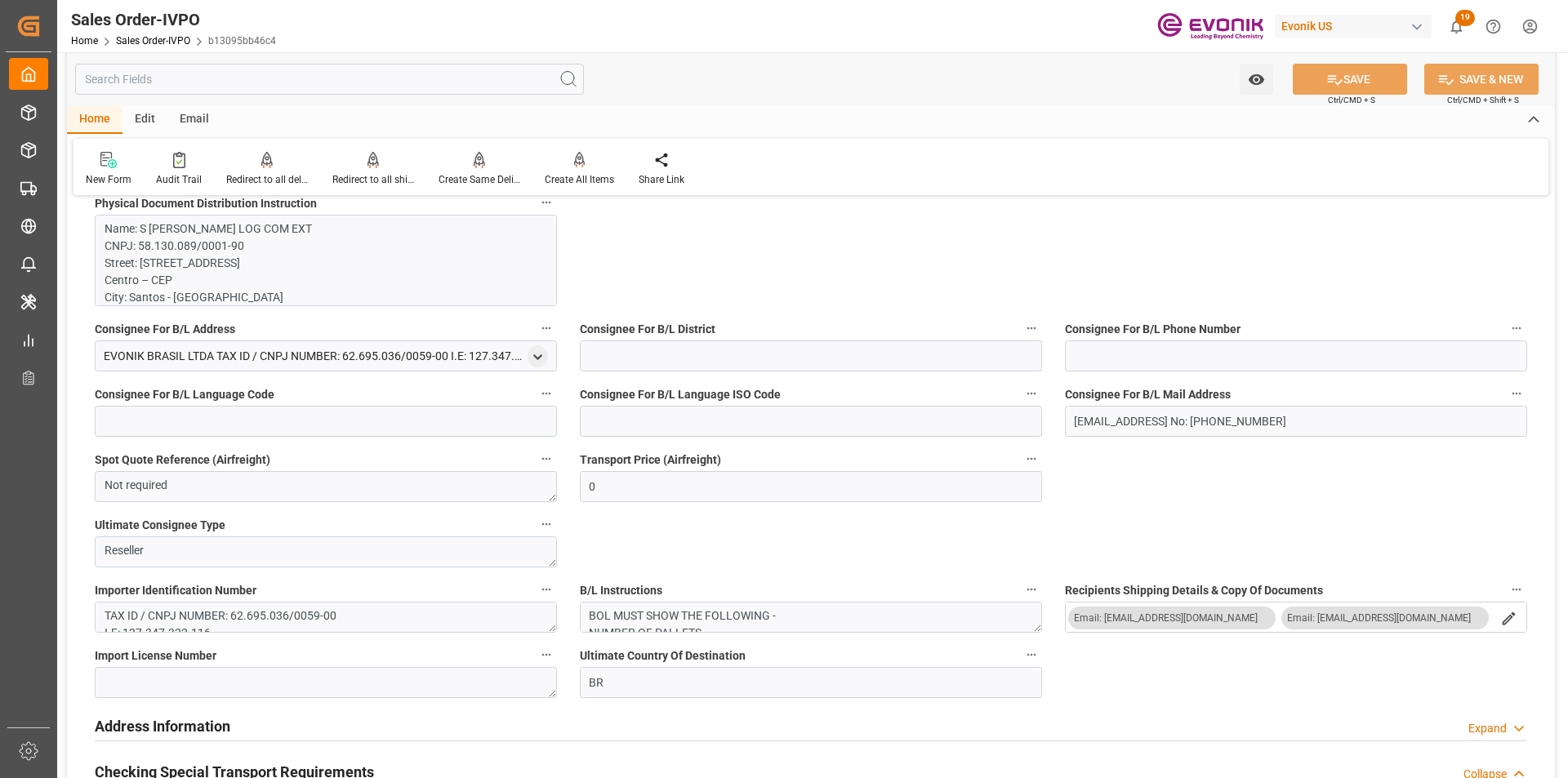
type input "[EMAIL_ADDRESS] No: [PHONE_NUMBER]"
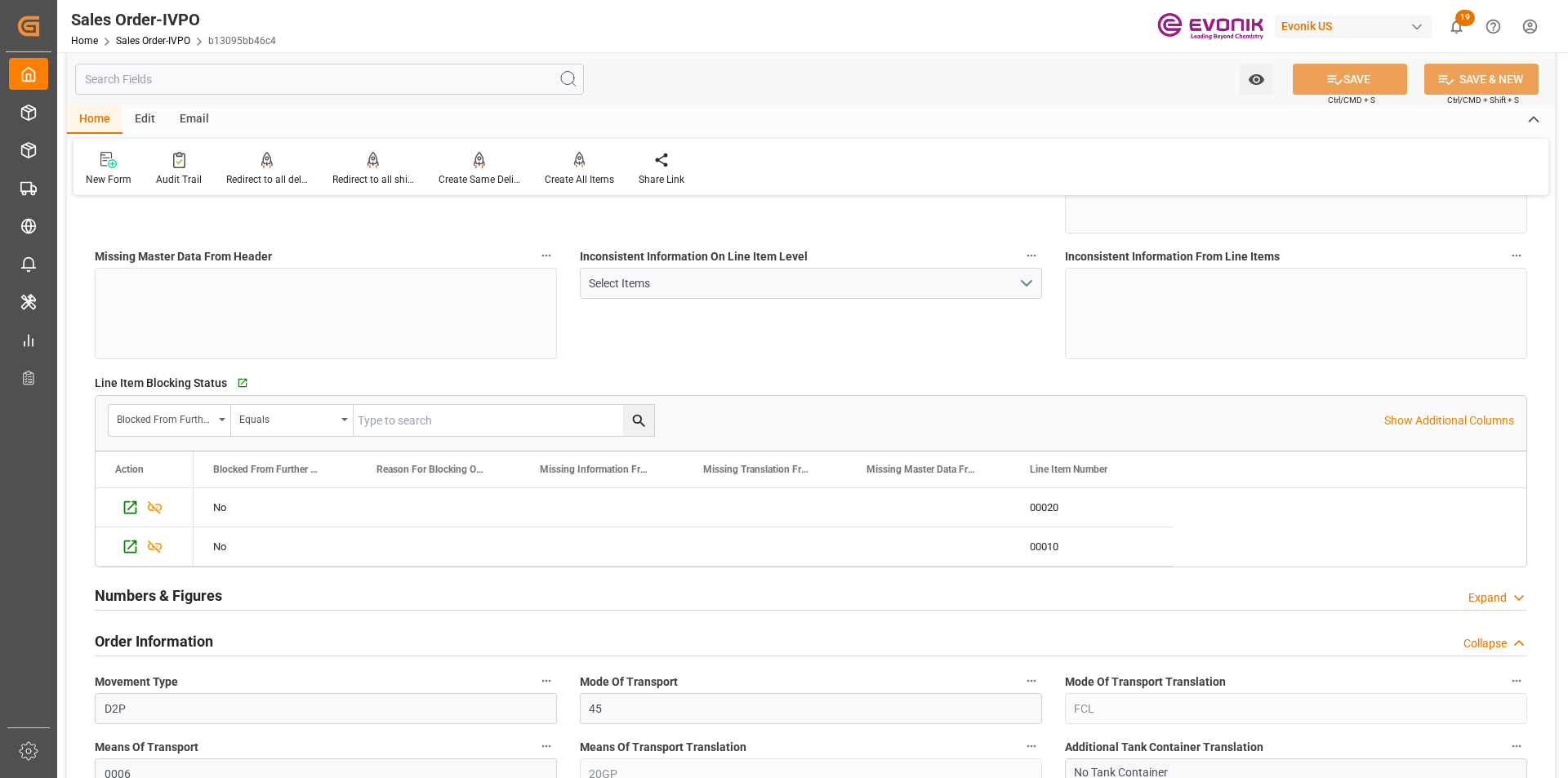
scroll to position [0, 0]
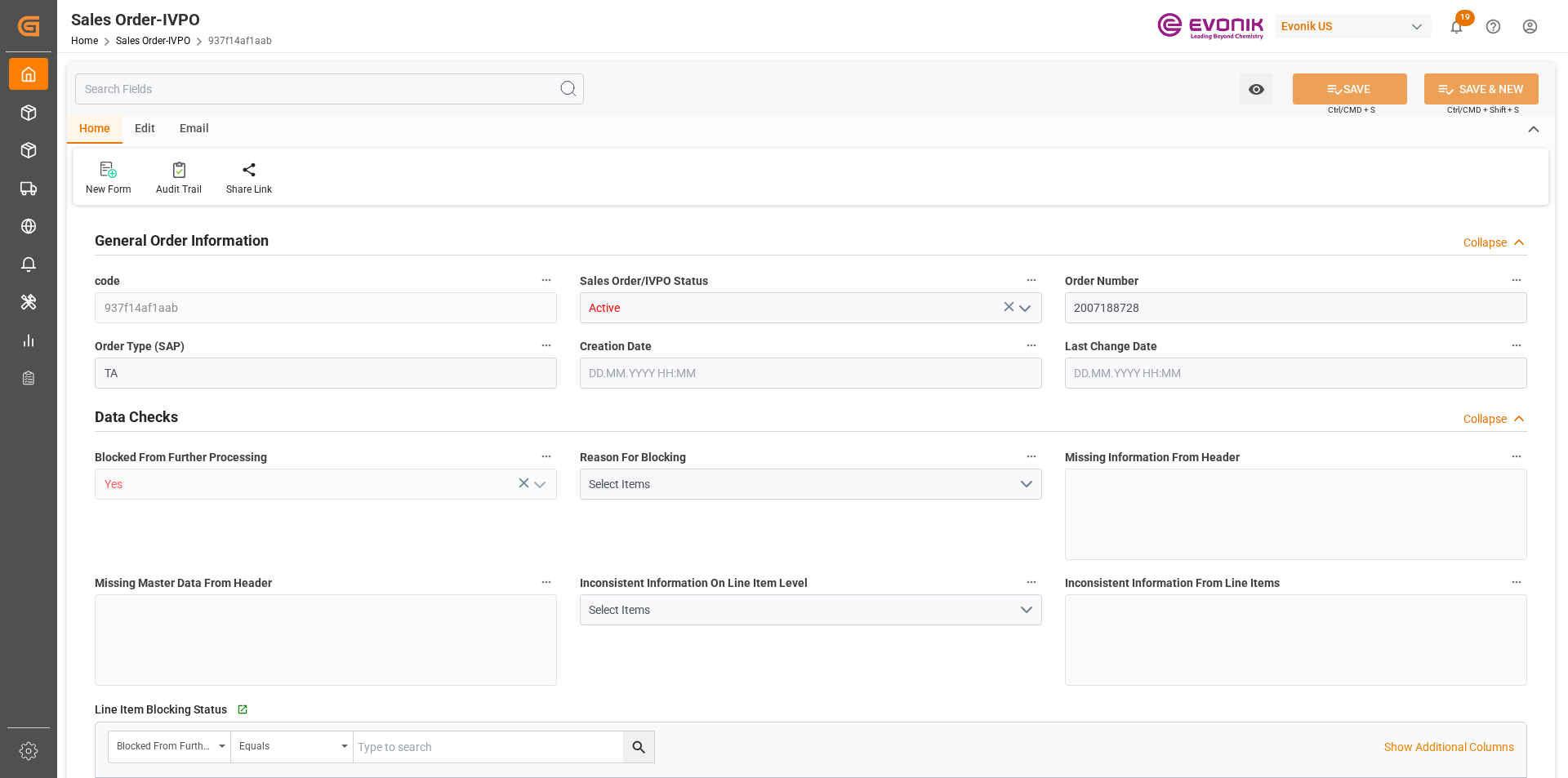
type input "PHMNN"
type input "0"
type input "1"
type input "2"
type input "1"
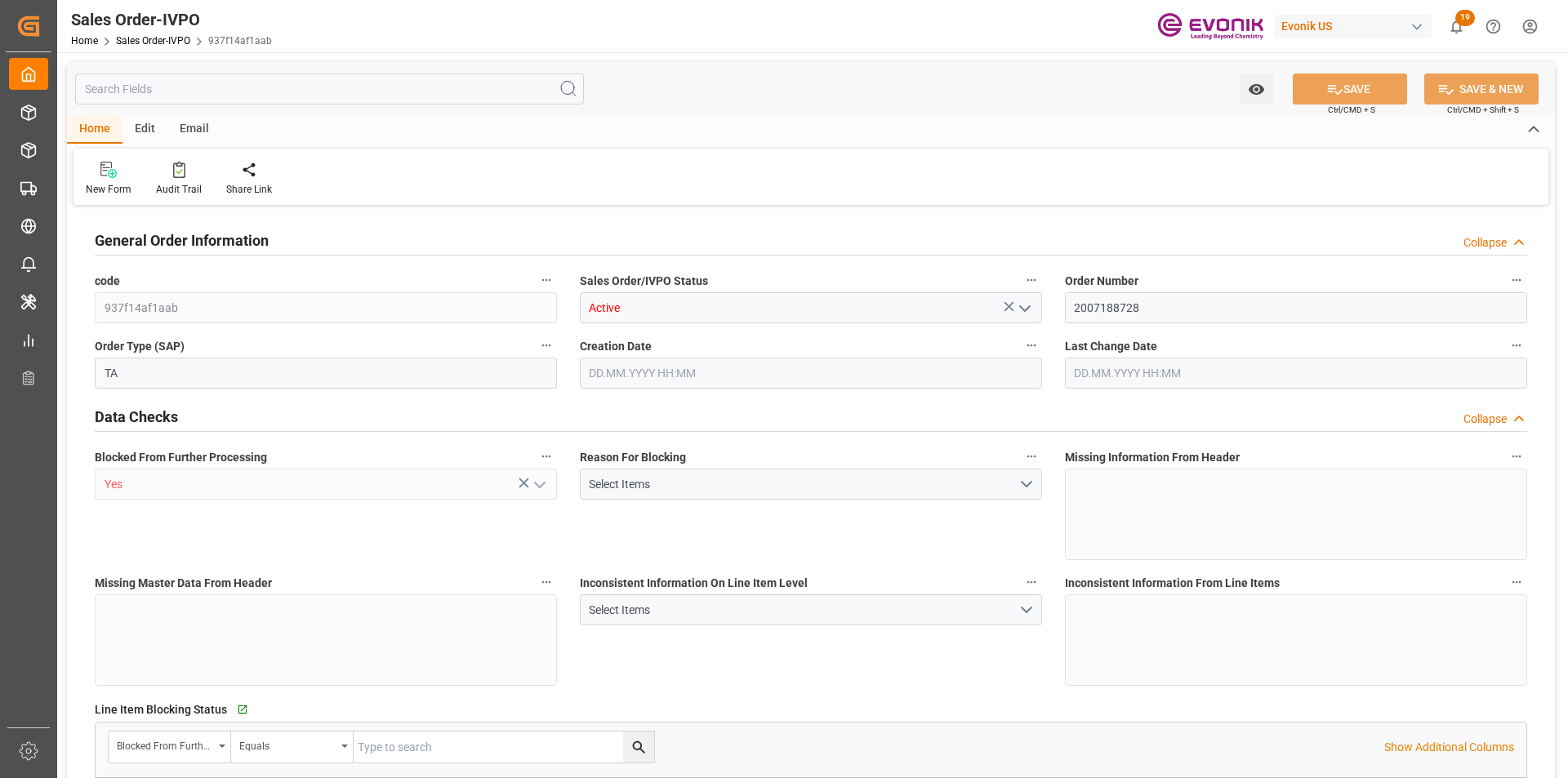
type input "18960"
type input "27.0742"
type input "17000"
type input "30"
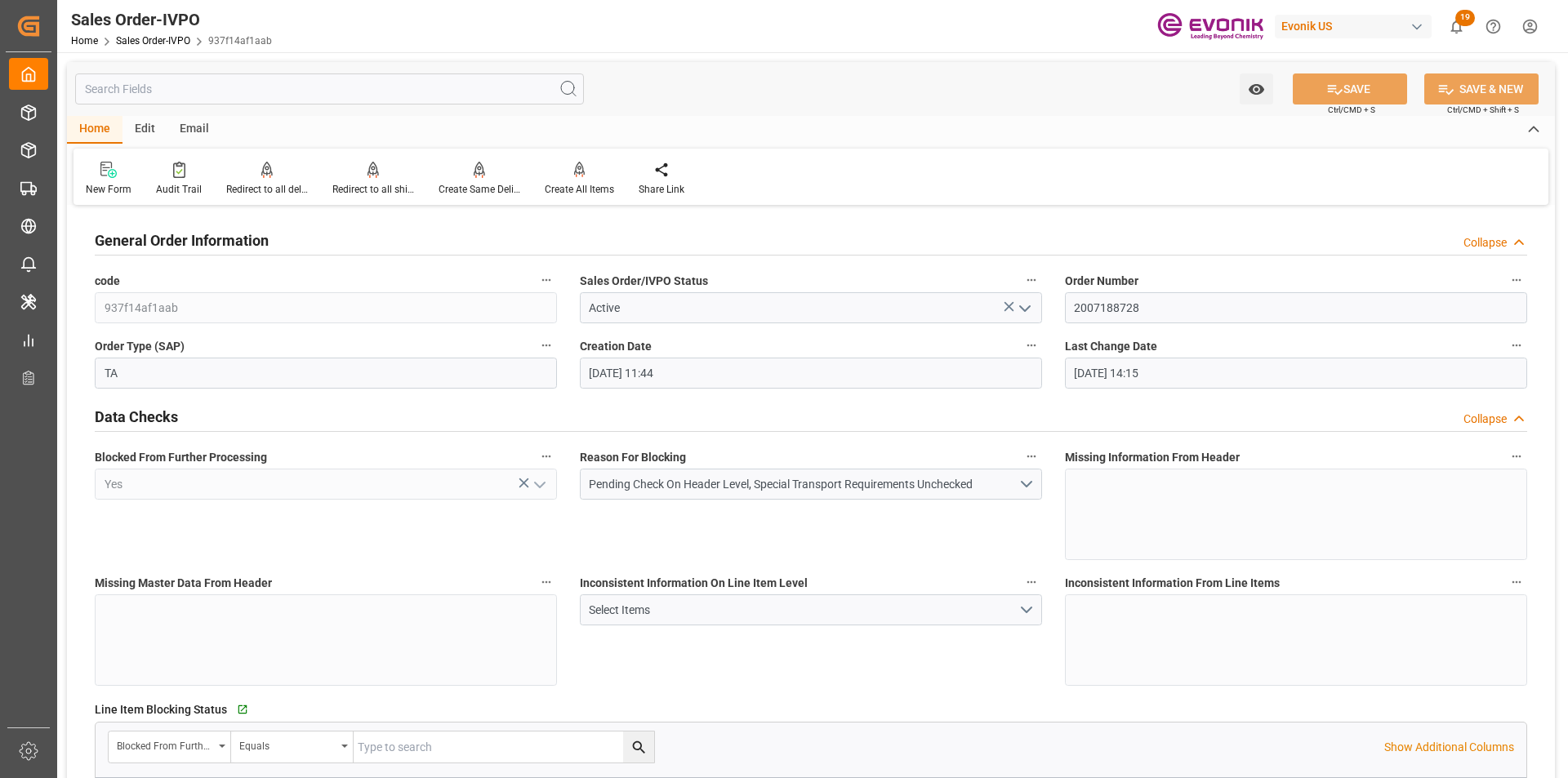
type input "[DATE] 11:44"
type input "[DATE] 14:15"
click at [363, 173] on div at bounding box center [373, 169] width 82 height 17
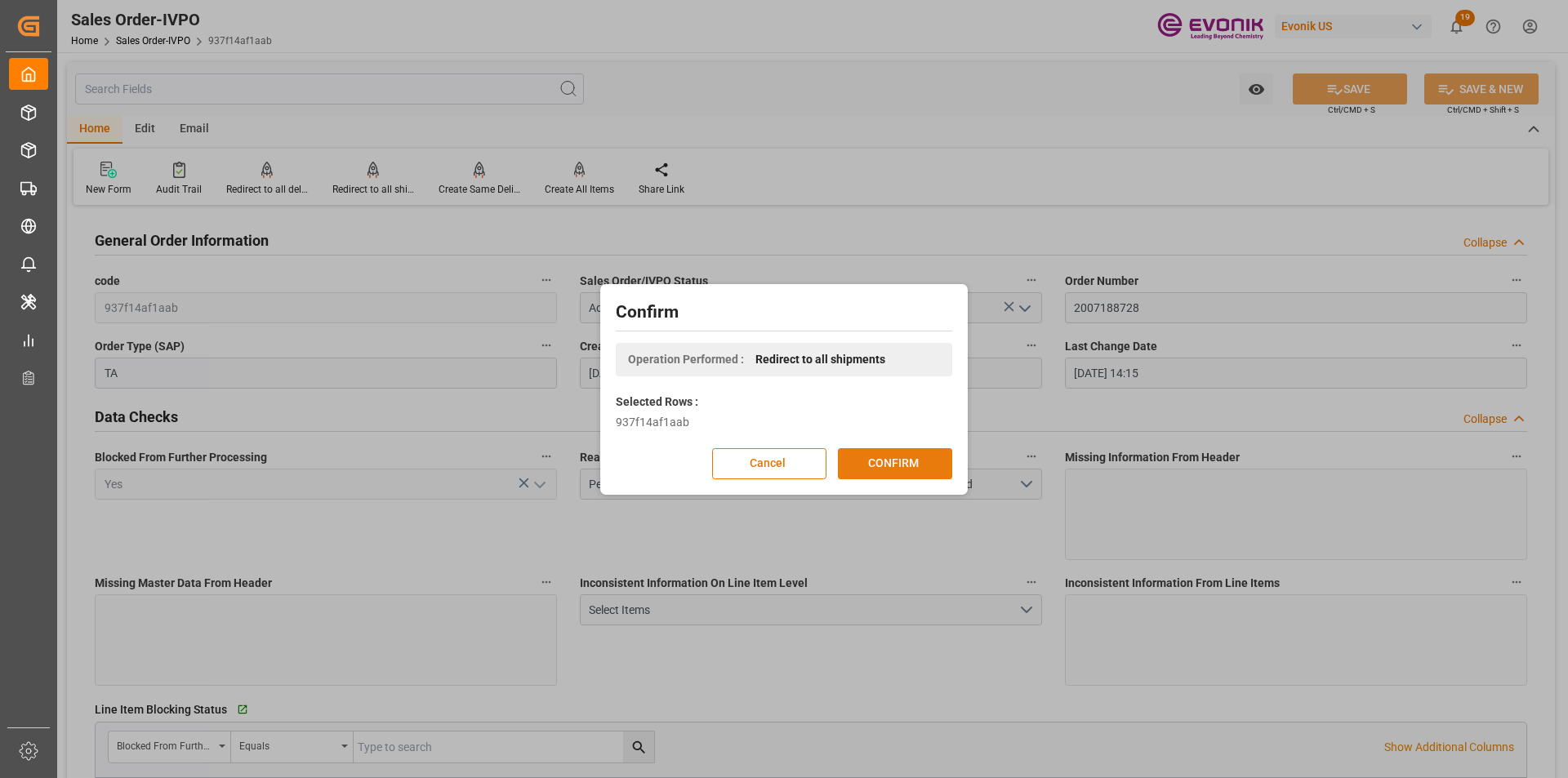
click at [893, 462] on button "CONFIRM" at bounding box center [895, 464] width 115 height 31
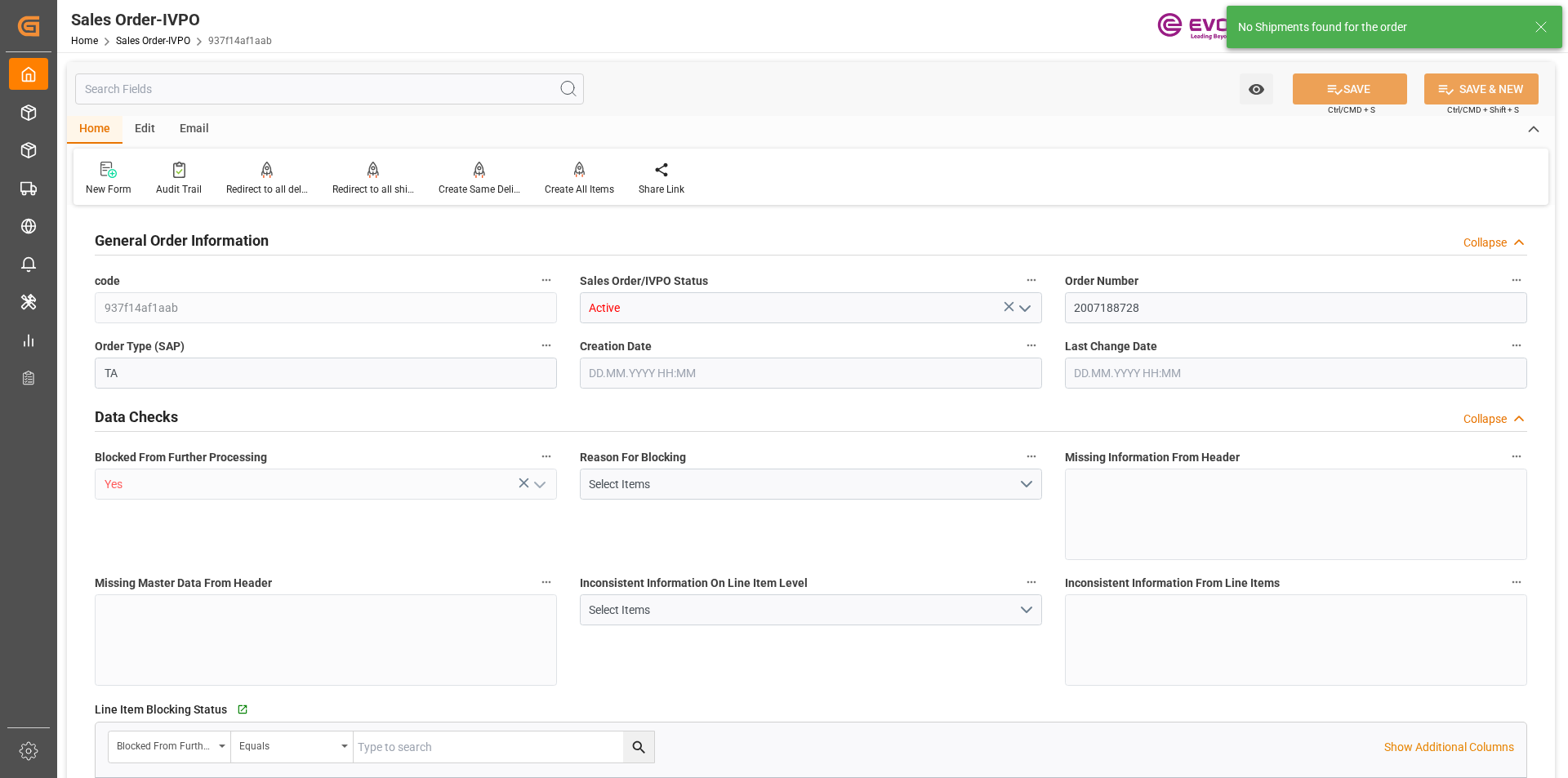
type input "PHMNN"
type input "0"
type input "1"
type input "2"
type input "1"
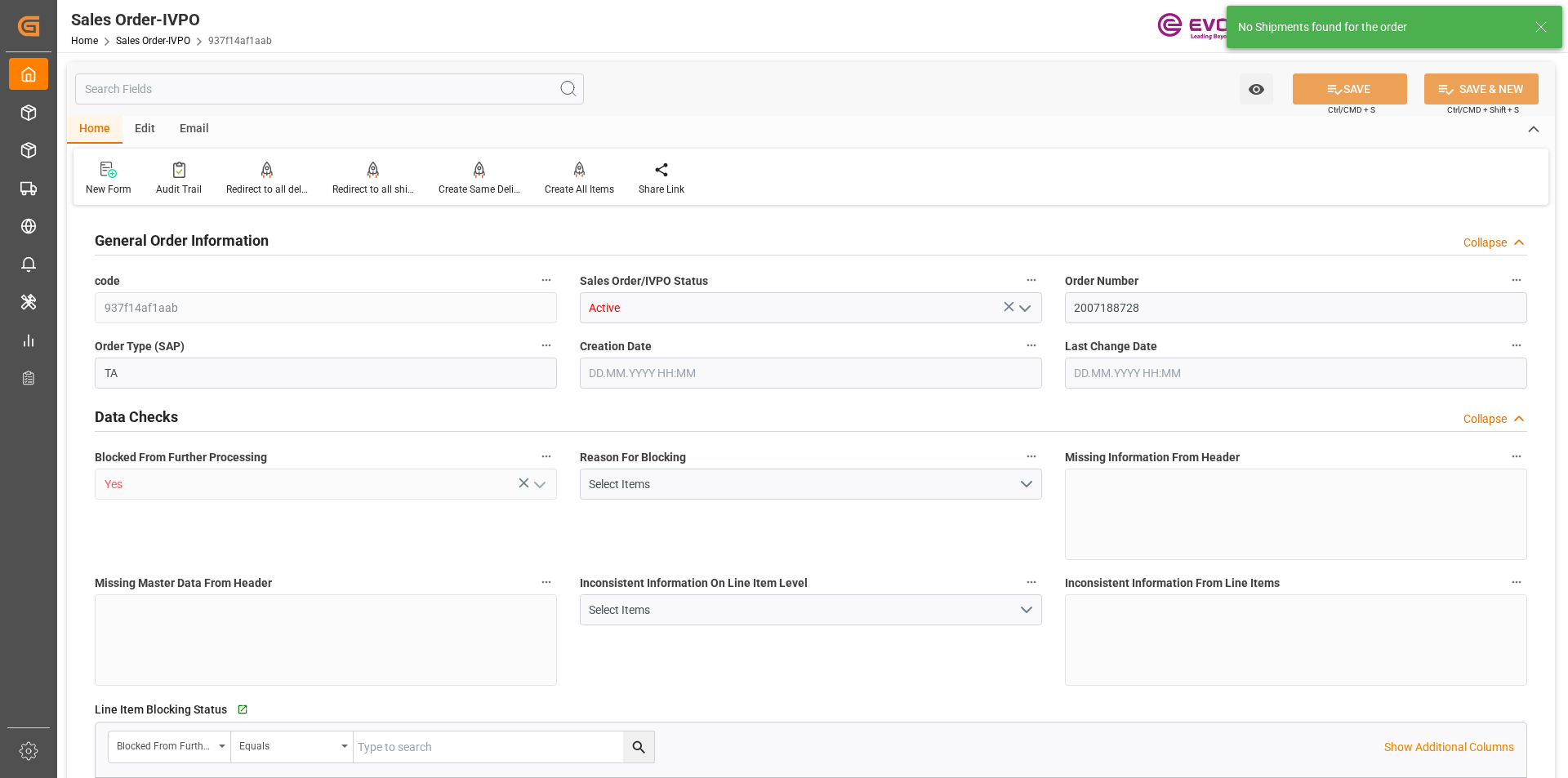
type input "18960"
type input "27.0742"
type input "17000"
type input "30"
type input "18.09.2025 11:44"
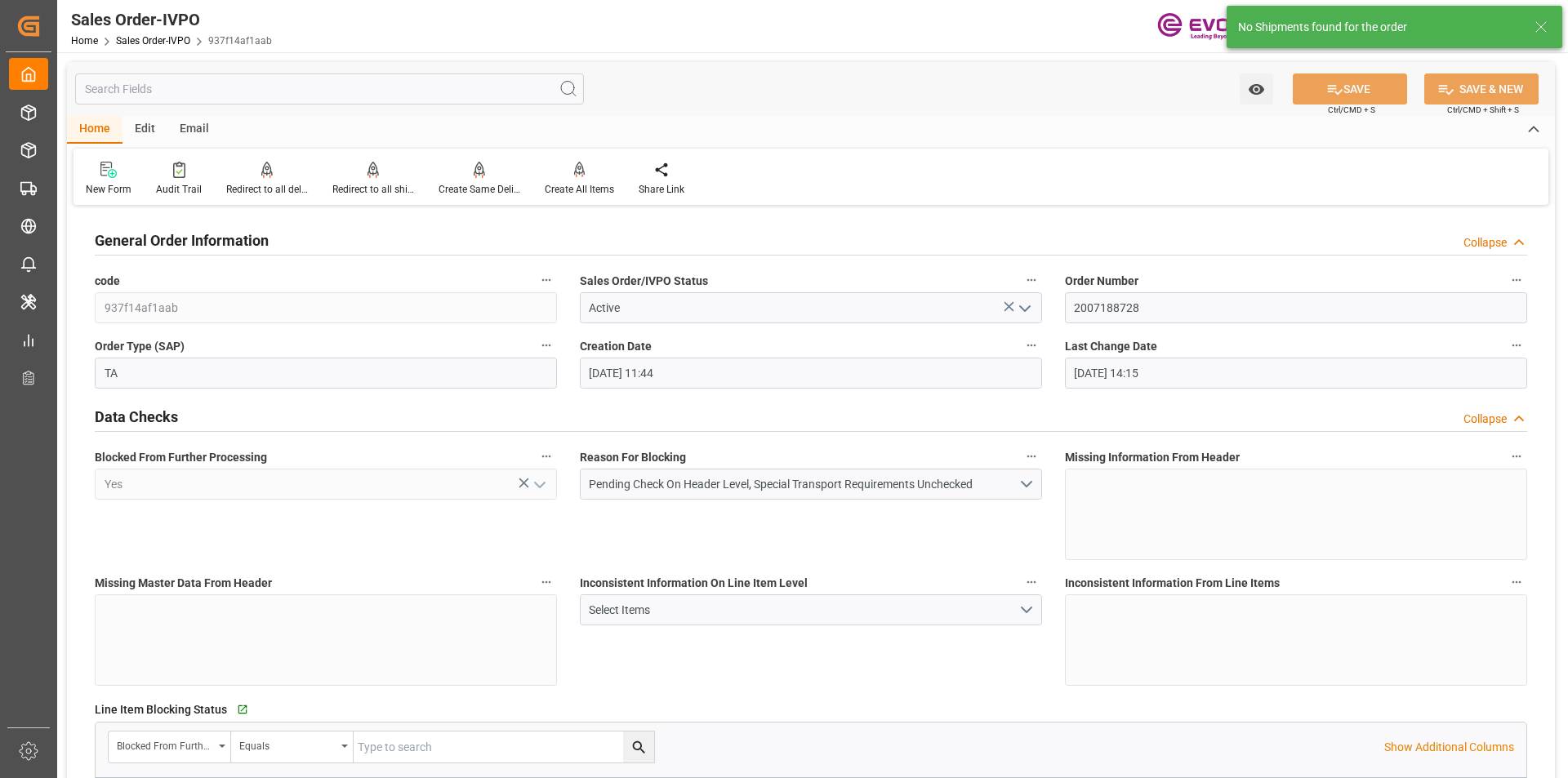
type input "03.10.2025 14:15"
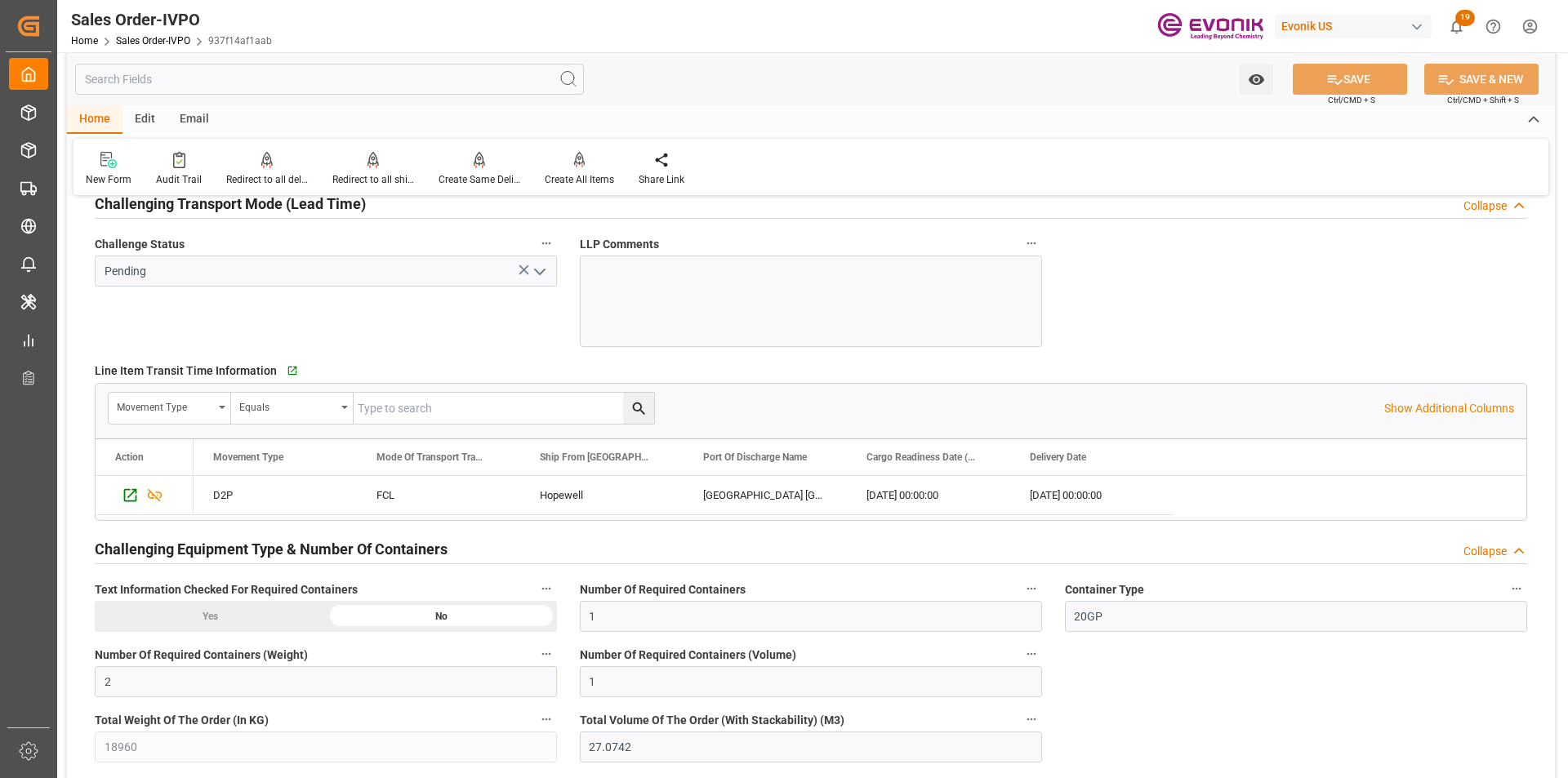
scroll to position [2775, 0]
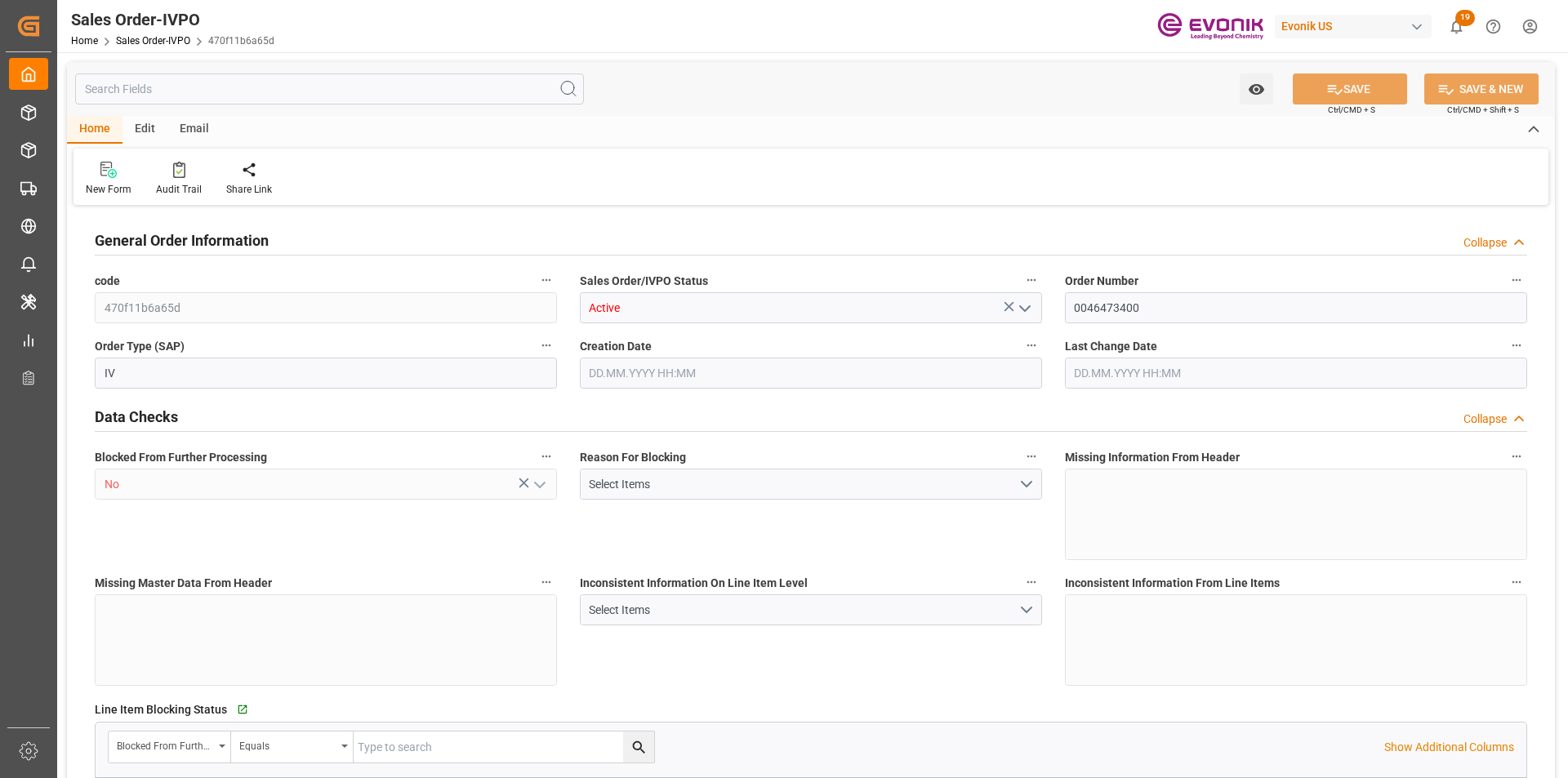
type input "INNSA"
type input "0"
type input "1"
type input "5347.6"
type input "[DATE] 18:16"
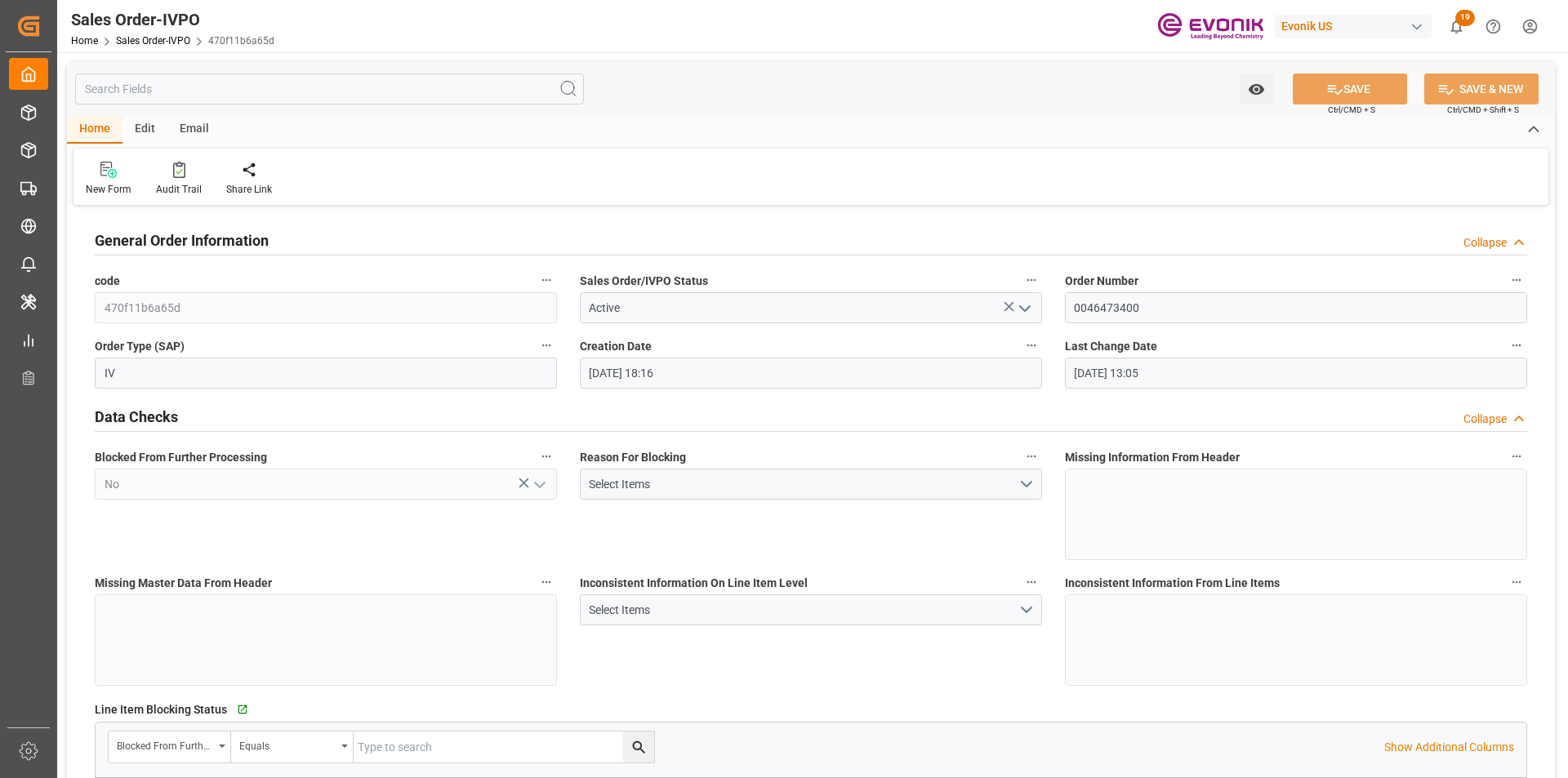
type input "[DATE] 13:05"
click at [362, 186] on div "Redirect to all shipments" at bounding box center [373, 189] width 82 height 15
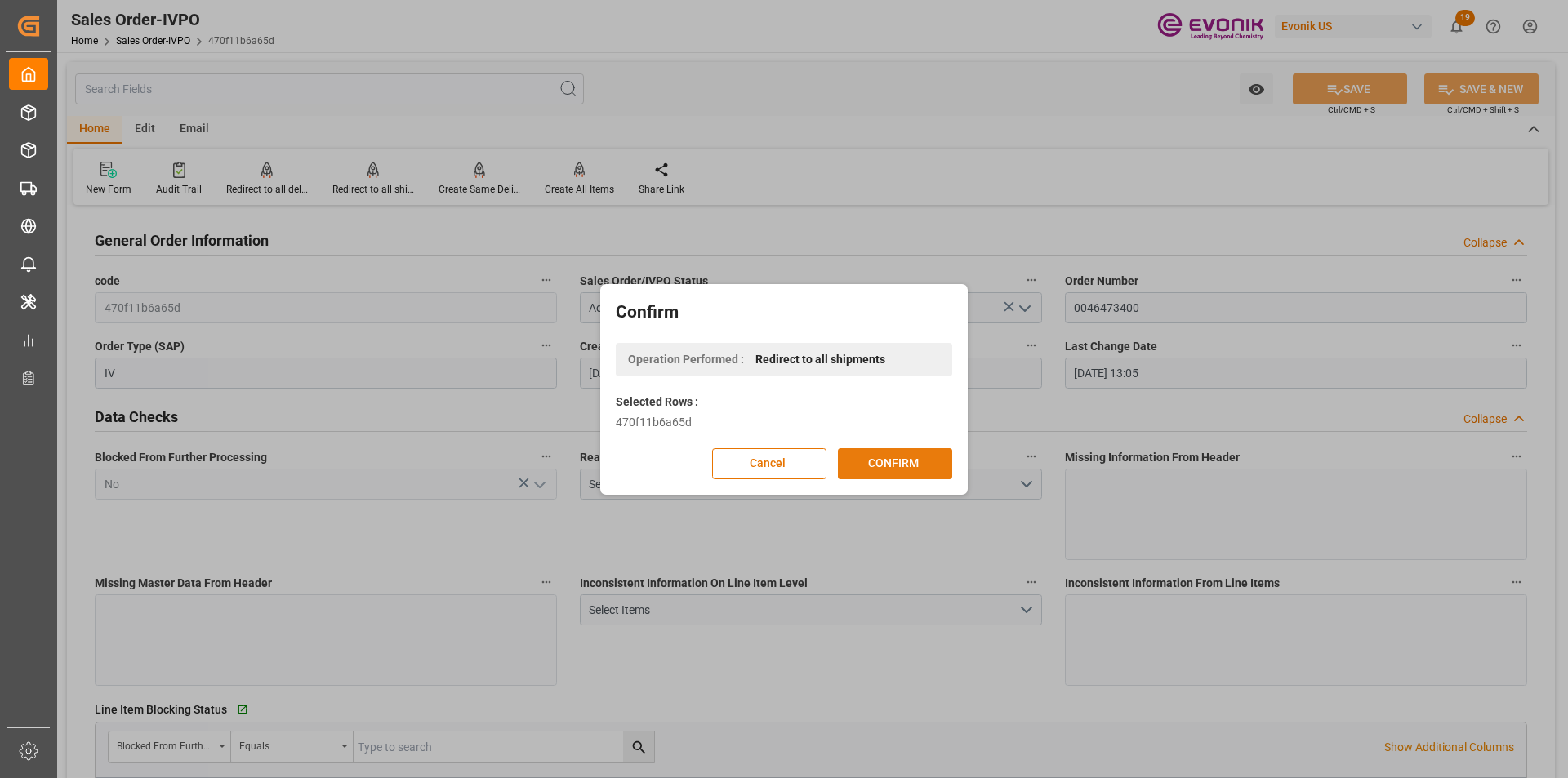
click at [872, 459] on button "CONFIRM" at bounding box center [895, 464] width 115 height 31
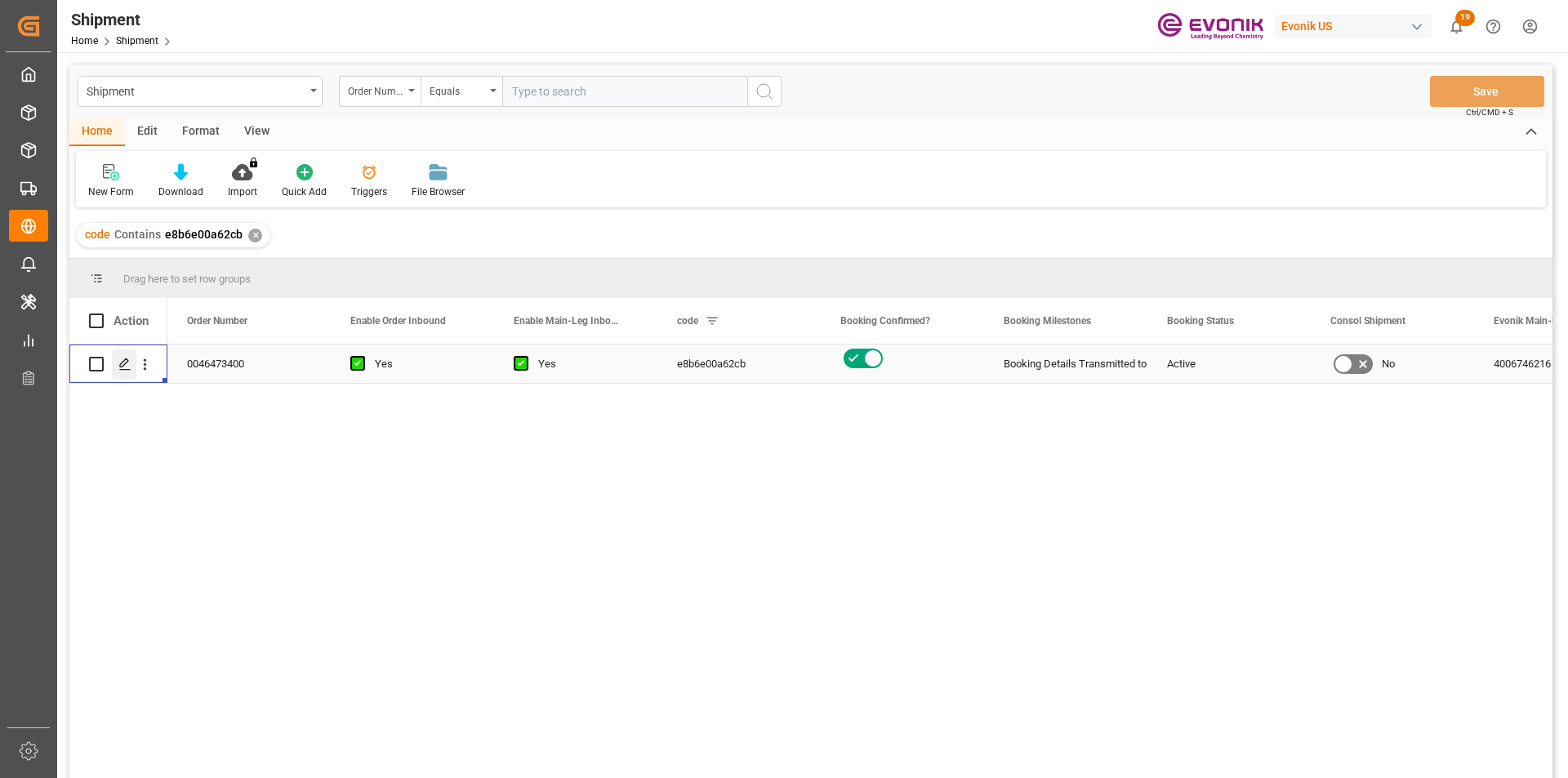
click at [125, 364] on polygon "Press SPACE to select this row." at bounding box center [123, 362] width 8 height 8
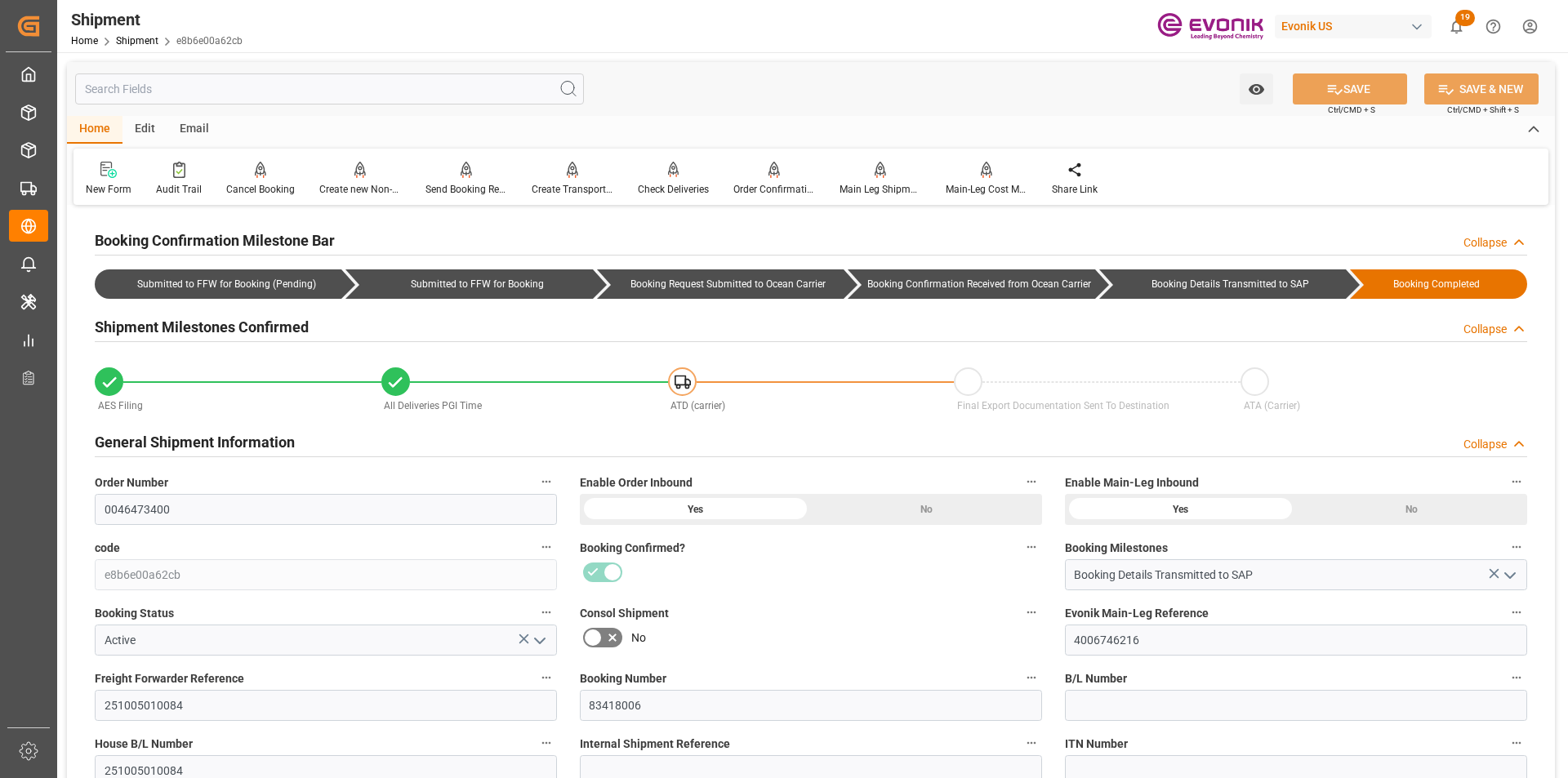
scroll to position [327, 0]
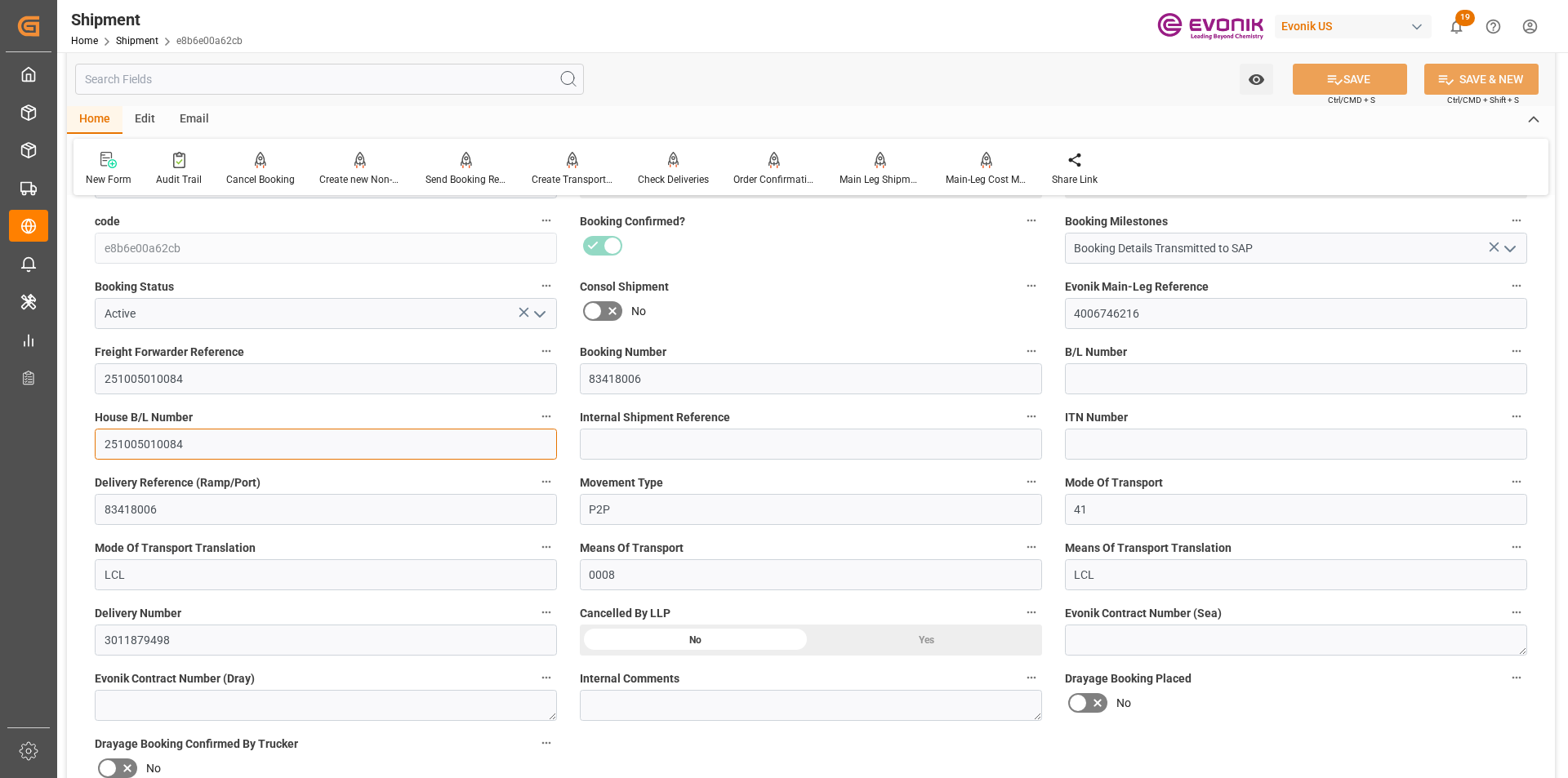
click at [147, 436] on input "251005010084" at bounding box center [326, 444] width 462 height 31
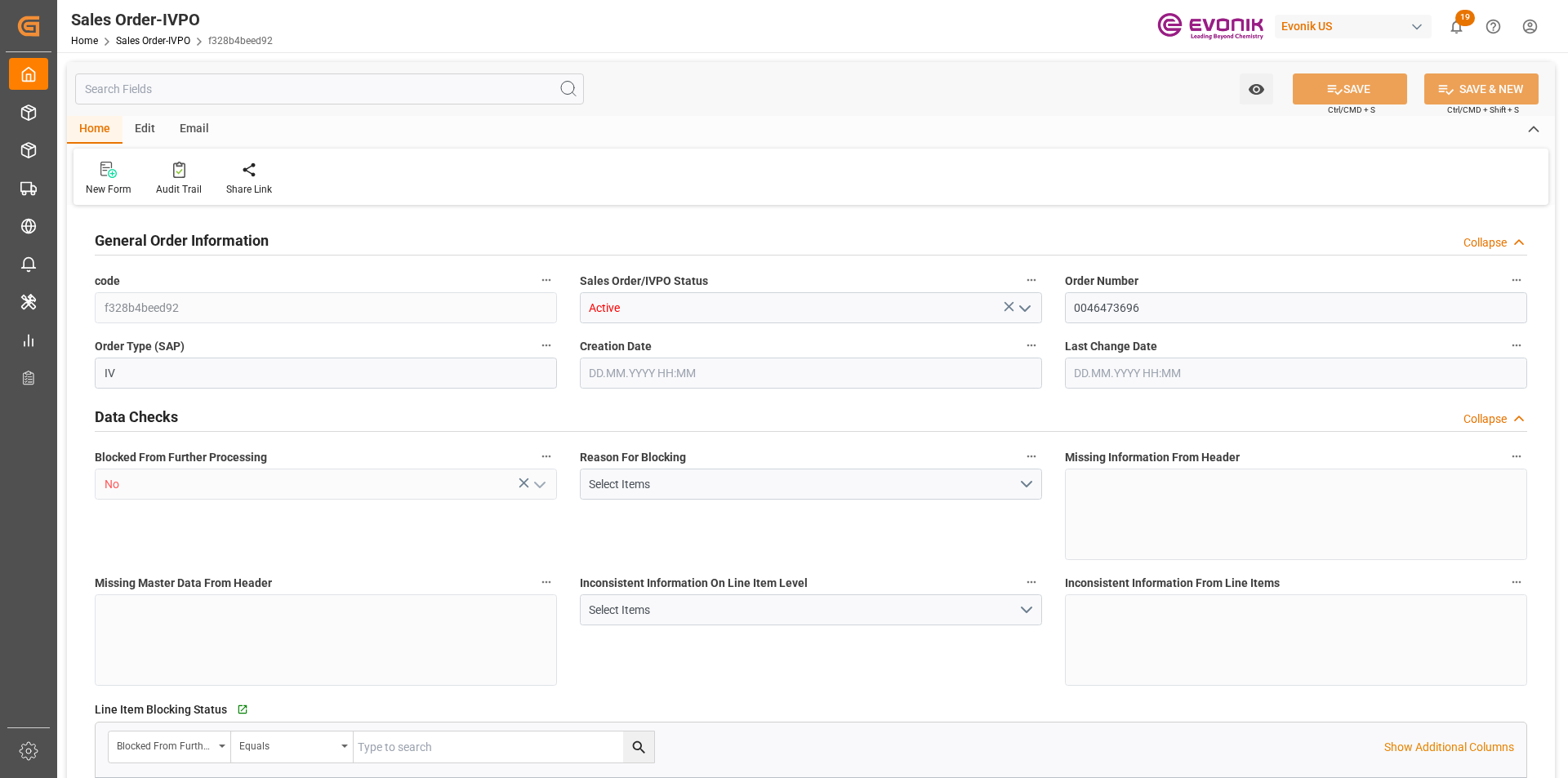
type input "BRSSZ"
type input "[EMAIL_ADDRESS] No: [PHONE_NUMBER]"
type input "0"
type input "1"
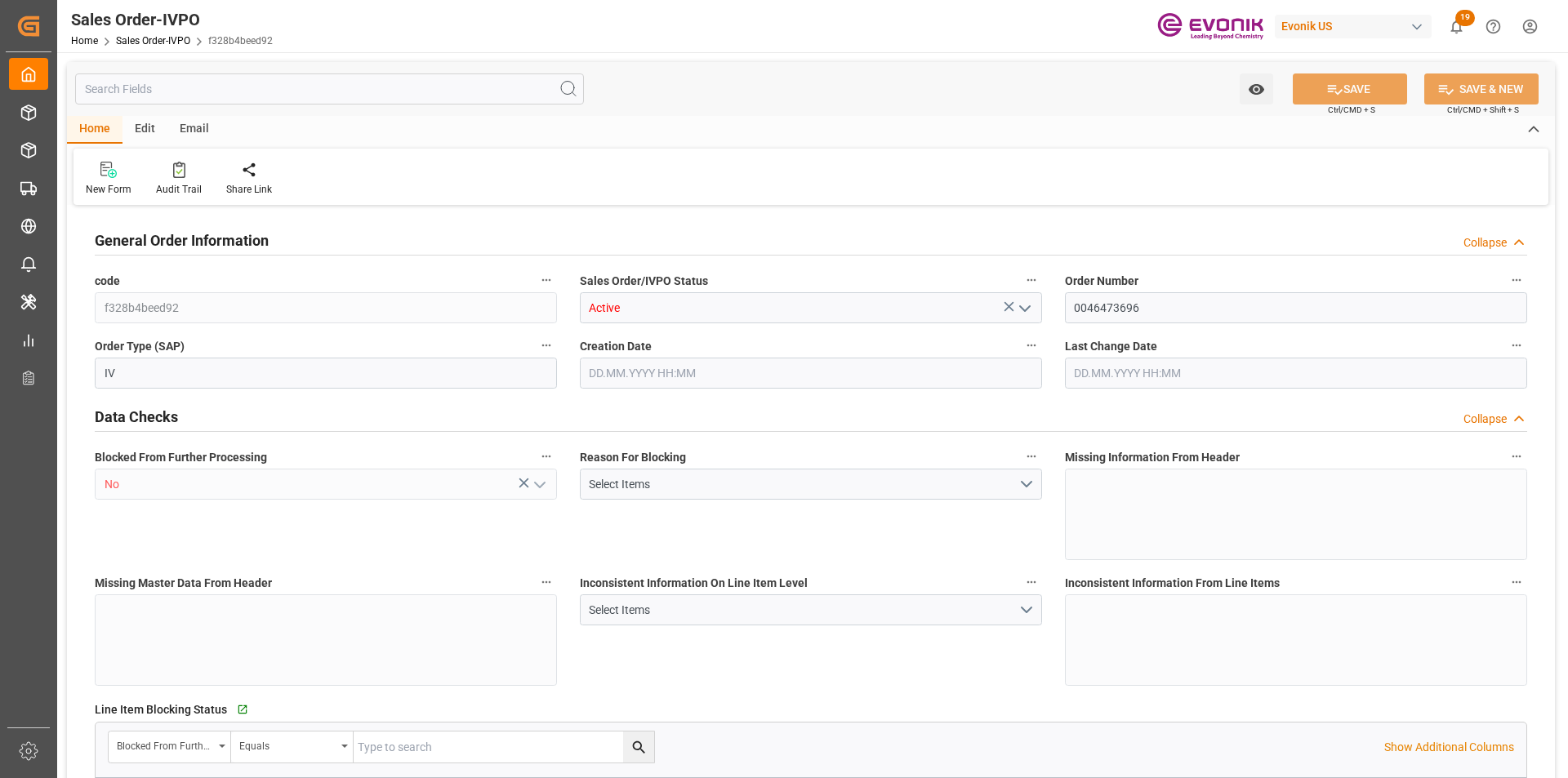
type input "1"
type input "9932.776"
type input "12.6175"
type input "17000"
type input "30"
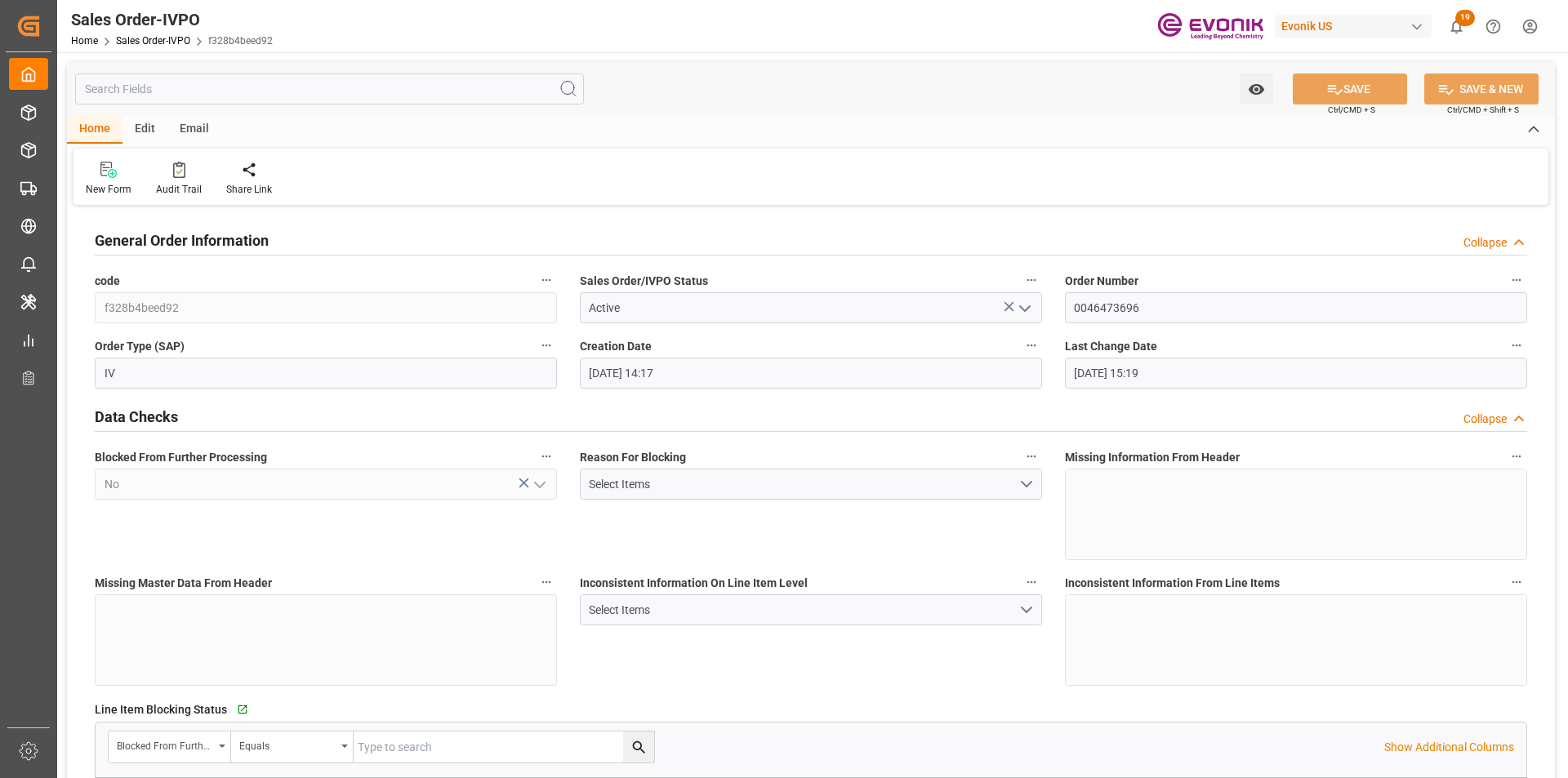
type input "[DATE] 14:17"
type input "[DATE] 15:19"
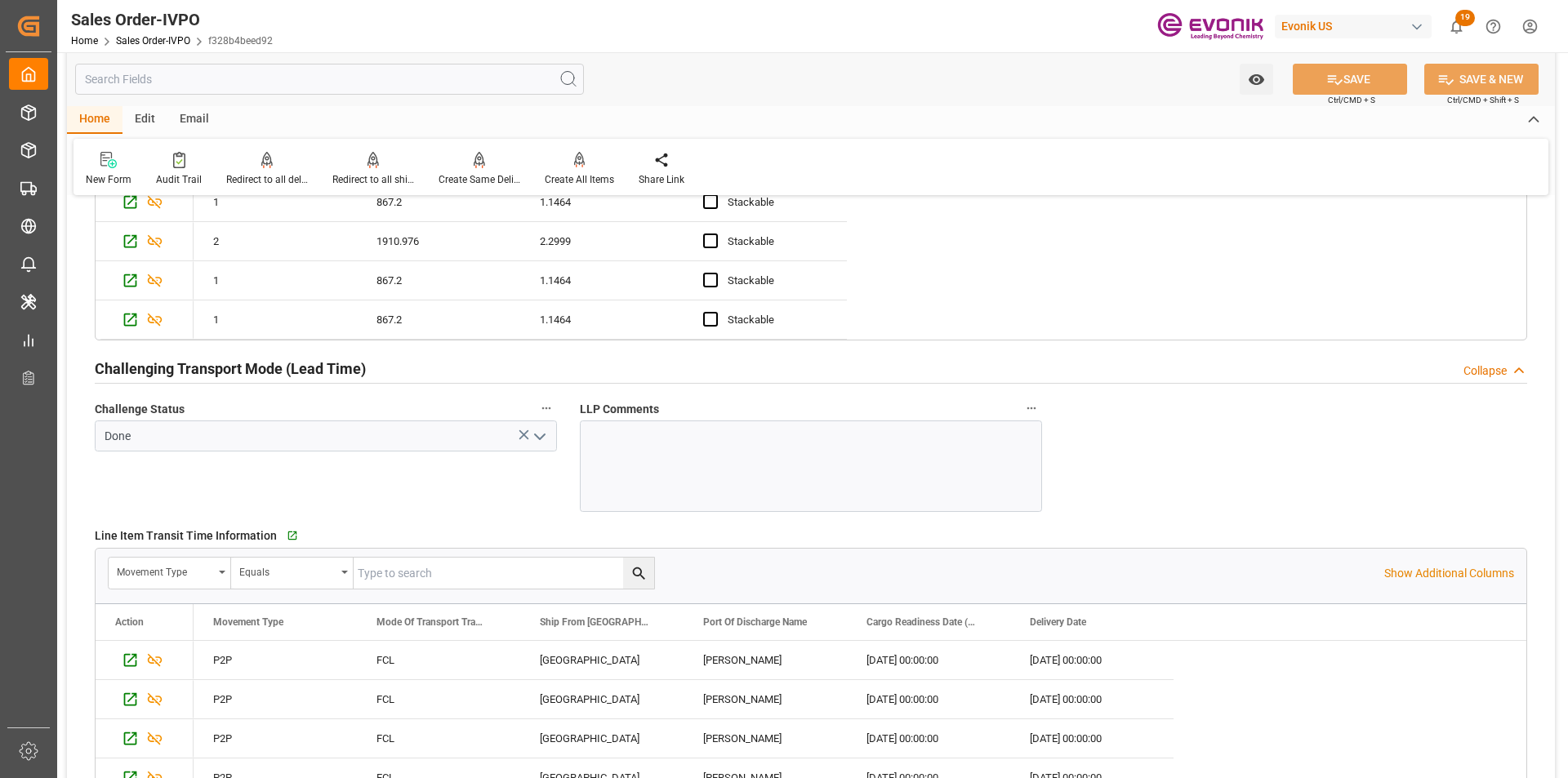
scroll to position [3346, 0]
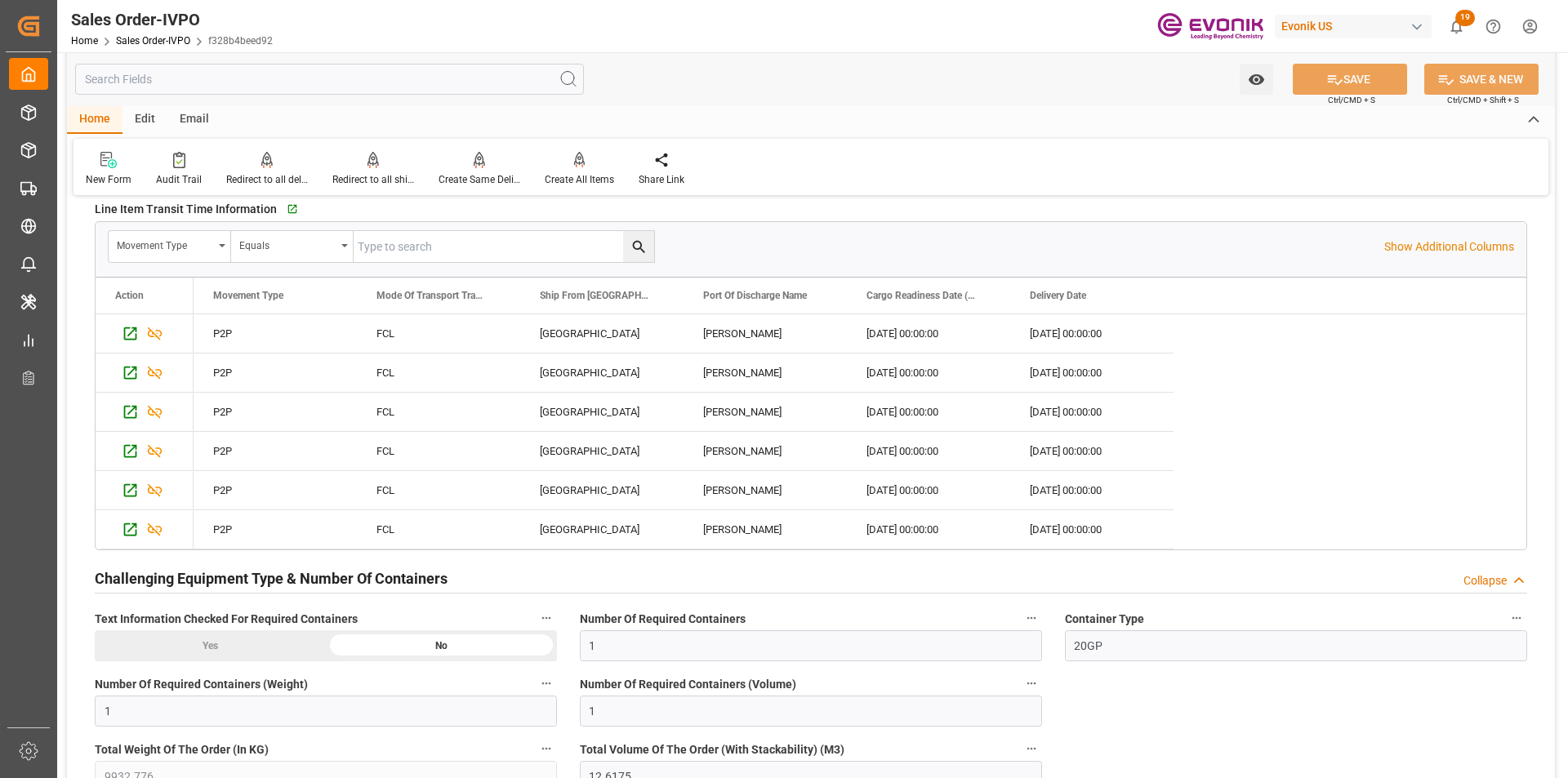
type input "[EMAIL_ADDRESS] No: [PHONE_NUMBER]"
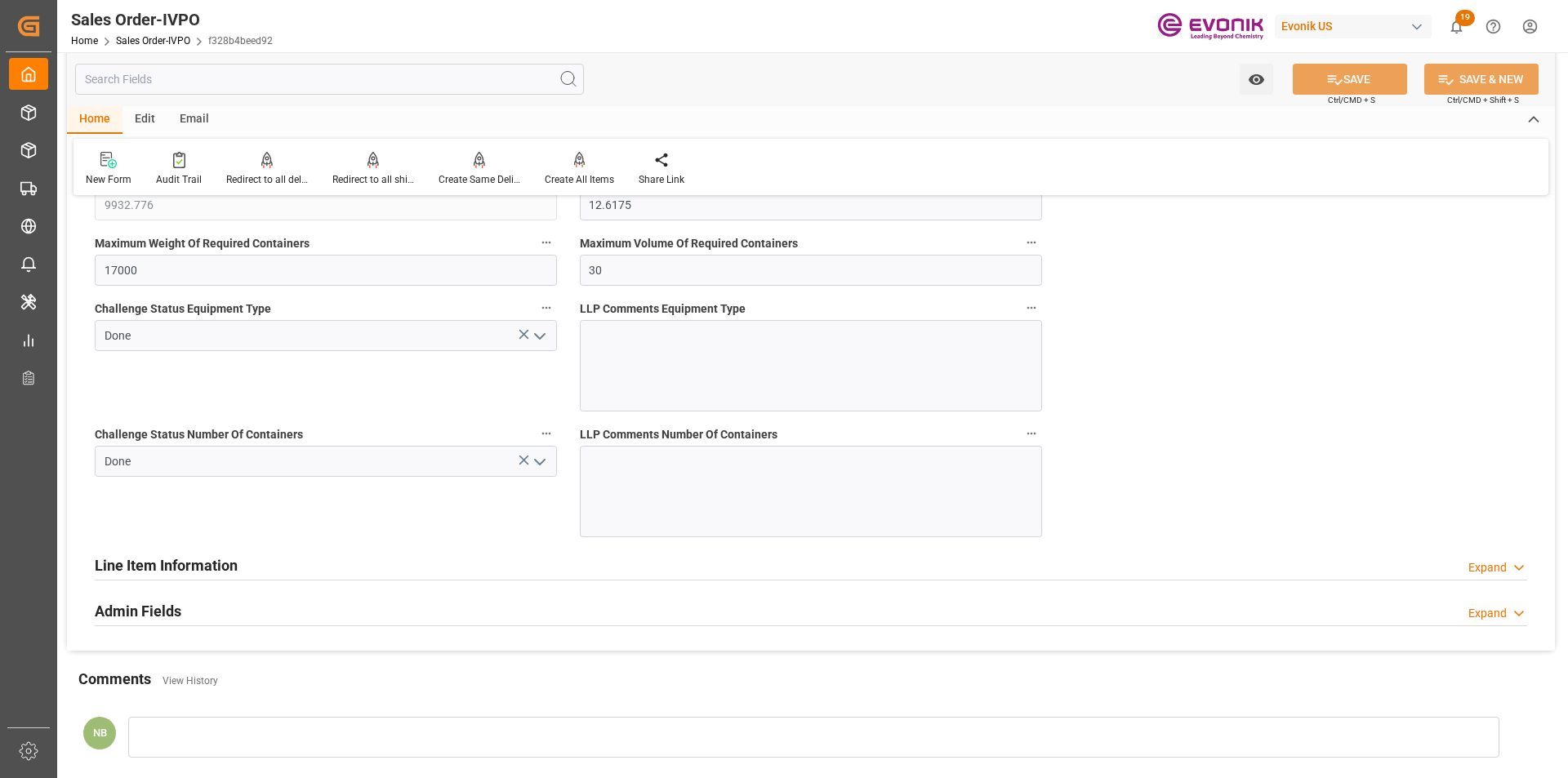
scroll to position [4119, 0]
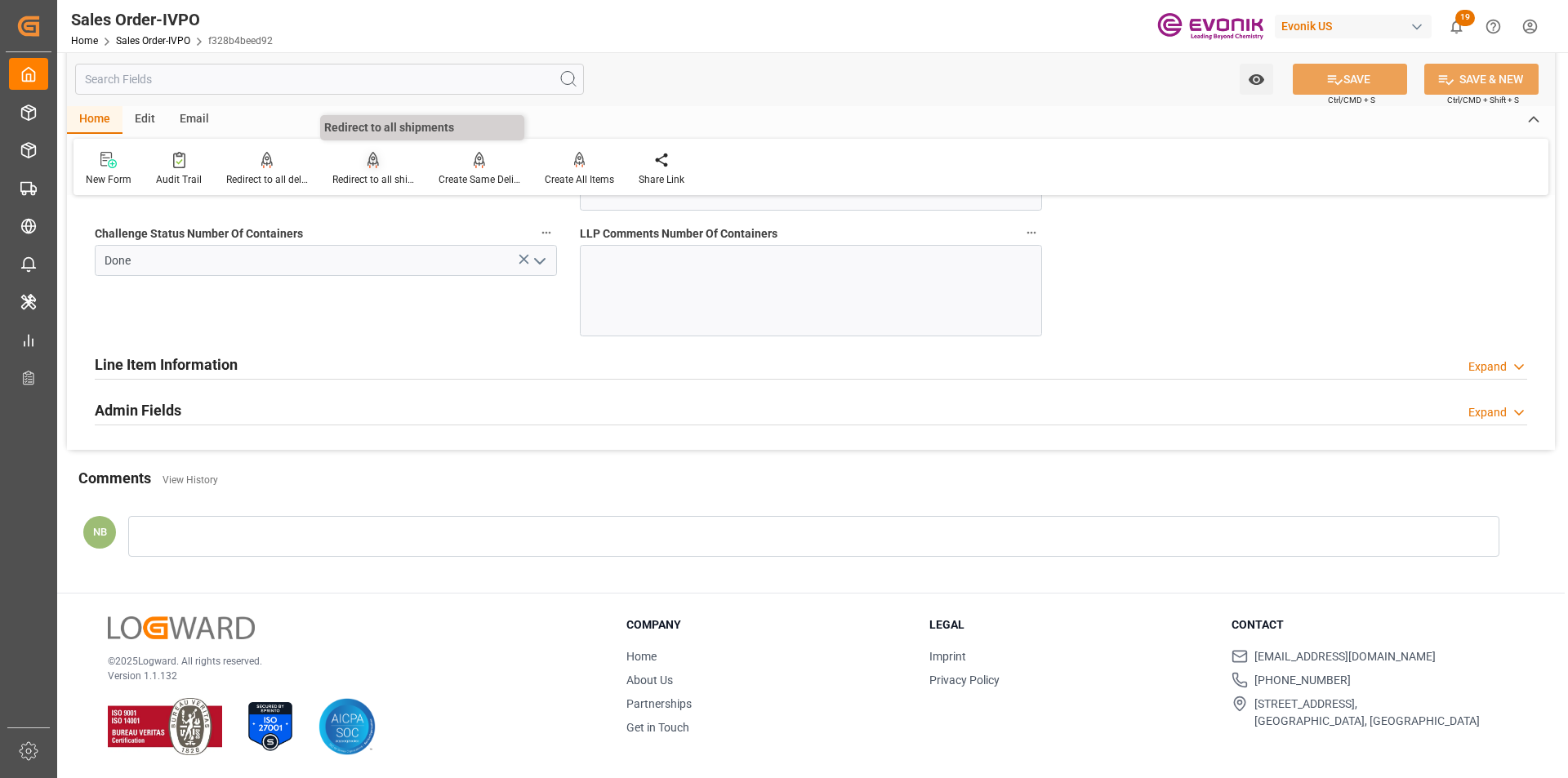
click at [369, 157] on icon at bounding box center [373, 160] width 12 height 16
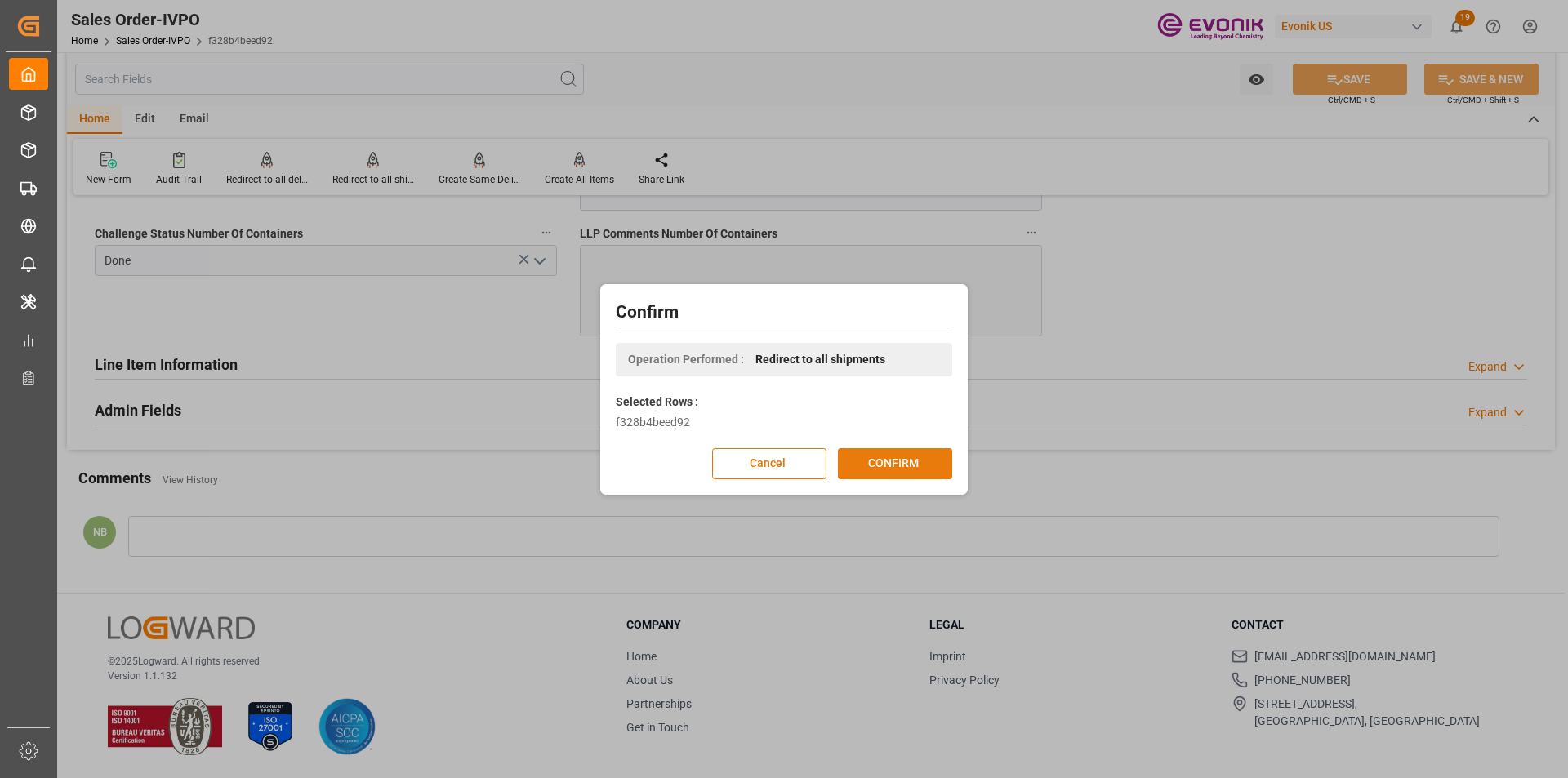
click at [924, 465] on button "CONFIRM" at bounding box center [895, 464] width 115 height 31
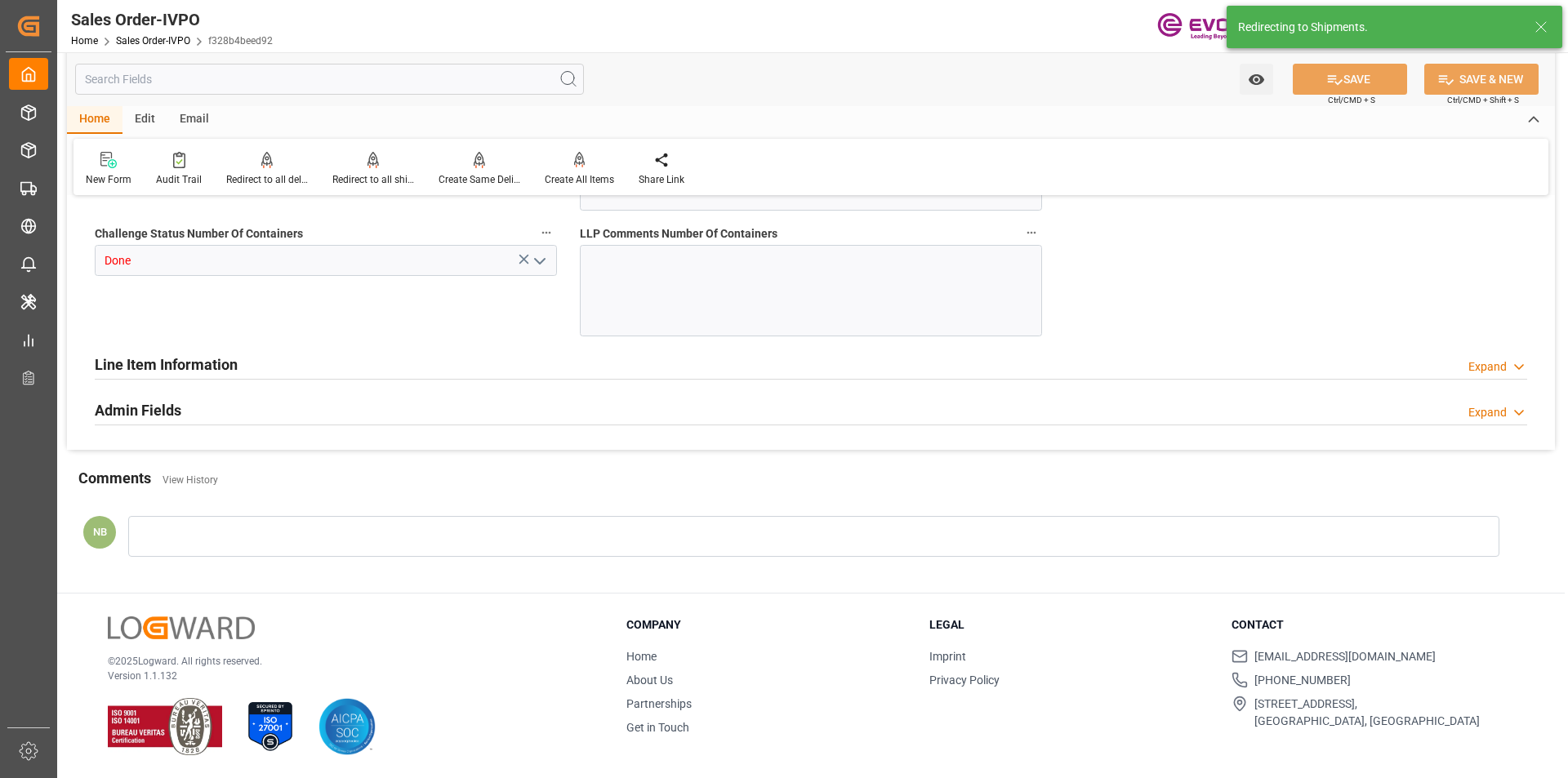
type input "BRSSZ"
type input "livia.leone@evonik.comTelephone No: 55 19 3475-3130"
type input "0"
type input "1"
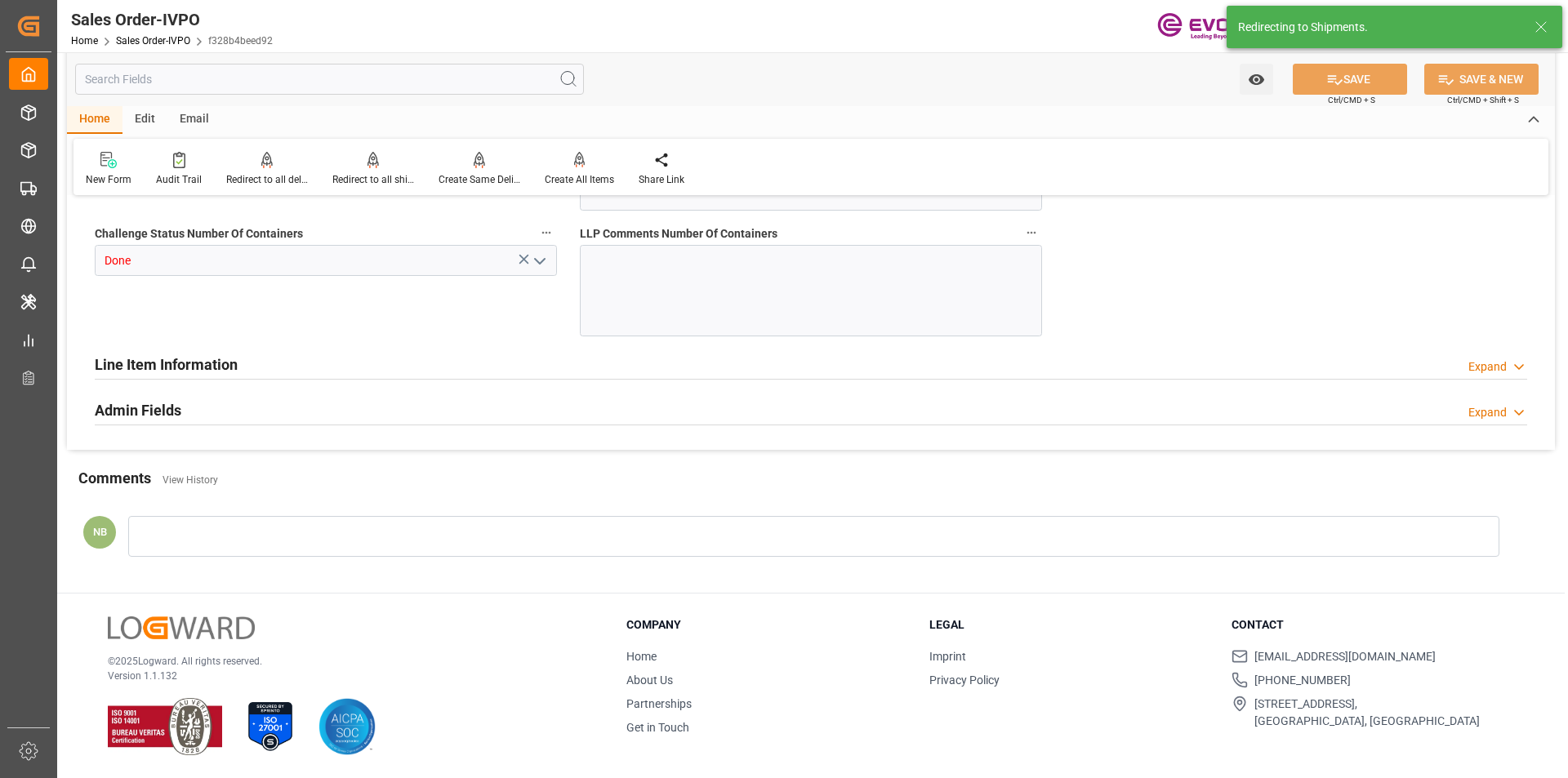
type input "1"
type input "9932.776"
type input "12.6175"
type input "17000"
type input "30"
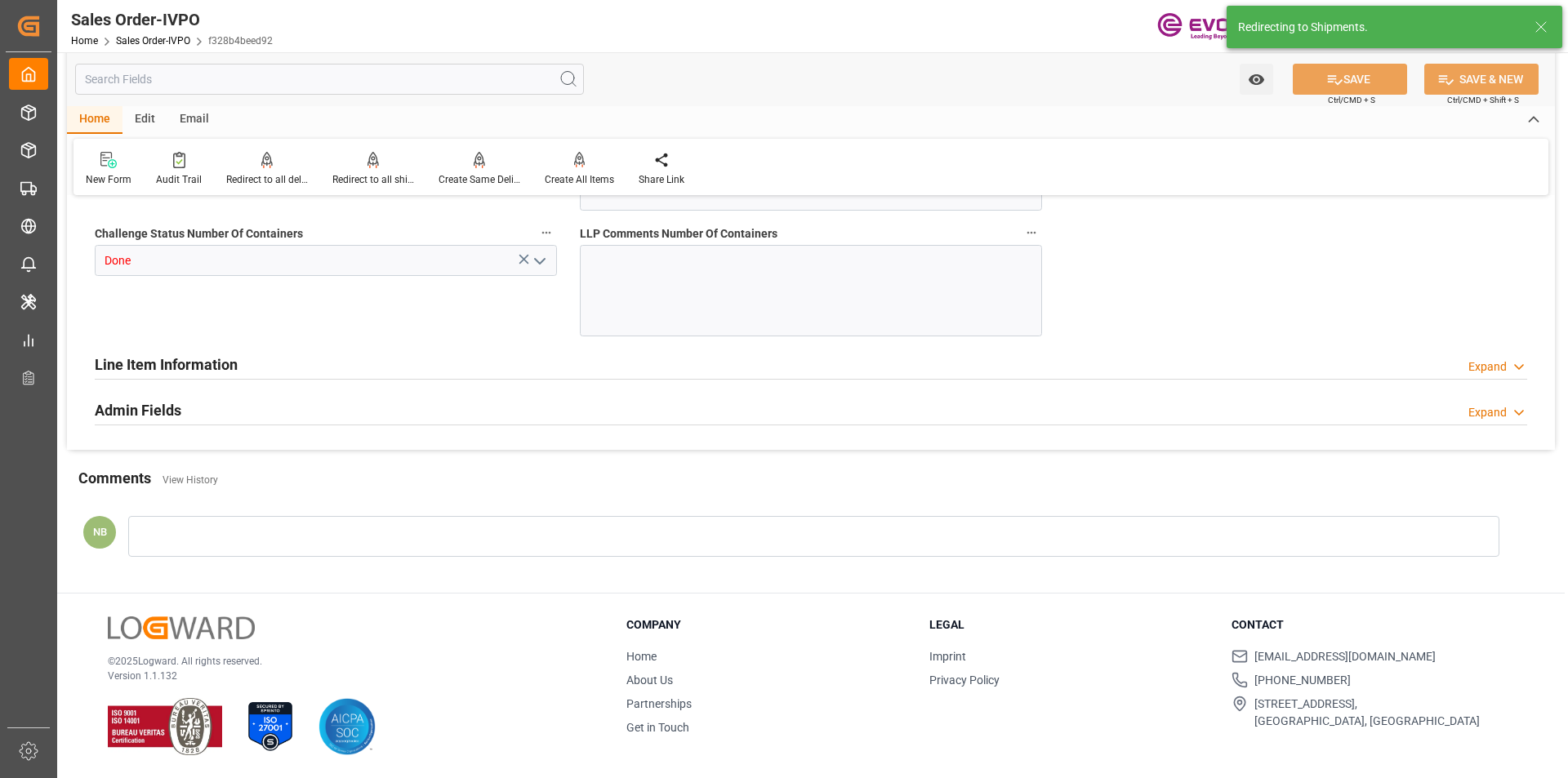
type input "17.09.2025 14:17"
type input "[DATE] 15:19"
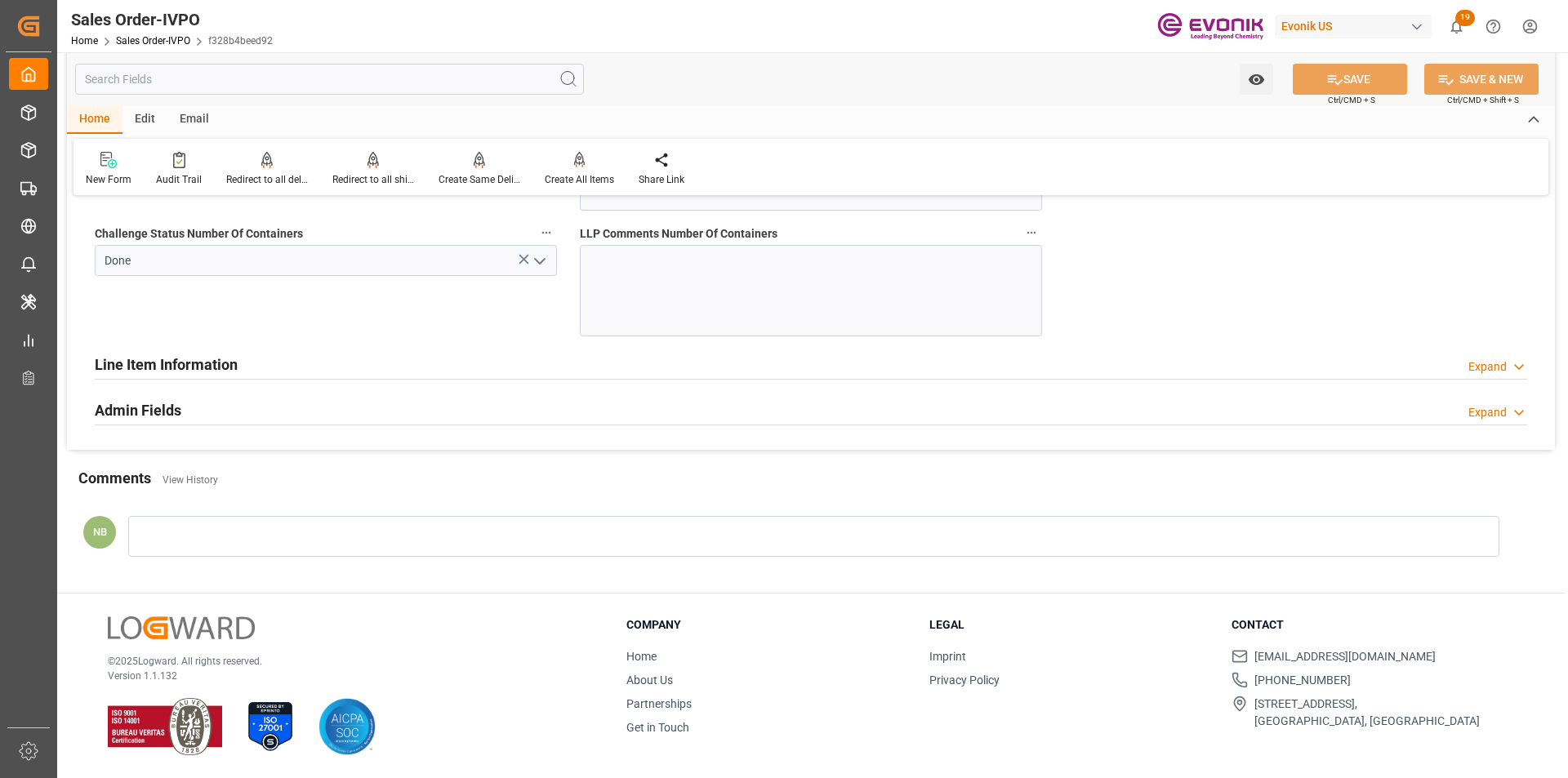
type input "livia.leone@evonik.comTelephone No: 55 19 3475-3130"
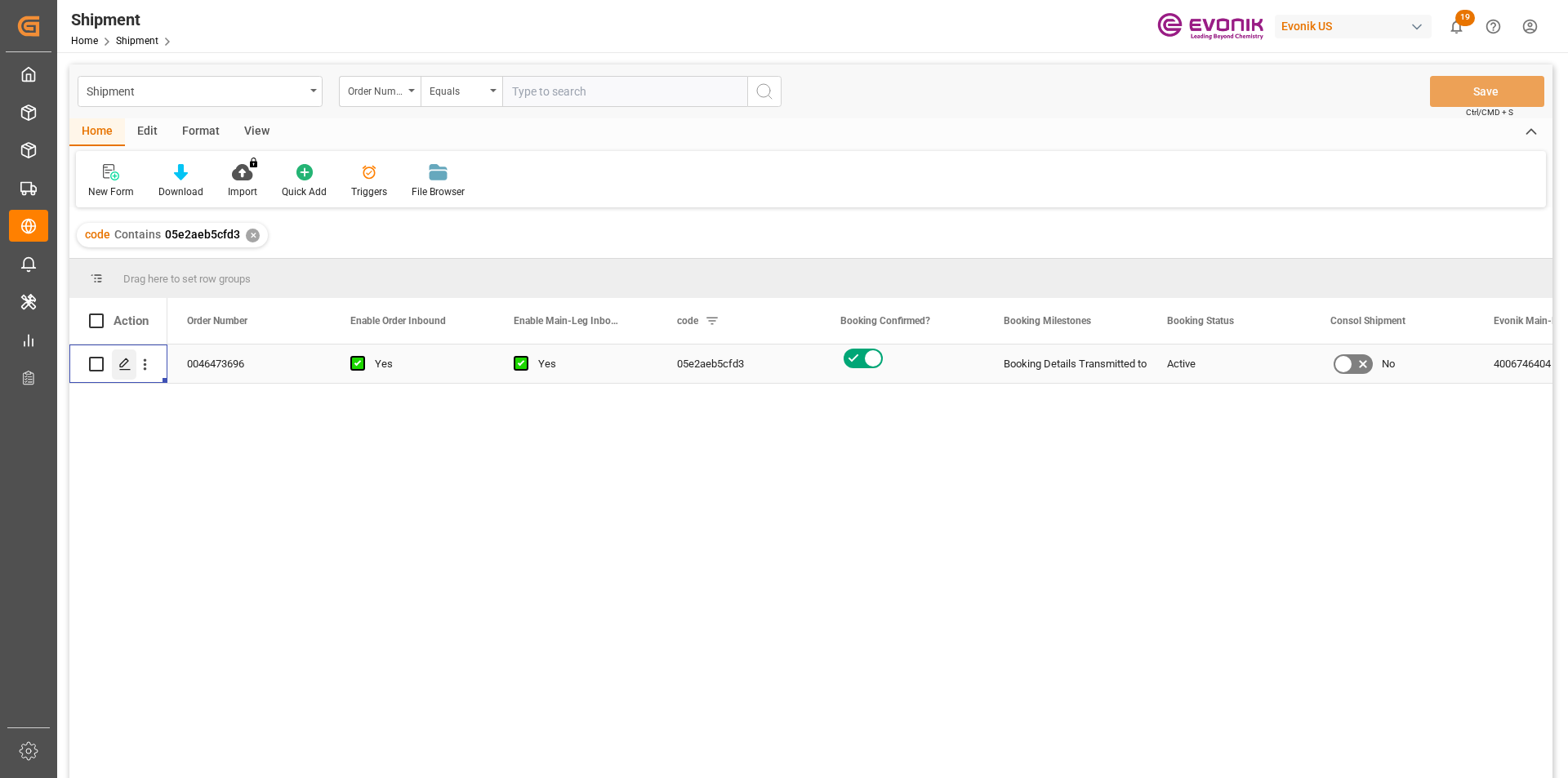
click at [126, 361] on icon "Press SPACE to select this row." at bounding box center [124, 364] width 13 height 13
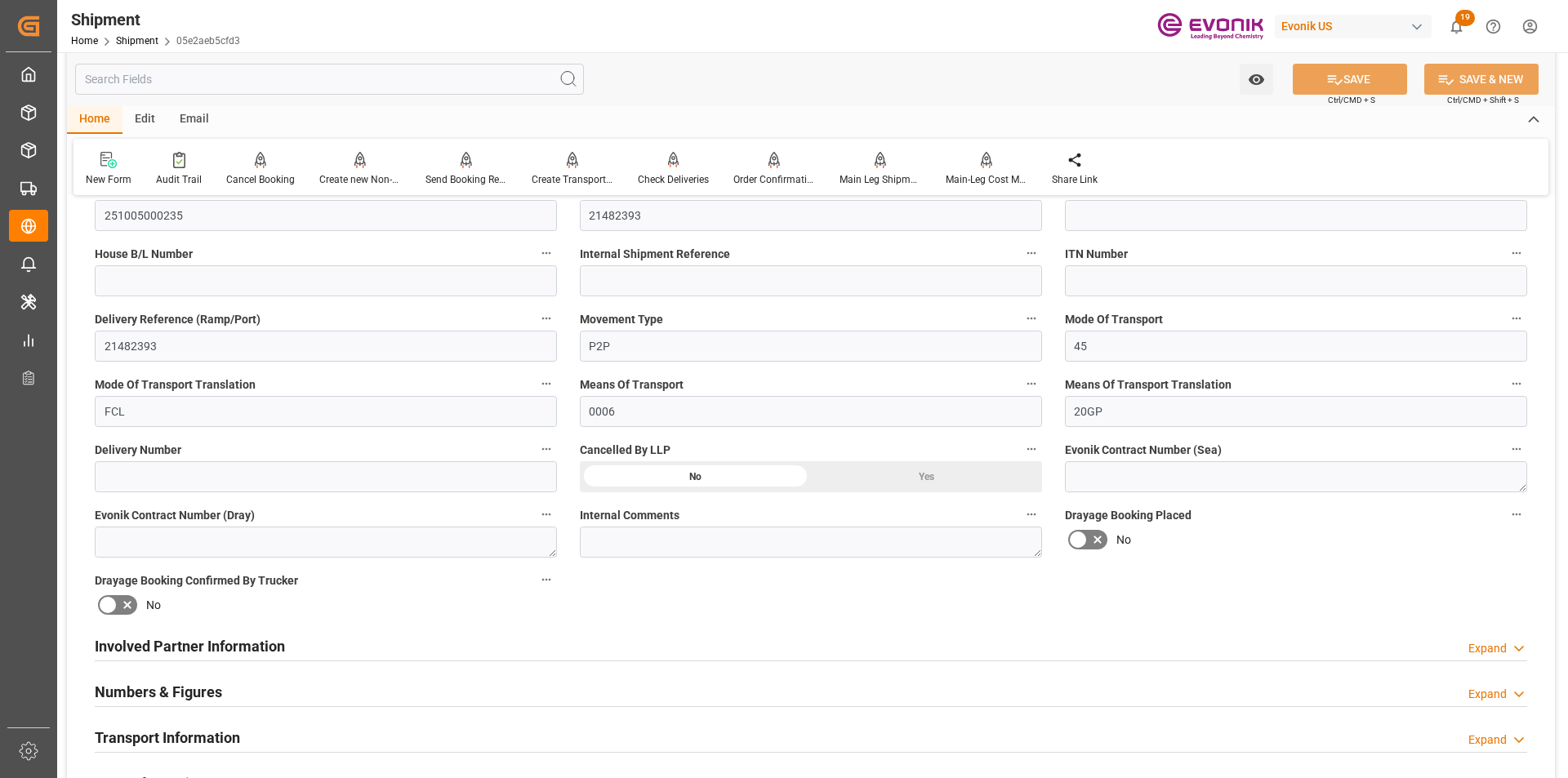
scroll to position [653, 0]
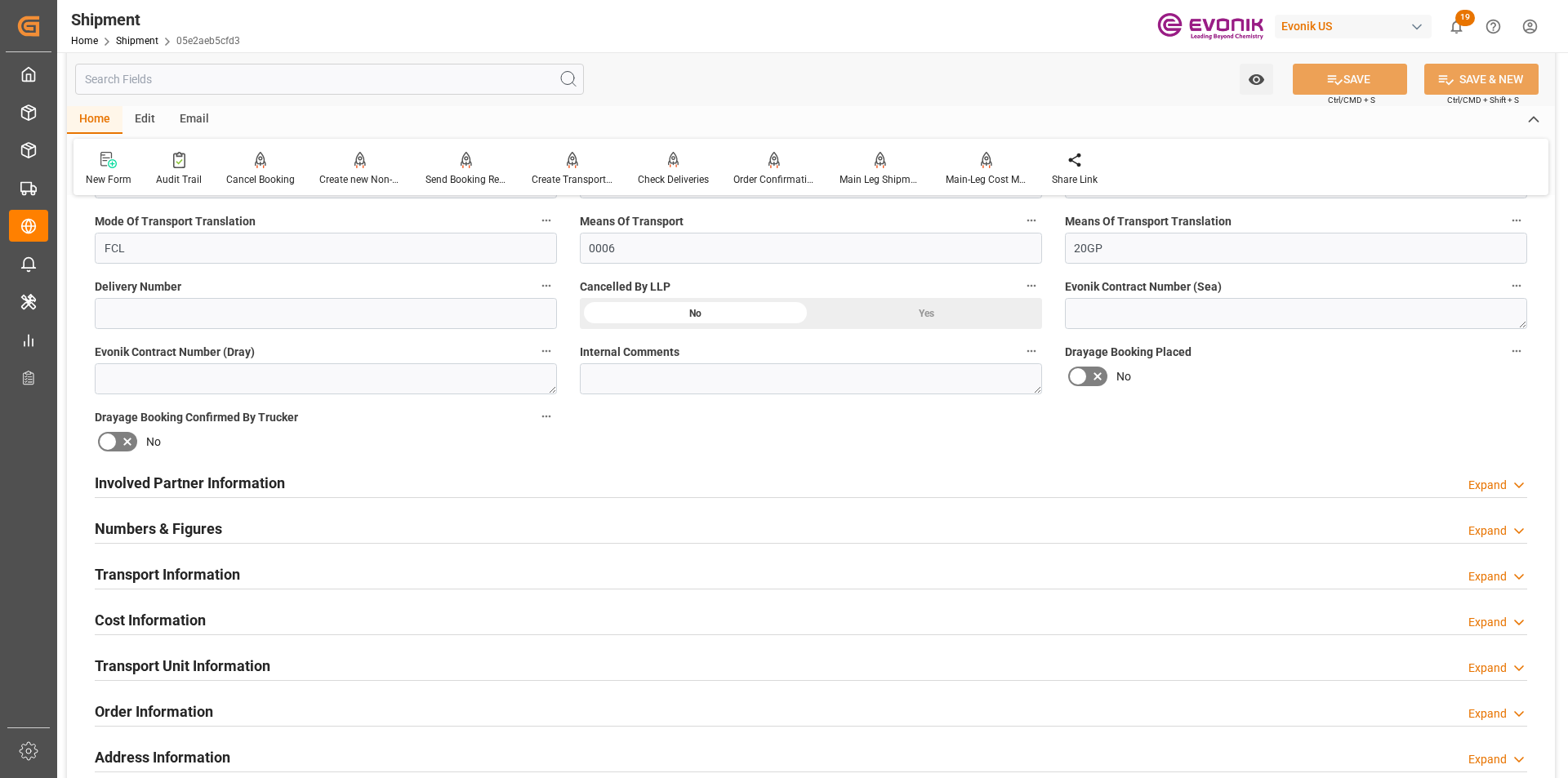
click at [328, 575] on div "Transport Information Expand" at bounding box center [811, 573] width 1432 height 31
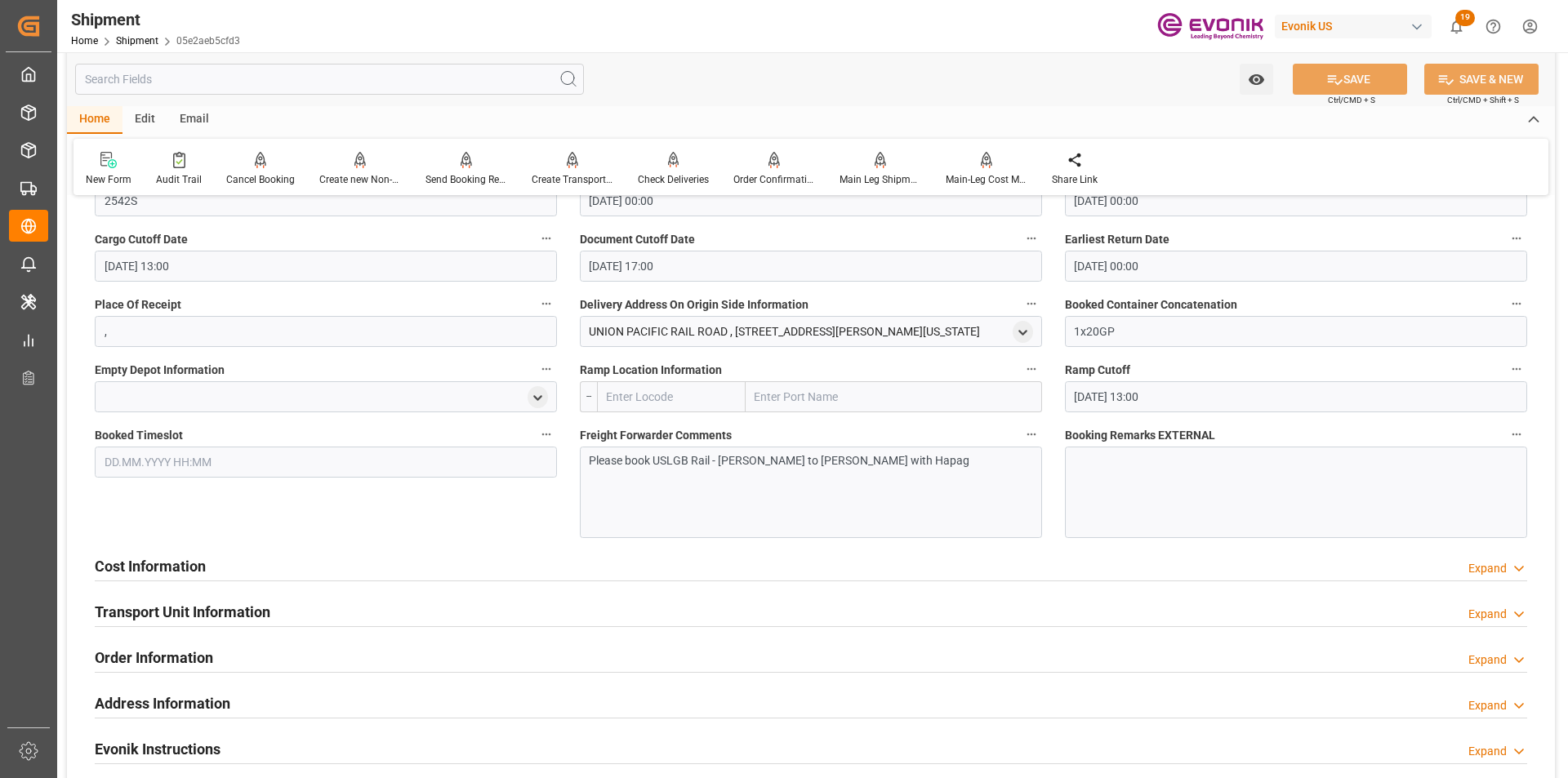
scroll to position [1388, 0]
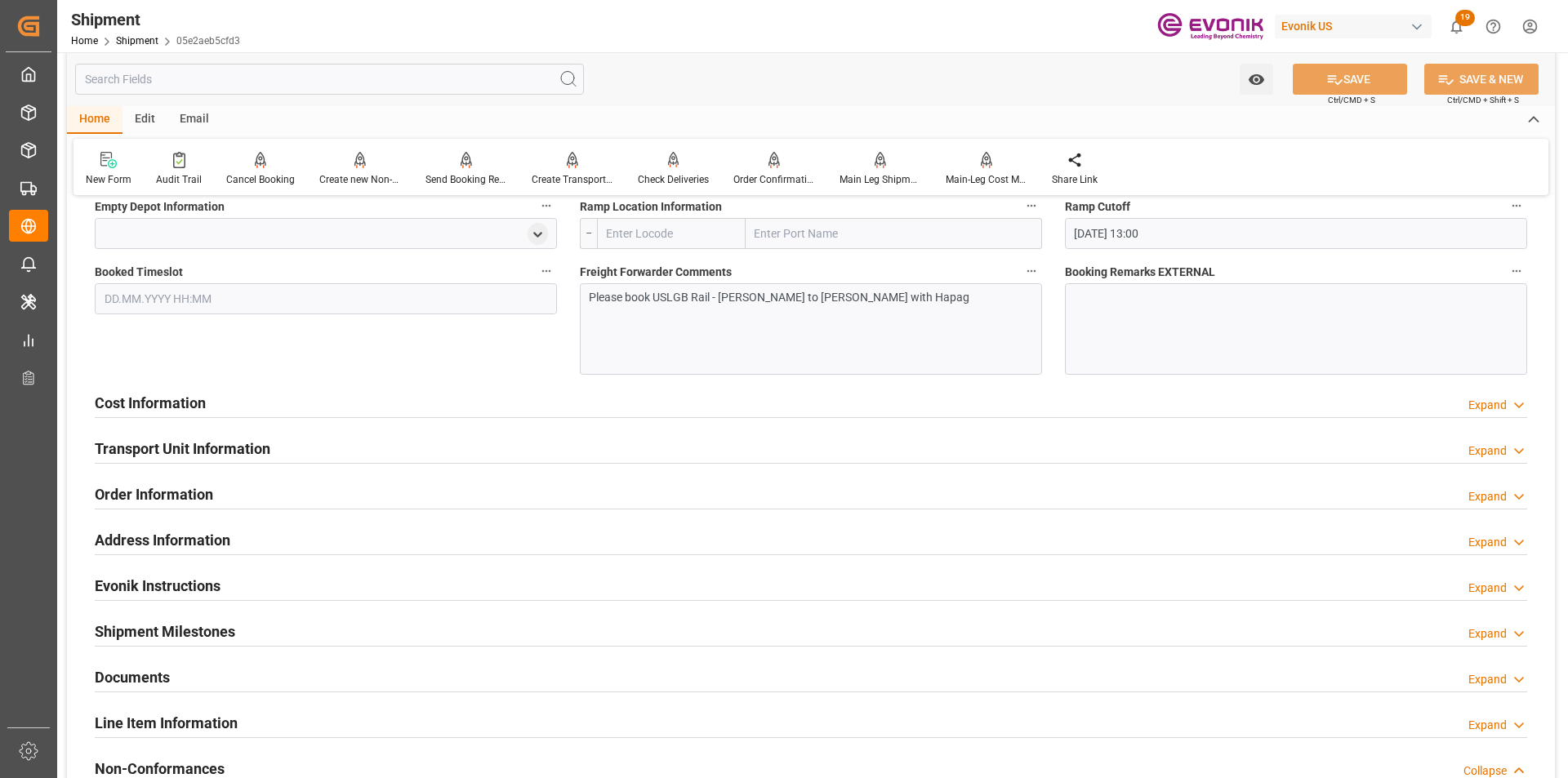
click at [462, 443] on div "Transport Unit Information Expand" at bounding box center [811, 447] width 1432 height 31
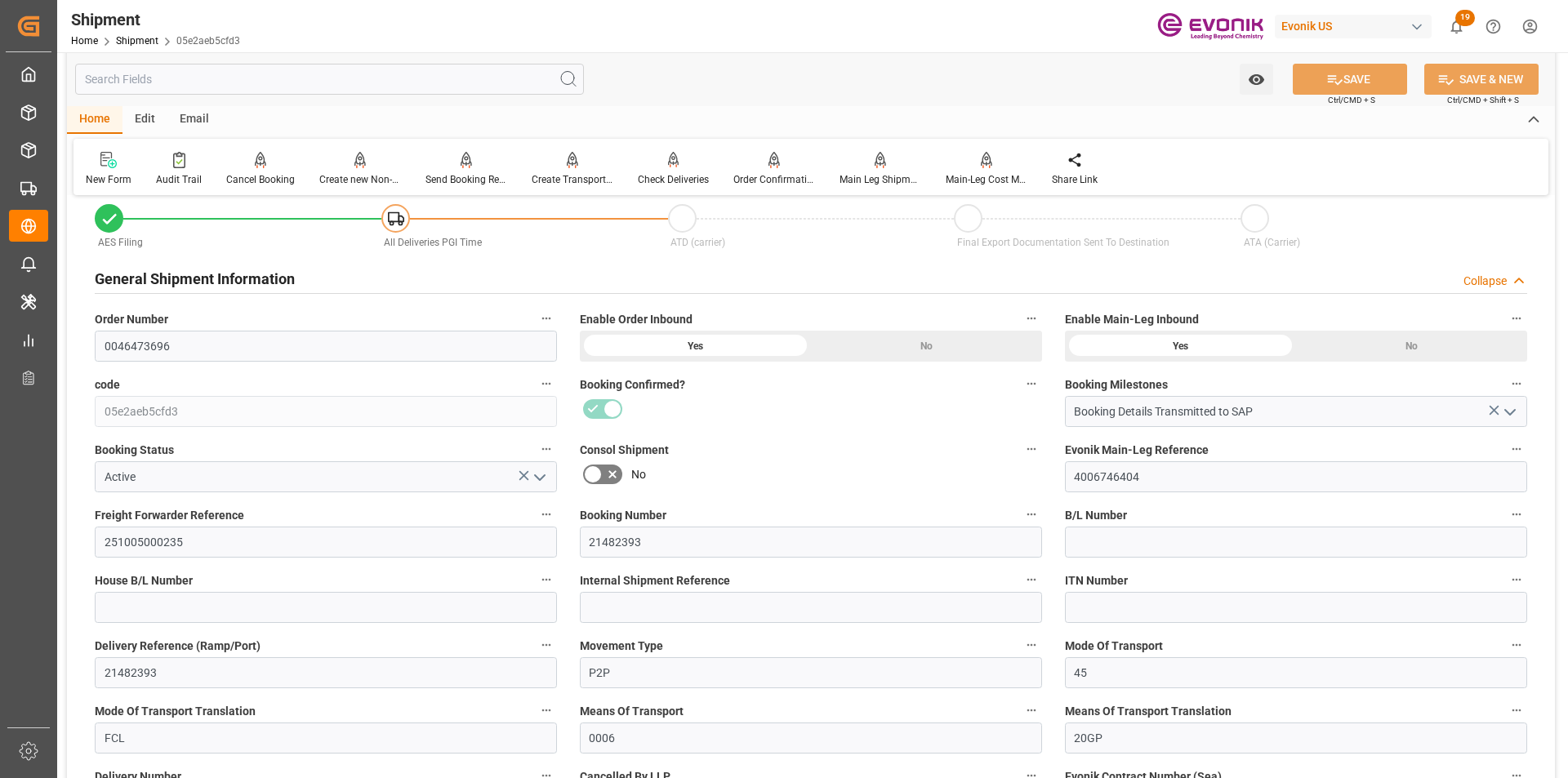
scroll to position [0, 0]
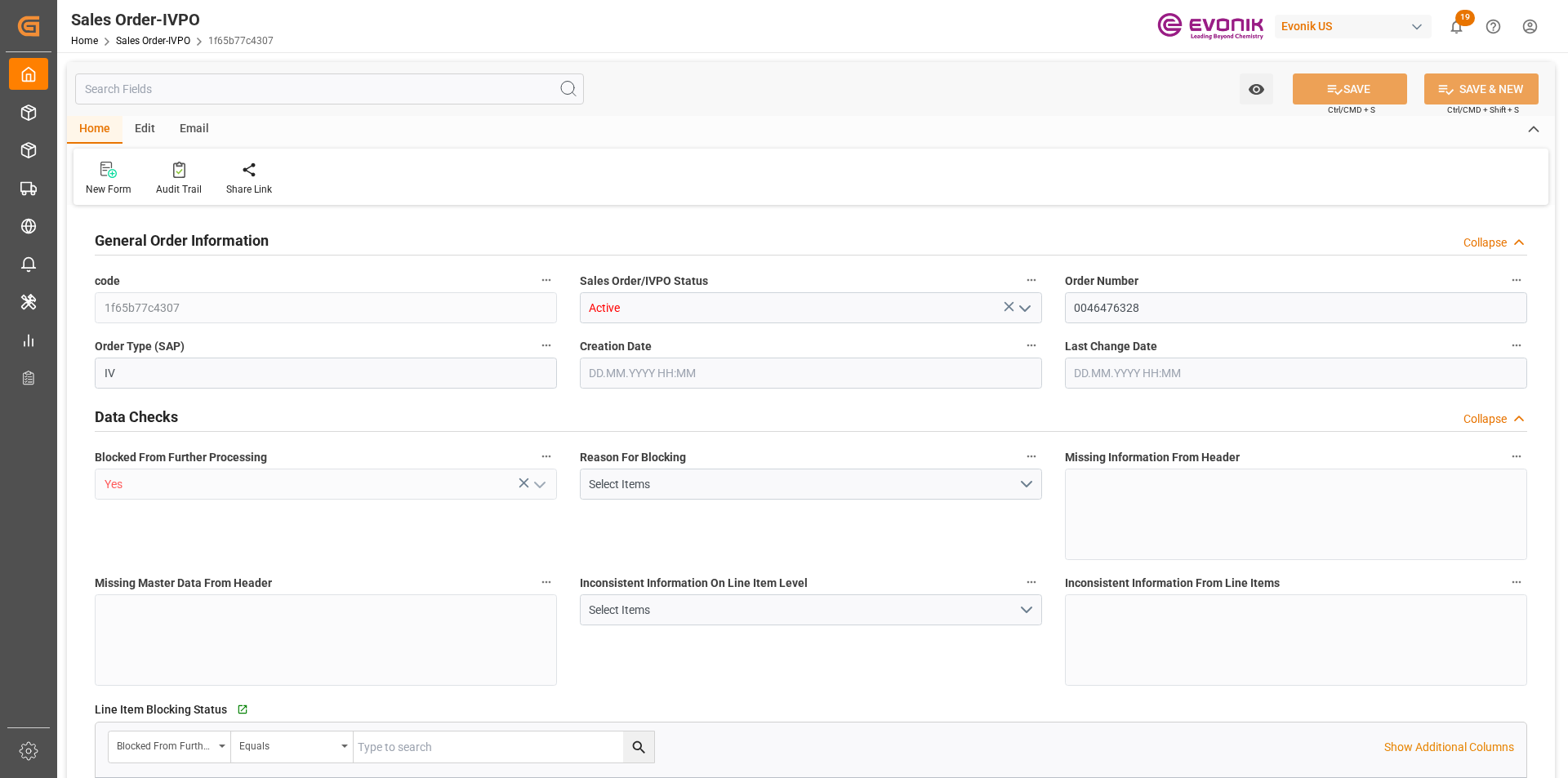
type input "BRSSZ"
type input "0"
type input "1"
type input "1283.744"
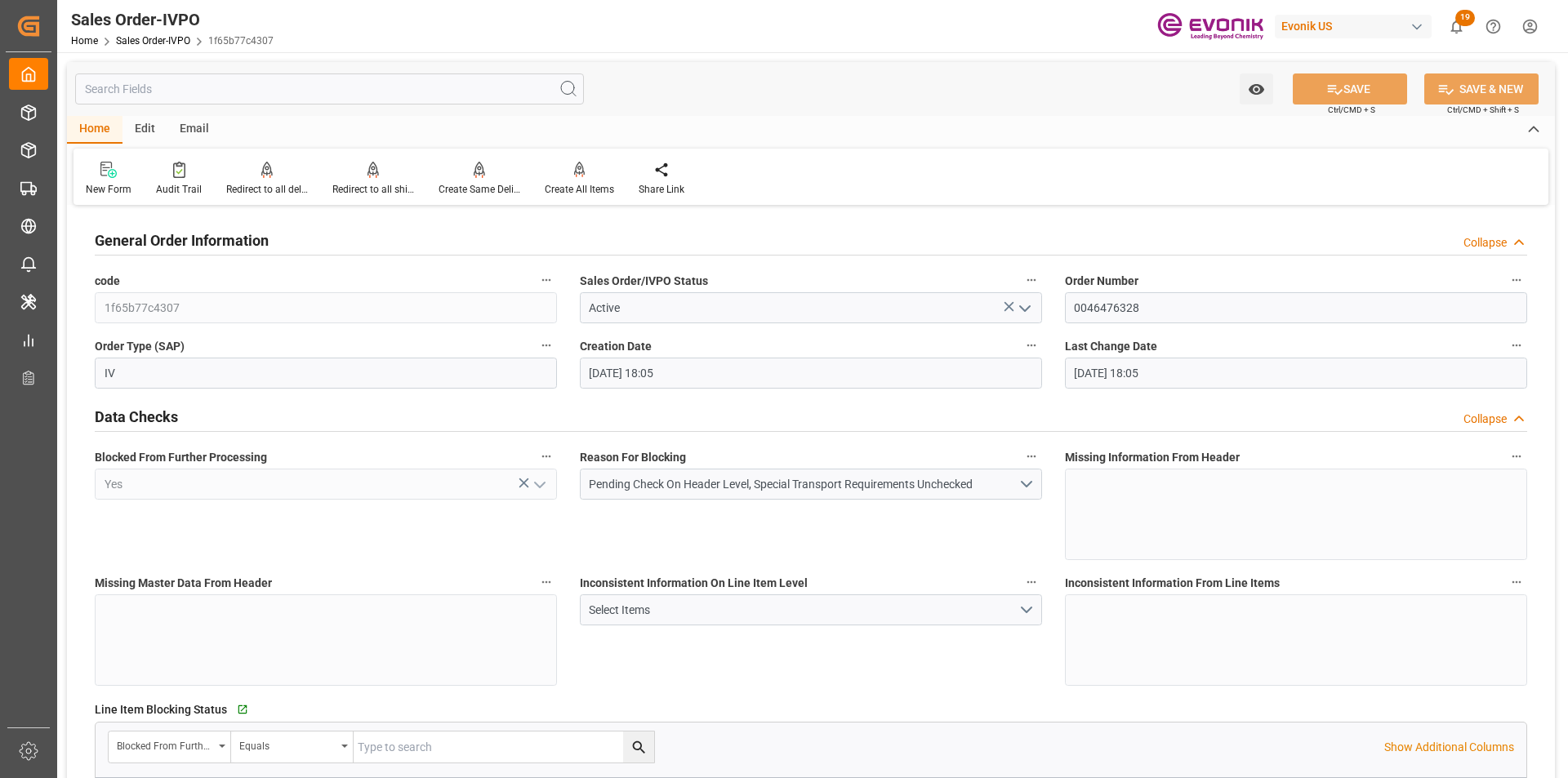
type input "[DATE] 18:05"
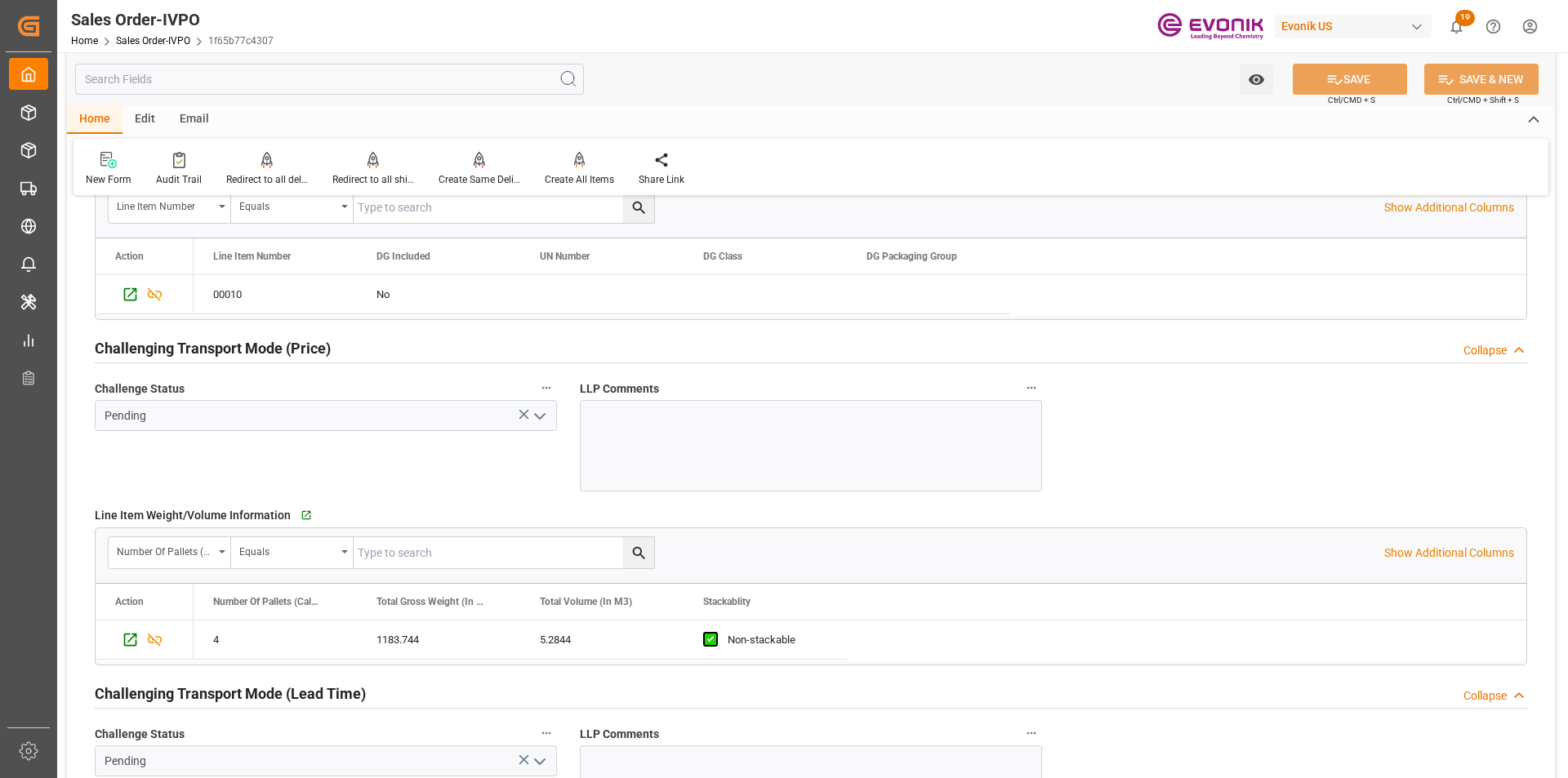
scroll to position [2286, 0]
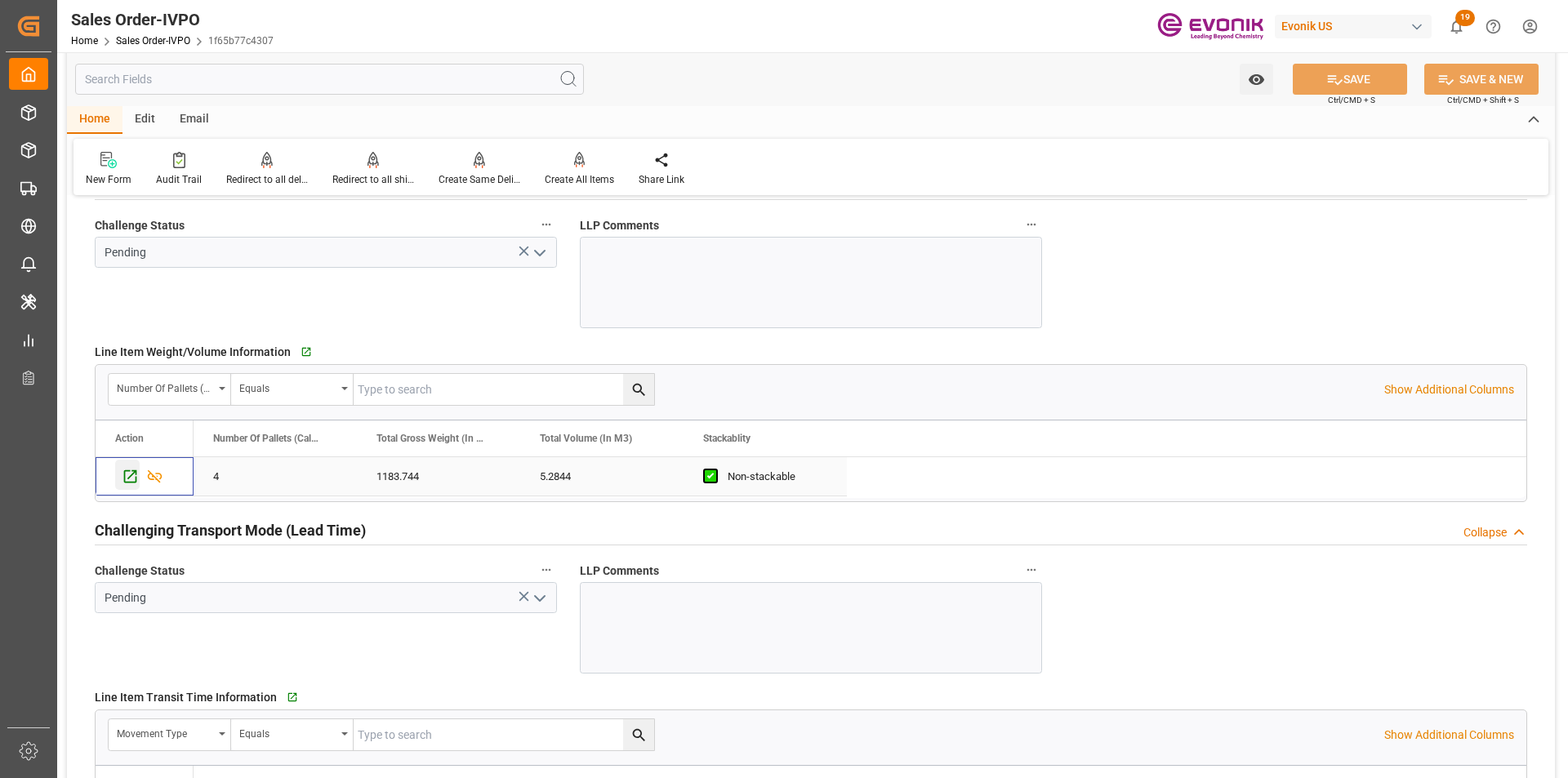
click at [127, 479] on icon "Press SPACE to select this row." at bounding box center [130, 476] width 17 height 17
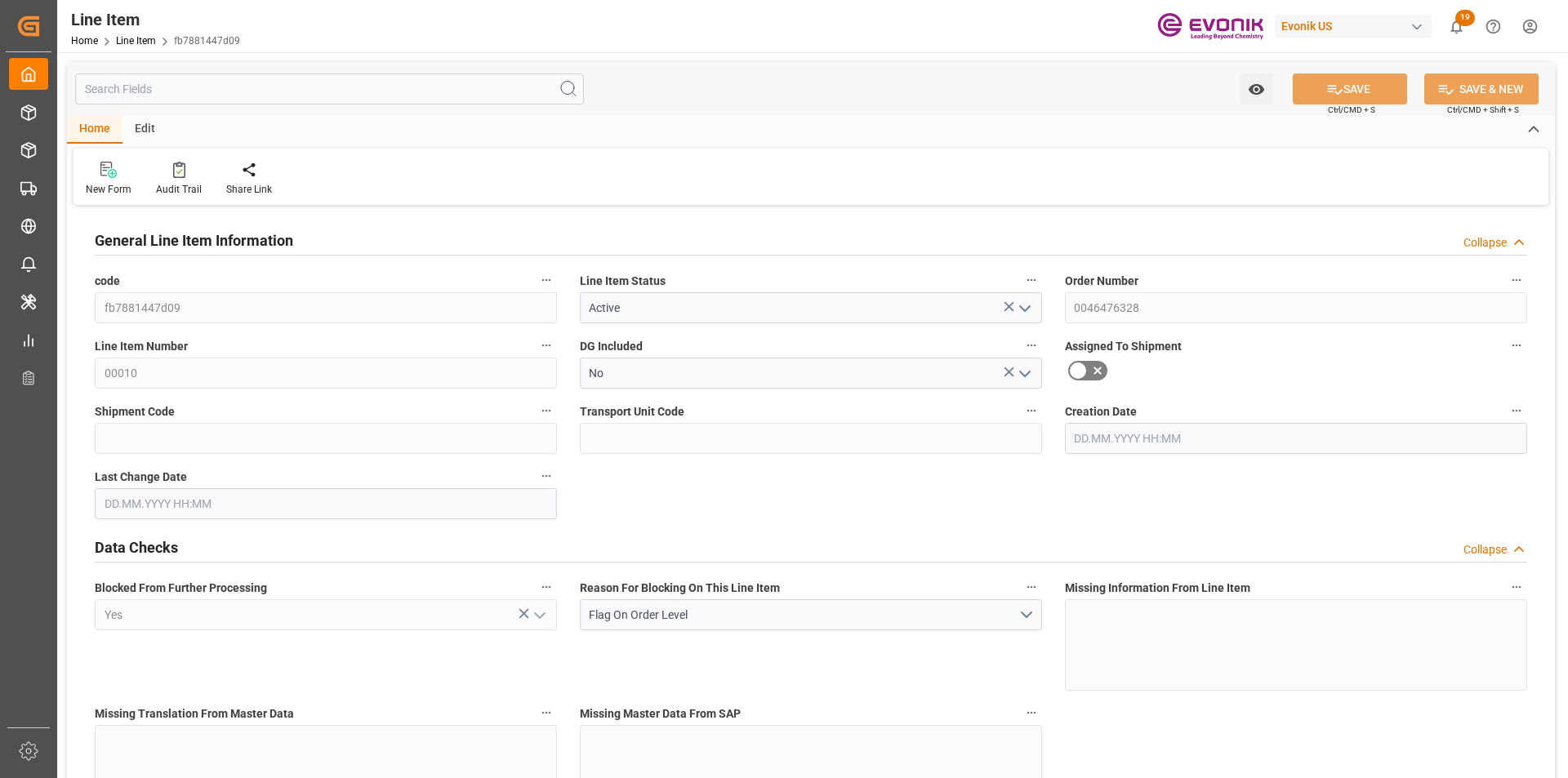
type input "4"
type input "1183.744"
type input "1088"
type input "5.2844"
type input "16"
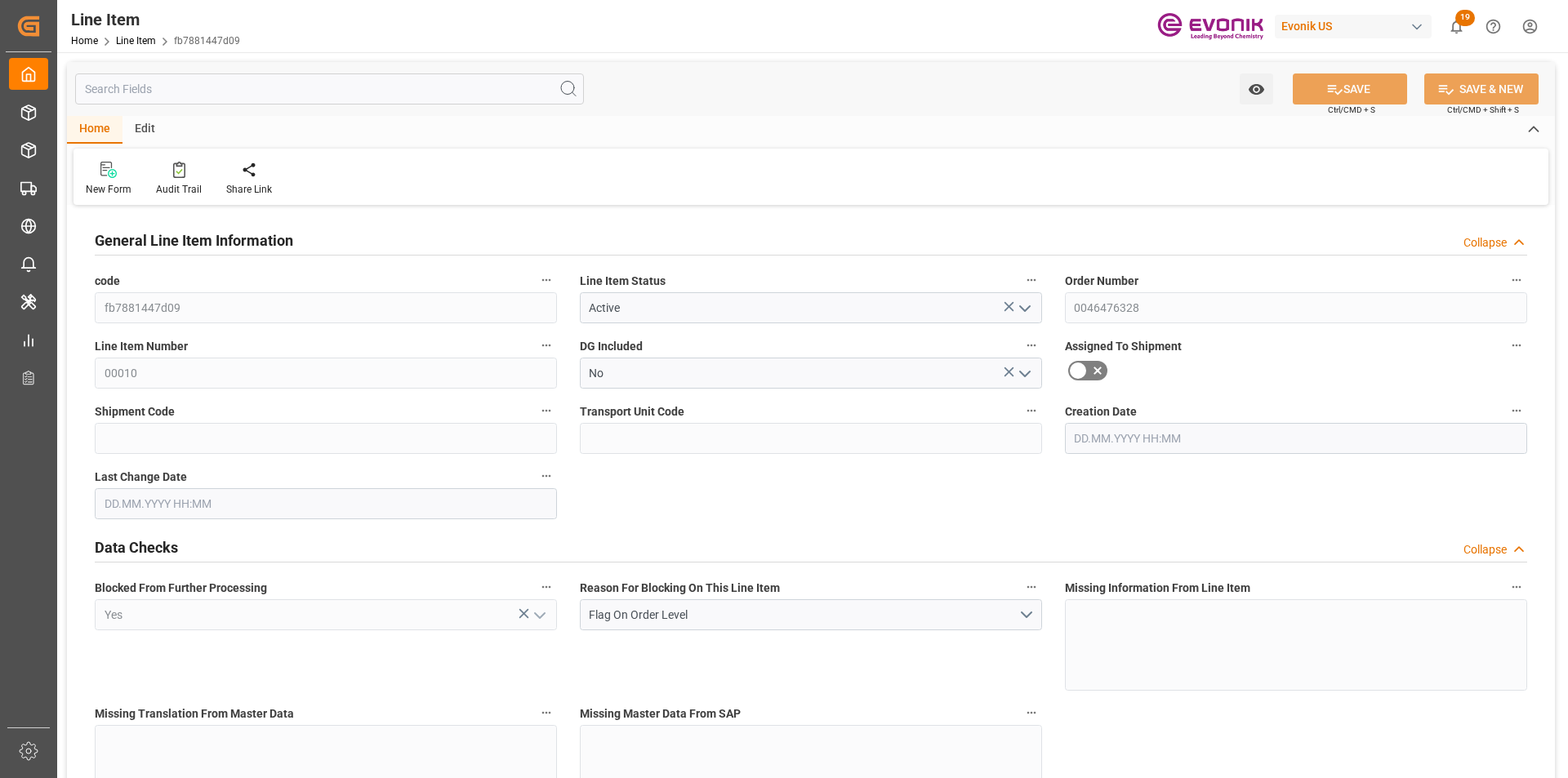
type input "8725.76"
type input "16"
type input "1088"
type input "1183.744"
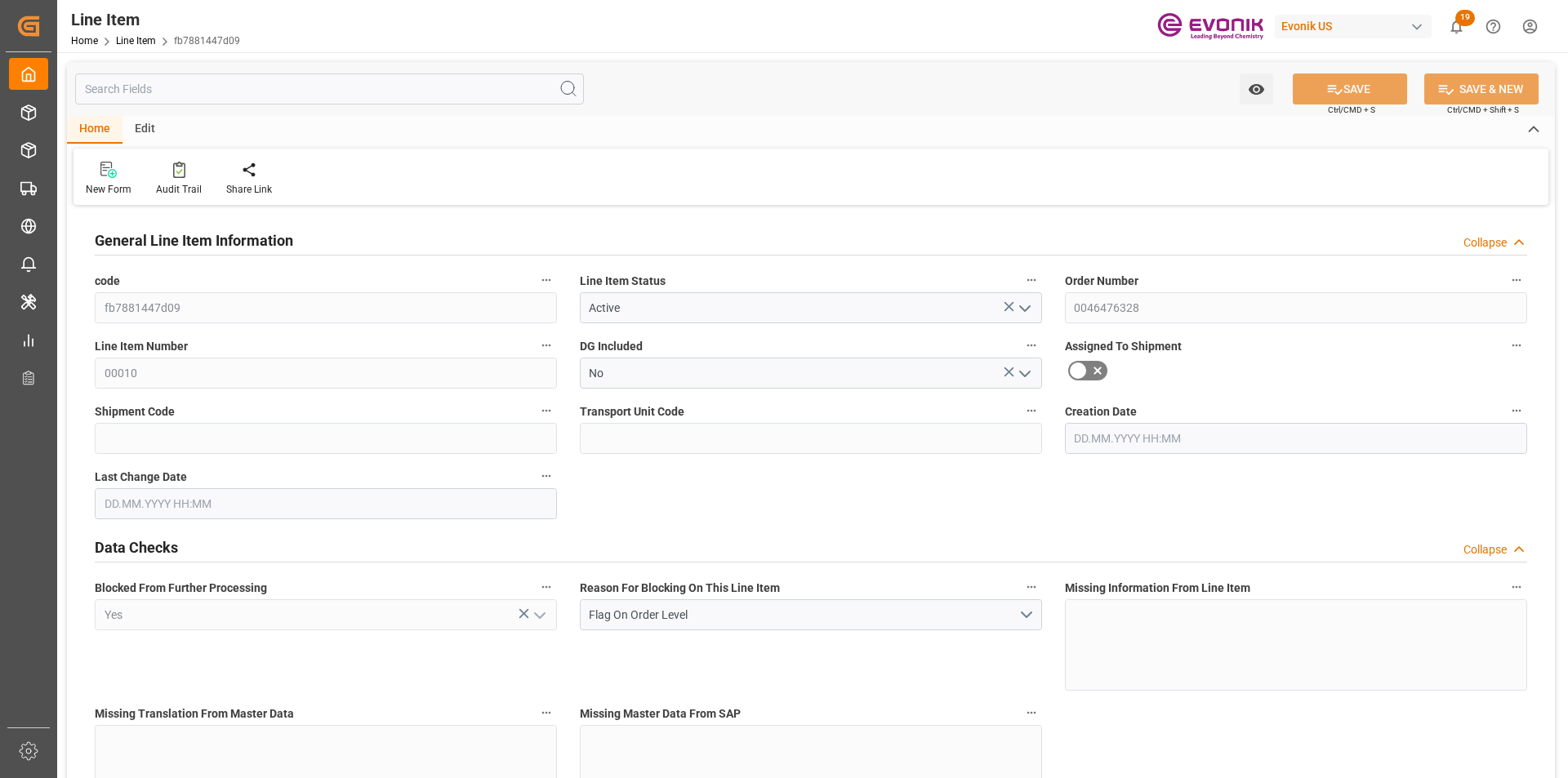
type input "1283.744"
type input "1088"
type input "5.2844"
type input "5284.416"
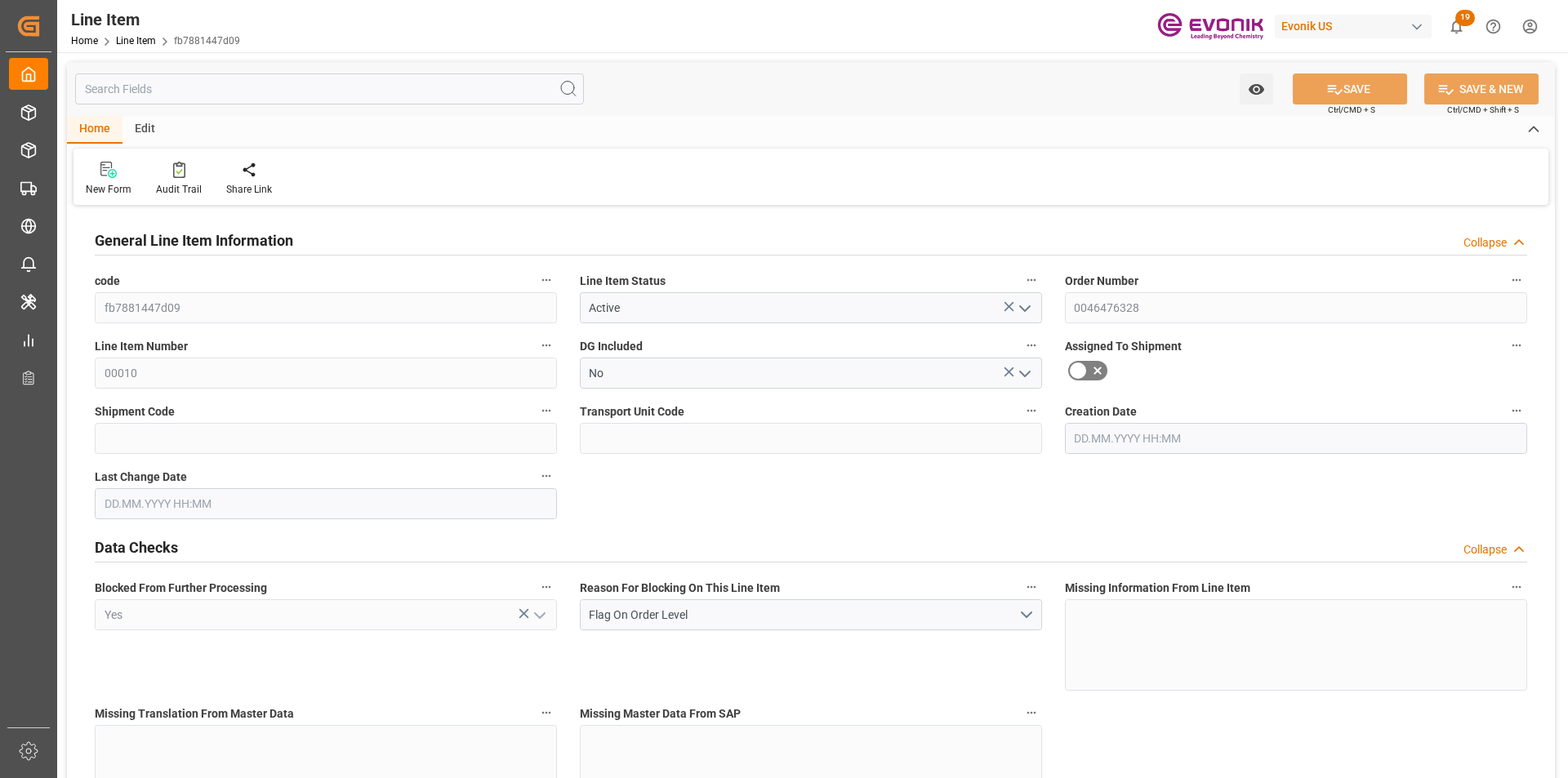
type input "0"
type input "06.10.2025 18:05"
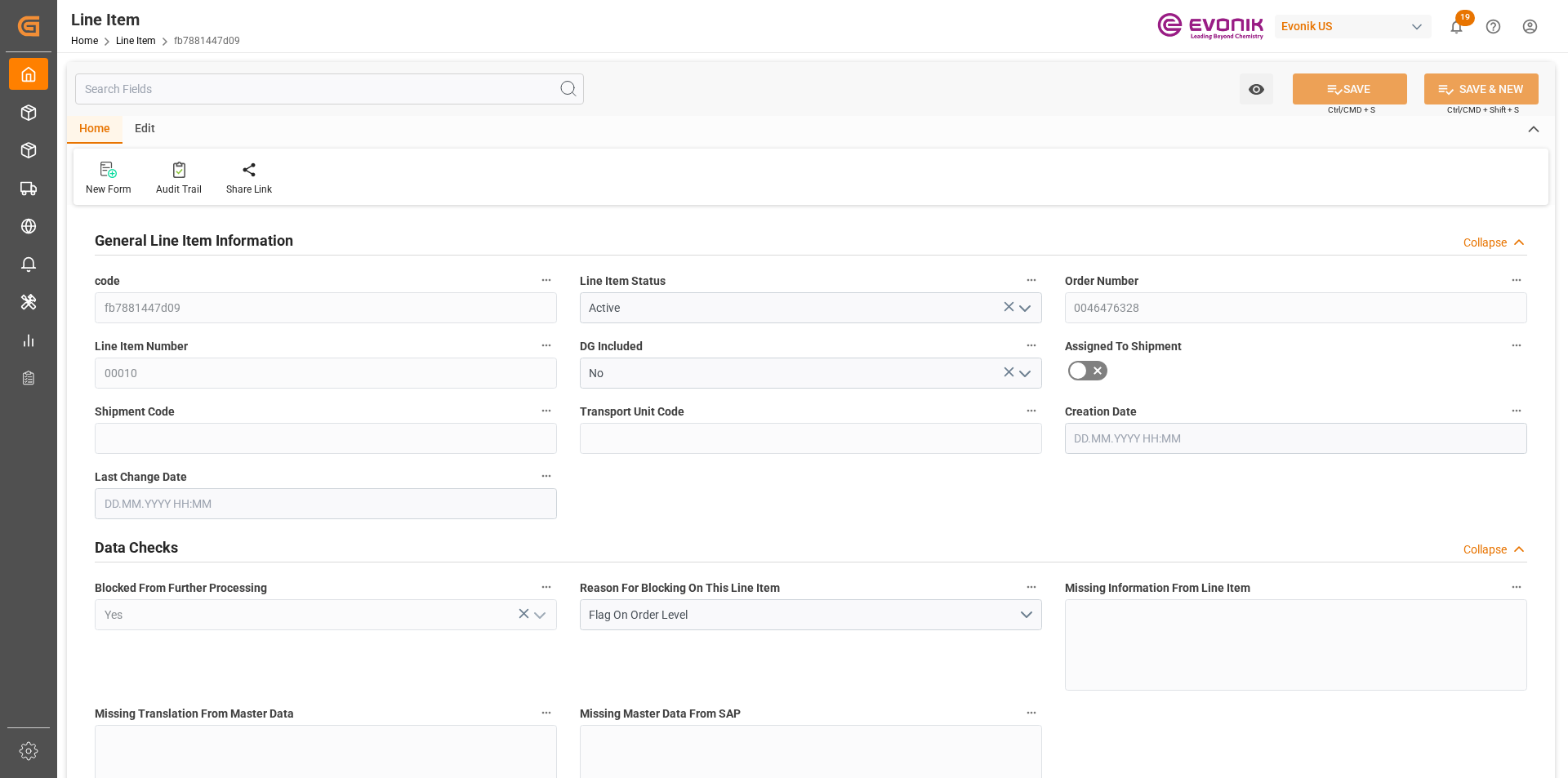
type input "06.10.2025 18:05"
type input "27.11.2025"
type input "13.10.2025"
type input "06.10.2025"
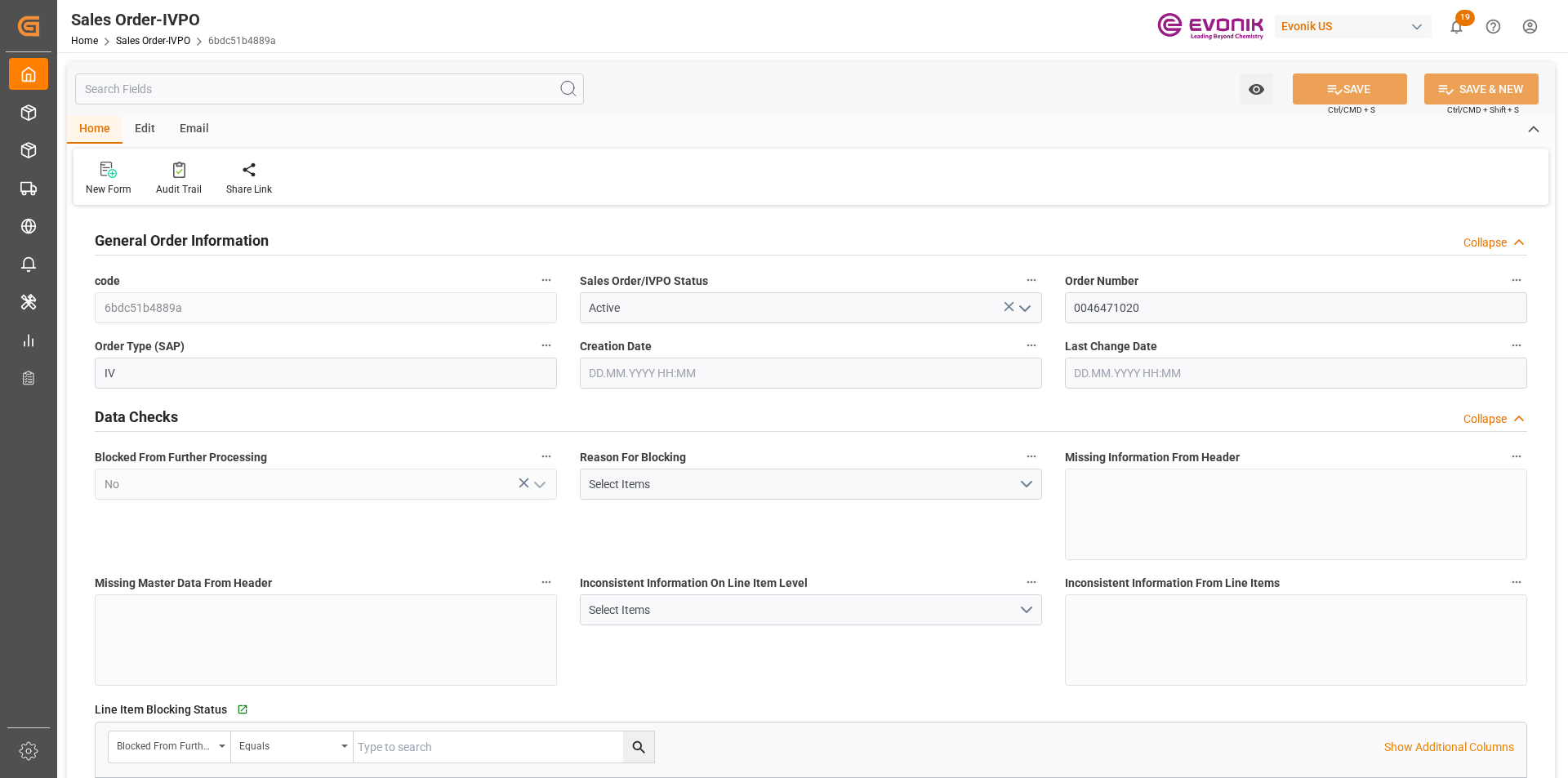
type input "BRSSZ"
type input "0"
type input "1"
type input "1283.744"
type input "[DATE] 14:41"
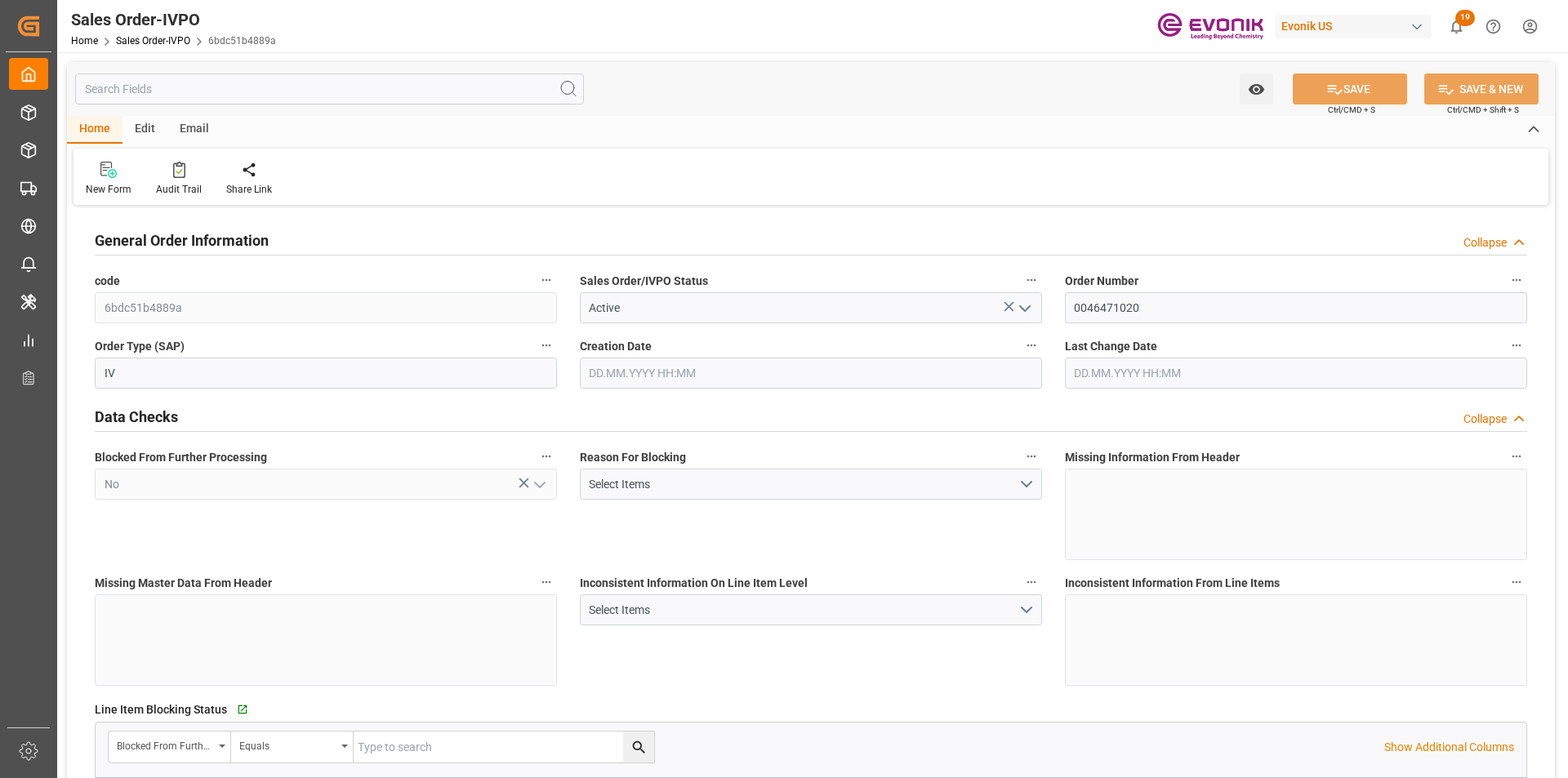
type input "[DATE] 15:52"
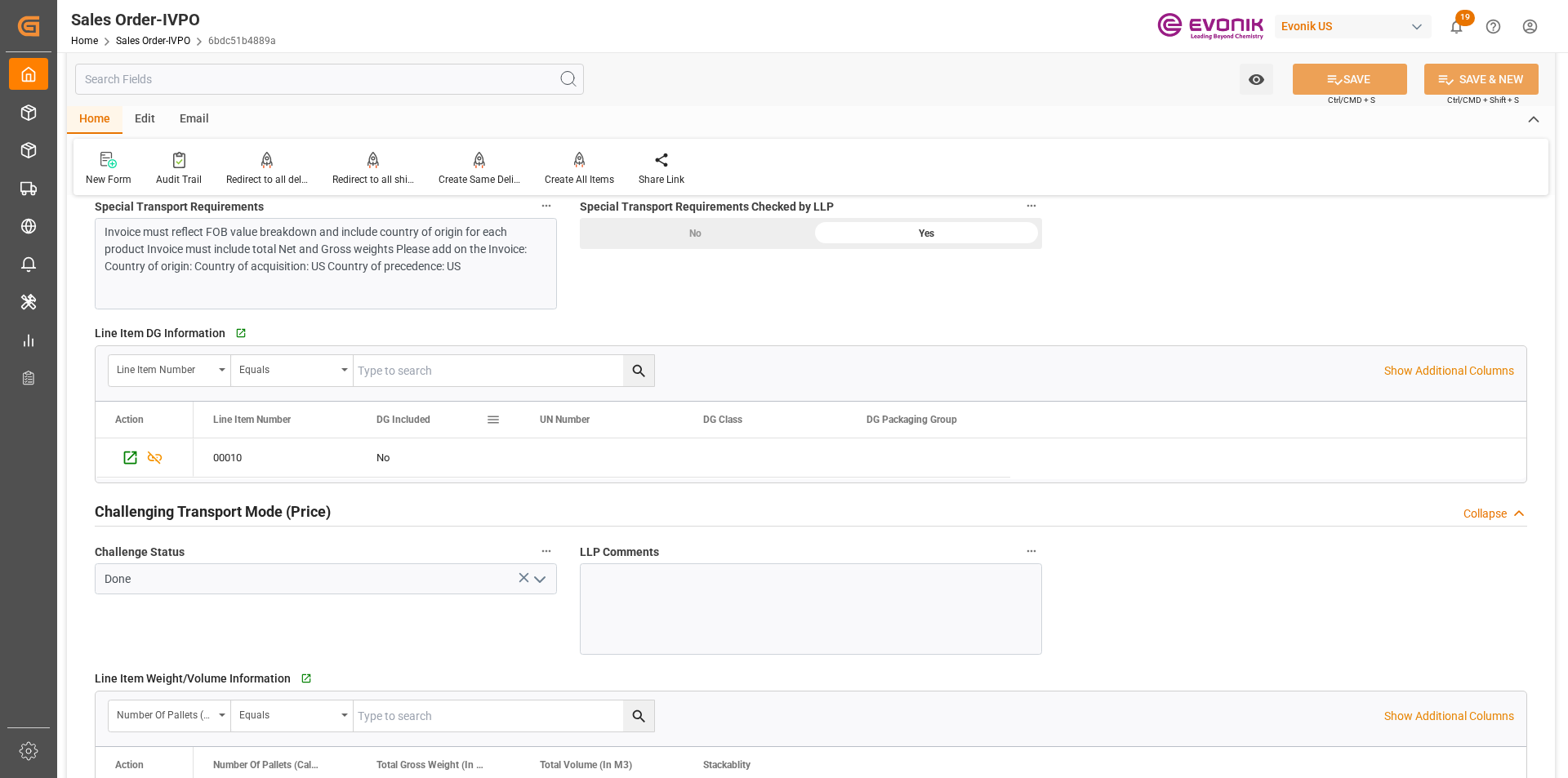
scroll to position [2286, 0]
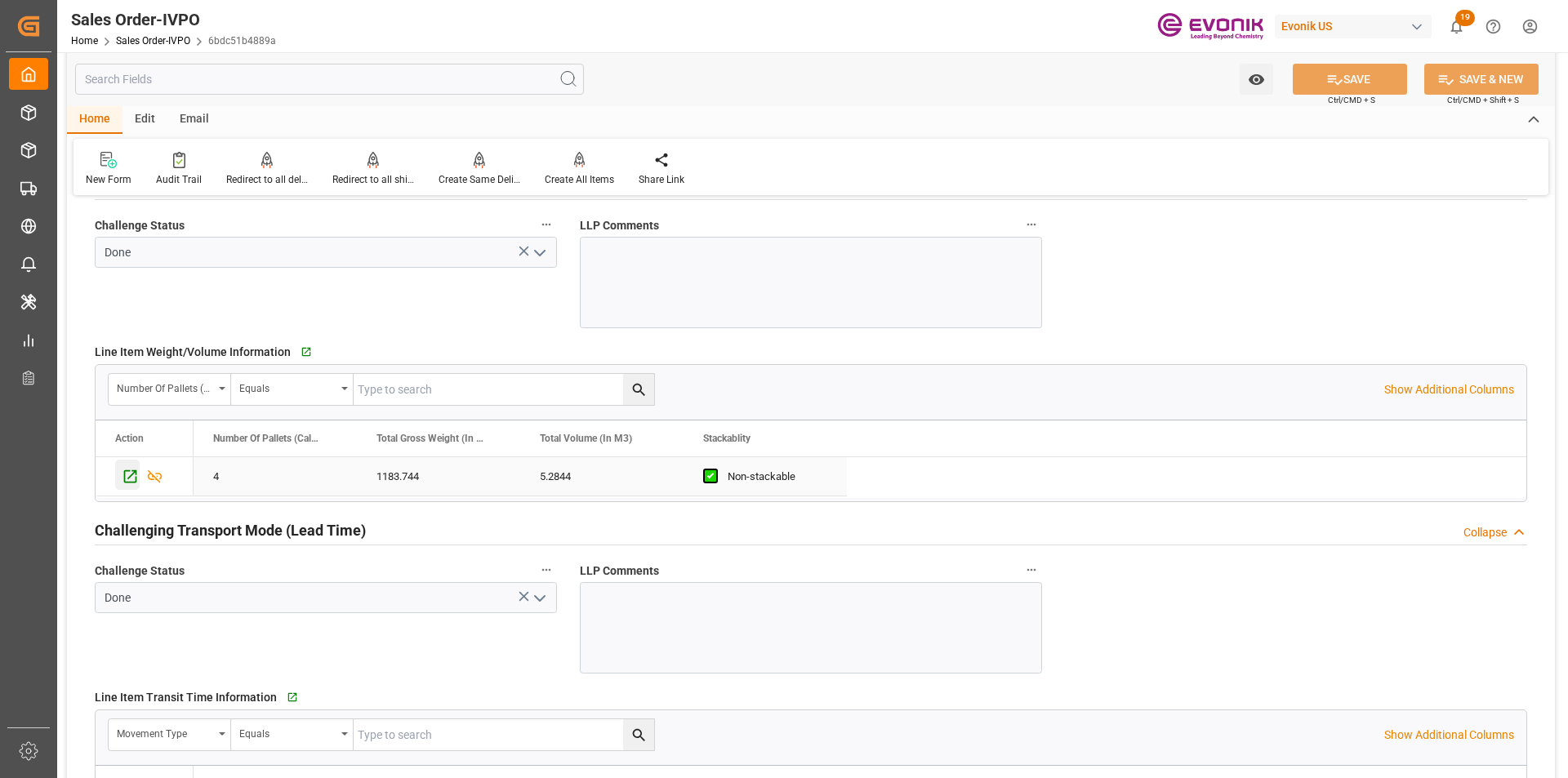
click at [130, 474] on icon "Press SPACE to select this row." at bounding box center [130, 476] width 17 height 17
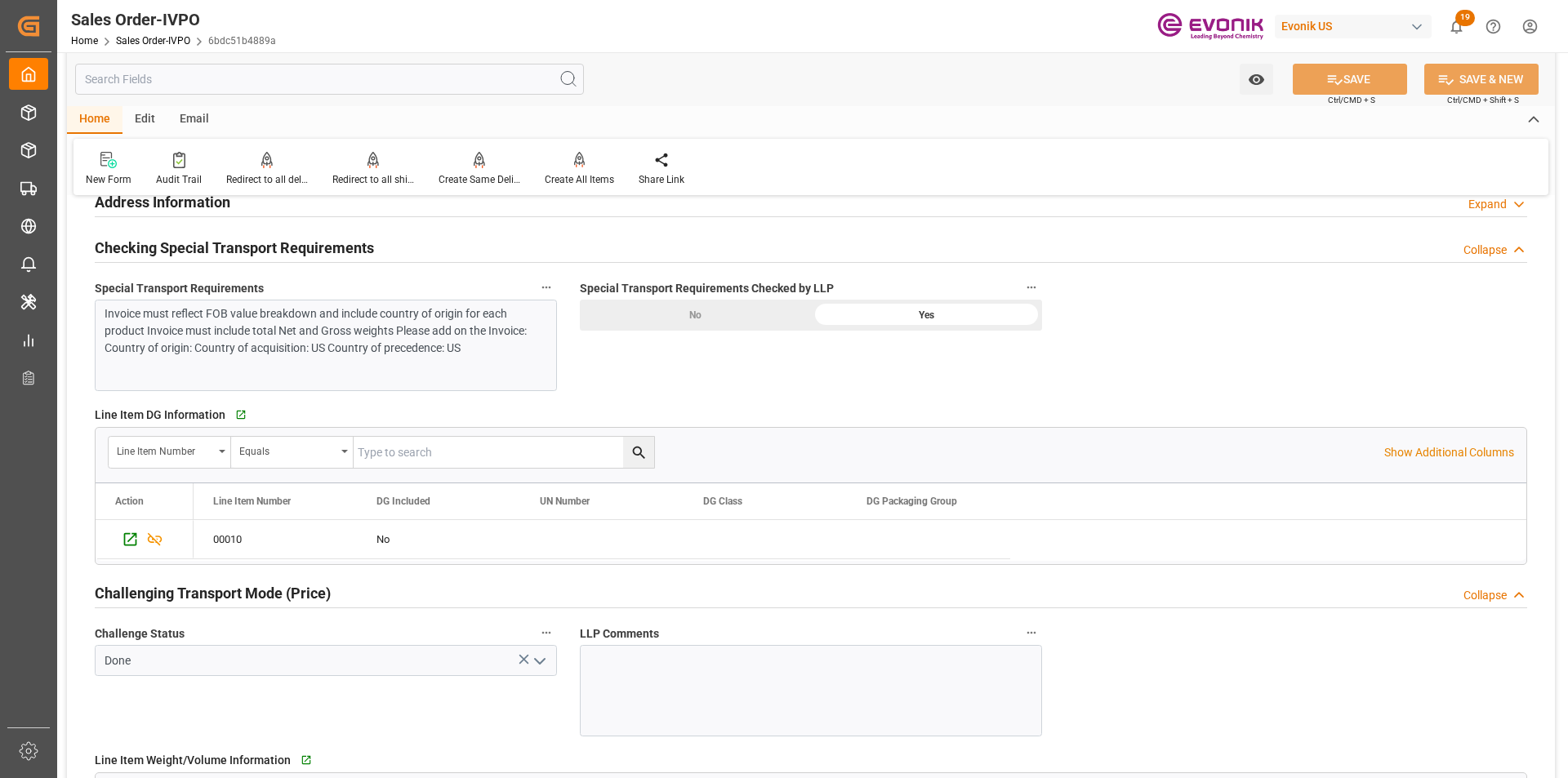
scroll to position [1796, 0]
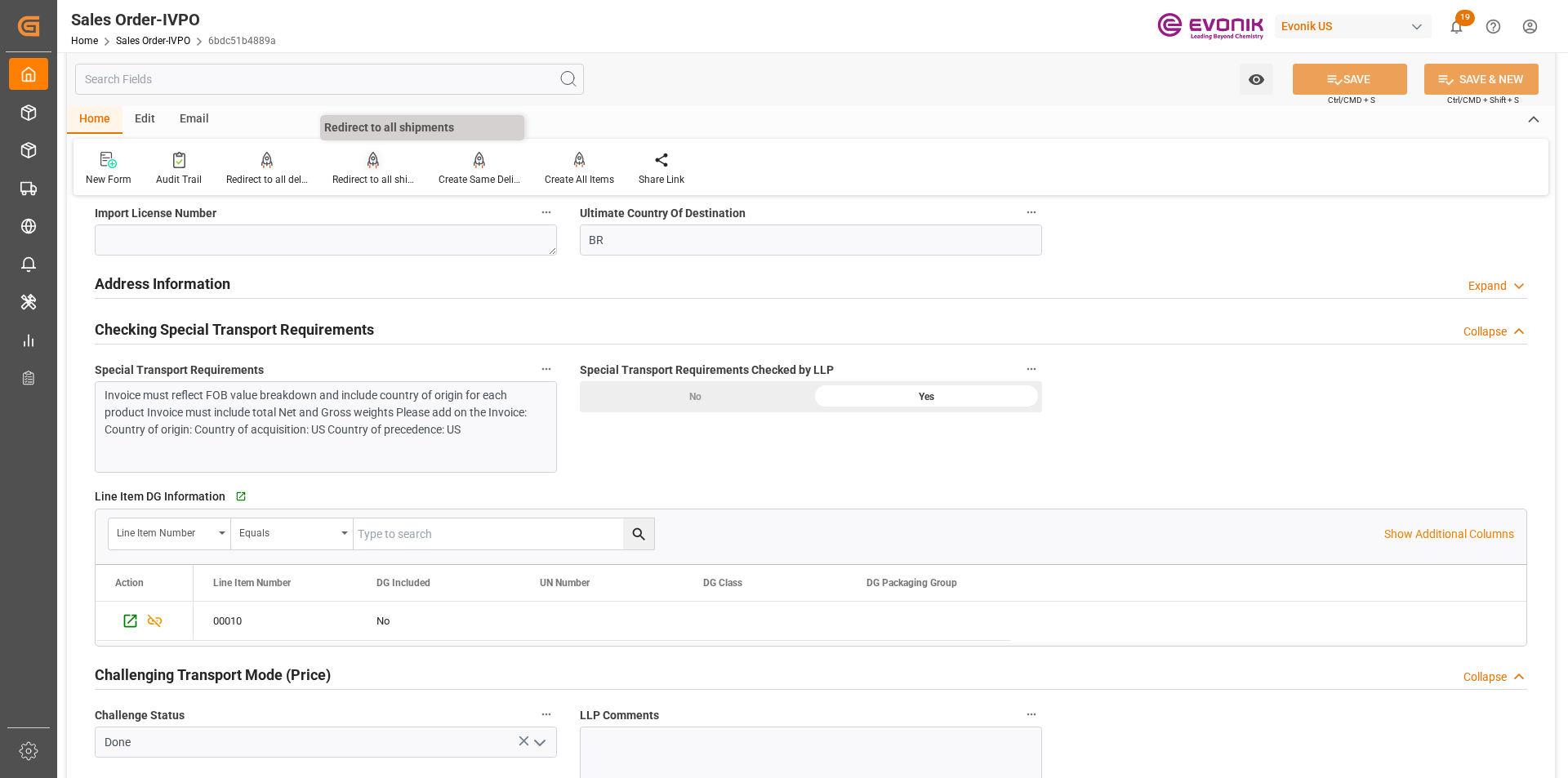
click at [358, 164] on div at bounding box center [373, 159] width 82 height 17
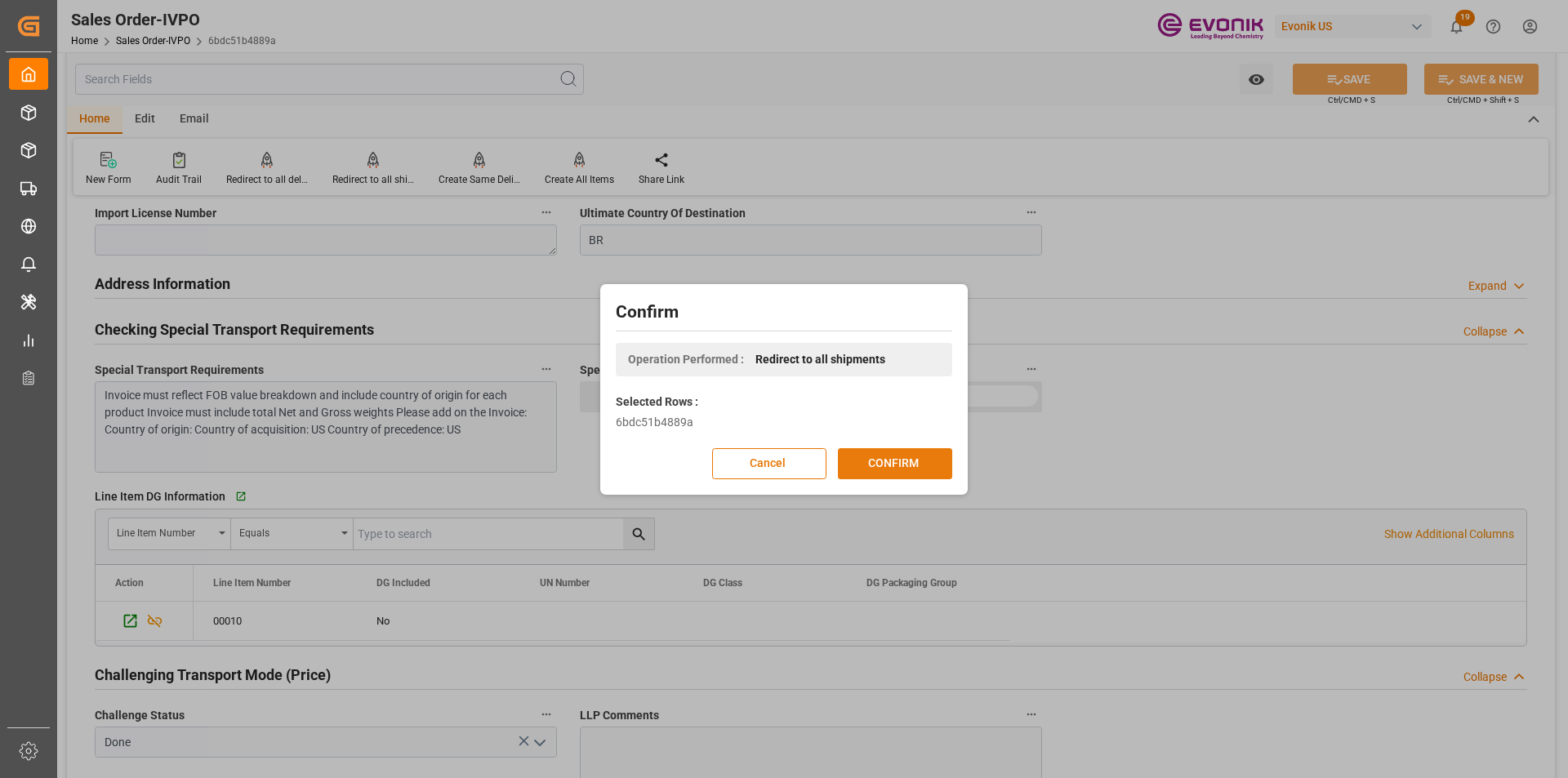
click at [934, 460] on button "CONFIRM" at bounding box center [895, 464] width 115 height 31
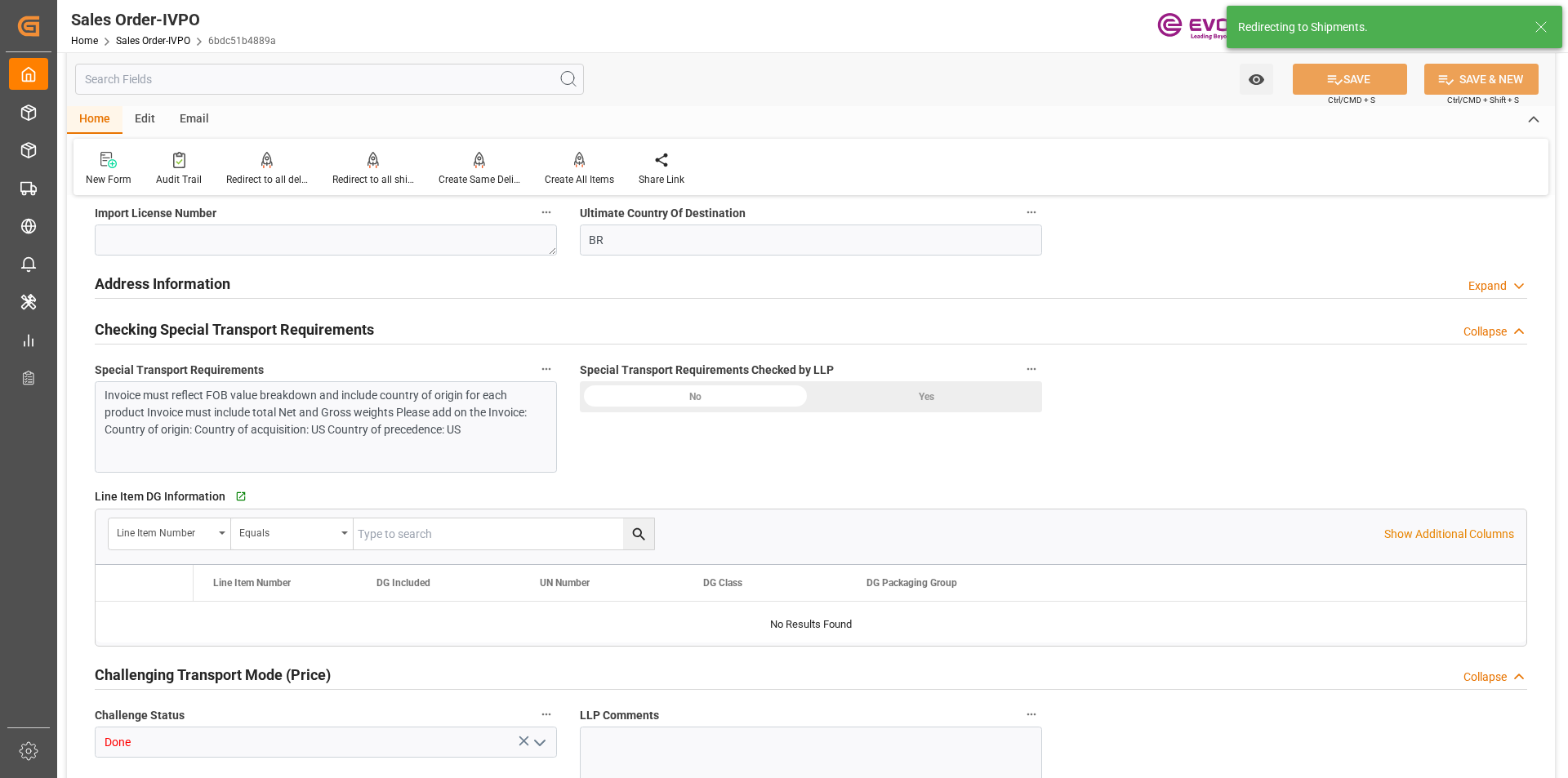
type input "BRSSZ"
type input "0"
type input "1"
type input "1283.744"
type input "[DATE] 14:41"
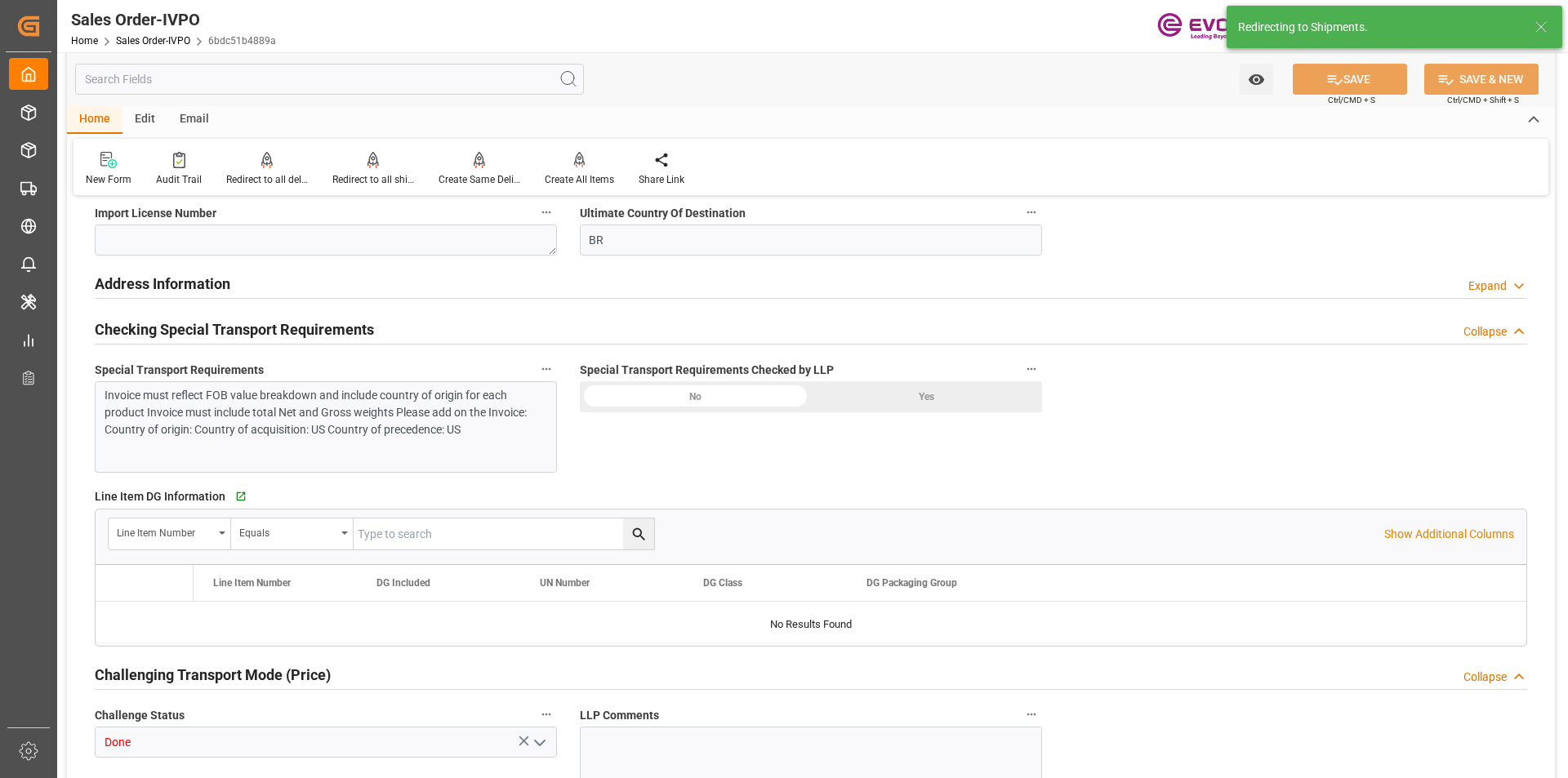
type input "[DATE] 15:52"
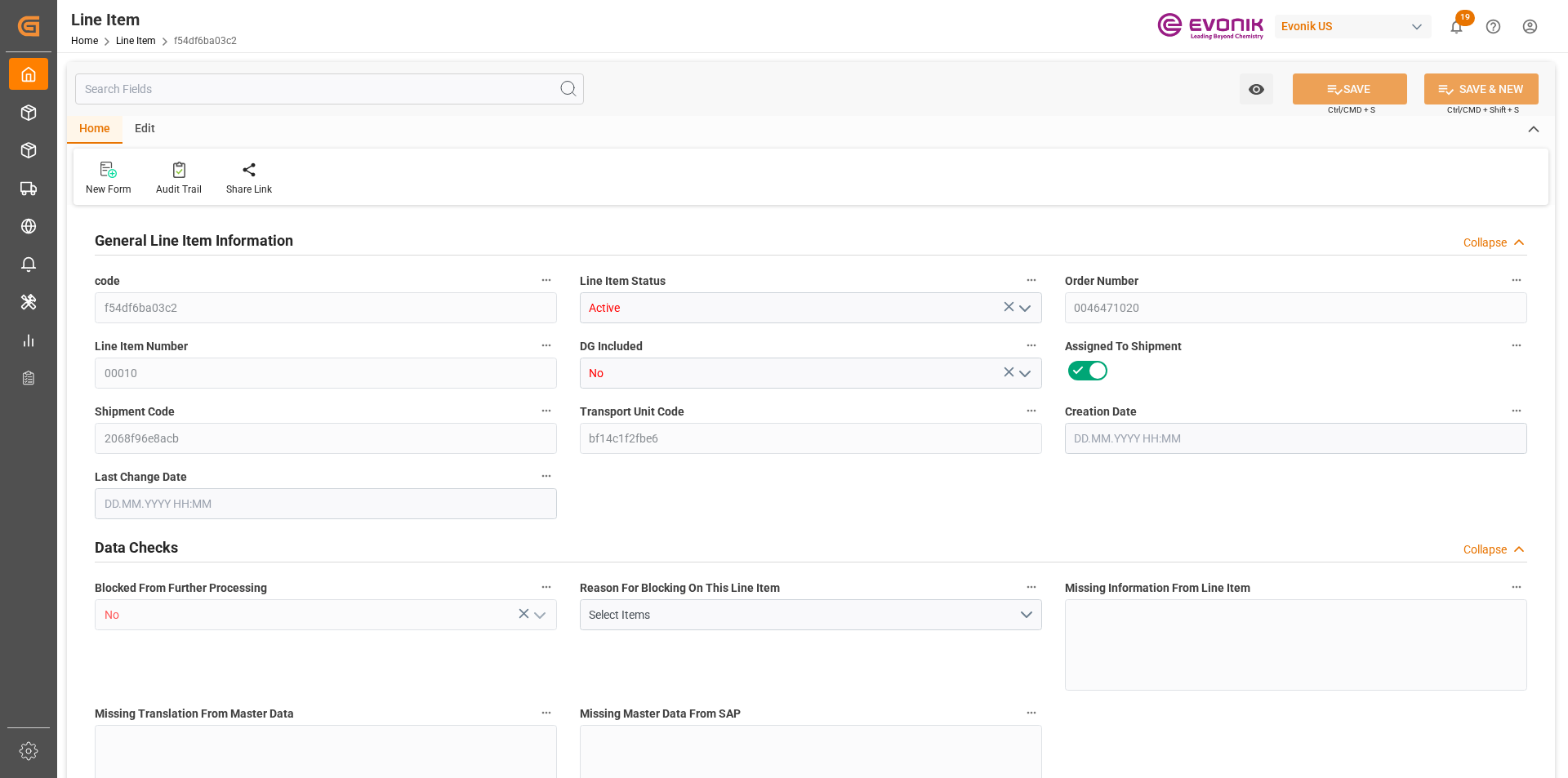
type input "4"
type input "1183.744"
type input "1088"
type input "5.2844"
type input "16"
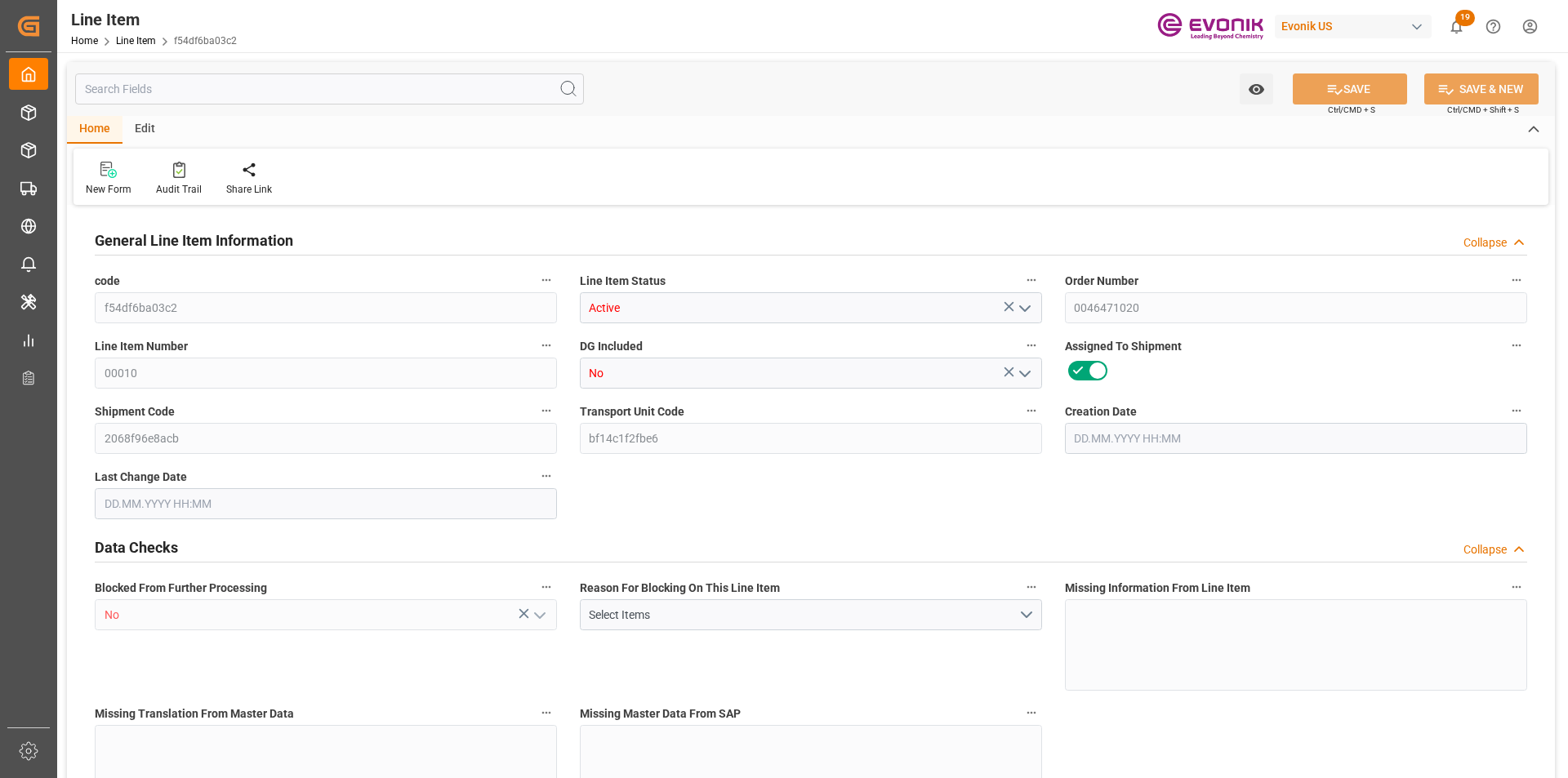
type input "8725.76"
type input "16"
type input "1088"
type input "1183.744"
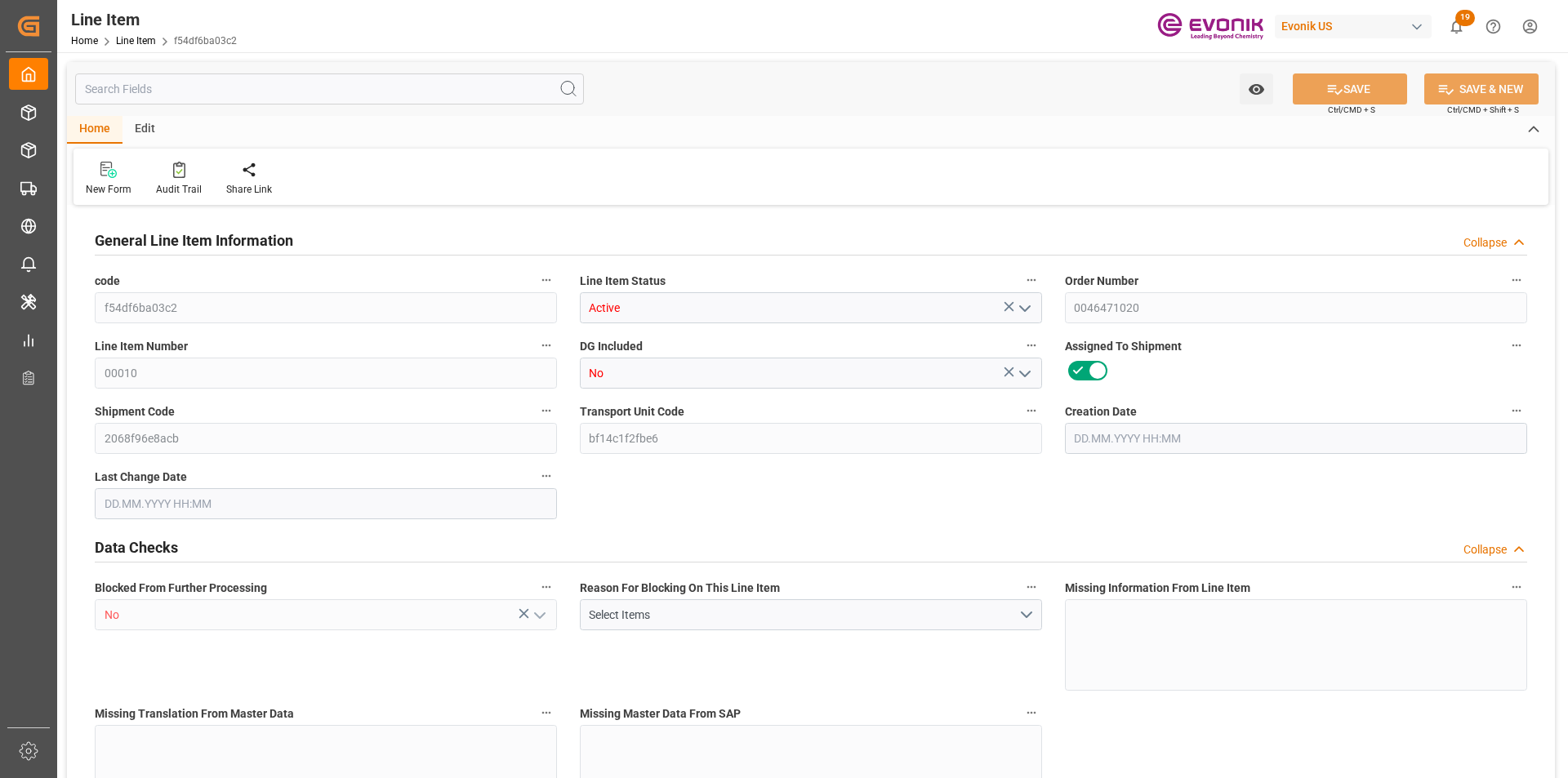
type input "1283.744"
type input "1088"
type input "5.2844"
type input "5284.416"
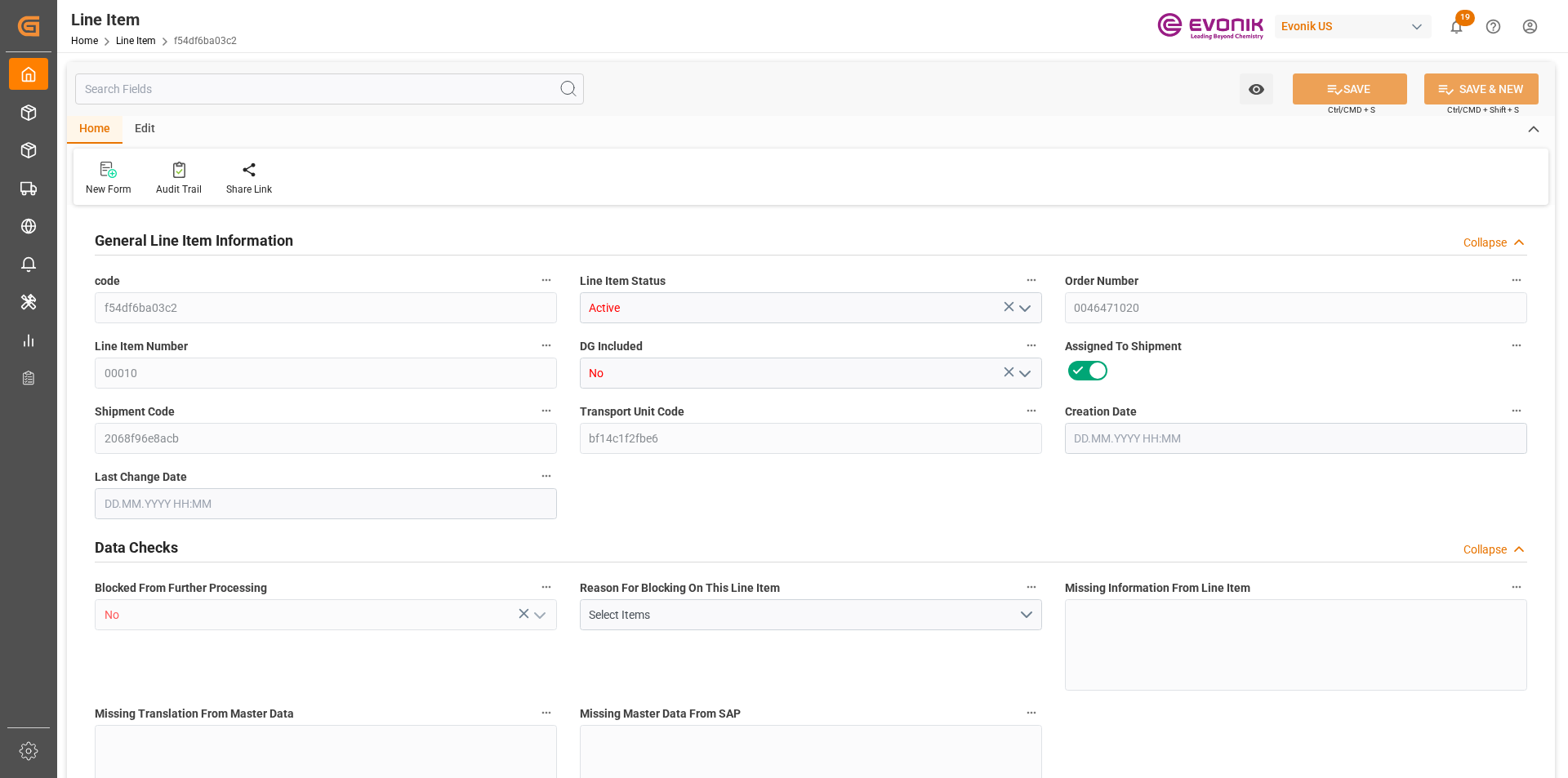
type input "16"
type input "1183.744"
type input "1088"
type input "5.2844"
type input "04.09.2025 14:41"
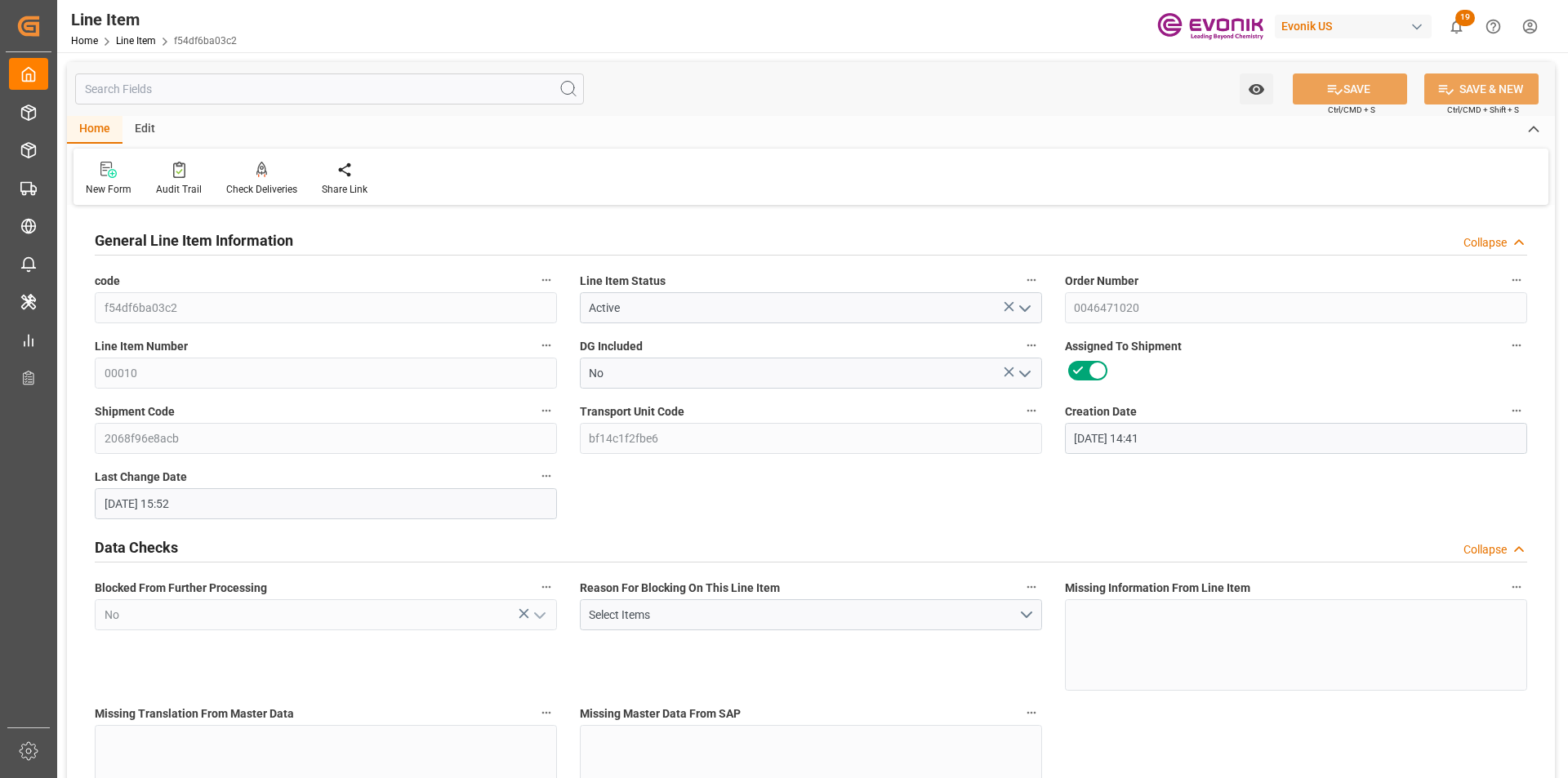
type input "10.09.2025 15:52"
type input "[DATE]"
type input "17.09.2025"
type input "10.09.2025"
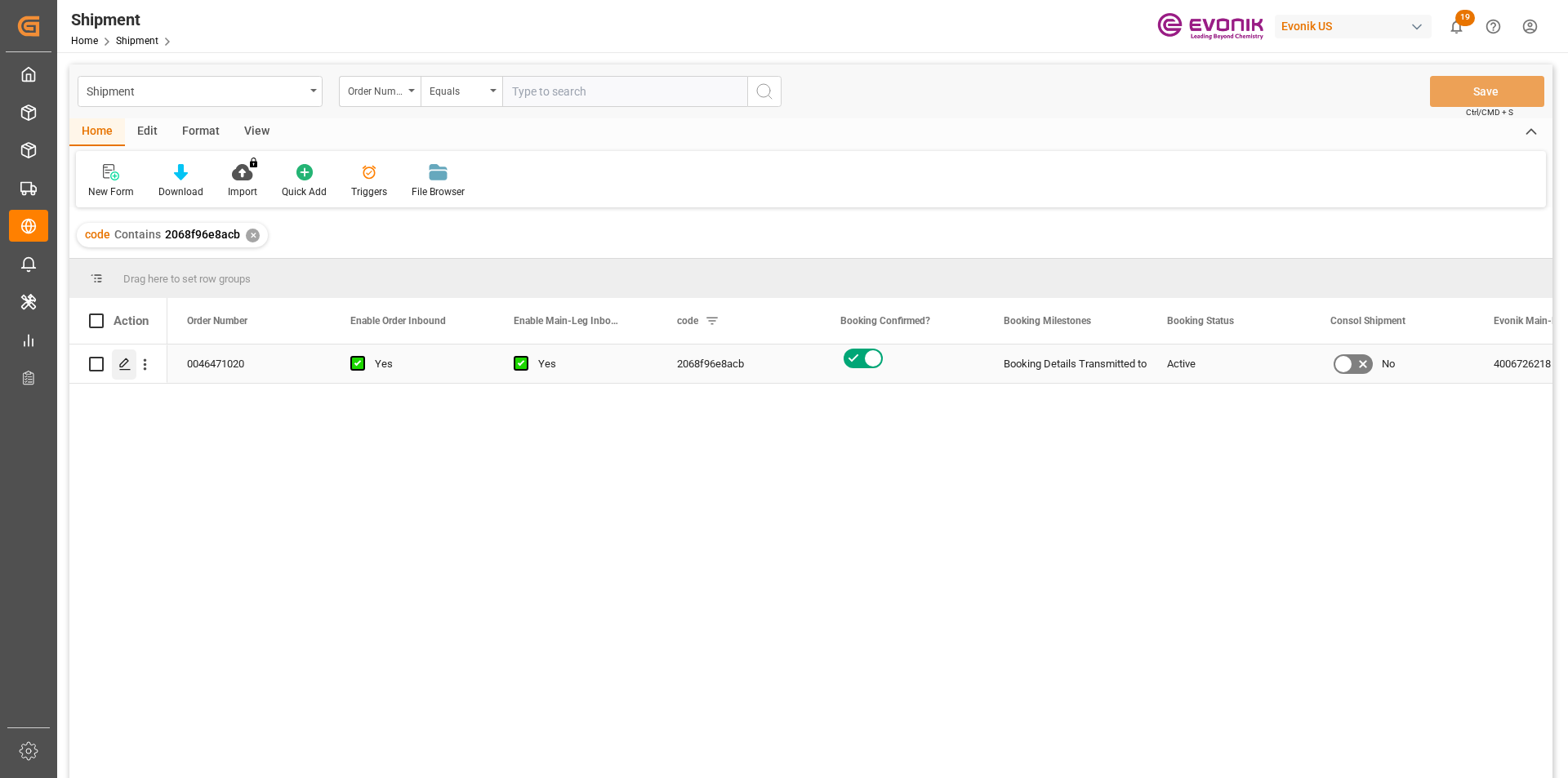
click at [117, 367] on div "Press SPACE to select this row." at bounding box center [124, 364] width 25 height 30
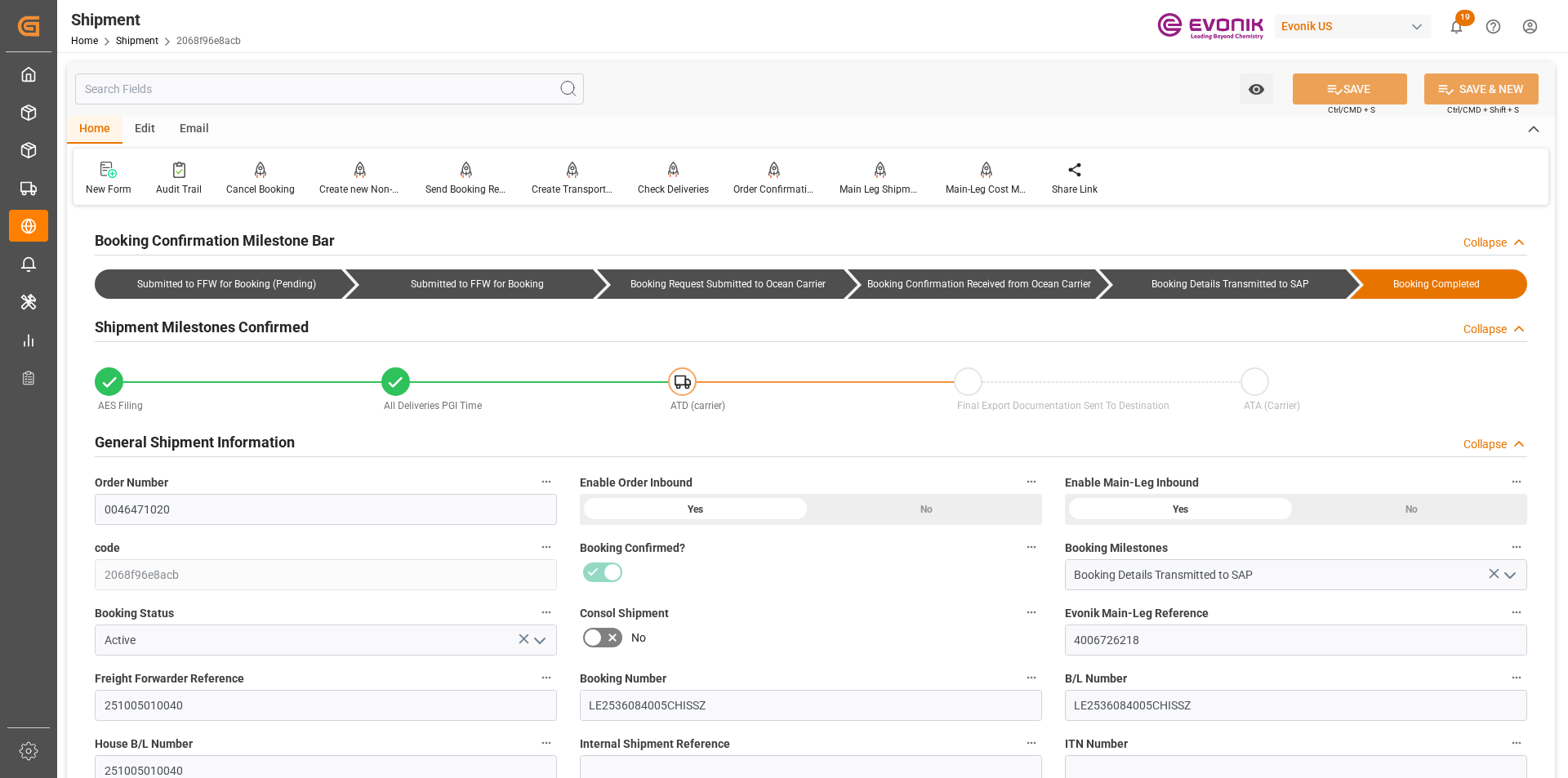
click at [257, 88] on input "text" at bounding box center [330, 89] width 509 height 31
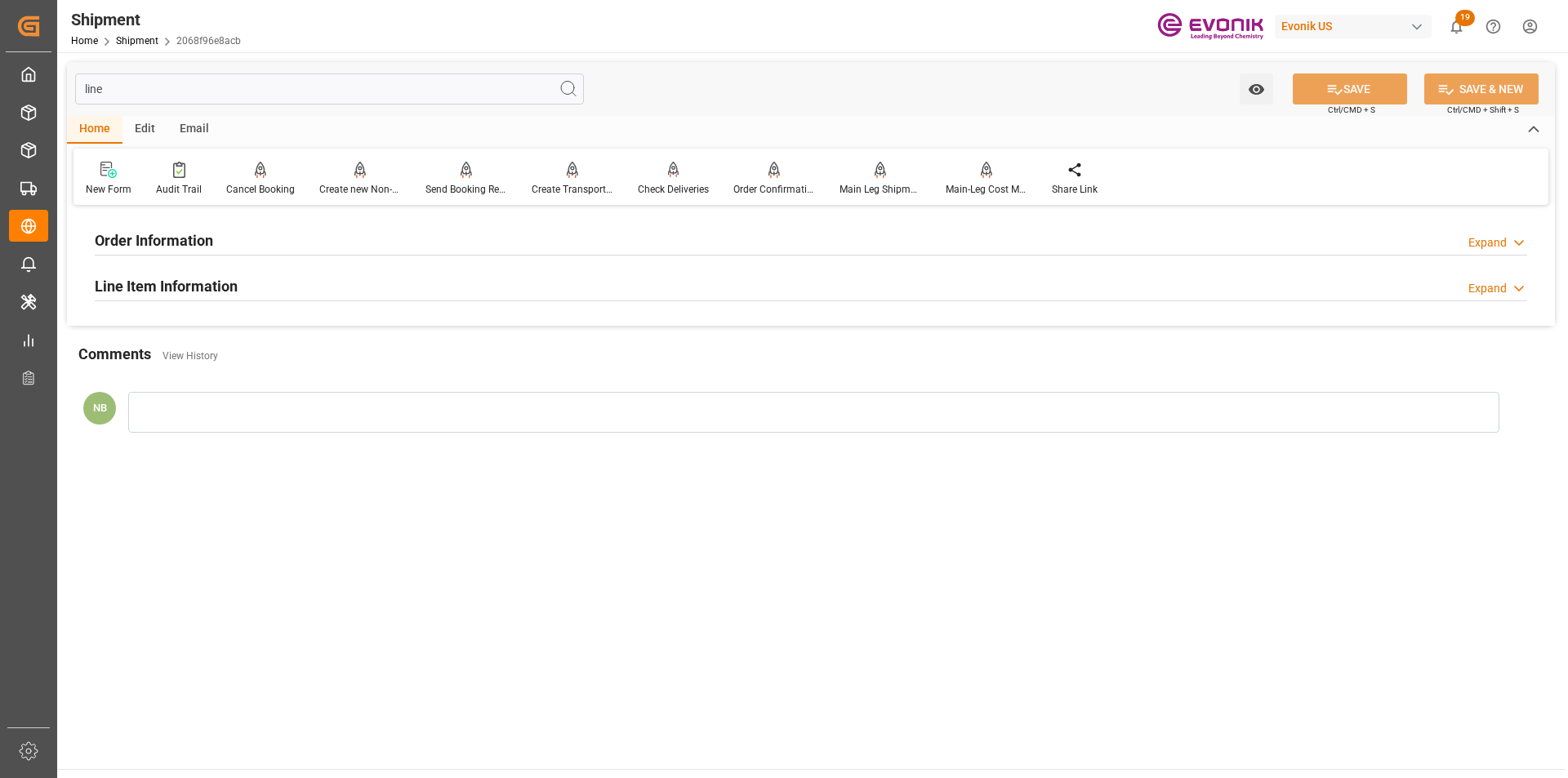
type input "line"
click at [1464, 285] on div "Line Item Information Expand" at bounding box center [811, 284] width 1432 height 31
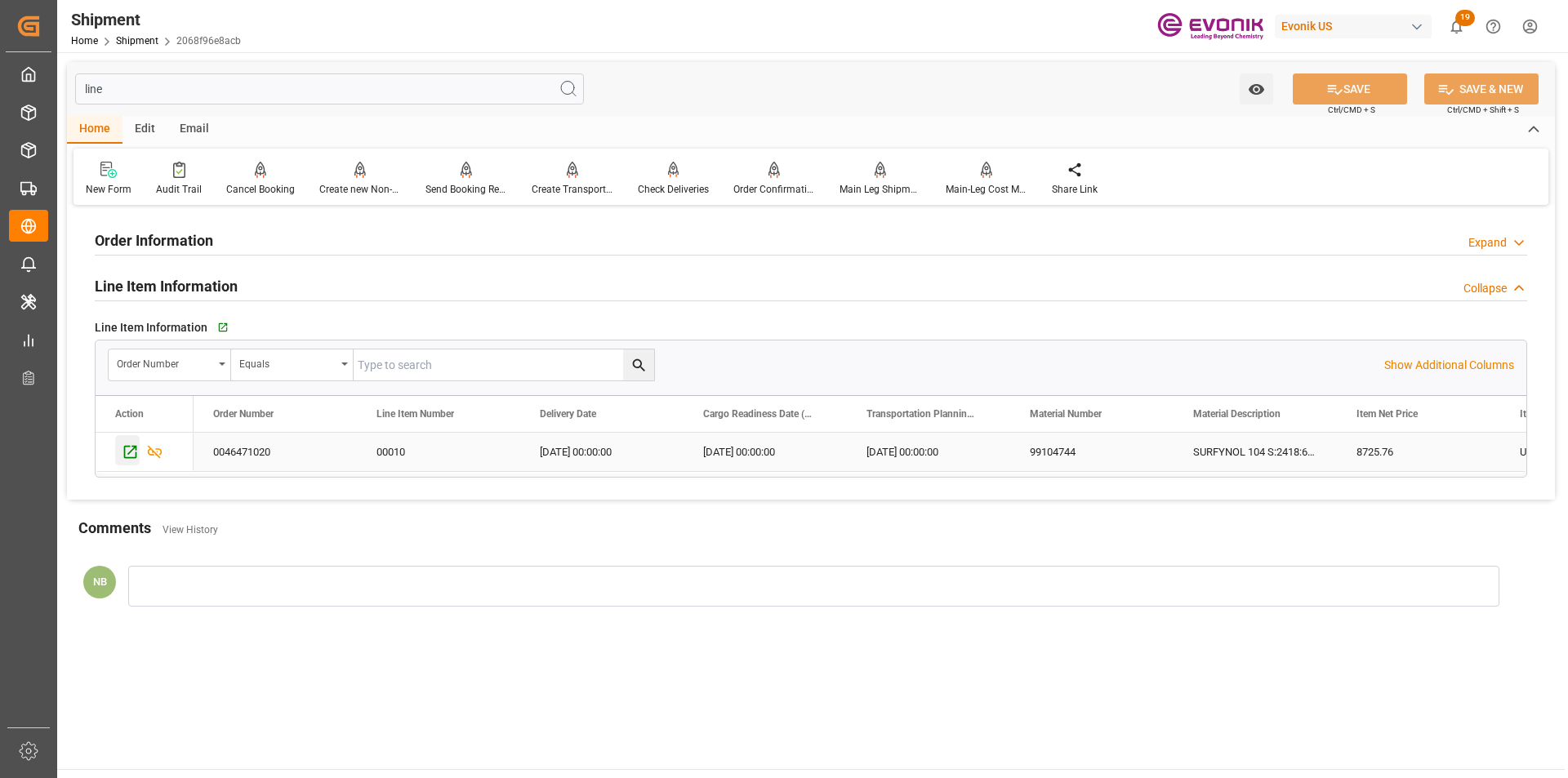
click at [125, 458] on icon "Press SPACE to select this row." at bounding box center [131, 452] width 13 height 13
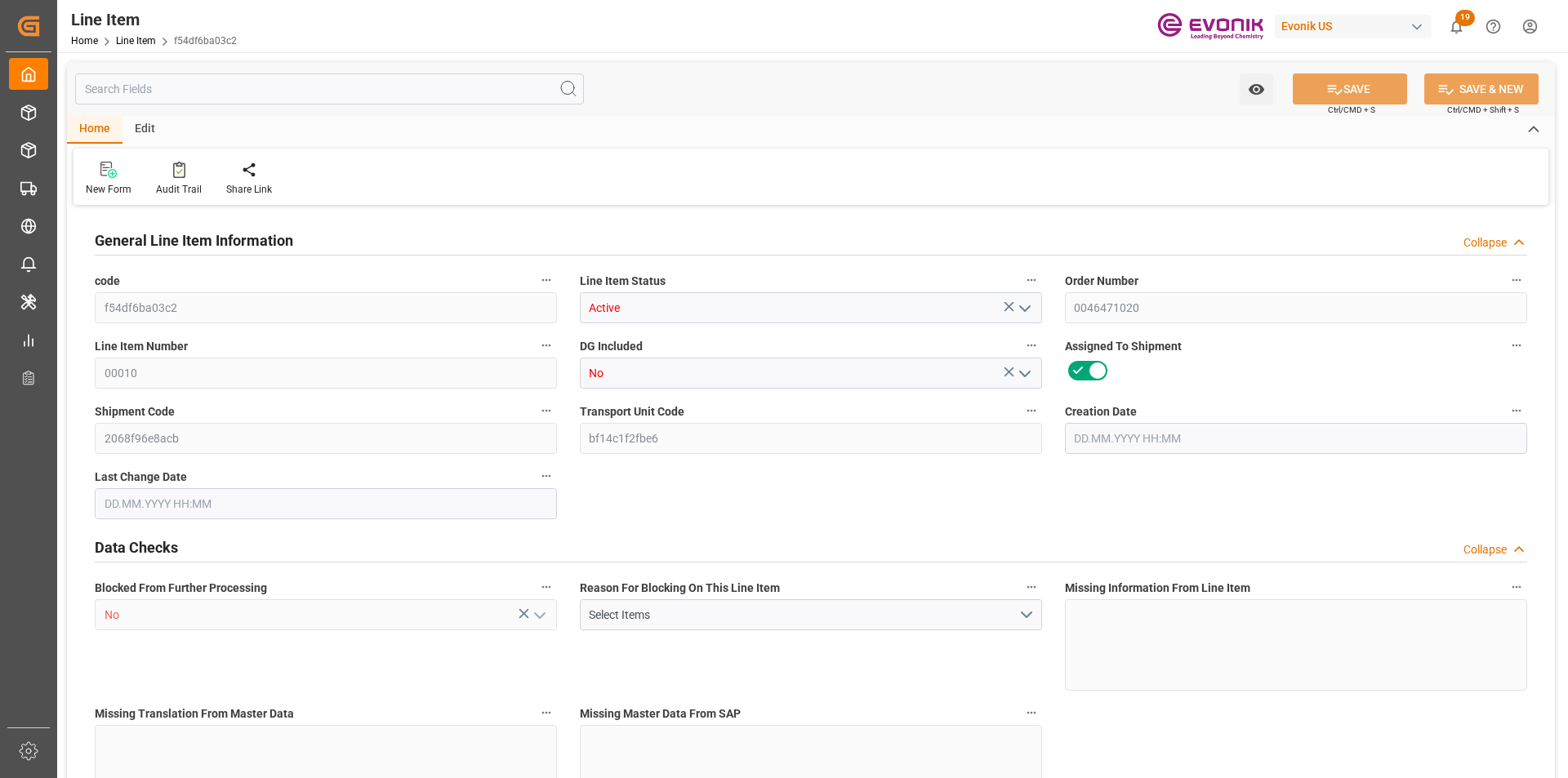
type input "4"
type input "1183.744"
type input "1088"
type input "5.2844"
type input "16"
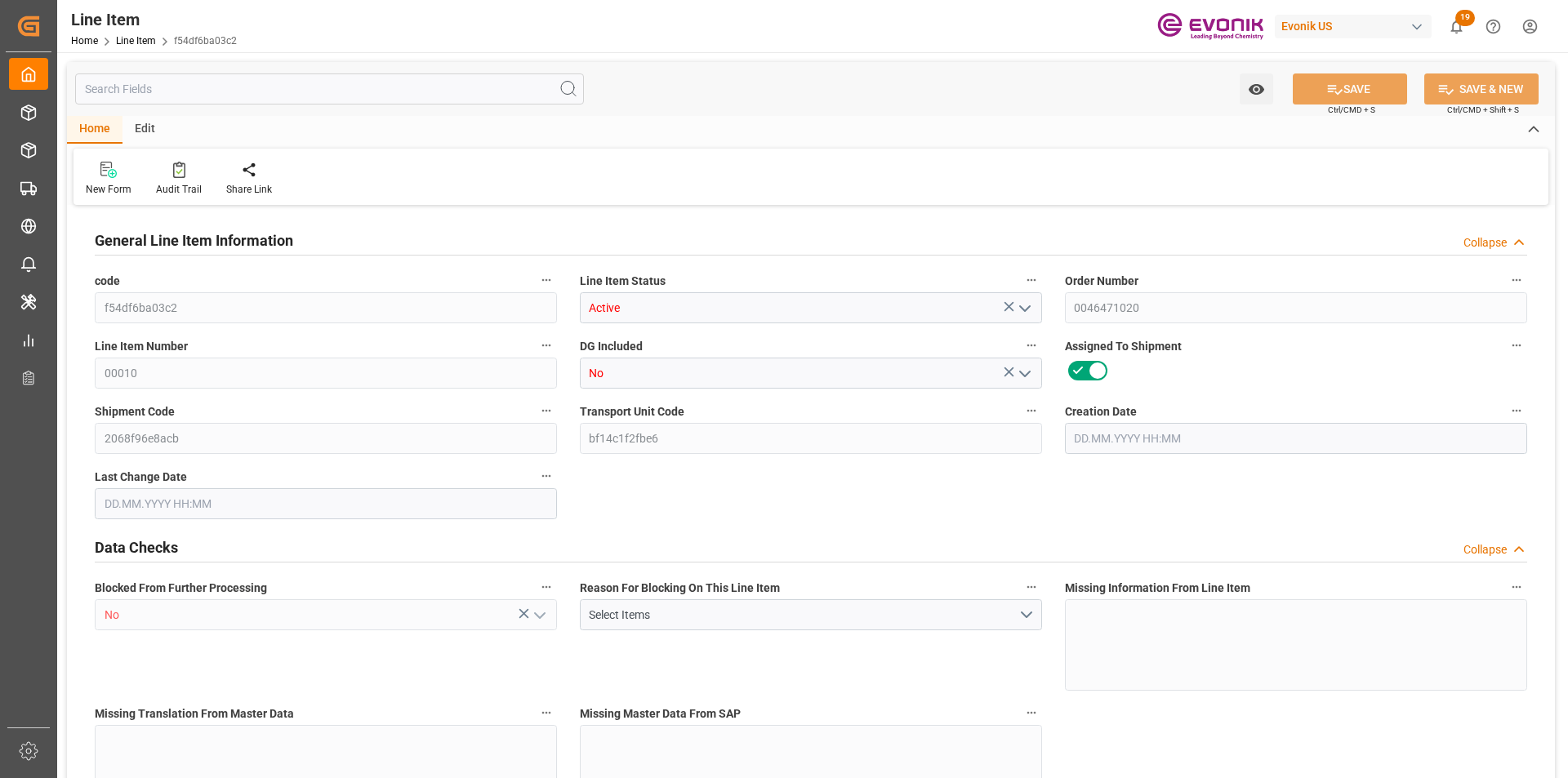
type input "8725.76"
type input "16"
type input "1088"
type input "1183.744"
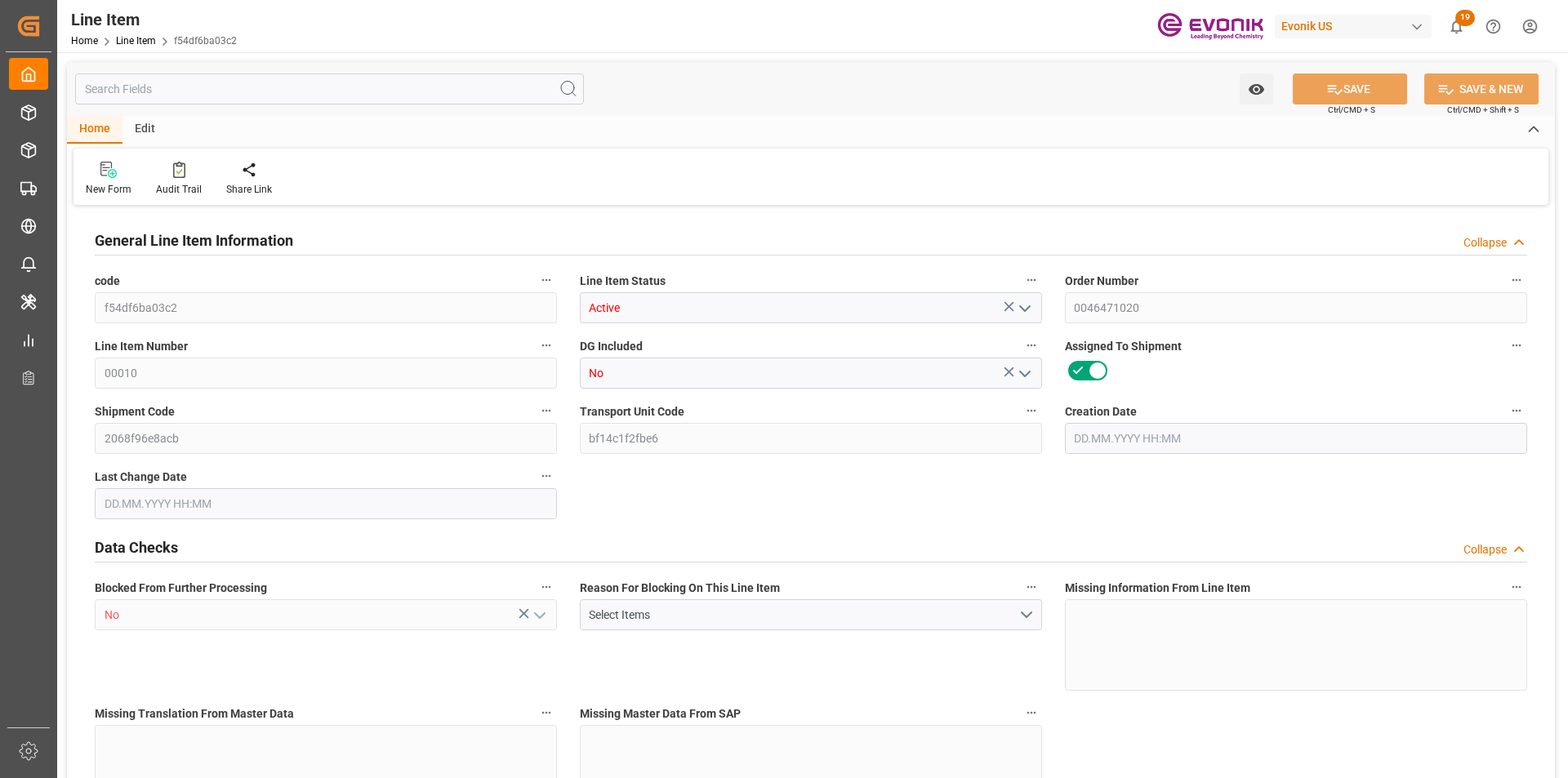
type input "1283.744"
type input "1088"
type input "5.2844"
type input "5284.416"
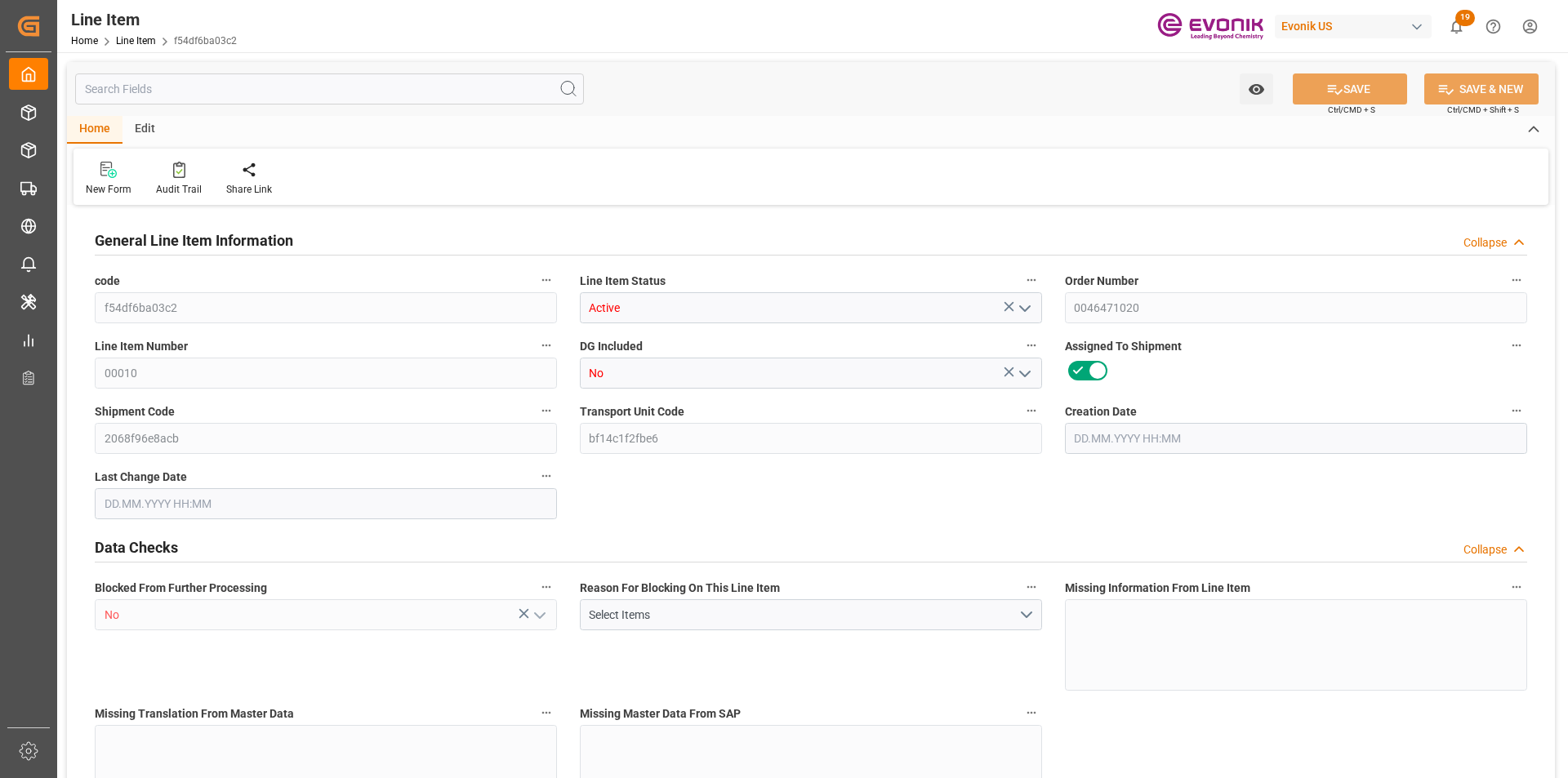
type input "16"
type input "1183.744"
type input "1088"
type input "5.2844"
type input "04.09.2025 14:41"
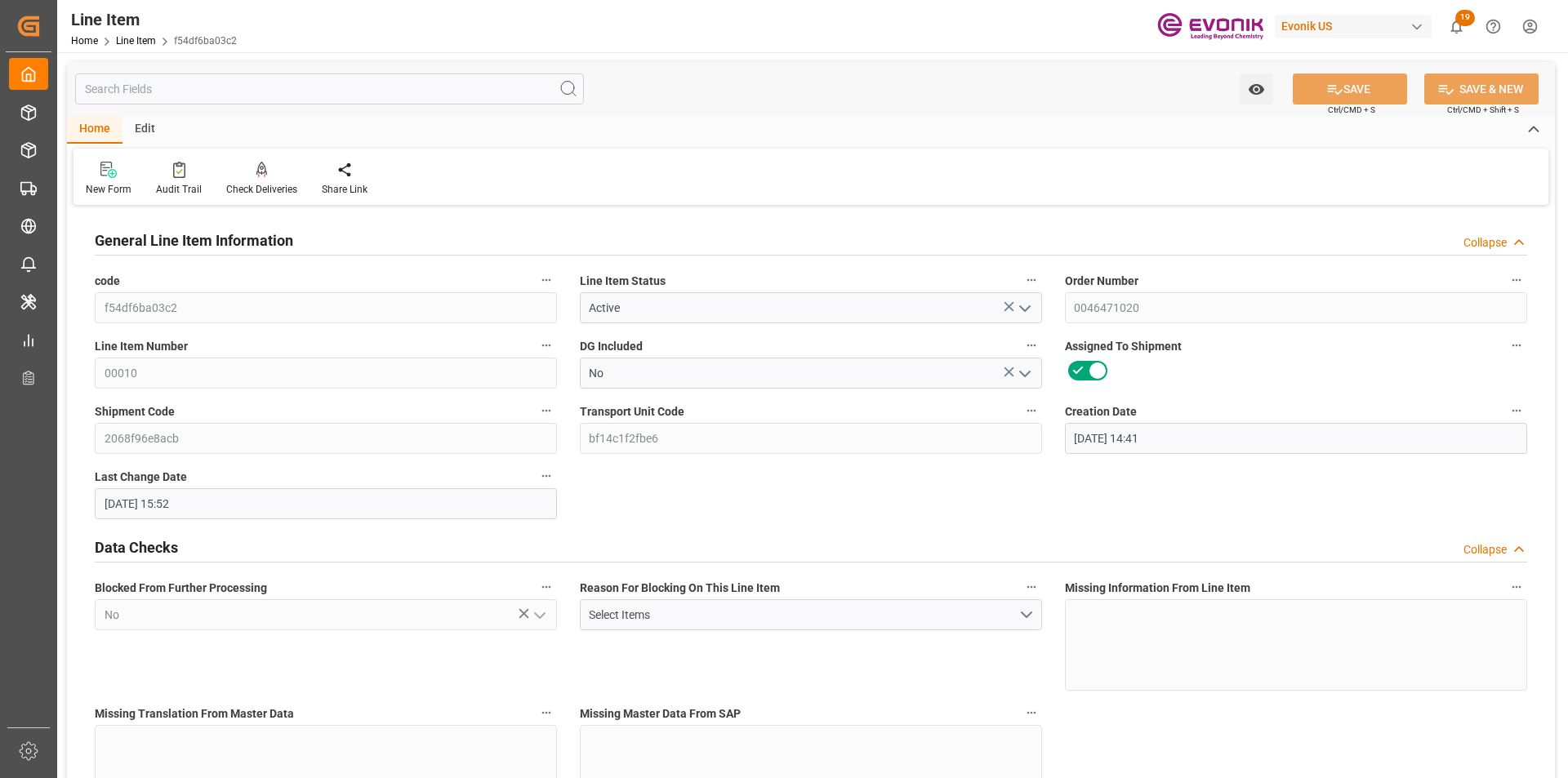
type input "10.09.2025 15:52"
type input "01.11.2025"
type input "17.09.2025"
type input "10.09.2025"
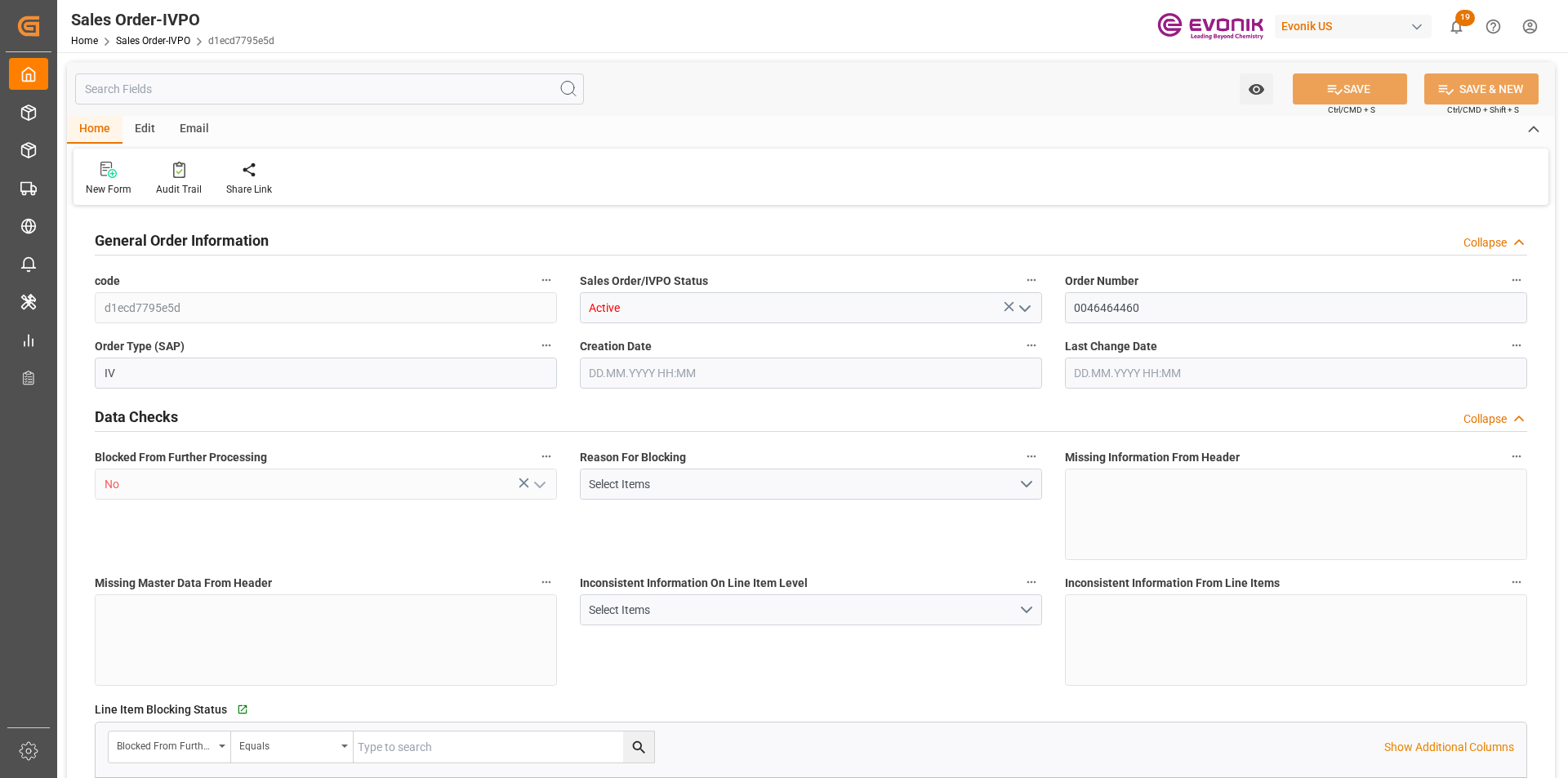
type input "BRSSZ"
type input "[EMAIL_ADDRESS] No: [PHONE_NUMBER]"
type input "0"
type input "1"
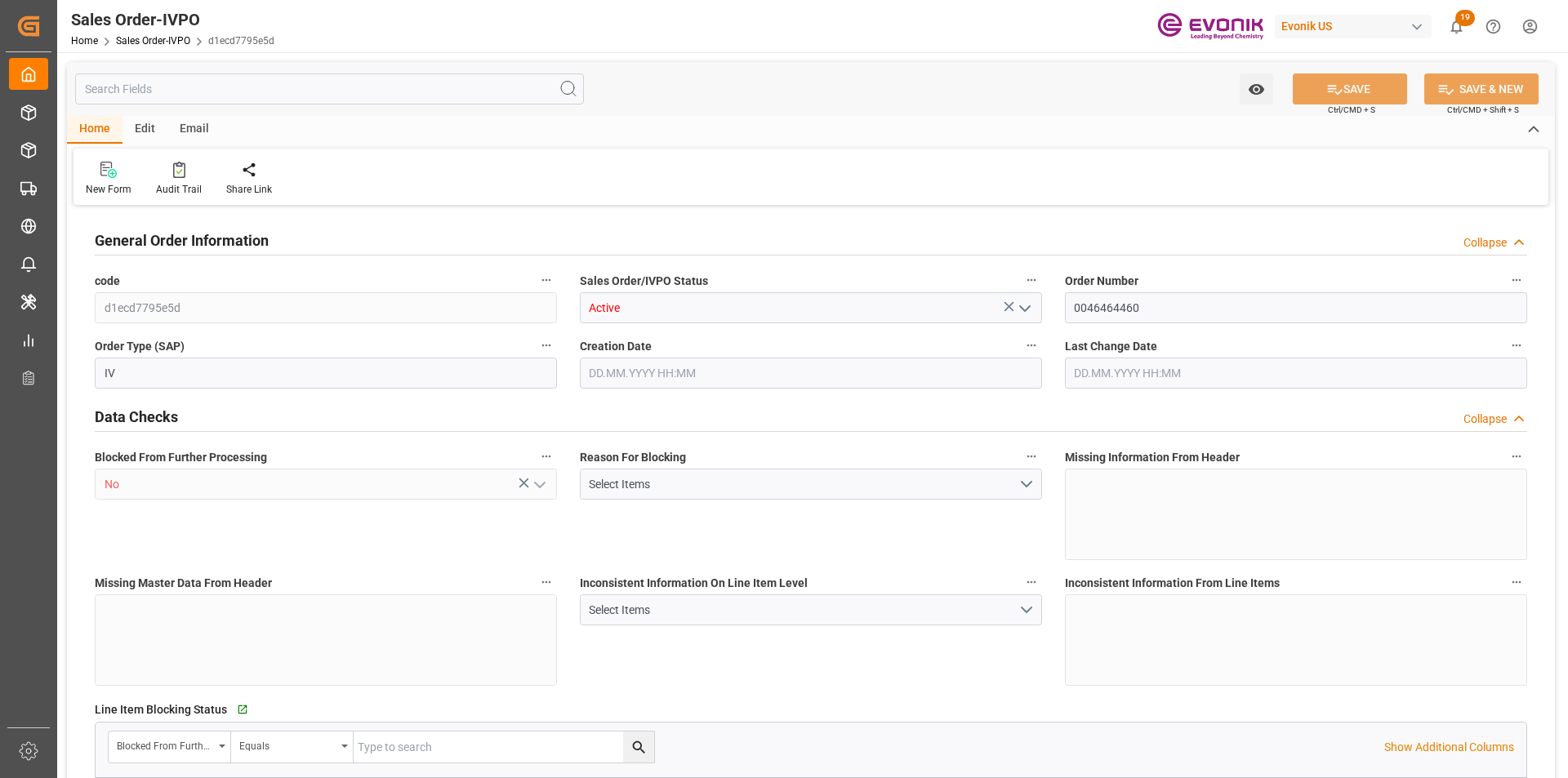
type input "1"
type input "13860.352"
type input "21.0423"
type input "17000"
type input "30"
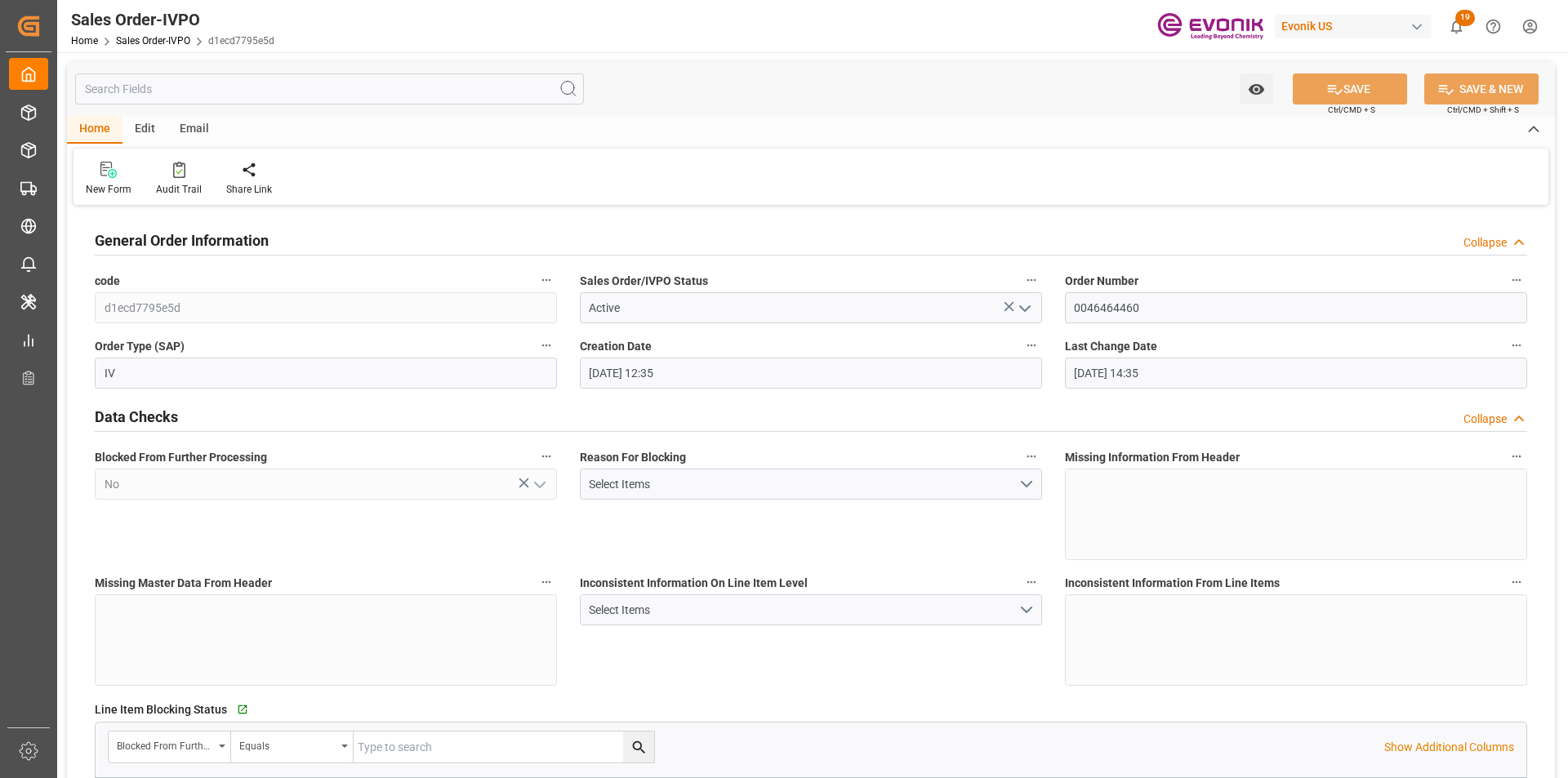
type input "[DATE] 12:35"
type input "[DATE] 14:35"
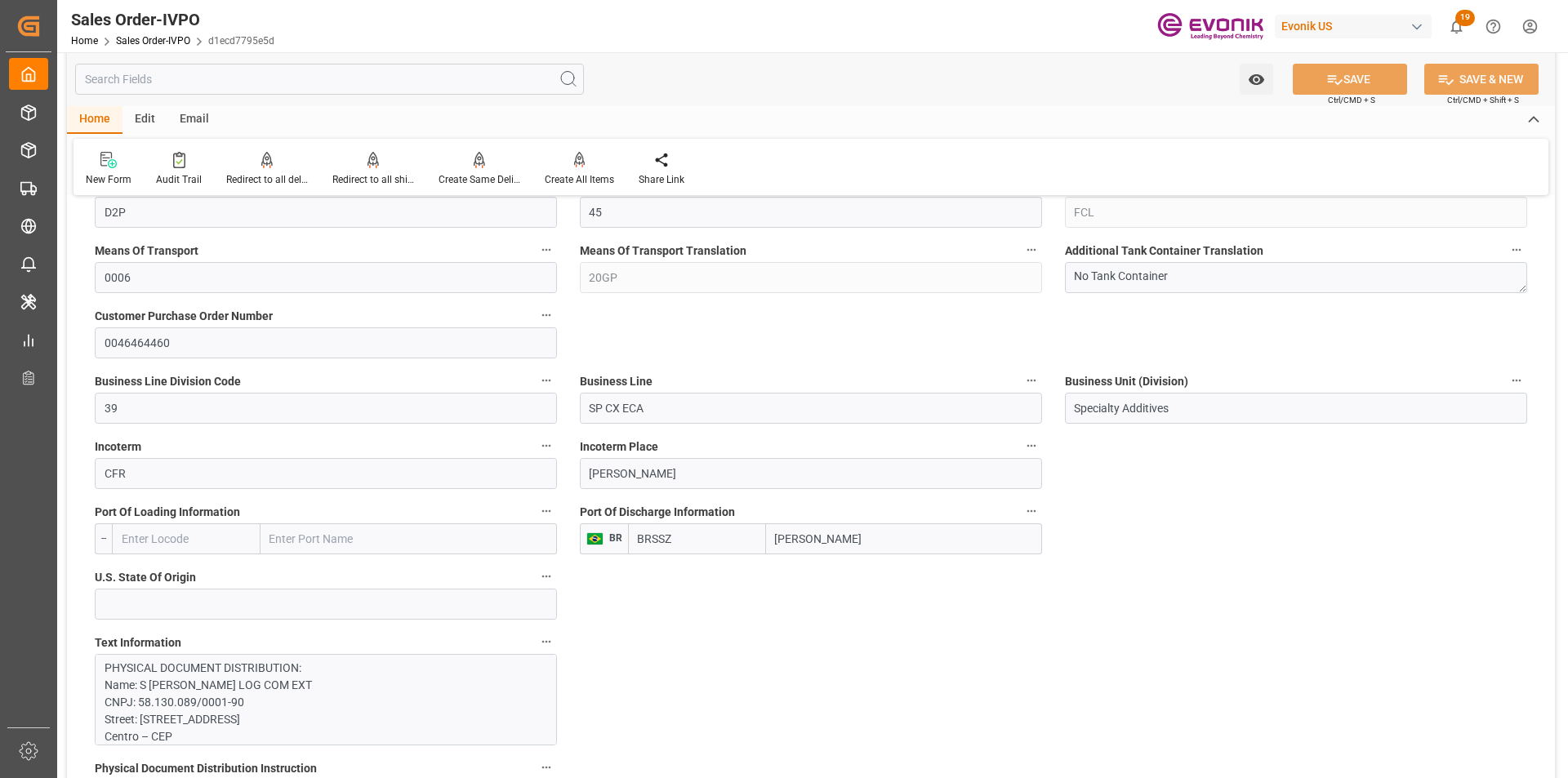
scroll to position [1143, 0]
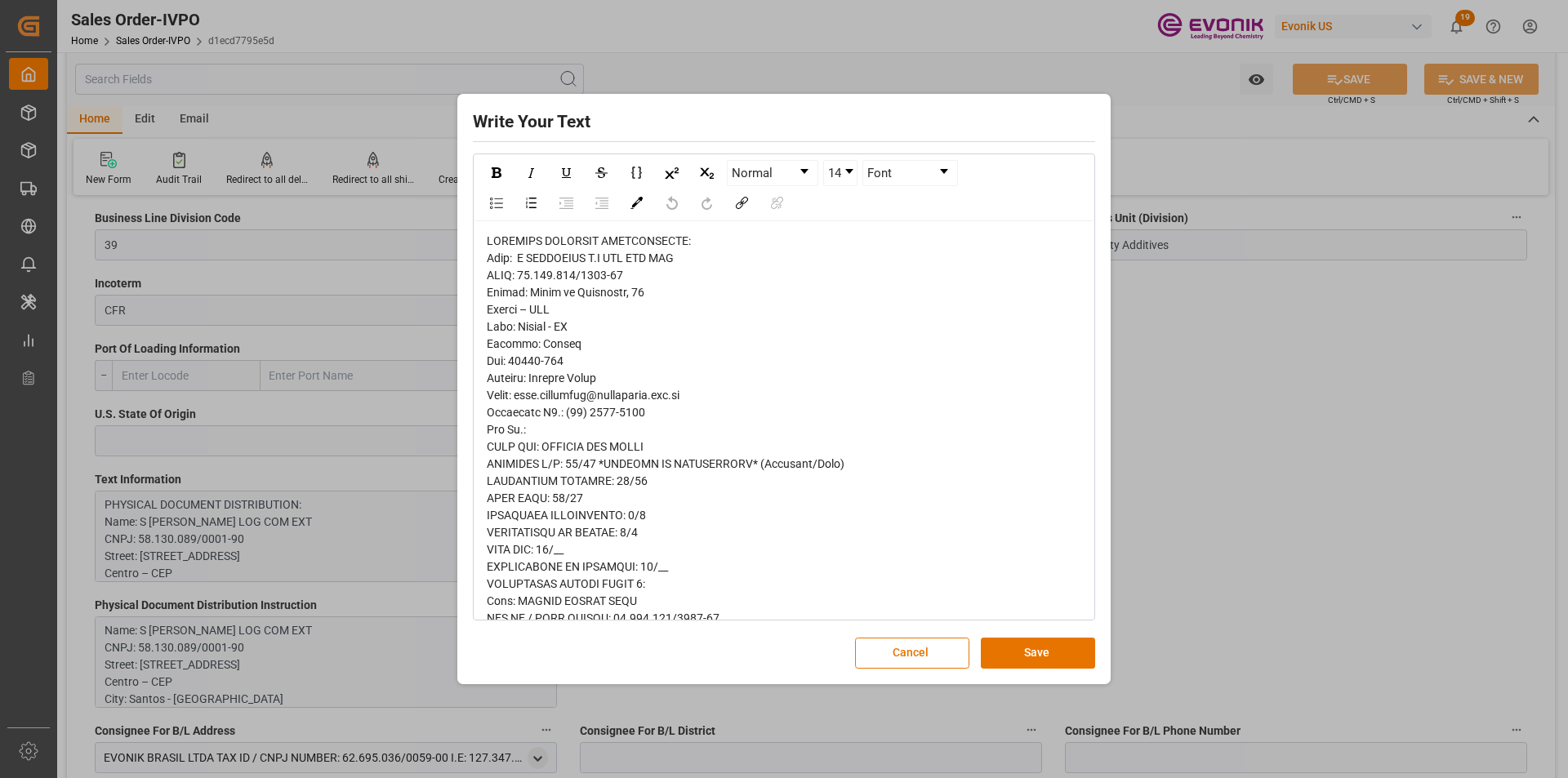
scroll to position [163, 0]
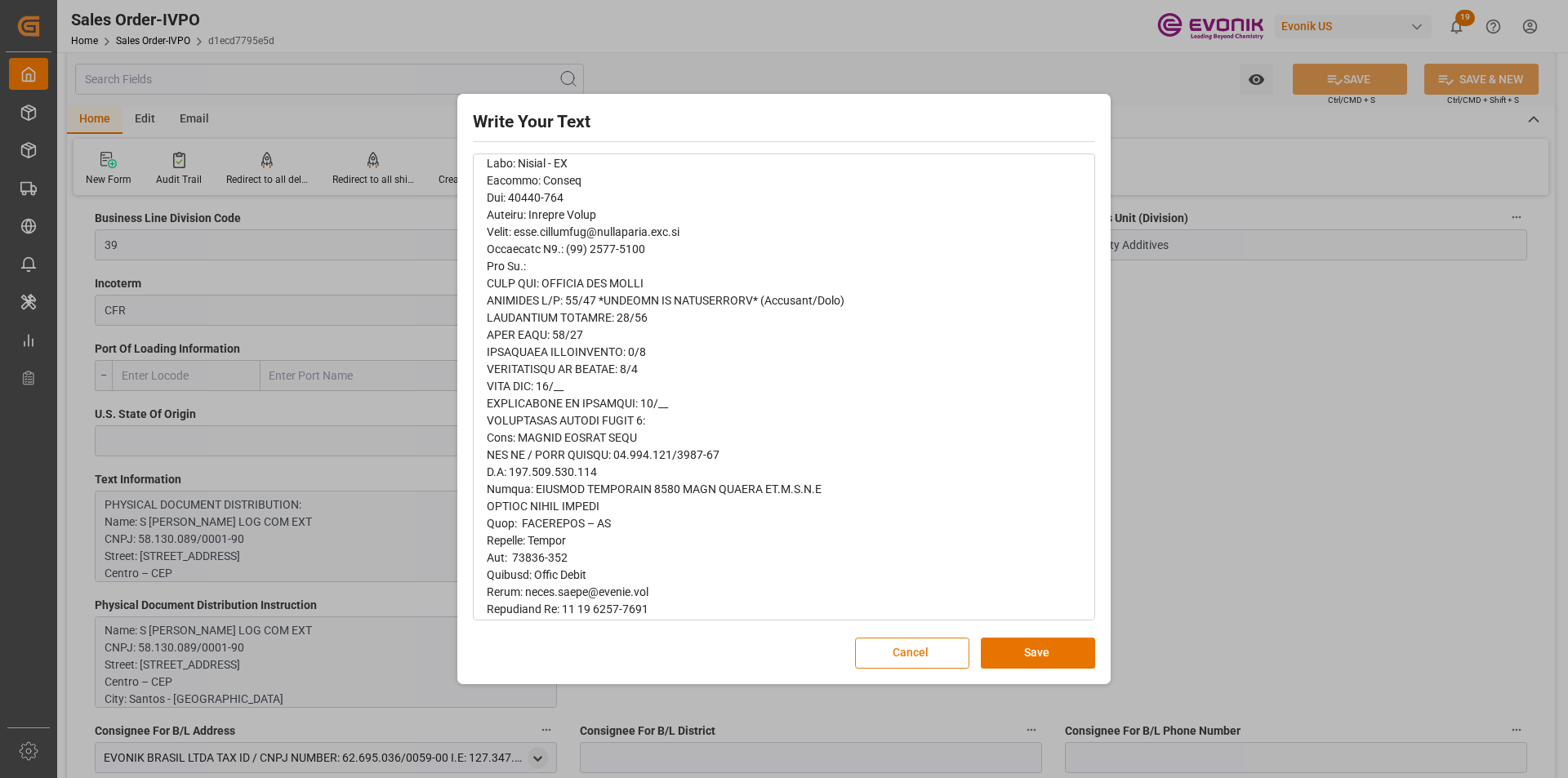
click at [887, 655] on button "Cancel" at bounding box center [911, 653] width 115 height 31
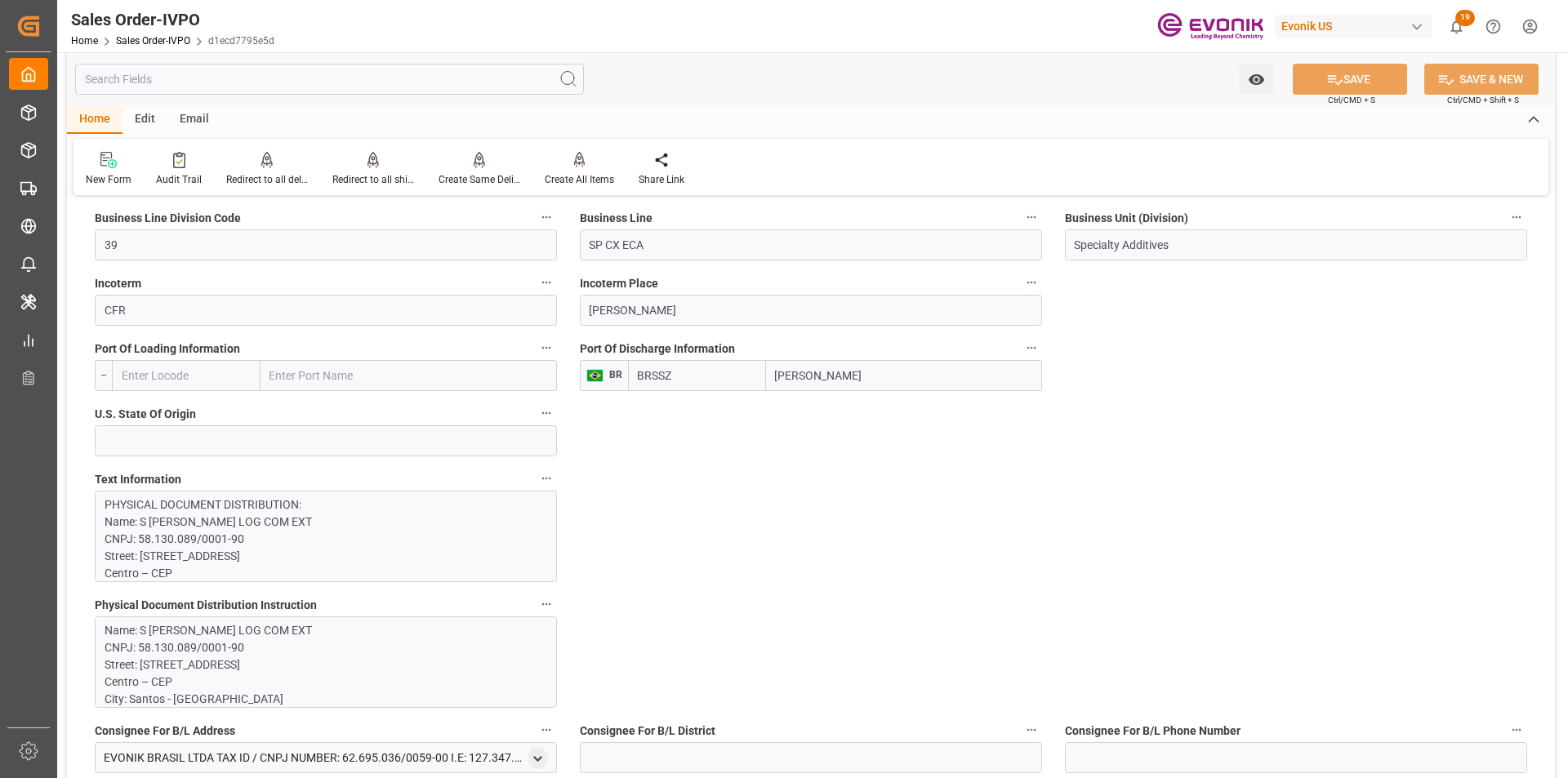
click at [128, 655] on p "Name: S [PERSON_NAME] LOG COM EXT CNPJ: 58.130.089/0001-90 Street: [STREET_ADDR…" at bounding box center [320, 784] width 430 height 326
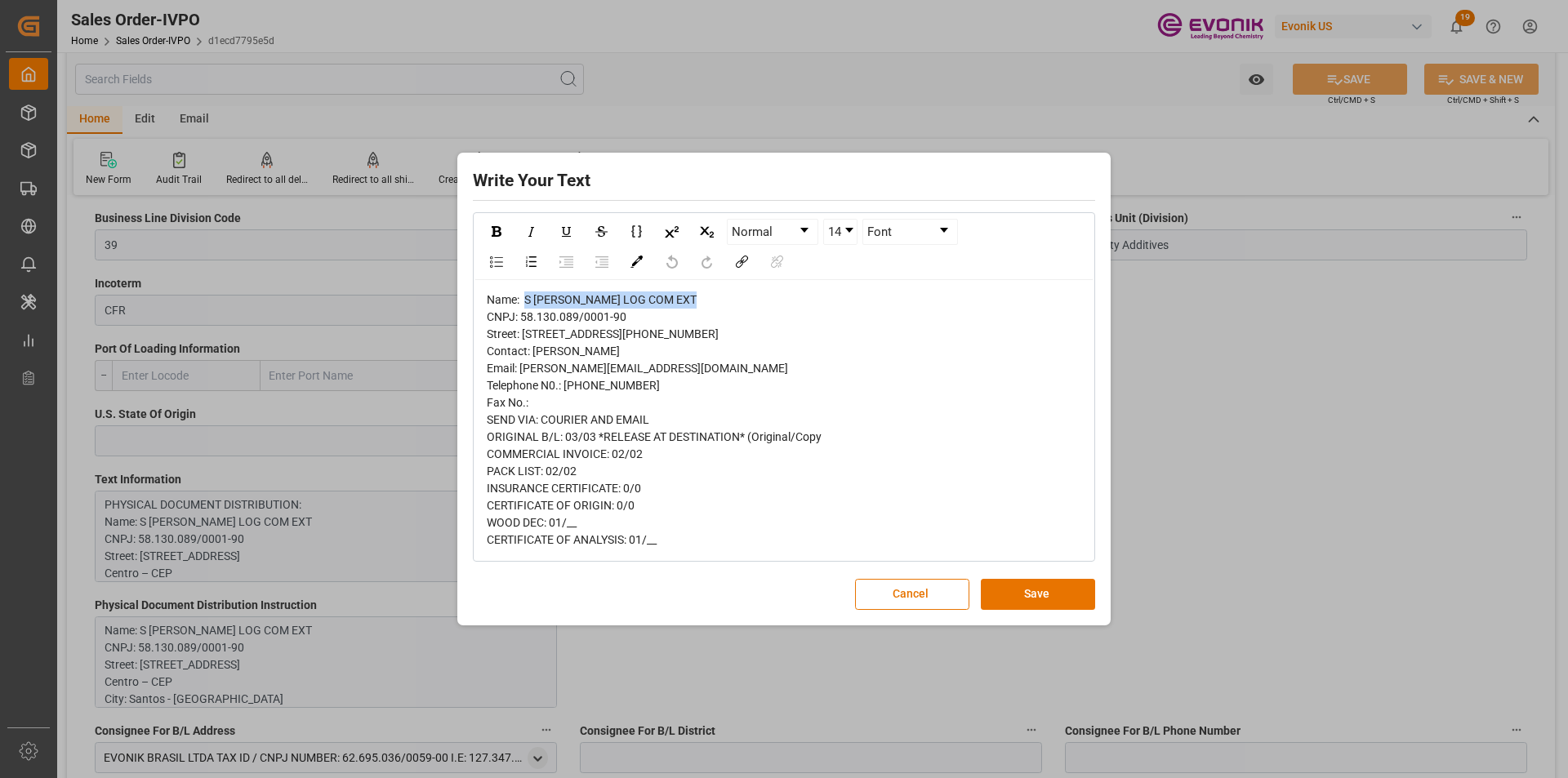
drag, startPoint x: 702, startPoint y: 266, endPoint x: 527, endPoint y: 266, distance: 175.0
click at [527, 291] on div "Name: S [PERSON_NAME] LOG COM EXT CNPJ: 58.130.089/0001-90 Street: [STREET_ADDR…" at bounding box center [784, 420] width 595 height 258
copy span "S [PERSON_NAME] LOG COM EXT"
drag, startPoint x: 609, startPoint y: 390, endPoint x: 535, endPoint y: 389, distance: 74.0
click at [535, 389] on div "Name: S [PERSON_NAME] LOG COM EXT CNPJ: 58.130.089/0001-90 Street: [STREET_ADDR…" at bounding box center [784, 420] width 595 height 258
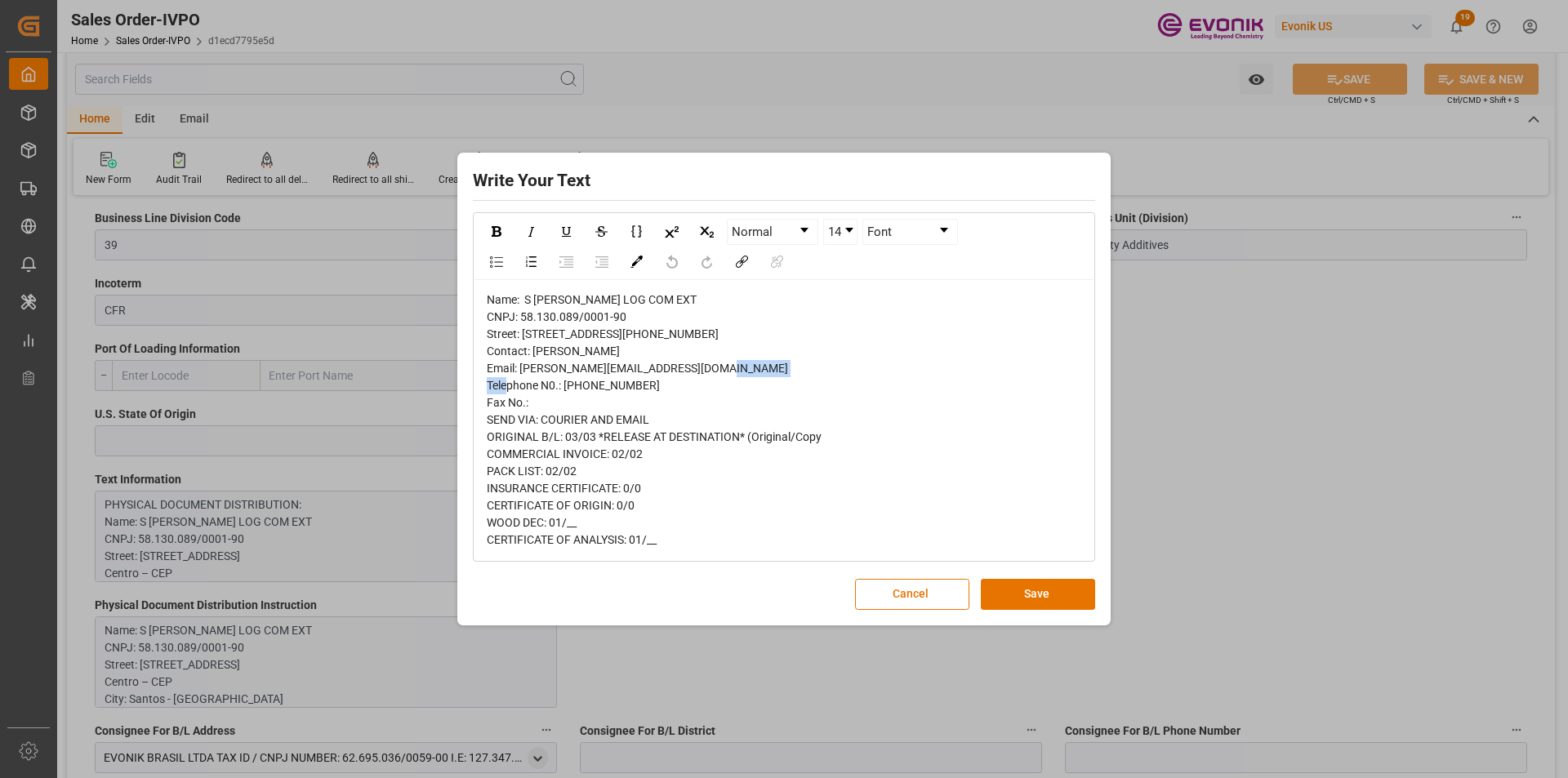
copy span "[PERSON_NAME]"
drag, startPoint x: 633, startPoint y: 284, endPoint x: 521, endPoint y: 286, distance: 112.0
click at [521, 291] on div "Name: S [PERSON_NAME] LOG COM EXT CNPJ: 58.130.089/0001-90 Street: [STREET_ADDR…" at bounding box center [784, 420] width 595 height 258
copy span "58.130.089/0001-90"
drag, startPoint x: 647, startPoint y: 418, endPoint x: 565, endPoint y: 423, distance: 82.2
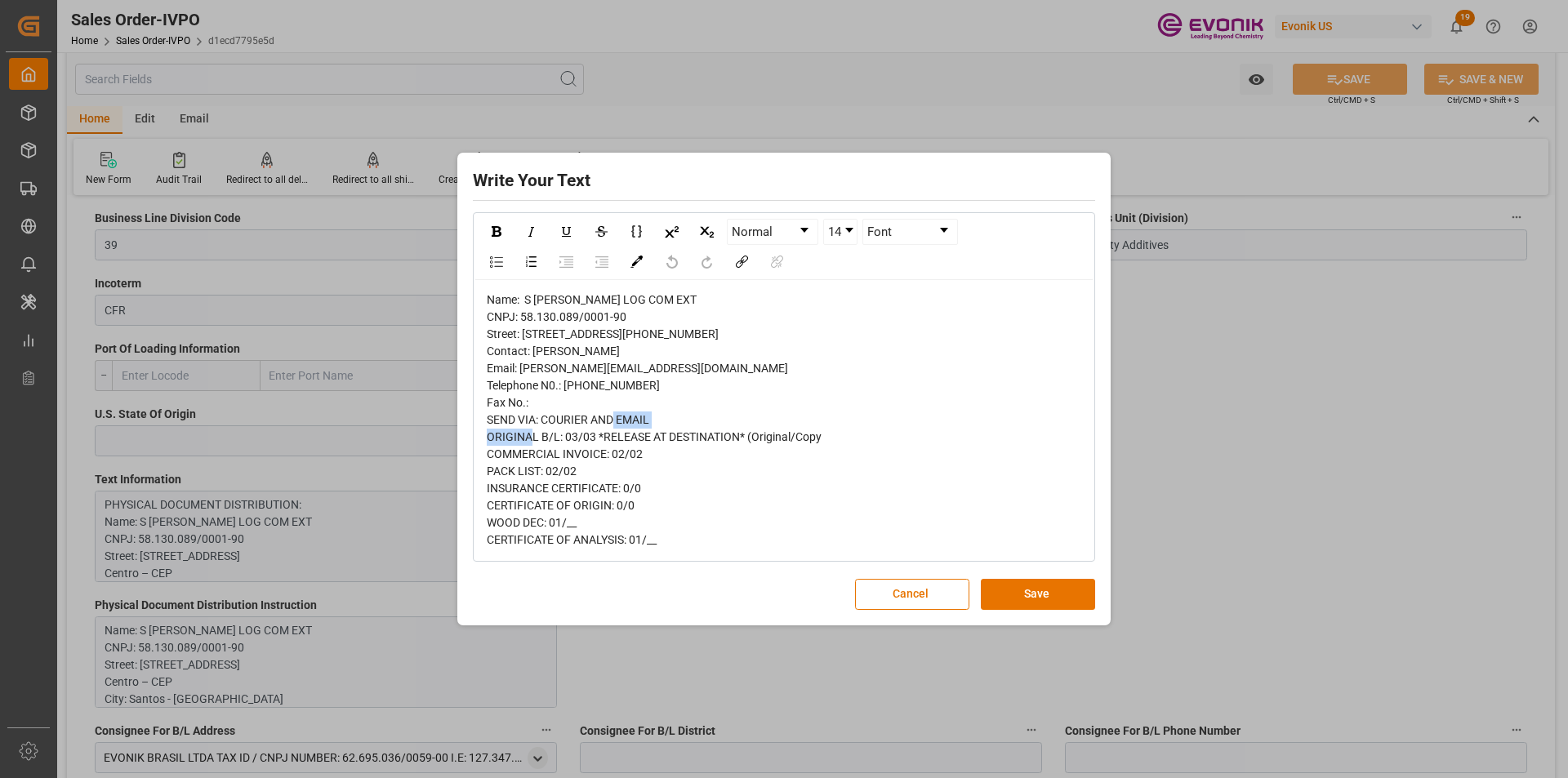
click at [565, 423] on div "Name: S [PERSON_NAME] LOG COM EXT CNPJ: 58.130.089/0001-90 Street: [STREET_ADDR…" at bounding box center [784, 420] width 595 height 258
copy span "(13) 3229-4700"
drag, startPoint x: 641, startPoint y: 300, endPoint x: 524, endPoint y: 306, distance: 117.2
click at [524, 306] on div "Name: S MAGALHAES S.A LOG COM EXT CNPJ: 58.130.089/0001-90 Street: Praça da Rep…" at bounding box center [784, 420] width 595 height 258
copy span "Praça da República, 62"
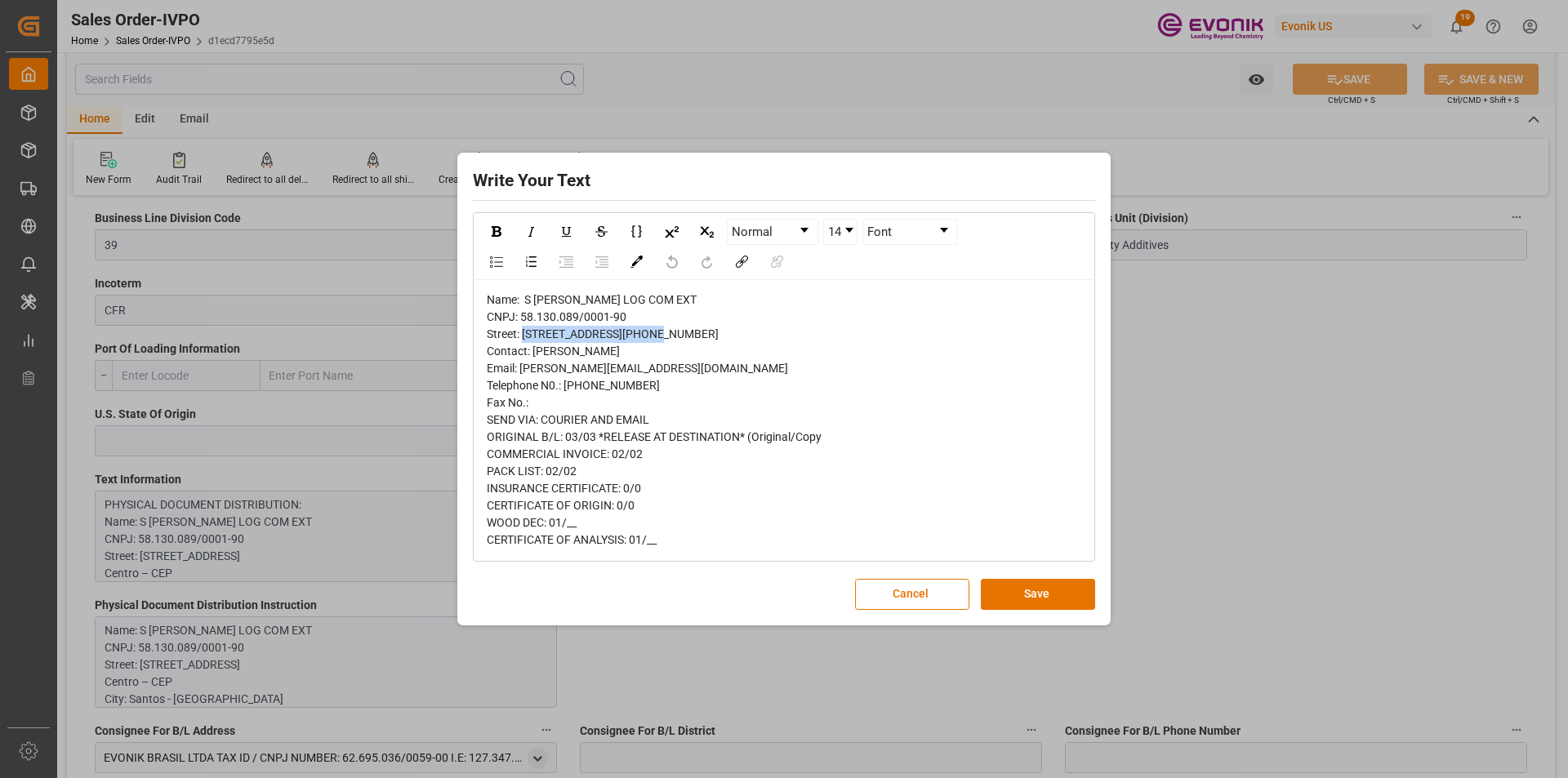
click at [553, 315] on span "Name: S MAGALHAES S.A LOG COM EXT CNPJ: 58.130.089/0001-90 Street: Praça da Rep…" at bounding box center [654, 419] width 335 height 253
drag, startPoint x: 553, startPoint y: 315, endPoint x: 483, endPoint y: 318, distance: 70.1
click at [483, 318] on div "Name: S MAGALHAES S.A LOG COM EXT CNPJ: 58.130.089/0001-90 Street: Praça da Rep…" at bounding box center [784, 419] width 619 height 280
copy span "Centro – CEP"
click at [518, 368] on span "Name: S MAGALHAES S.A LOG COM EXT CNPJ: 58.130.089/0001-90 Street: Praça da Rep…" at bounding box center [654, 419] width 335 height 253
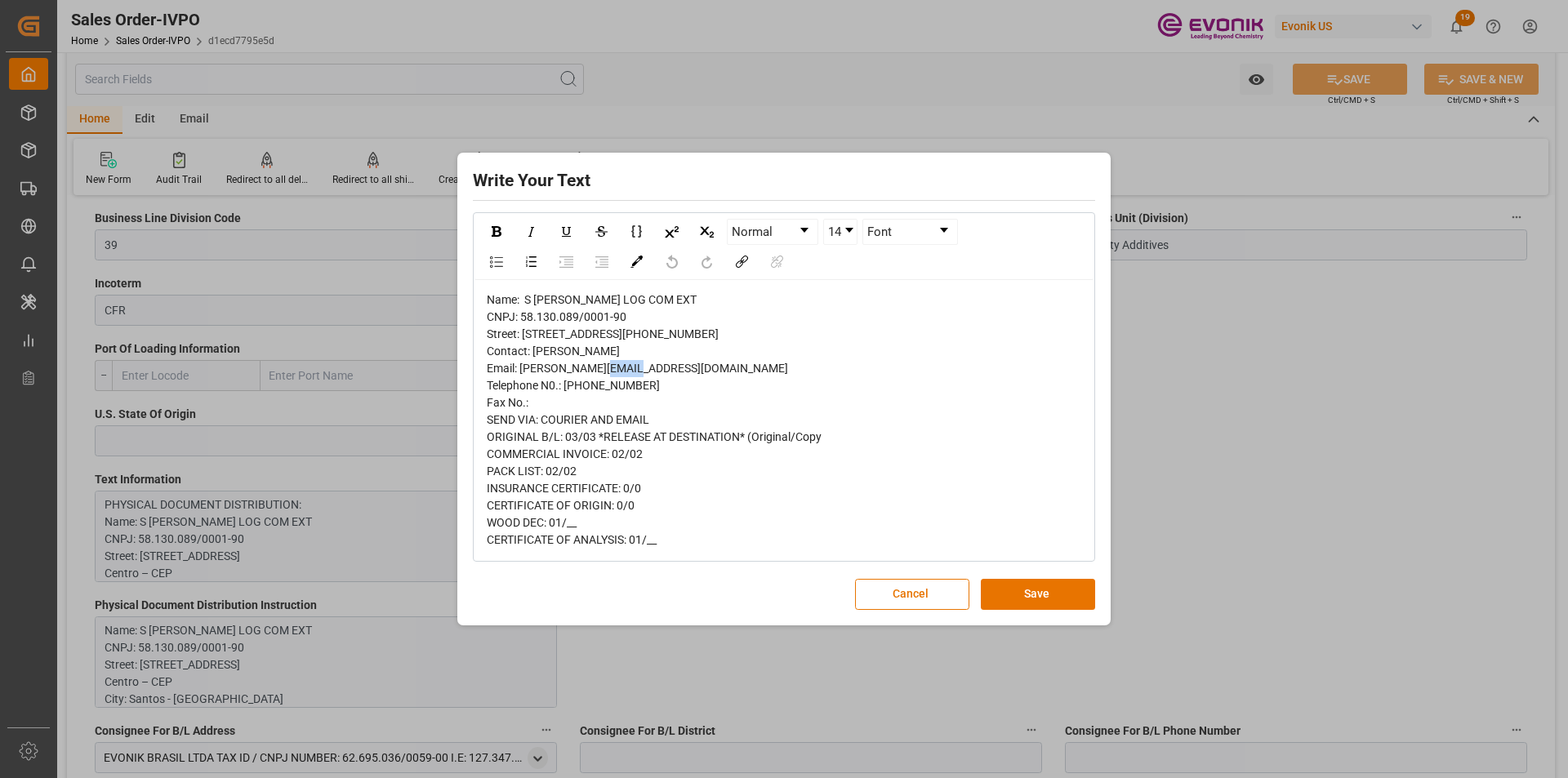
click at [518, 368] on span "Name: S MAGALHAES S.A LOG COM EXT CNPJ: 58.130.089/0001-90 Street: Praça da Rep…" at bounding box center [654, 419] width 335 height 253
copy span "11013"
drag, startPoint x: 691, startPoint y: 406, endPoint x: 520, endPoint y: 408, distance: 171.0
click at [520, 408] on span "Name: S MAGALHAES S.A LOG COM EXT CNPJ: 58.130.089/0001-90 Street: Praça da Rep…" at bounding box center [654, 419] width 335 height 253
copy span "jose.francisco@smagalhaes.com."
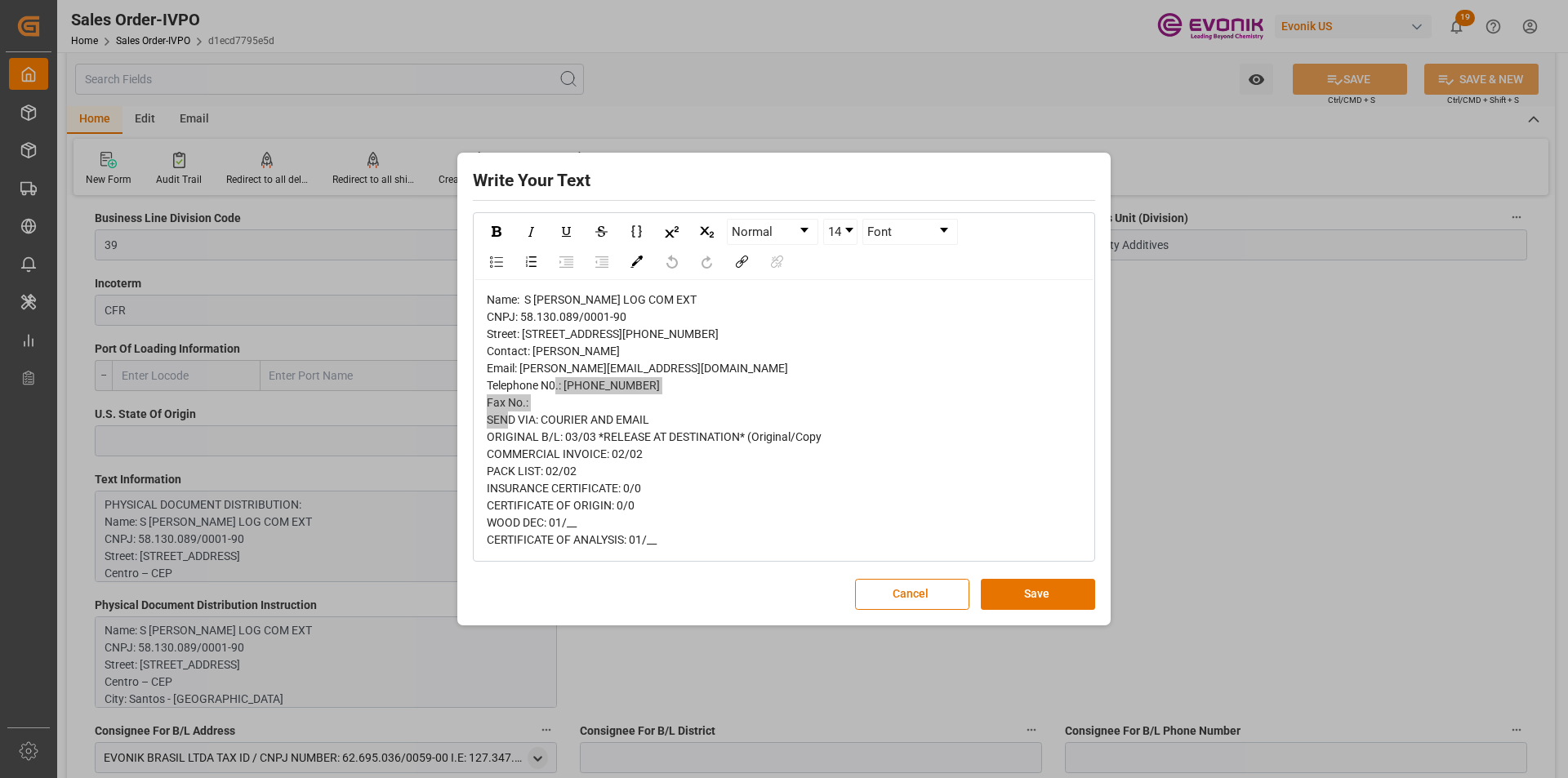
type input "livia.leone@evonik.comTelephone No: 55 19 3475-3130"
click at [940, 610] on button "Cancel" at bounding box center [911, 594] width 115 height 31
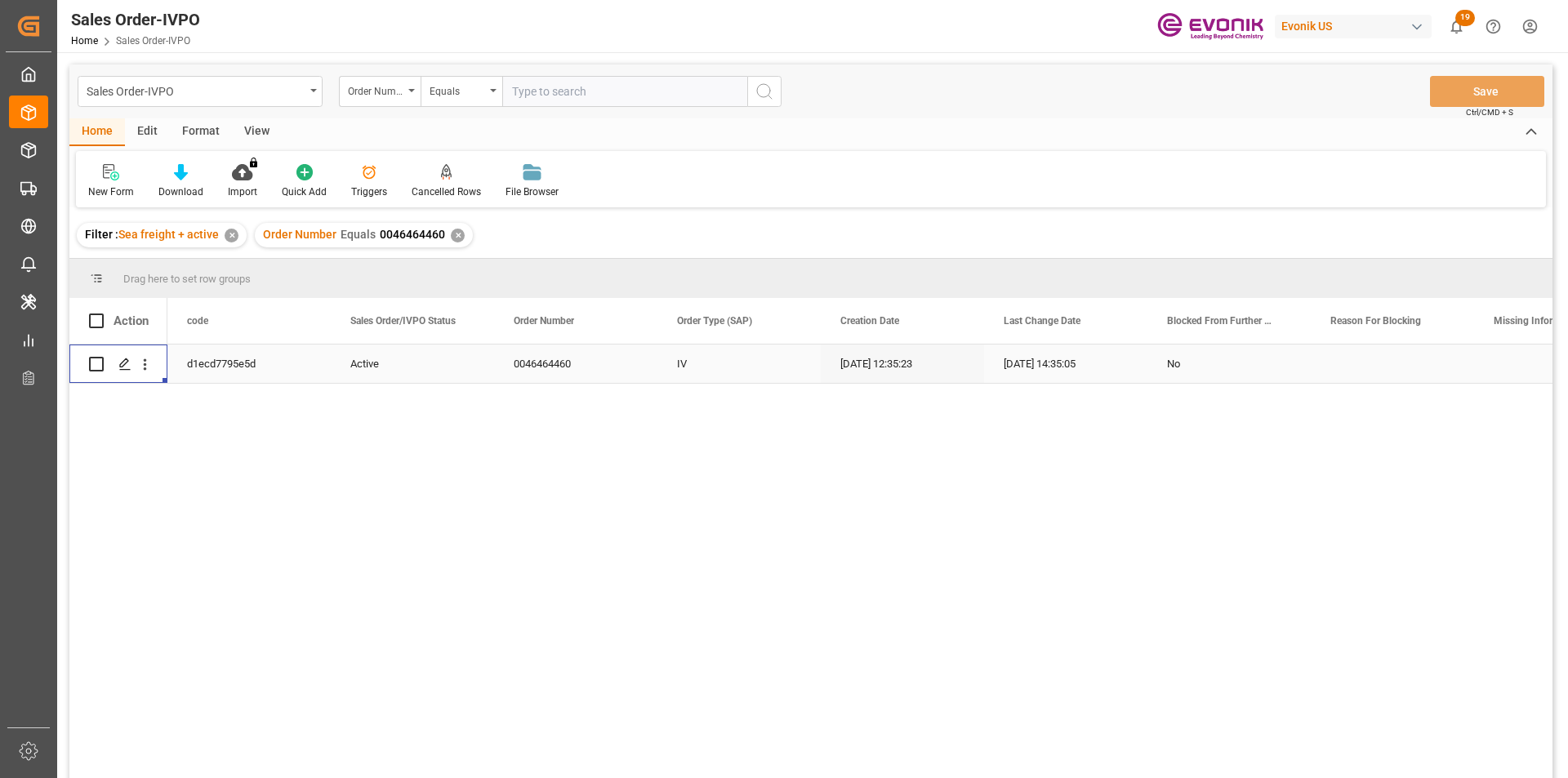
click at [454, 234] on div "✕" at bounding box center [458, 235] width 14 height 14
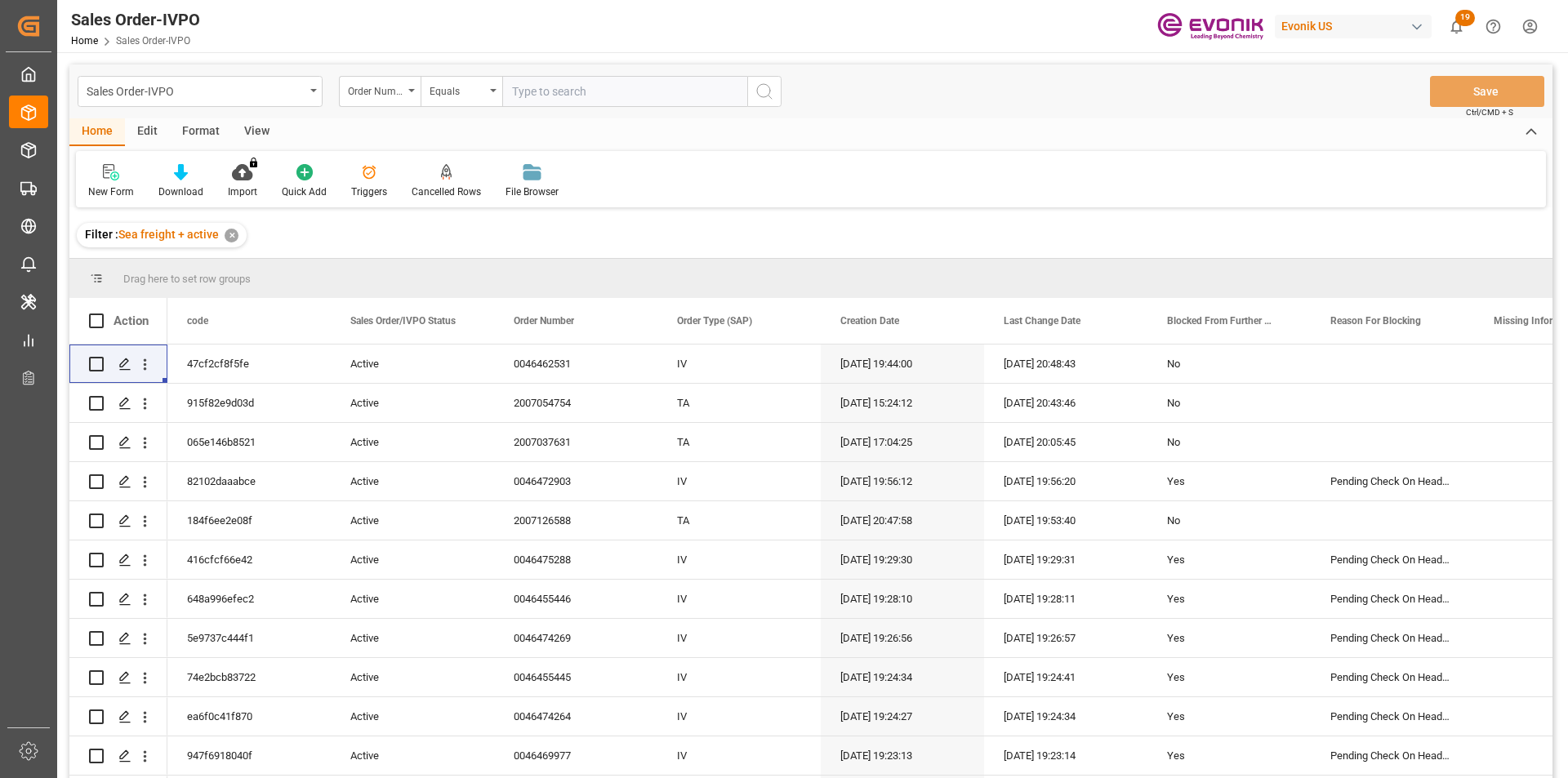
click at [563, 86] on input "text" at bounding box center [625, 91] width 245 height 31
click at [599, 91] on input "text" at bounding box center [625, 91] width 245 height 31
paste input "4647102"
type input "004647102"
click at [764, 94] on icon "search button" at bounding box center [764, 91] width 20 height 20
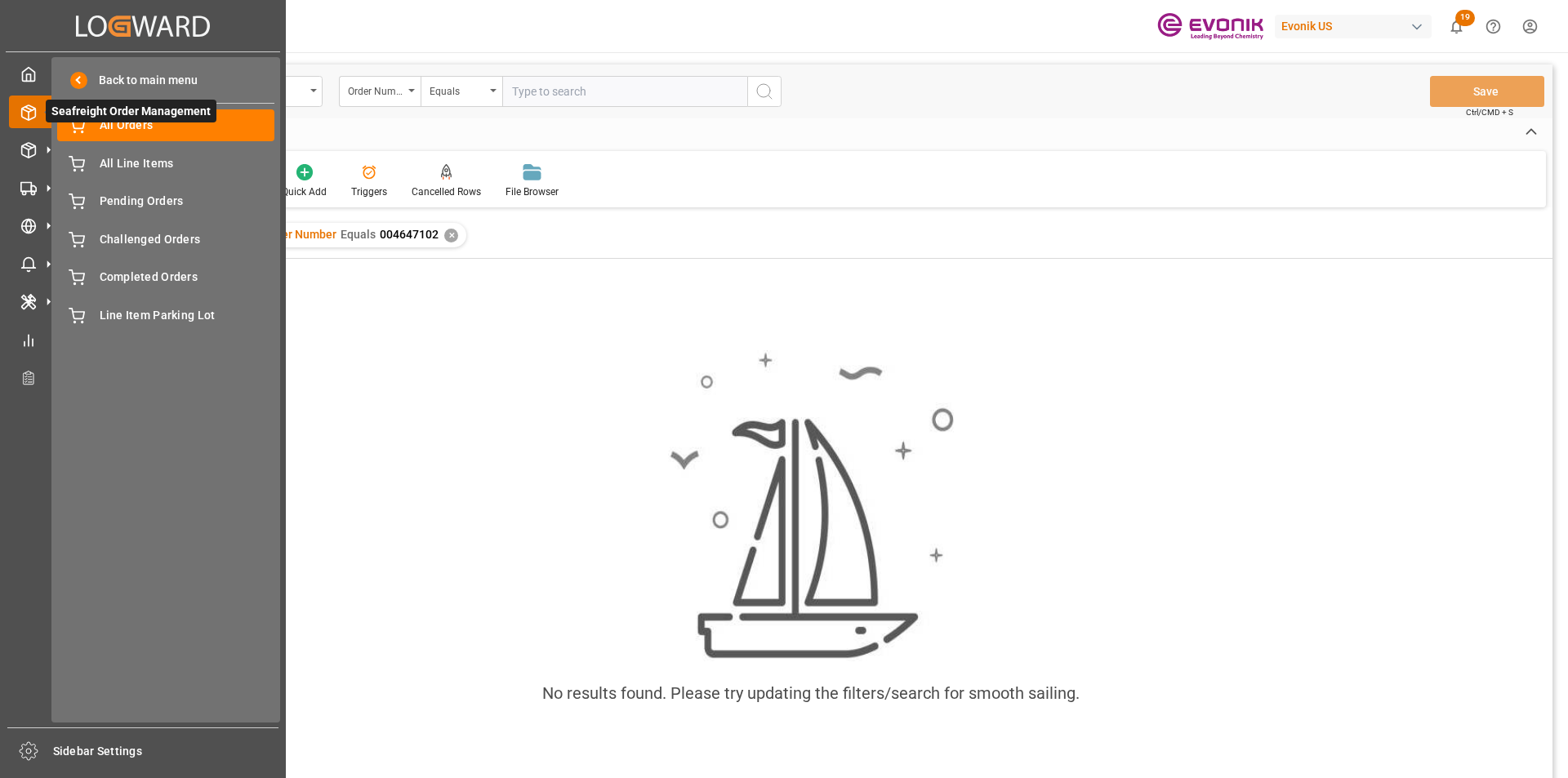
click at [149, 118] on span "Seafreight Order Management" at bounding box center [131, 111] width 171 height 23
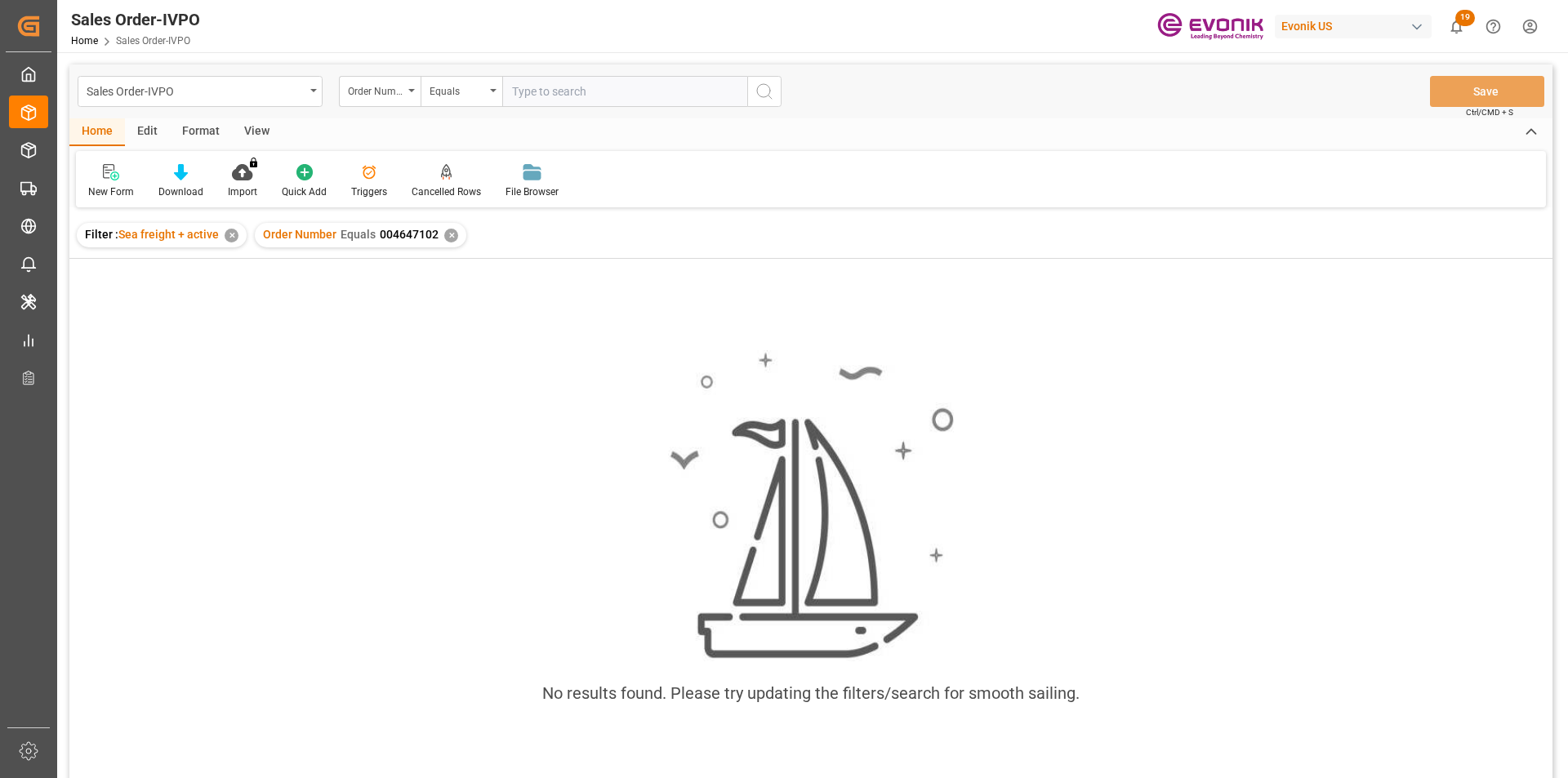
click at [444, 235] on div "✕" at bounding box center [451, 235] width 14 height 14
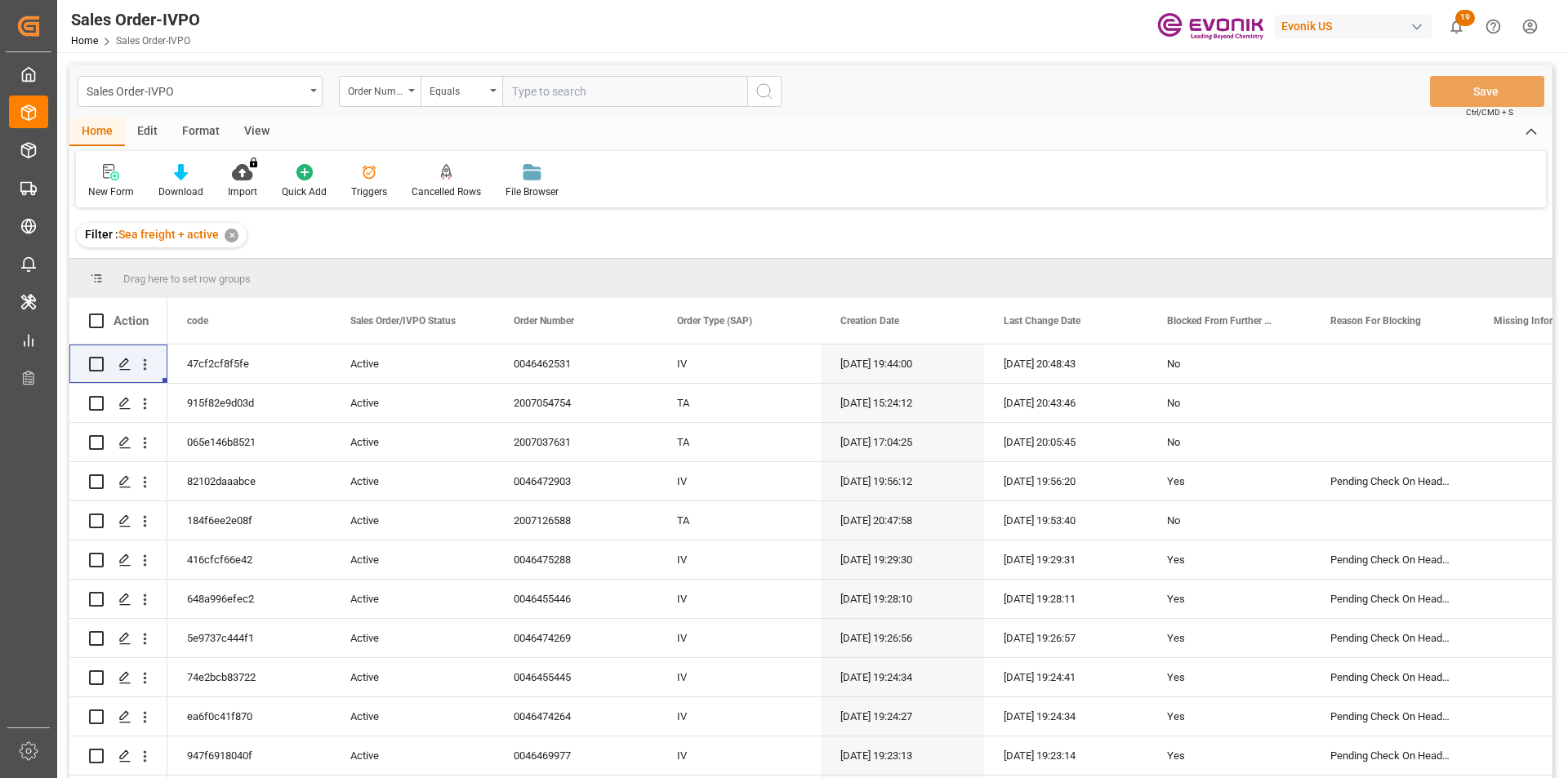
click at [580, 96] on input "text" at bounding box center [625, 91] width 245 height 31
paste input "4647102"
type input "004647102"
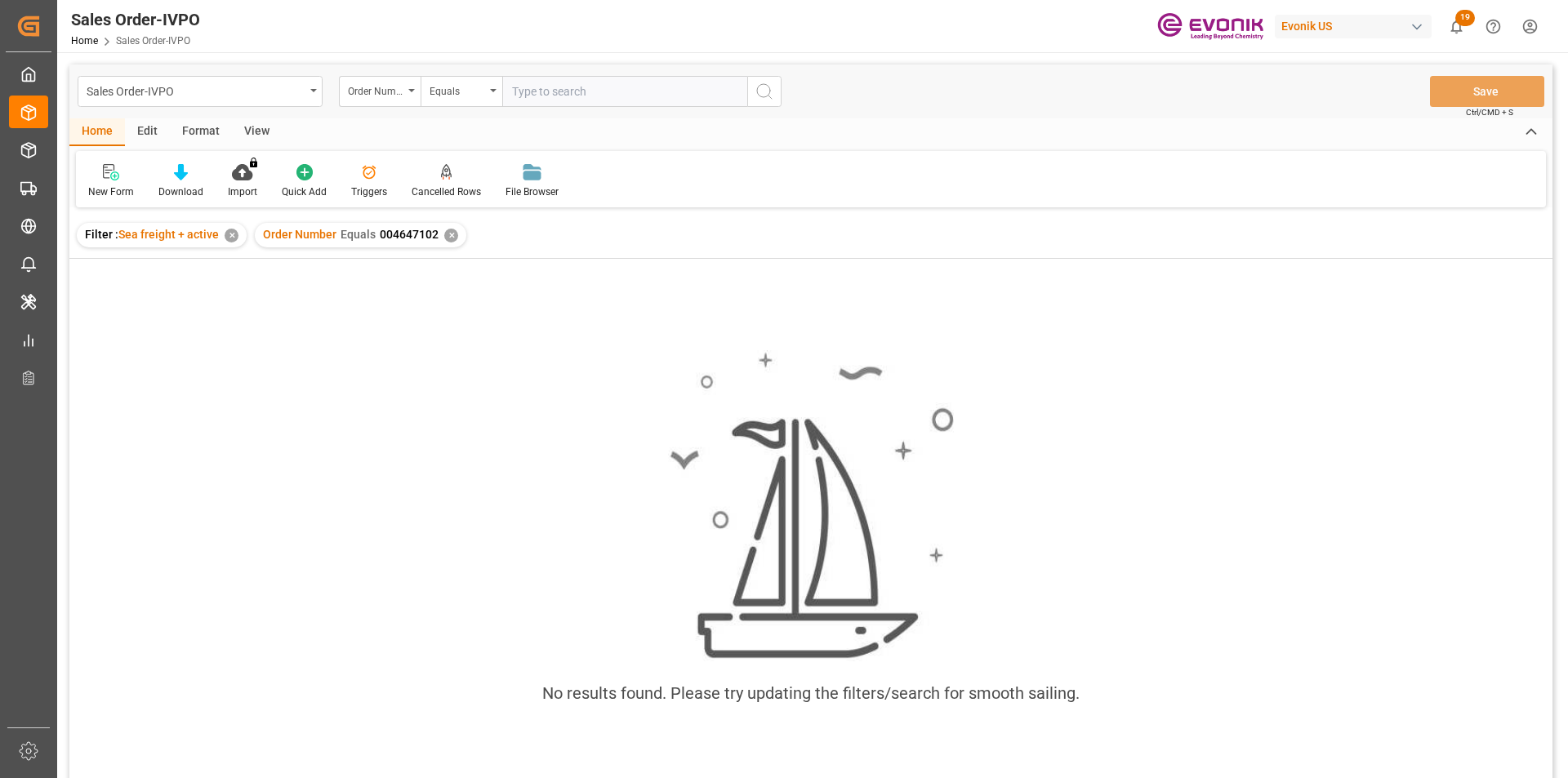
click at [444, 233] on div "✕" at bounding box center [451, 235] width 14 height 14
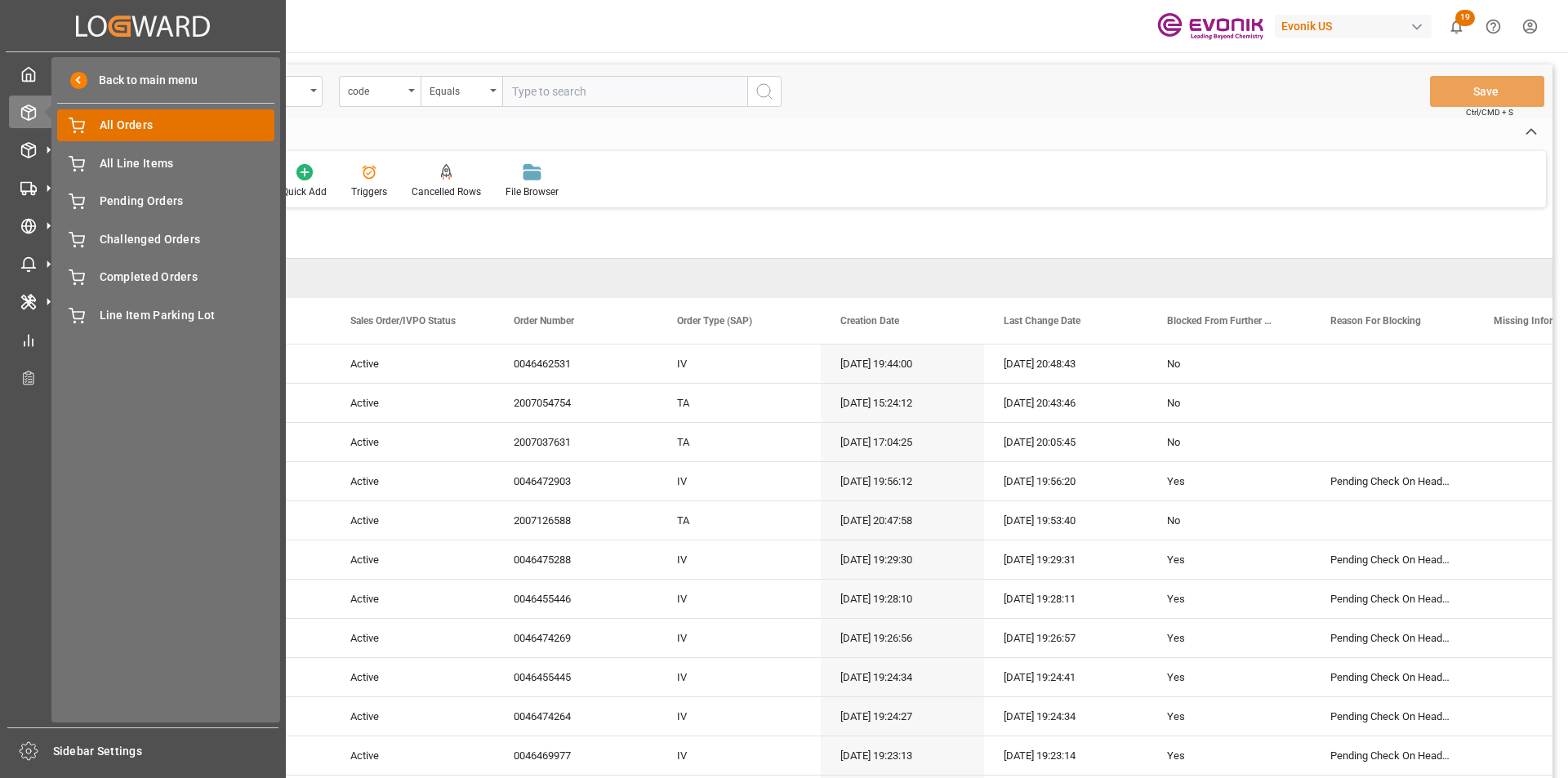
click at [97, 128] on div "All Orders All Orders" at bounding box center [165, 125] width 217 height 32
click at [147, 128] on span "All Orders" at bounding box center [187, 124] width 176 height 17
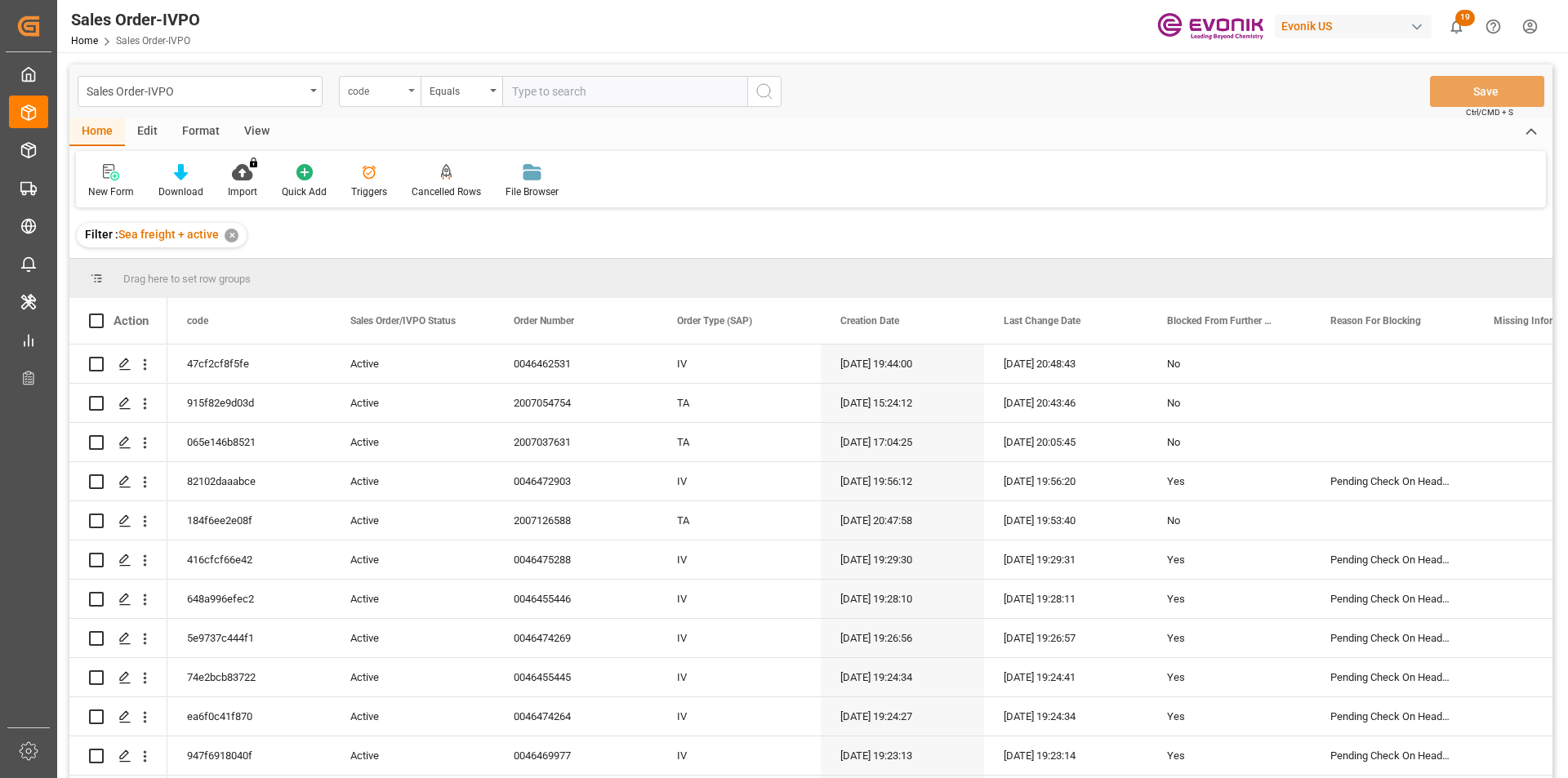
click at [388, 91] on div "code" at bounding box center [376, 89] width 56 height 19
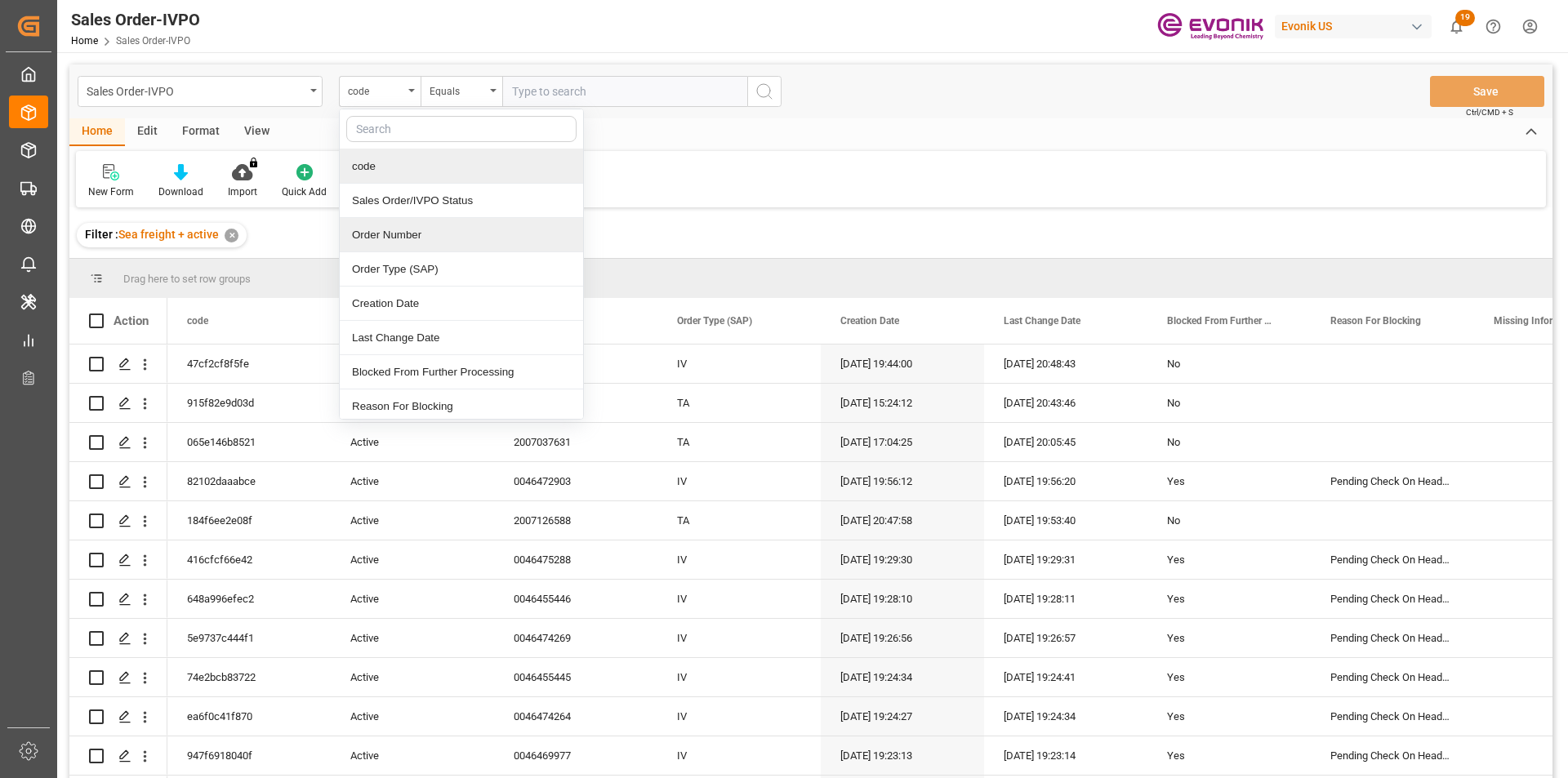
drag, startPoint x: 406, startPoint y: 234, endPoint x: 421, endPoint y: 202, distance: 35.3
click at [407, 234] on div "Order Number" at bounding box center [461, 234] width 243 height 35
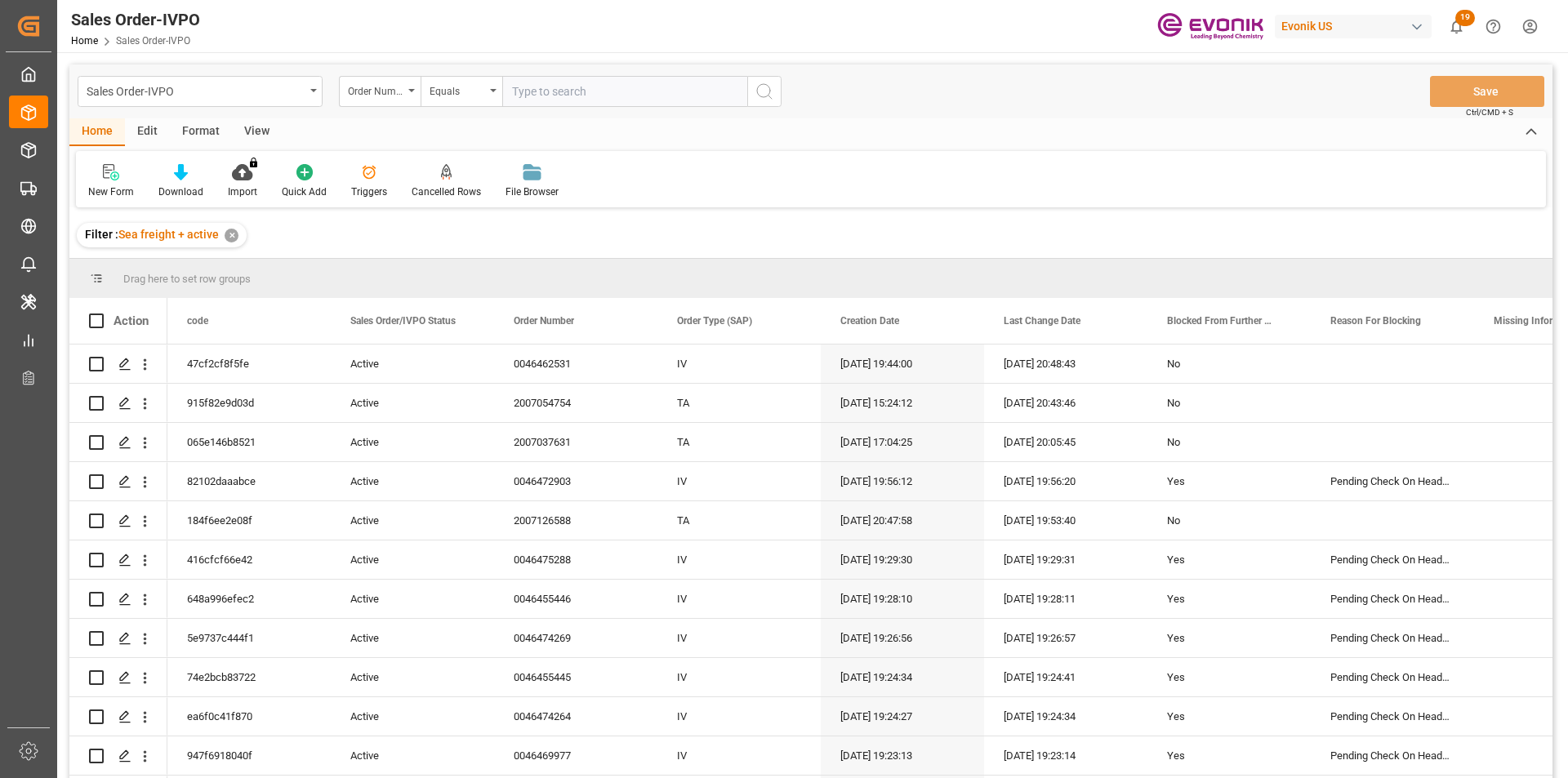
click at [555, 96] on input "text" at bounding box center [625, 91] width 245 height 31
paste input "4647102"
type input "004647102"
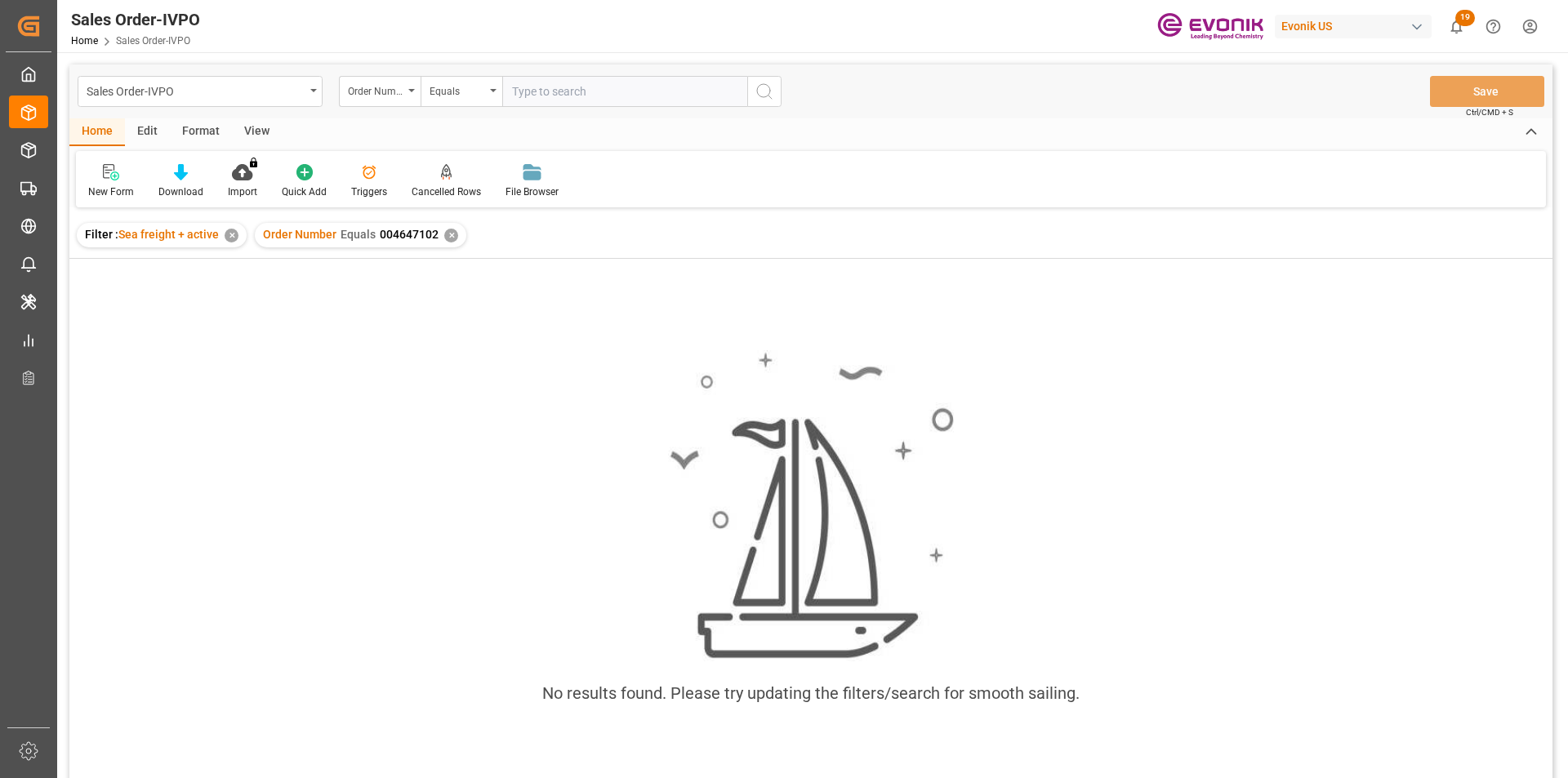
click at [446, 234] on div "✕" at bounding box center [451, 235] width 14 height 14
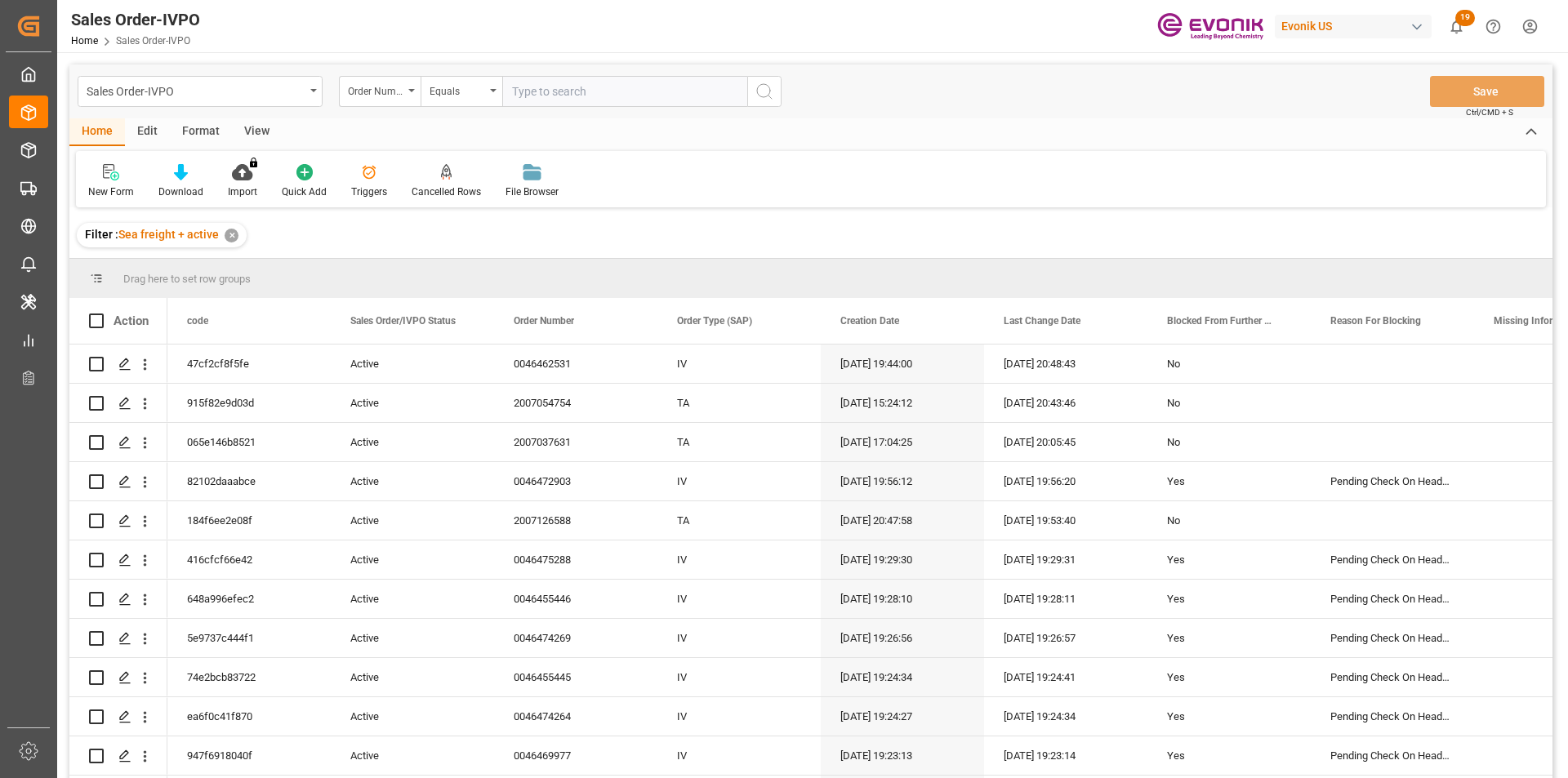
click at [572, 100] on input "text" at bounding box center [625, 91] width 245 height 31
paste input "0046471020"
type input "0046471020"
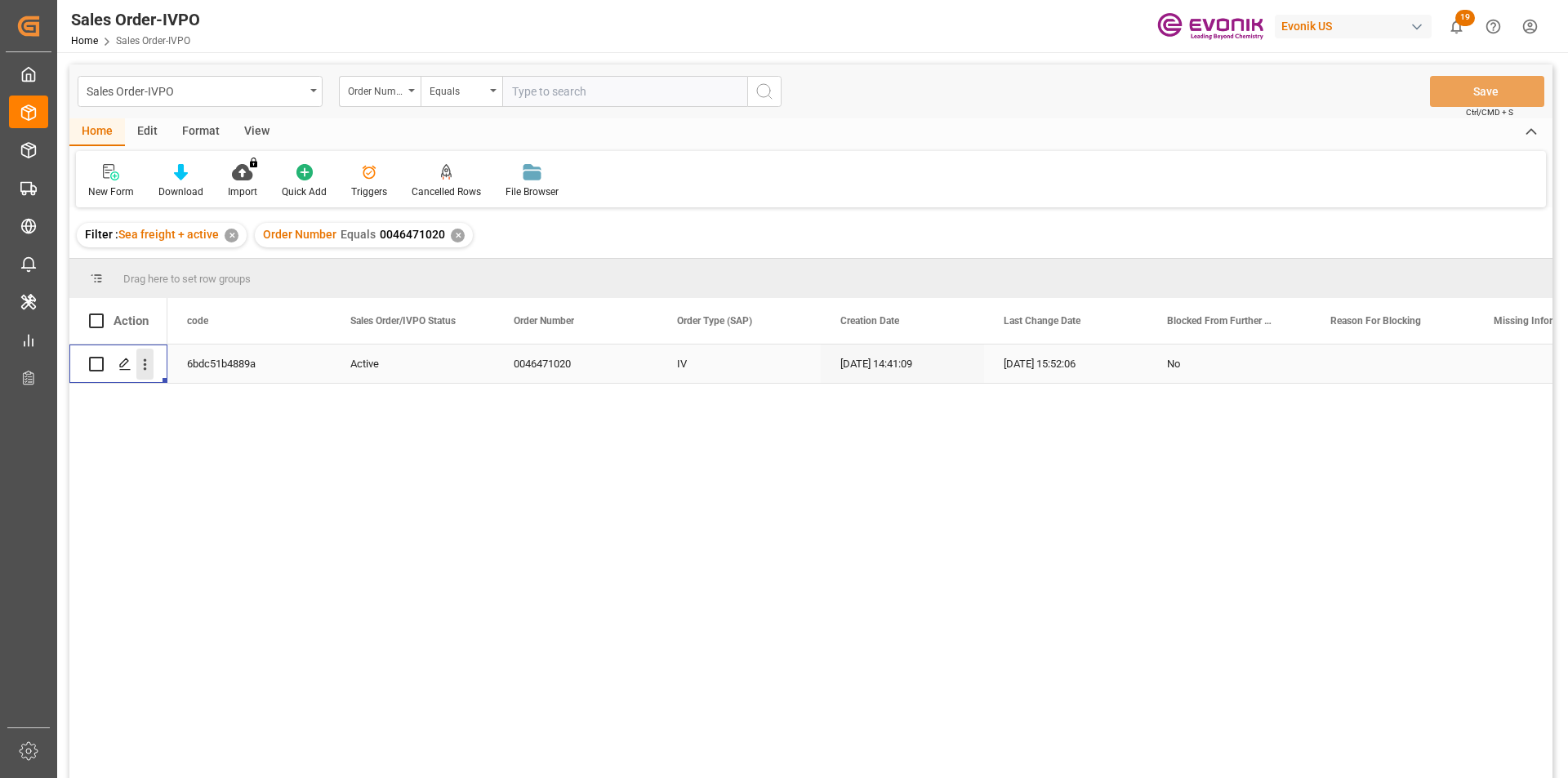
click at [149, 369] on icon "open menu" at bounding box center [144, 364] width 17 height 17
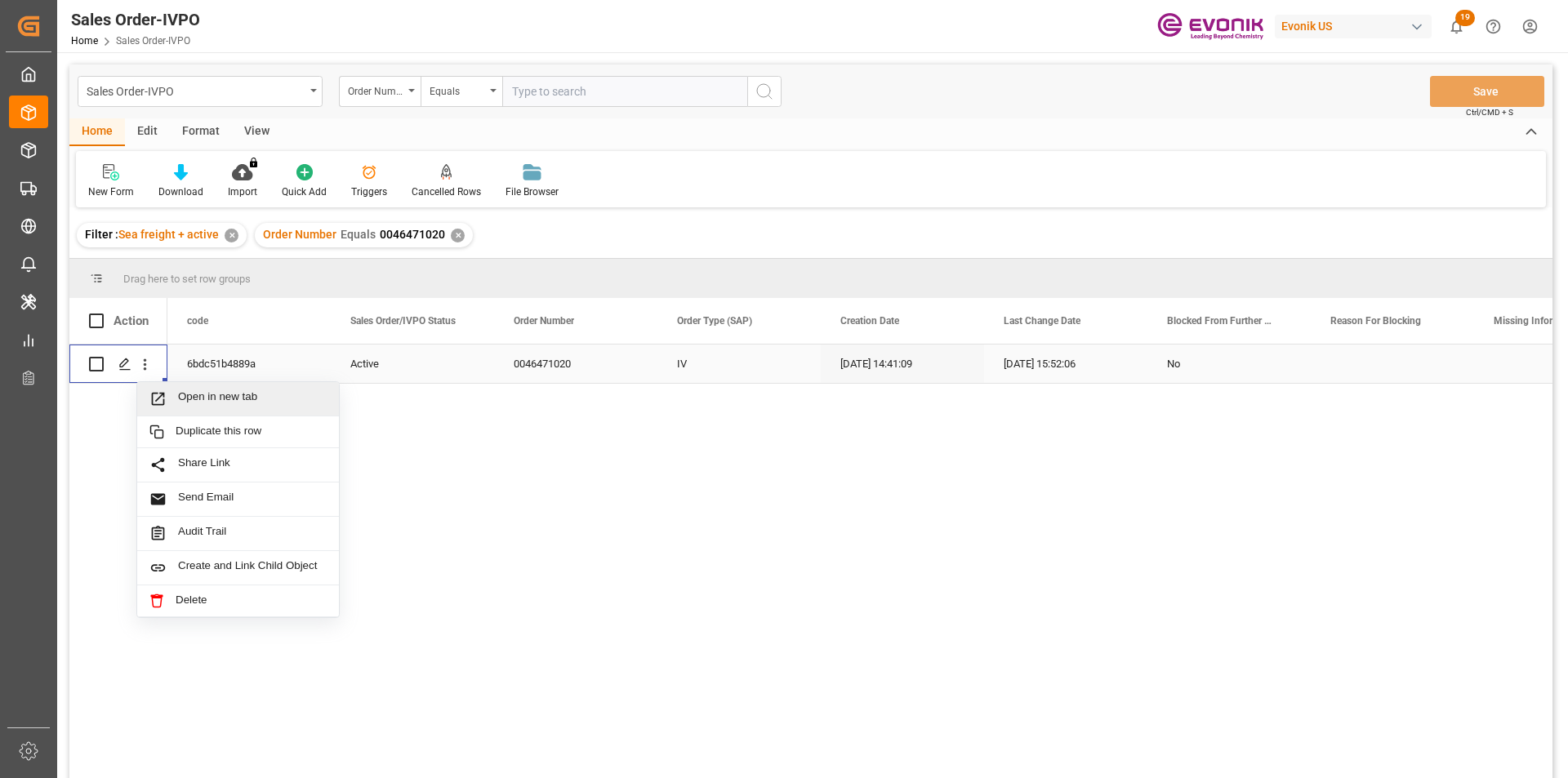
click at [217, 401] on span "Open in new tab" at bounding box center [251, 398] width 148 height 17
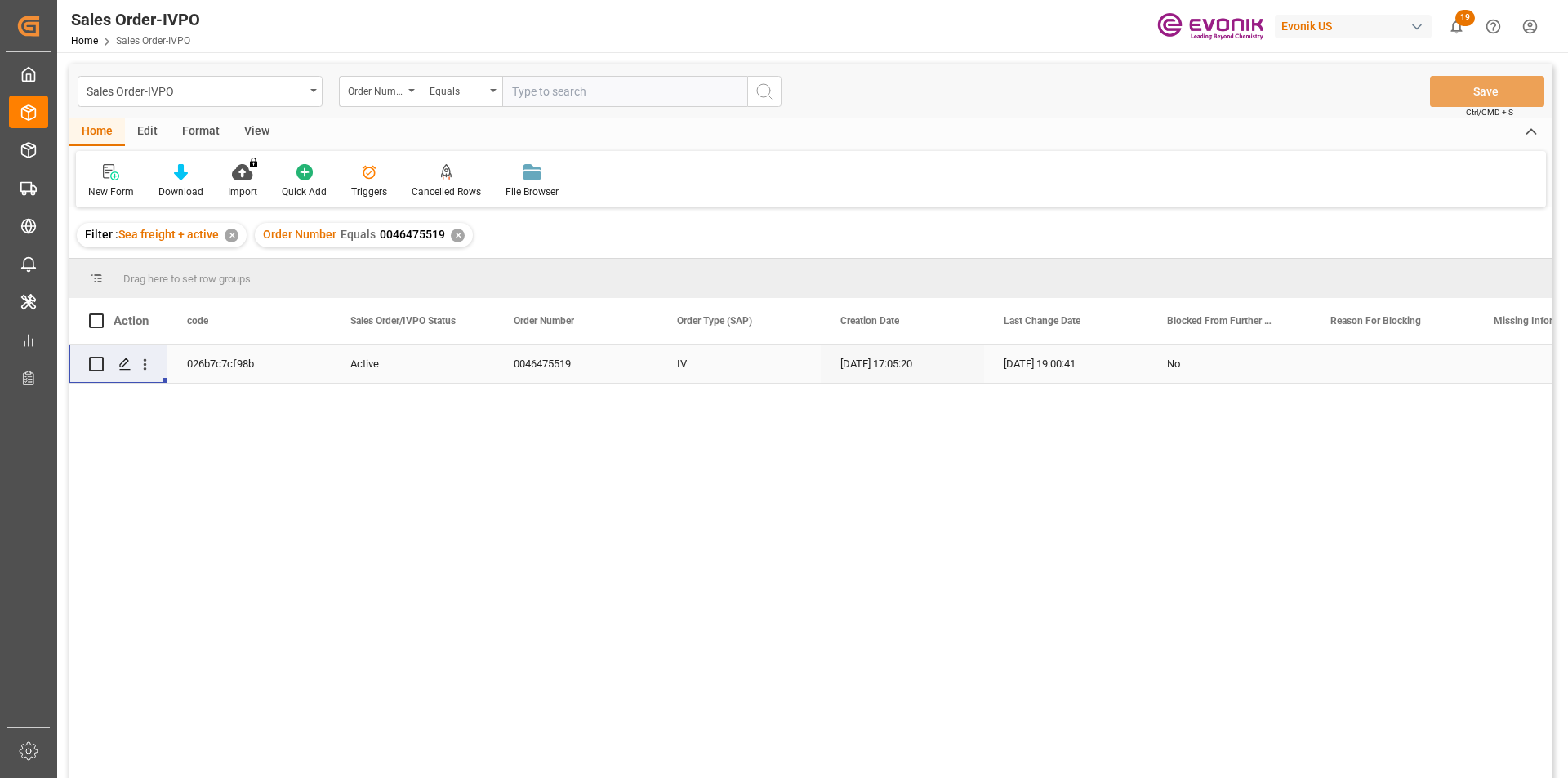
click at [455, 234] on div "✕" at bounding box center [458, 235] width 14 height 14
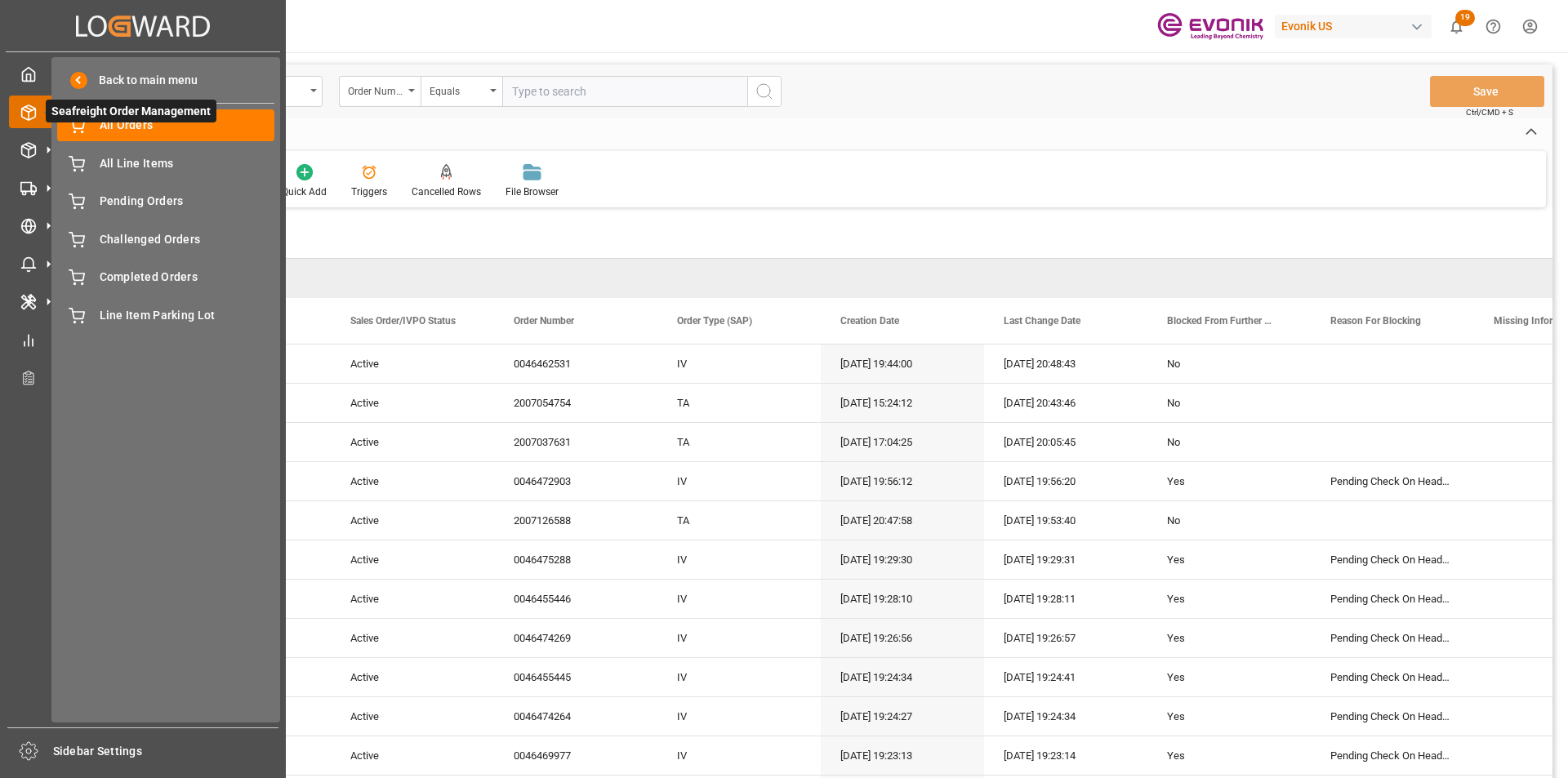
click at [110, 115] on span "Seafreight Order Management" at bounding box center [131, 111] width 171 height 23
click at [117, 120] on span "Seafreight Order Management" at bounding box center [131, 111] width 171 height 23
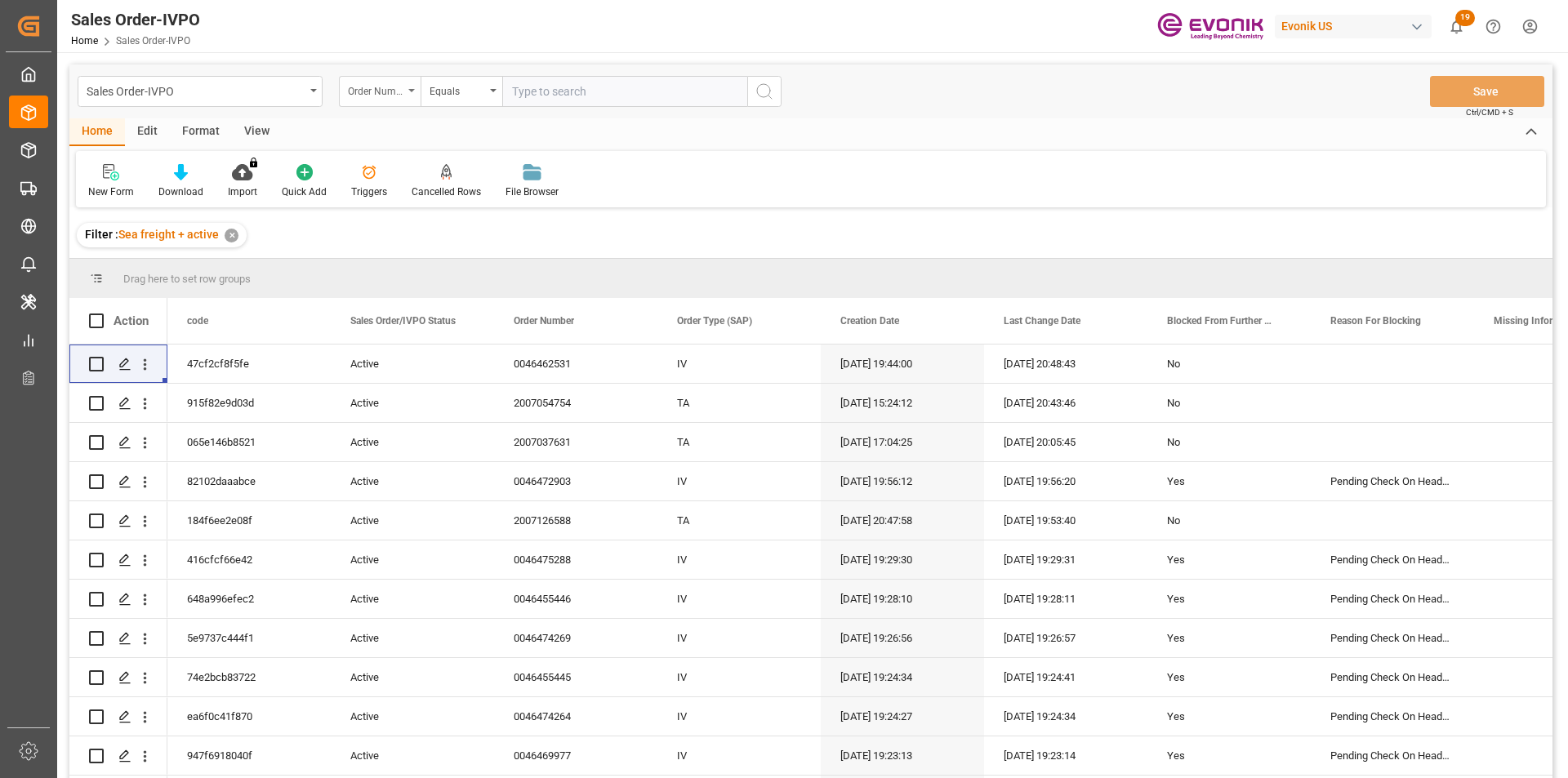
click at [376, 99] on div "Order Number" at bounding box center [379, 91] width 82 height 31
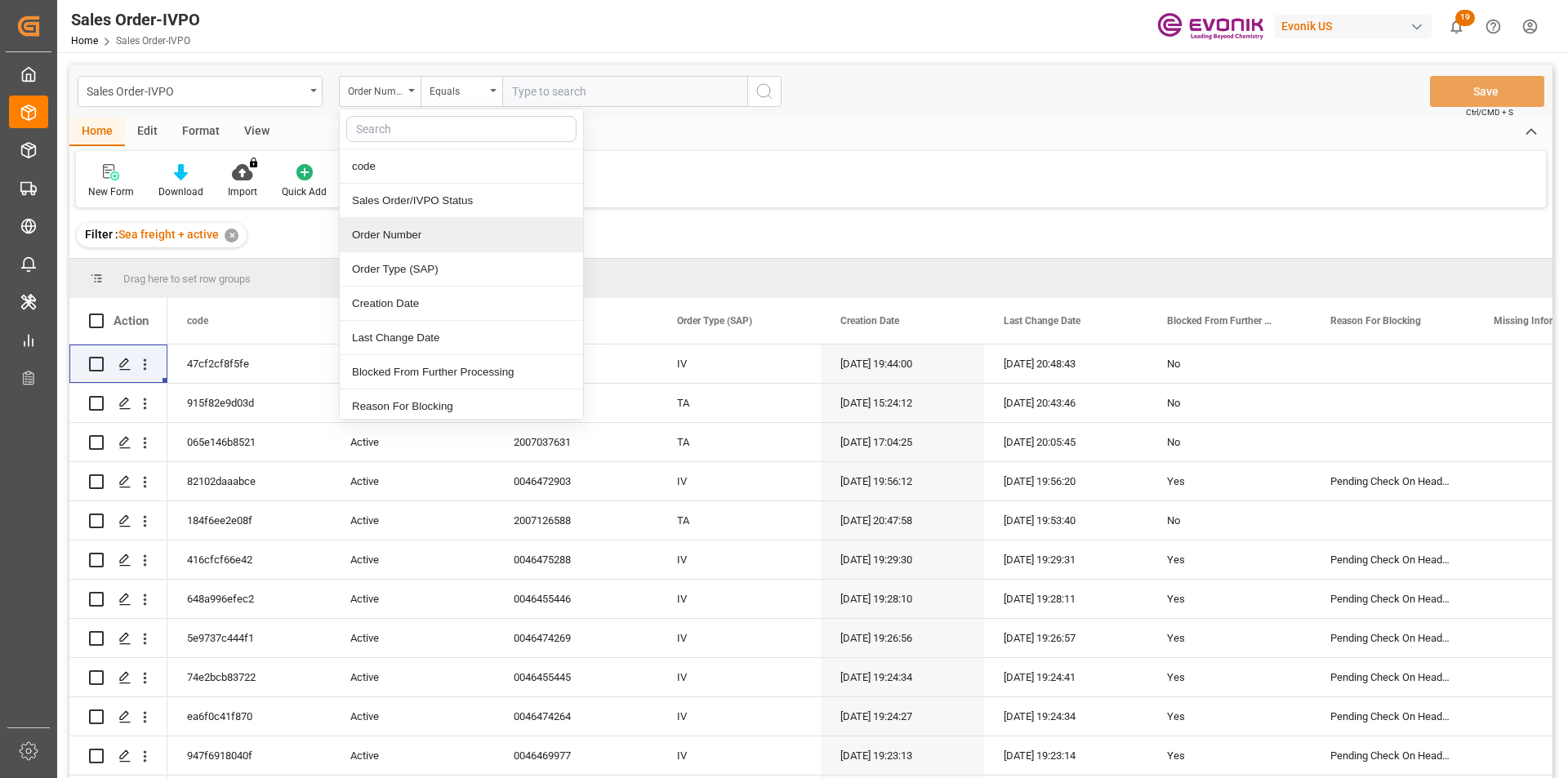
drag, startPoint x: 409, startPoint y: 244, endPoint x: 538, endPoint y: 177, distance: 145.4
click at [409, 243] on div "Order Number" at bounding box center [461, 234] width 243 height 35
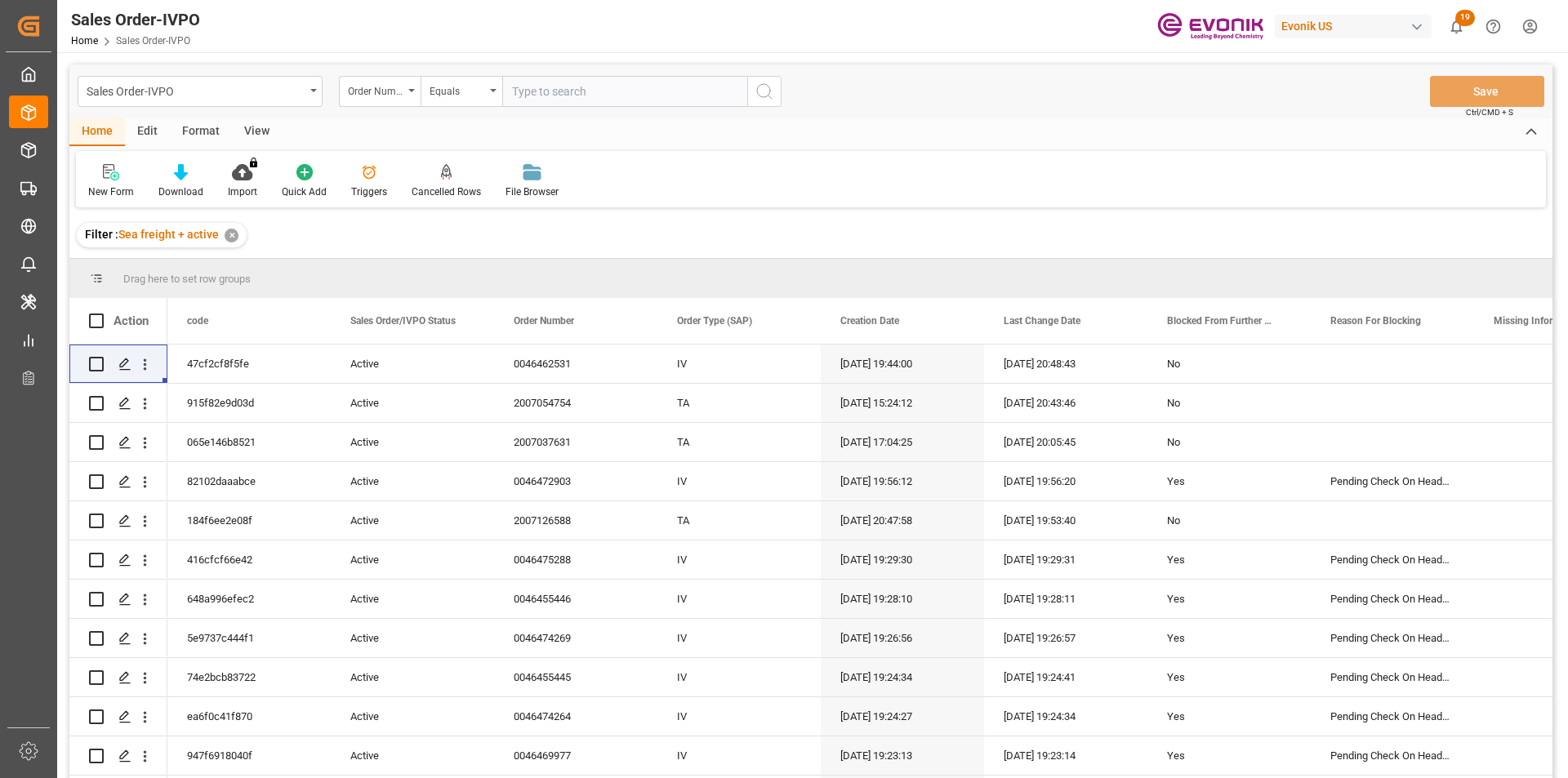
click at [575, 92] on input "text" at bounding box center [625, 91] width 245 height 31
paste input "46476328"
type input "0046476328"
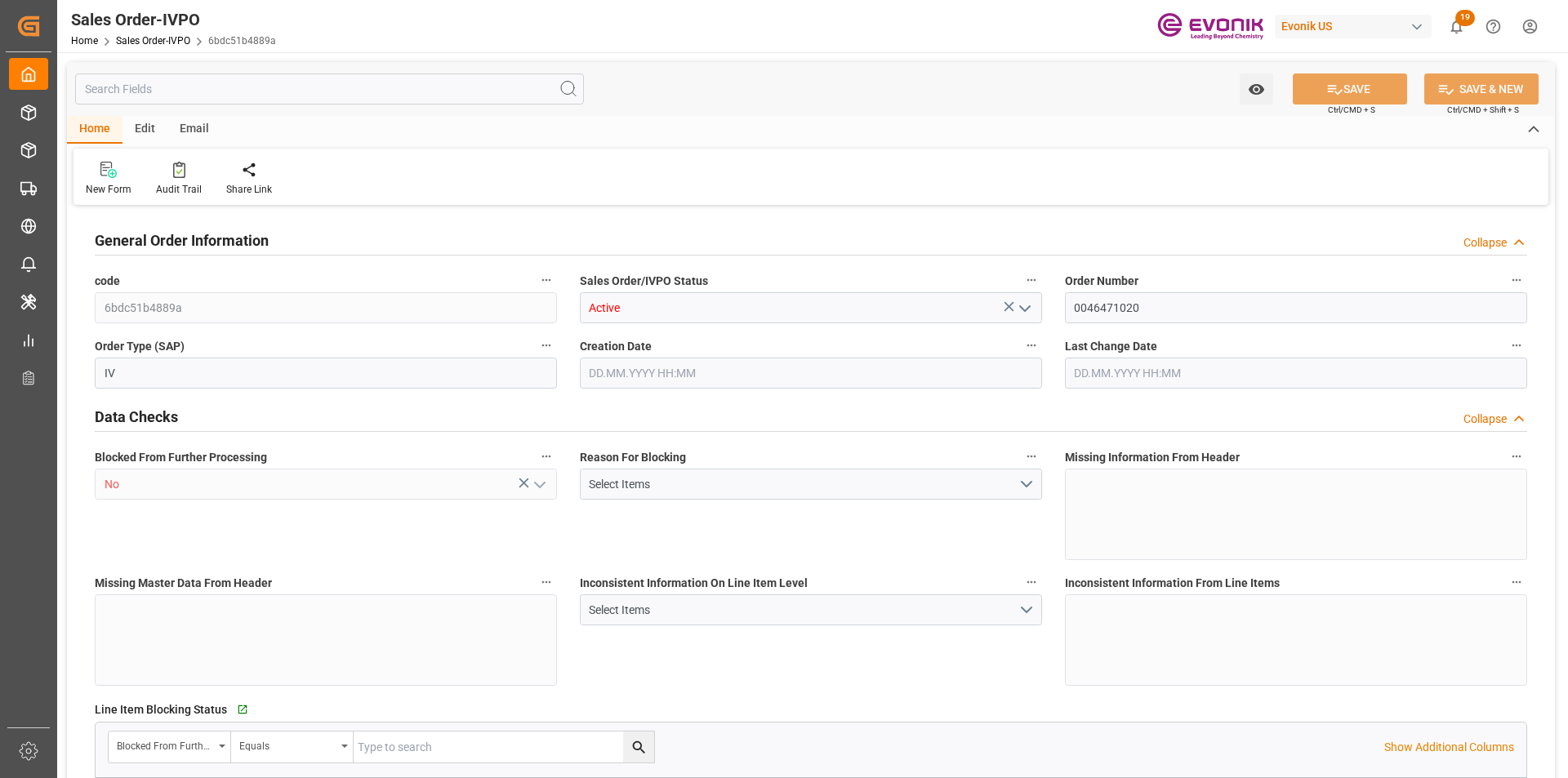
type input "BRSSZ"
type input "0"
type input "1"
type input "1283.744"
type input "[DATE] 14:41"
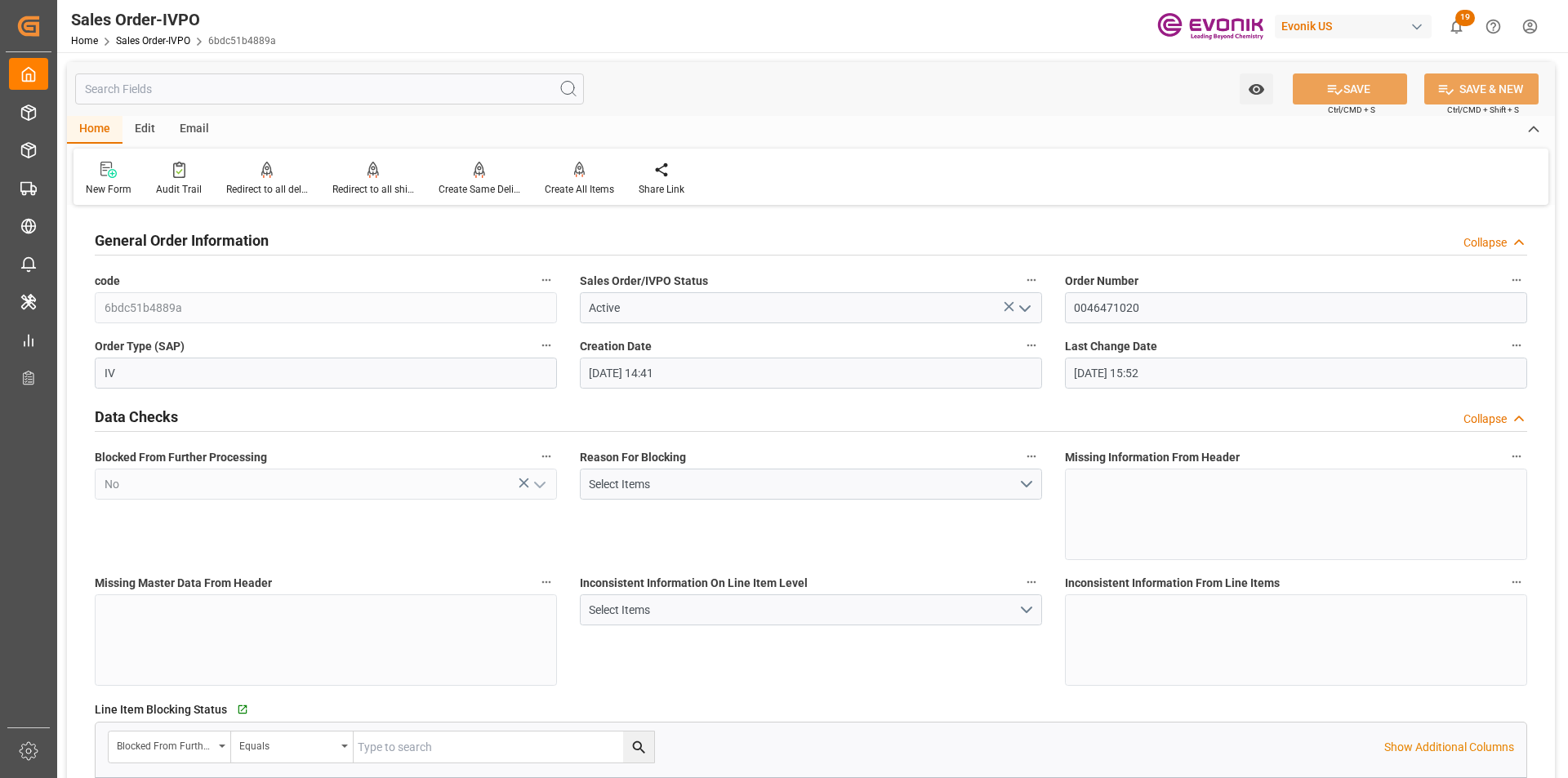
type input "[DATE] 15:52"
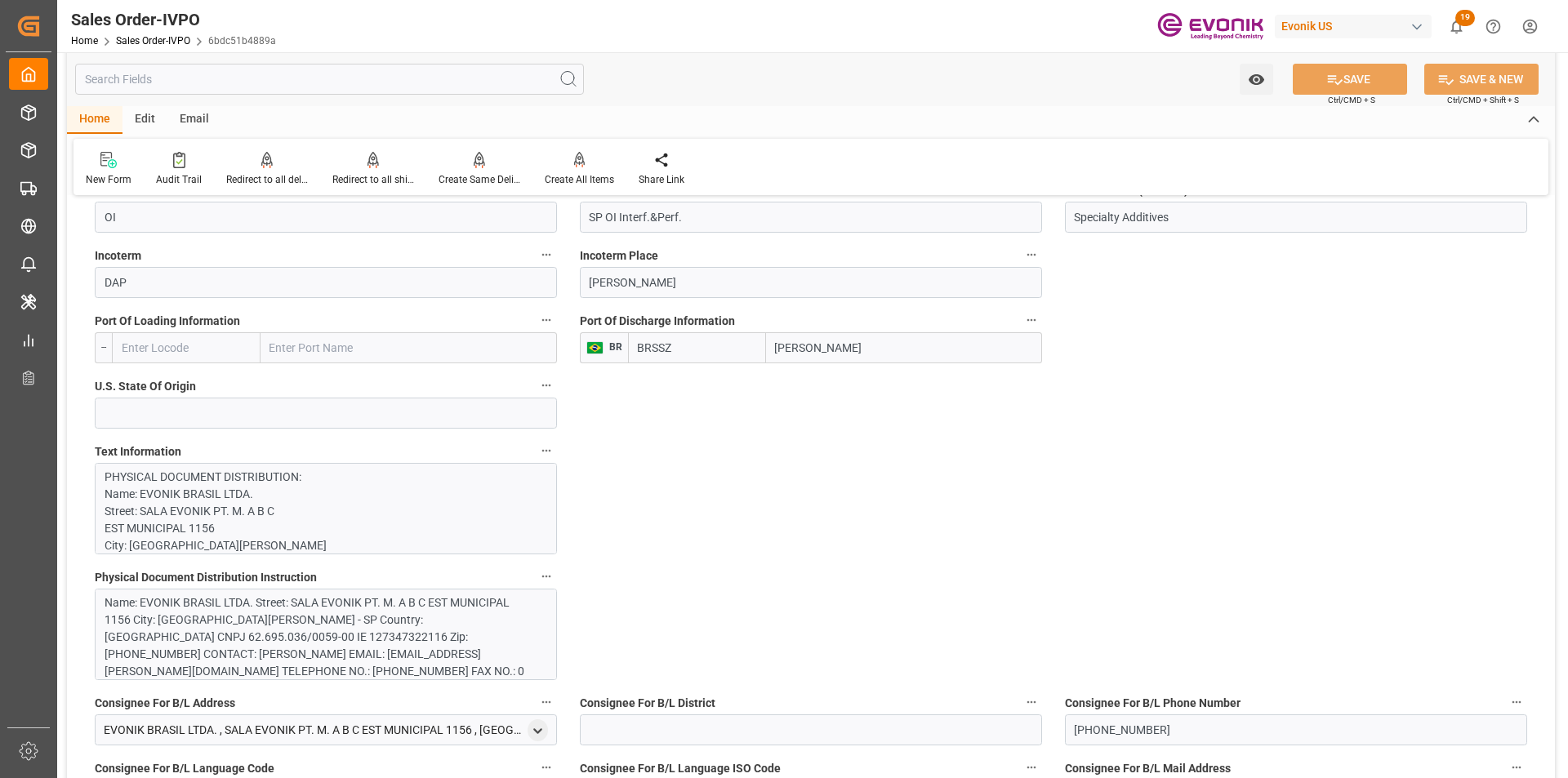
scroll to position [1225, 0]
